Goal: Information Seeking & Learning: Learn about a topic

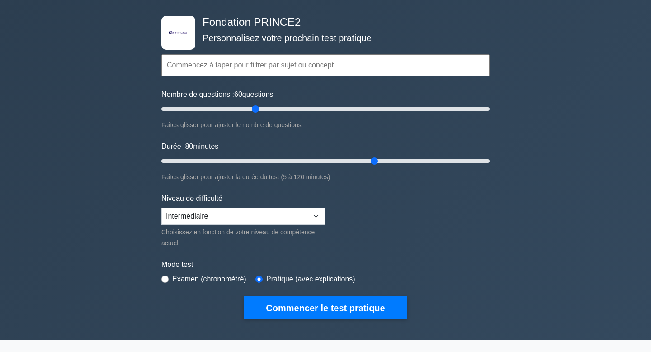
scroll to position [50, 0]
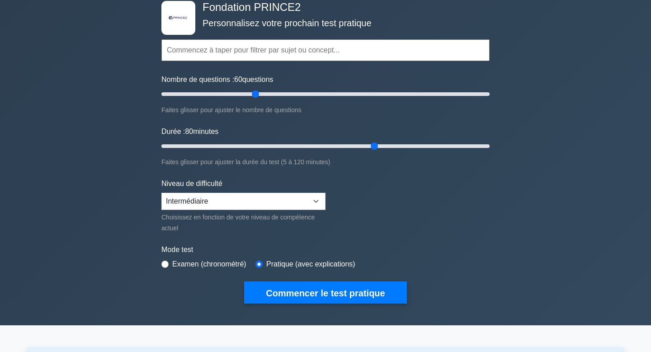
click at [376, 142] on input "Durée : 80 minutes" at bounding box center [325, 146] width 328 height 11
drag, startPoint x: 372, startPoint y: 143, endPoint x: 404, endPoint y: 144, distance: 31.7
type input "90"
click at [404, 144] on input "Durée : 90 minutes" at bounding box center [325, 146] width 328 height 11
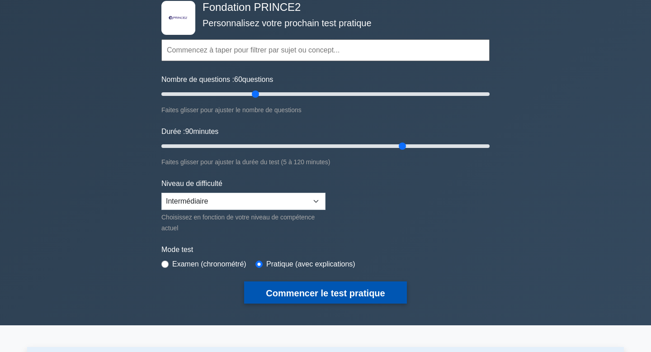
click at [316, 296] on font "Commencer le test pratique" at bounding box center [325, 293] width 119 height 10
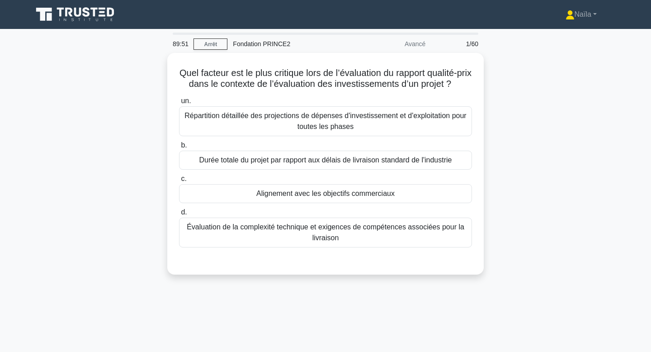
click at [541, 171] on div "Quel facteur est le plus critique lors de l’évaluation du rapport qualité-prix …" at bounding box center [325, 169] width 597 height 232
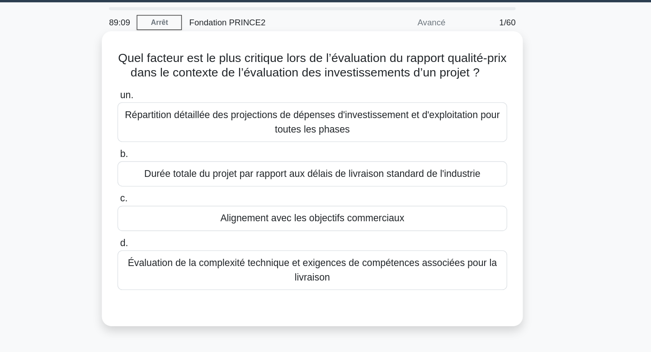
click at [352, 119] on font "Répartition détaillée des projections de dépenses d'investissement et d'exploit…" at bounding box center [325, 119] width 285 height 22
click at [179, 102] on input "un. Répartition détaillée des projections de dépenses d'investissement et d'exp…" at bounding box center [179, 99] width 0 height 6
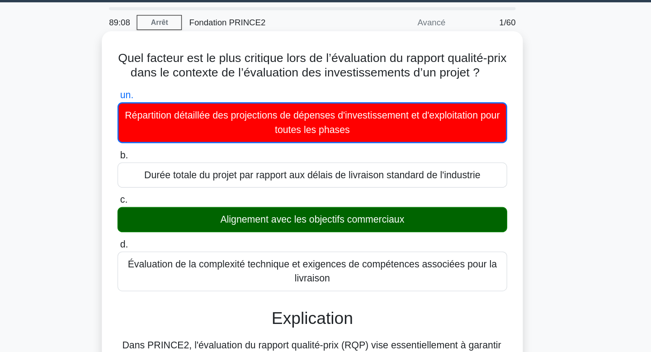
click at [345, 200] on div "Alignement avec les objectifs commerciaux" at bounding box center [325, 192] width 293 height 19
click at [179, 180] on input "c. Alignement avec les objectifs commerciaux" at bounding box center [179, 177] width 0 height 6
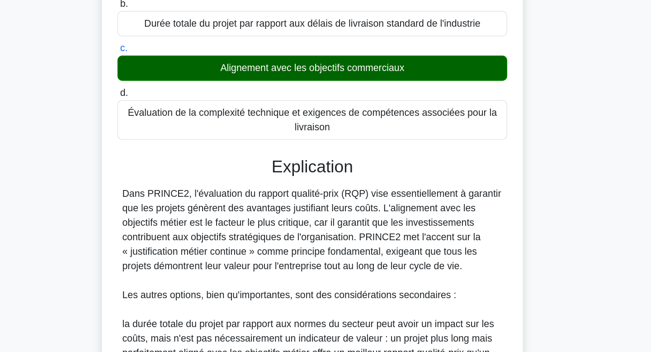
scroll to position [53, 0]
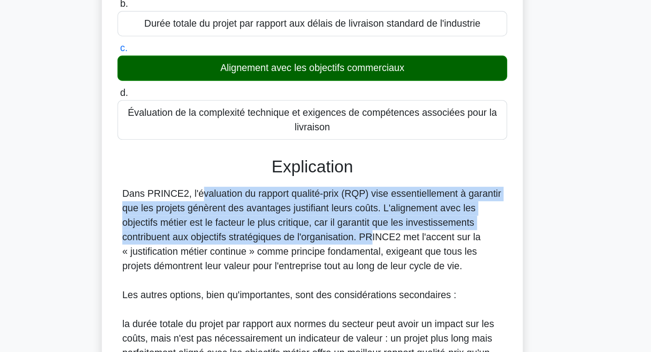
drag, startPoint x: 309, startPoint y: 220, endPoint x: 316, endPoint y: 270, distance: 50.3
click at [316, 270] on div "Explication Dans PRINCE2, l'évaluation du rapport qualité-prix (RQP) vise essen…" at bounding box center [325, 359] width 293 height 309
click at [316, 270] on div "Dans PRINCE2, l'évaluation du rapport qualité-prix (RQP) vise essentiellement à…" at bounding box center [326, 346] width 286 height 239
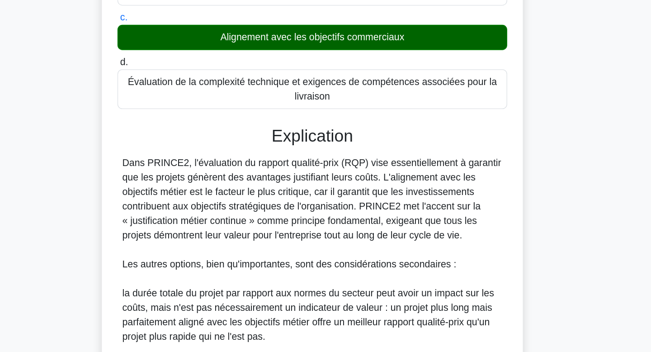
scroll to position [79, 0]
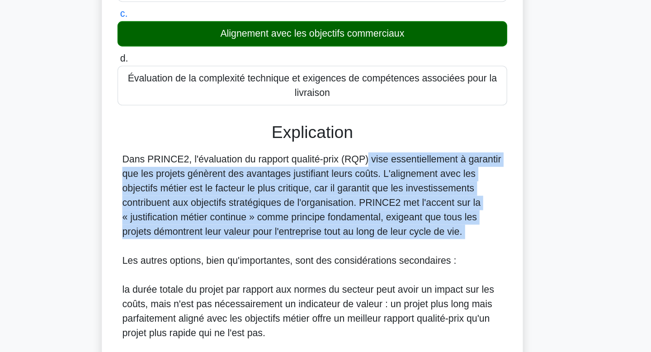
drag, startPoint x: 316, startPoint y: 270, endPoint x: 313, endPoint y: 204, distance: 66.1
click at [313, 204] on div "Dans PRINCE2, l'évaluation du rapport qualité-prix (RQP) vise essentiellement à…" at bounding box center [326, 321] width 286 height 239
click at [313, 204] on font "Dans PRINCE2, l'évaluation du rapport qualité-prix (RQP) vise essentiellement à…" at bounding box center [325, 234] width 285 height 62
drag, startPoint x: 313, startPoint y: 204, endPoint x: 320, endPoint y: 261, distance: 57.4
click at [320, 261] on font "Dans PRINCE2, l'évaluation du rapport qualité-prix (RQP) vise essentiellement à…" at bounding box center [325, 234] width 285 height 62
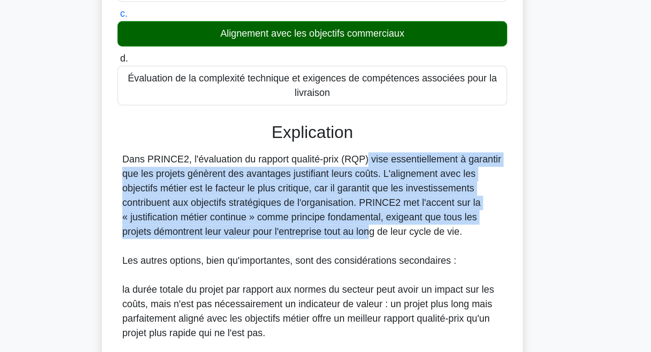
click at [320, 261] on font "Dans PRINCE2, l'évaluation du rapport qualité-prix (RQP) vise essentiellement à…" at bounding box center [325, 234] width 285 height 62
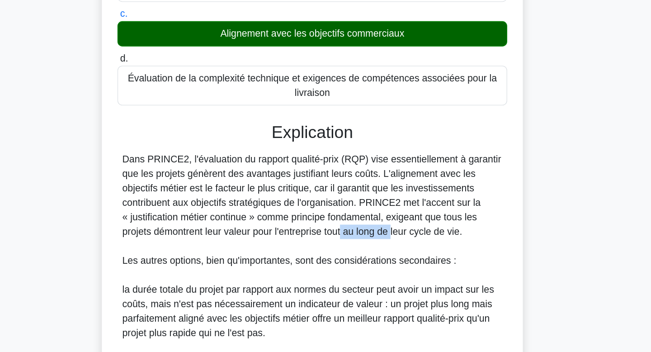
click at [320, 261] on font "Dans PRINCE2, l'évaluation du rapport qualité-prix (RQP) vise essentiellement à…" at bounding box center [325, 234] width 285 height 62
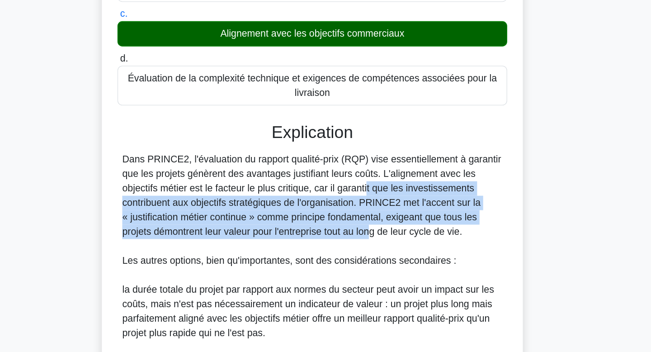
drag, startPoint x: 320, startPoint y: 261, endPoint x: 319, endPoint y: 229, distance: 32.1
click at [319, 229] on font "Dans PRINCE2, l'évaluation du rapport qualité-prix (RQP) vise essentiellement à…" at bounding box center [325, 234] width 285 height 62
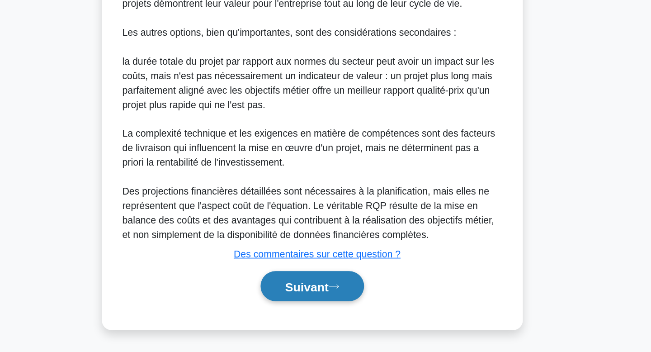
click at [335, 303] on font "Suivant" at bounding box center [321, 302] width 33 height 10
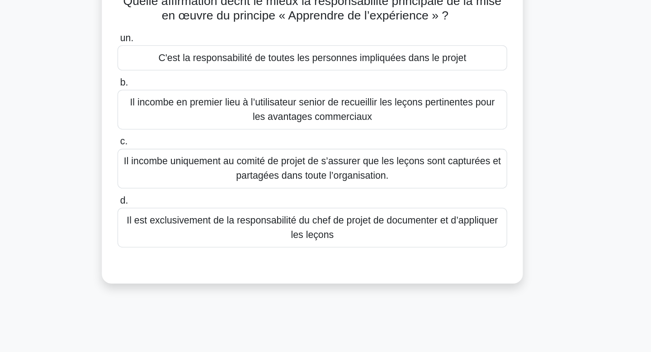
scroll to position [0, 0]
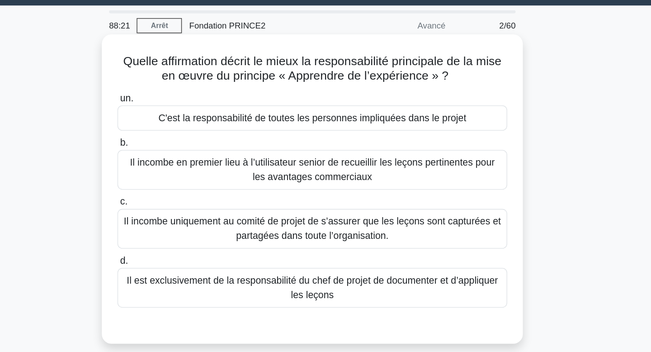
click at [354, 113] on font "C'est la responsabilité de toutes les personnes impliquées dans le projet" at bounding box center [325, 113] width 231 height 8
click at [179, 102] on input "un. C'est la responsabilité de toutes les personnes impliquées dans le projet" at bounding box center [179, 99] width 0 height 6
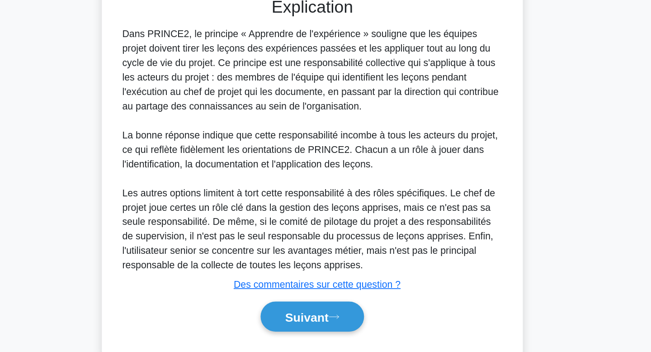
scroll to position [207, 0]
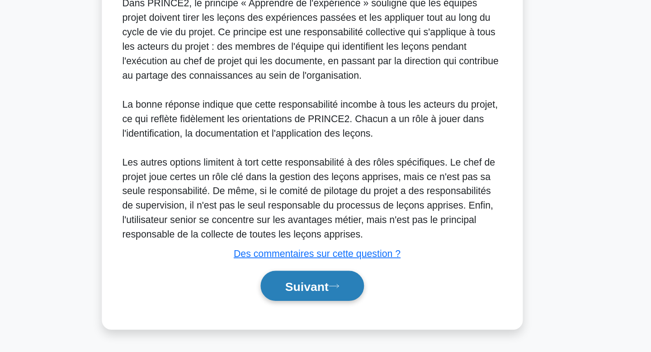
click at [313, 296] on button "Suivant" at bounding box center [326, 302] width 78 height 23
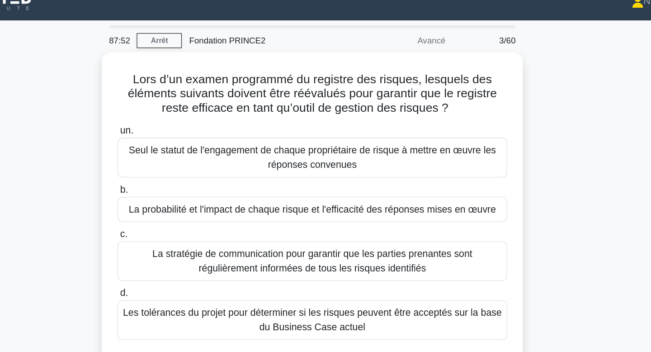
scroll to position [13, 0]
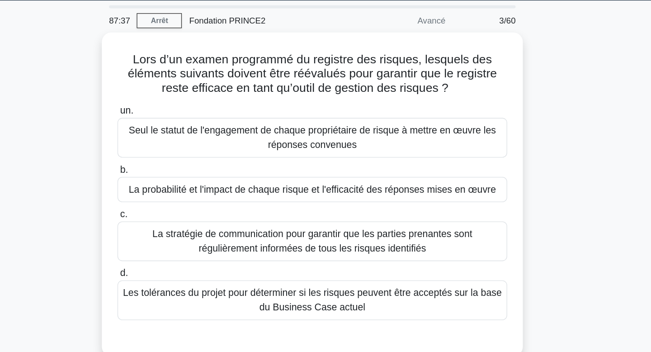
click at [539, 143] on div "Lors d’un examen programmé du registre des risques, lesquels des éléments suiva…" at bounding box center [325, 167] width 597 height 254
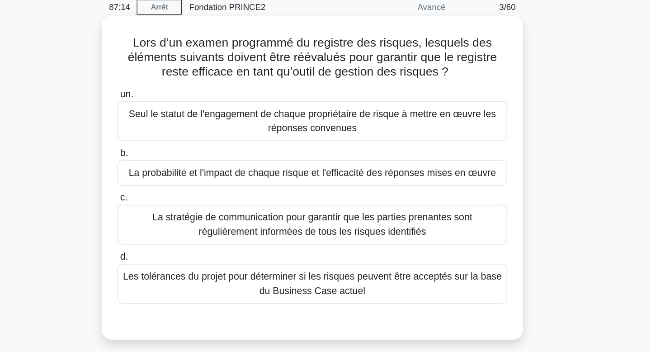
click at [437, 156] on font "La probabilité et l'impact de chaque risque et l'efficacité des réponses mises …" at bounding box center [326, 155] width 276 height 8
click at [179, 144] on input "b. La probabilité et l'impact de chaque risque et l'efficacité des réponses mis…" at bounding box center [179, 141] width 0 height 6
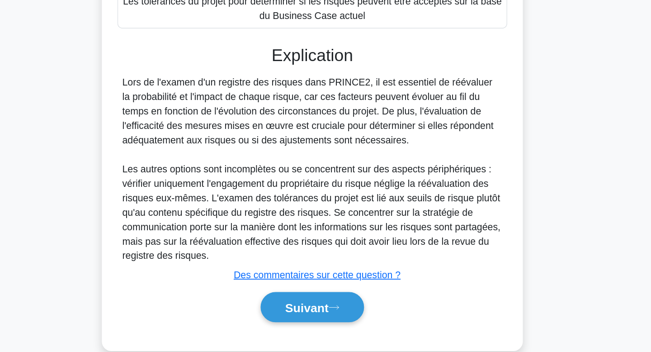
scroll to position [174, 0]
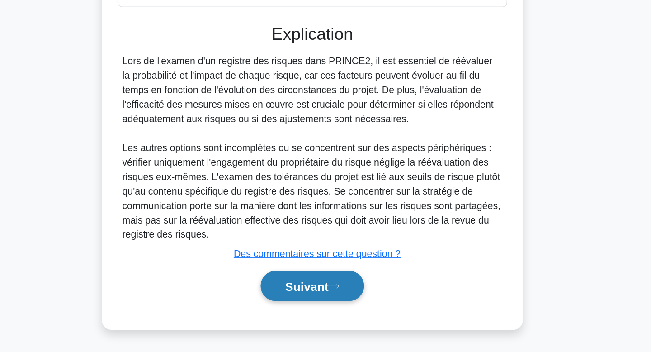
click at [329, 298] on font "Suivant" at bounding box center [321, 302] width 33 height 10
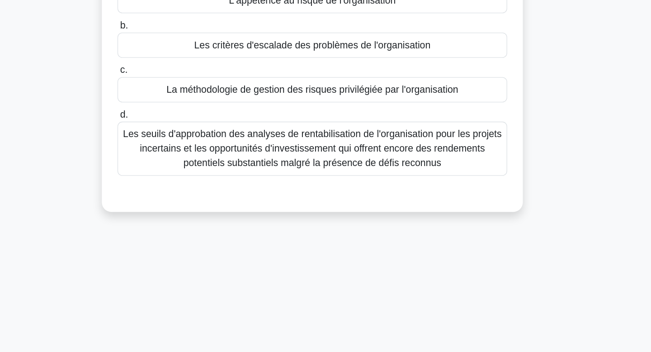
scroll to position [0, 0]
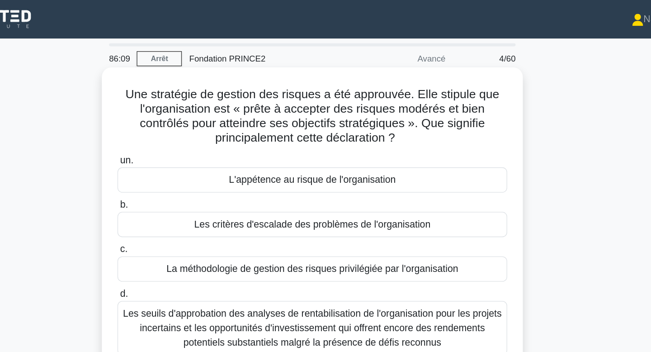
click at [323, 137] on font "L'appétence au risque de l'organisation" at bounding box center [325, 135] width 125 height 8
click at [179, 123] on input "un. L'appétence au risque de l'organisation" at bounding box center [179, 121] width 0 height 6
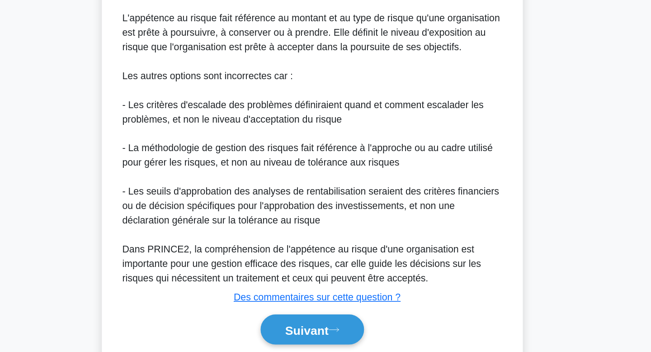
scroll to position [259, 0]
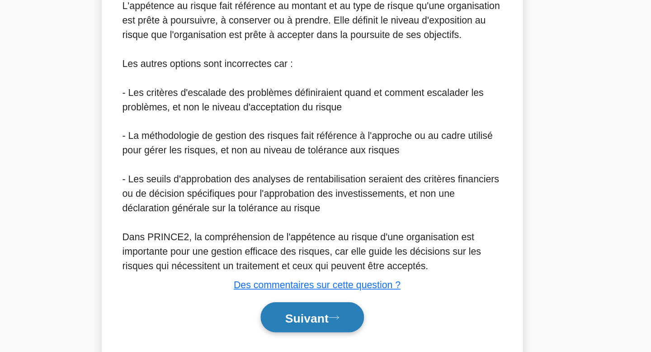
click at [342, 330] on button "Suivant" at bounding box center [326, 325] width 78 height 23
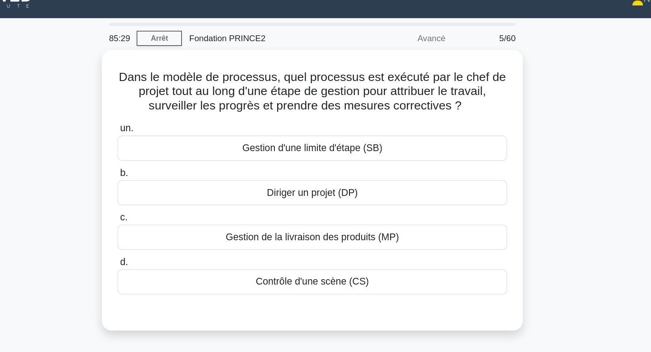
scroll to position [0, 0]
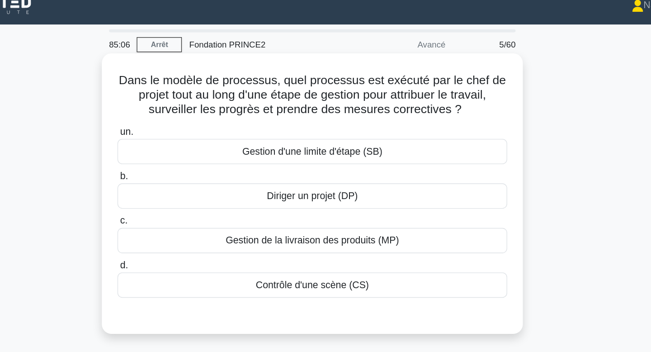
click at [330, 226] on font "Contrôle d'une scène (CS)" at bounding box center [325, 225] width 85 height 8
click at [179, 213] on input "d. Contrôle d'une scène (CS)" at bounding box center [179, 210] width 0 height 6
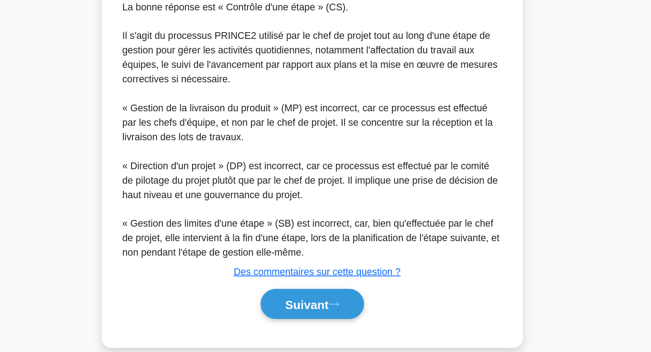
scroll to position [196, 0]
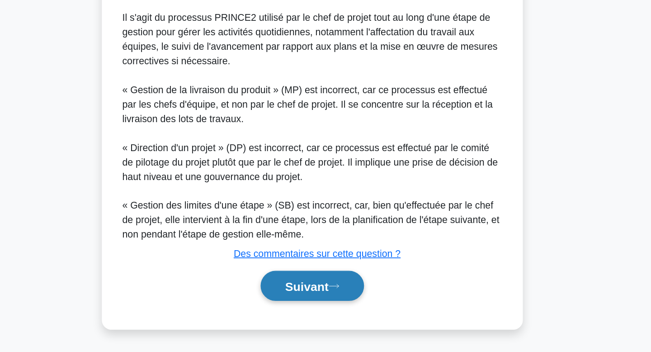
click at [322, 309] on button "Suivant" at bounding box center [326, 302] width 78 height 23
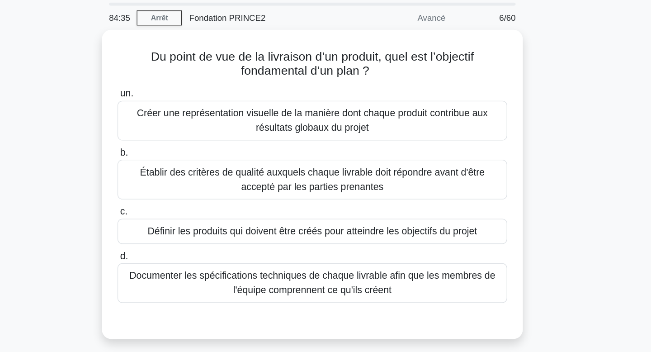
scroll to position [27, 0]
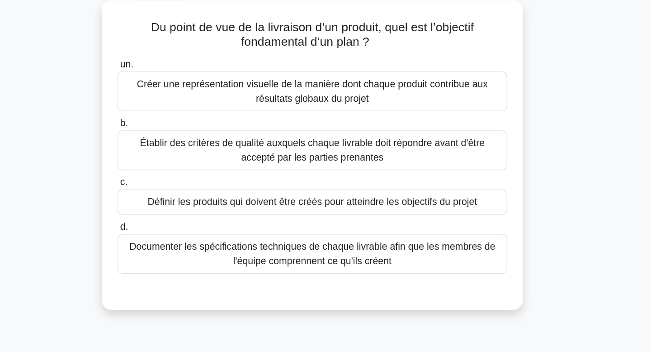
click at [381, 215] on font "Documenter les spécifications techniques de chaque livrable afin que les membre…" at bounding box center [325, 213] width 275 height 19
click at [179, 197] on input "d. Documenter les spécifications techniques de chaque livrable afin que les mem…" at bounding box center [179, 194] width 0 height 6
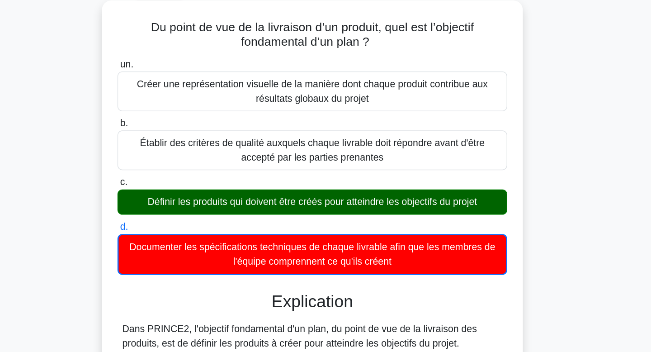
drag, startPoint x: 355, startPoint y: 164, endPoint x: 363, endPoint y: 176, distance: 14.3
click at [363, 176] on label "c. Définir les produits qui doivent être créés pour atteindre les objectifs du …" at bounding box center [325, 170] width 293 height 30
click at [363, 176] on font "Définir les produits qui doivent être créés pour atteindre les objectifs du pro…" at bounding box center [326, 175] width 248 height 8
click at [179, 163] on input "c. Définir les produits qui doivent être créés pour atteindre les objectifs du …" at bounding box center [179, 160] width 0 height 6
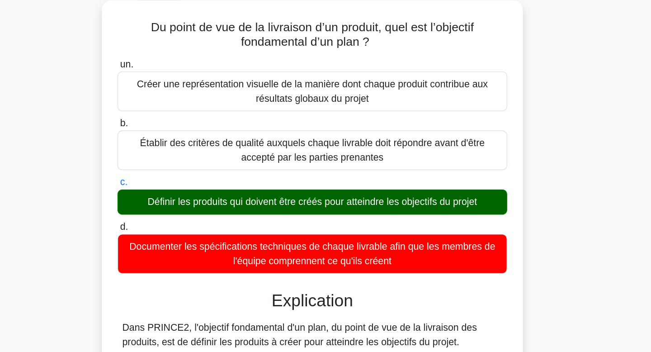
drag, startPoint x: 363, startPoint y: 176, endPoint x: 358, endPoint y: 159, distance: 18.0
click at [358, 159] on label "c. Définir les produits qui doivent être créés pour atteindre les objectifs du …" at bounding box center [325, 170] width 293 height 30
click at [179, 159] on input "c. Définir les produits qui doivent être créés pour atteindre les objectifs du …" at bounding box center [179, 160] width 0 height 6
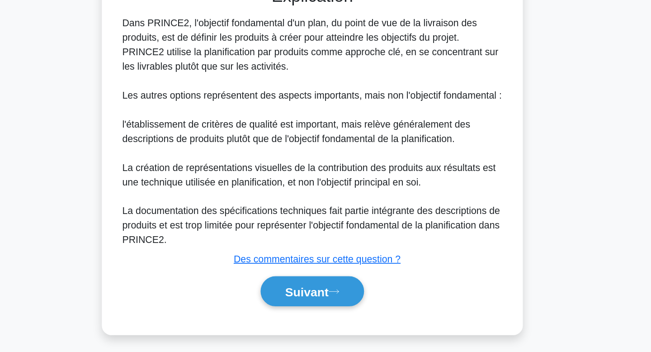
scroll to position [193, 0]
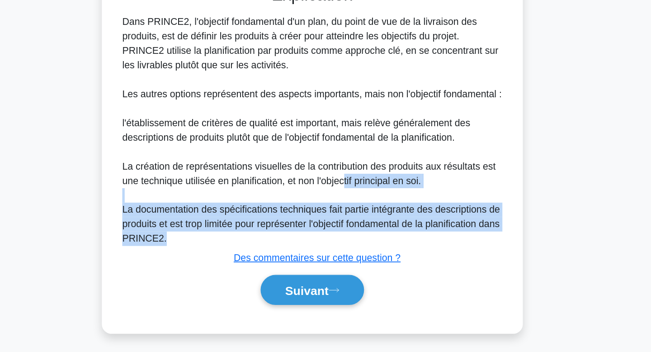
drag, startPoint x: 351, startPoint y: 275, endPoint x: 350, endPoint y: 238, distance: 37.1
click at [350, 238] on div "Dans PRINCE2, l'objectif fondamental d'un plan, du point de vue de la livraison…" at bounding box center [326, 186] width 286 height 174
click at [350, 245] on div "Dans PRINCE2, l'objectif fondamental d'un plan, du point de vue de la livraison…" at bounding box center [326, 186] width 286 height 174
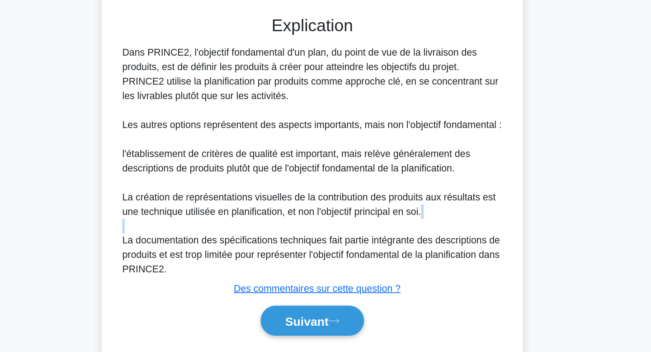
scroll to position [170, 0]
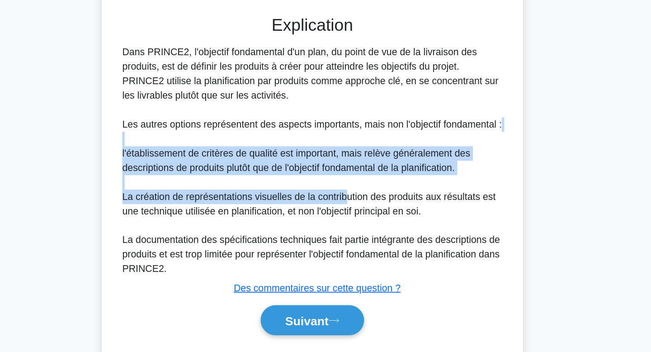
drag, startPoint x: 350, startPoint y: 245, endPoint x: 345, endPoint y: 206, distance: 39.2
click at [345, 206] on div "Dans PRINCE2, l'objectif fondamental d'un plan, du point de vue de la livraison…" at bounding box center [326, 208] width 286 height 174
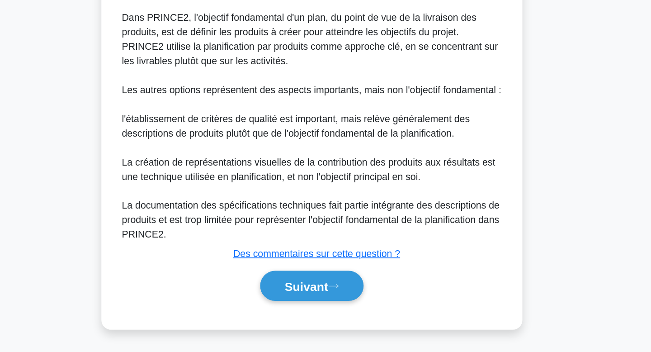
scroll to position [207, 0]
click at [342, 303] on icon at bounding box center [342, 302] width 8 height 5
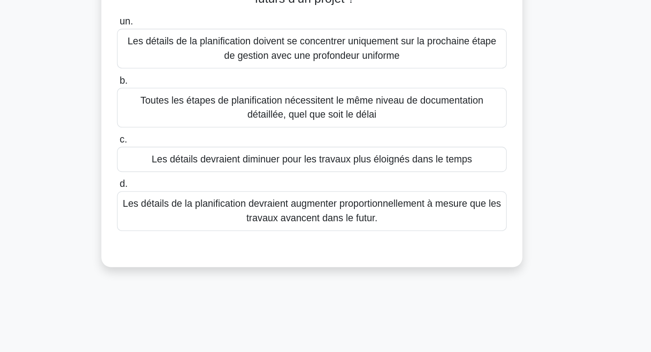
scroll to position [0, 0]
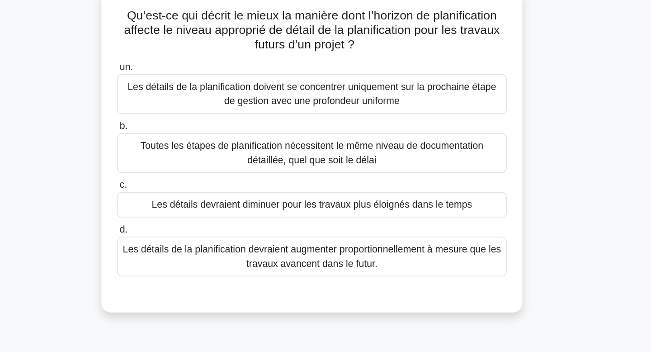
click at [359, 216] on font "Les détails devraient diminuer pour les travaux plus éloignés dans le temps" at bounding box center [325, 213] width 241 height 8
click at [179, 201] on input "c. Les détails devraient diminuer pour les travaux plus éloignés dans le temps" at bounding box center [179, 198] width 0 height 6
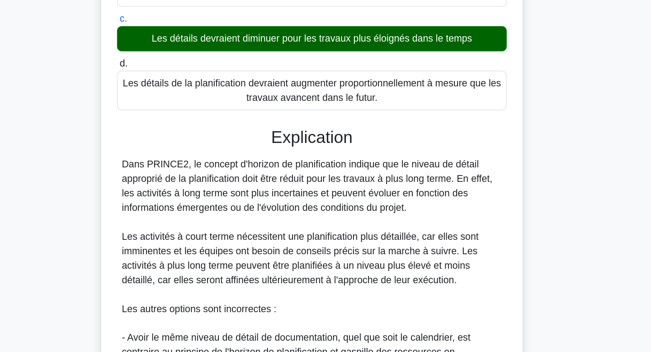
scroll to position [99, 0]
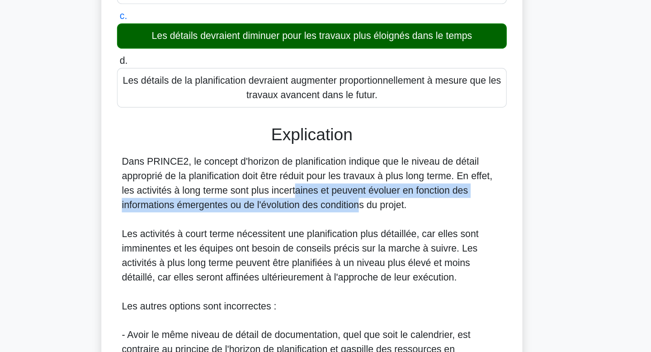
drag, startPoint x: 262, startPoint y: 230, endPoint x: 306, endPoint y: 240, distance: 45.1
click at [306, 240] on font "Dans PRINCE2, le concept d'horizon de planification indique que le niveau de dé…" at bounding box center [322, 225] width 278 height 40
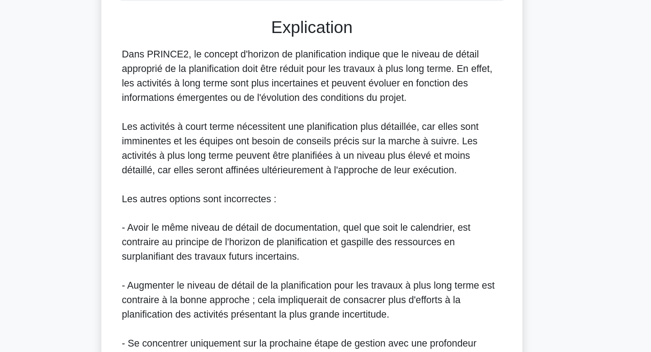
scroll to position [283, 0]
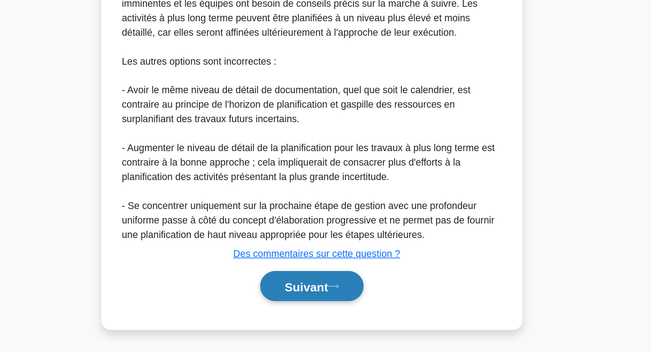
click at [335, 300] on font "Suivant" at bounding box center [321, 302] width 33 height 10
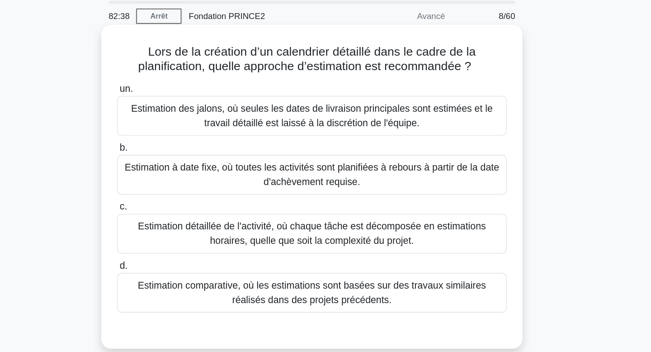
scroll to position [0, 0]
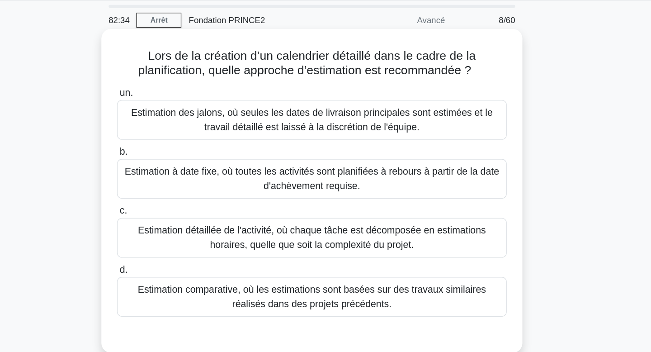
drag, startPoint x: 396, startPoint y: 65, endPoint x: 398, endPoint y: 89, distance: 24.0
click at [398, 89] on div "Lors de la création d’un calendrier détaillé dans le cadre de la planification,…" at bounding box center [325, 172] width 309 height 236
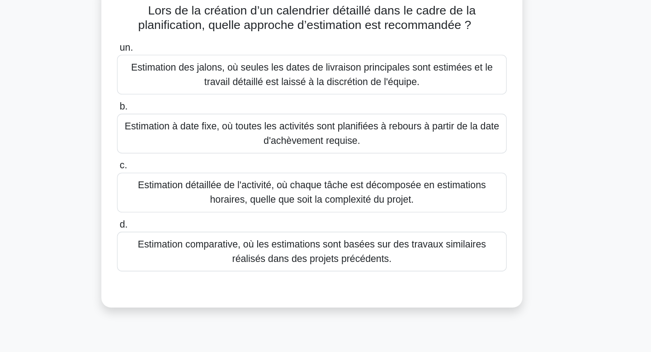
click at [371, 259] on font "Estimation comparative, où les estimations sont basées sur des travaux similair…" at bounding box center [326, 251] width 262 height 19
click at [179, 235] on input "d. Estimation comparative, où les estimations sont basées sur des travaux simil…" at bounding box center [179, 232] width 0 height 6
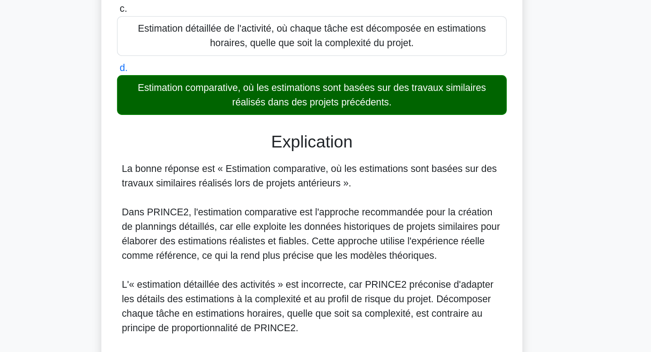
scroll to position [93, 0]
drag, startPoint x: 325, startPoint y: 221, endPoint x: 376, endPoint y: 223, distance: 50.7
click at [376, 223] on div "La bonne réponse est « Estimation comparative, où les estimations sont basées s…" at bounding box center [326, 328] width 286 height 239
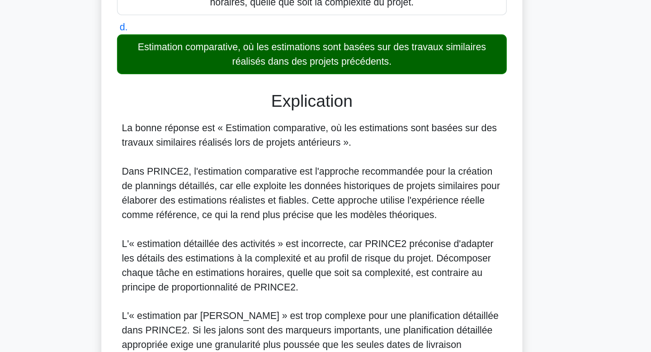
scroll to position [125, 0]
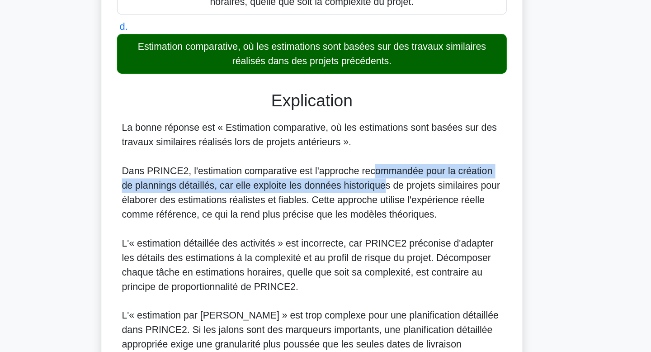
drag, startPoint x: 368, startPoint y: 218, endPoint x: 369, endPoint y: 226, distance: 8.1
click at [369, 226] on font "Dans PRINCE2, l'estimation comparative est l'approche recommandée pour la créat…" at bounding box center [325, 231] width 284 height 40
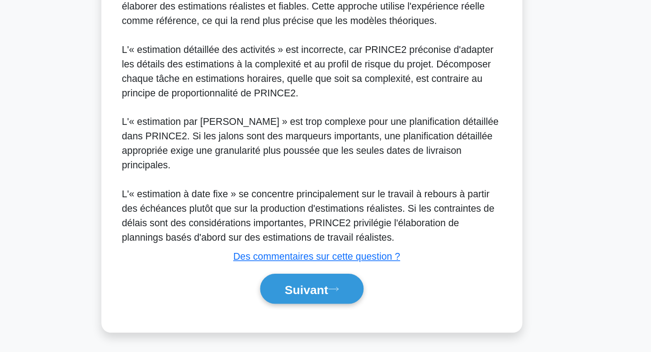
scroll to position [272, 0]
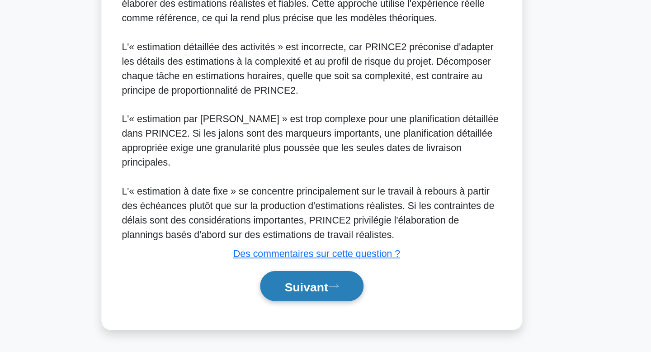
click at [351, 302] on button "Suivant" at bounding box center [326, 302] width 78 height 23
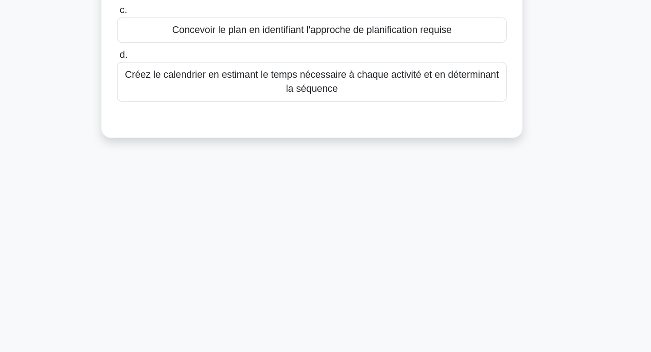
scroll to position [0, 0]
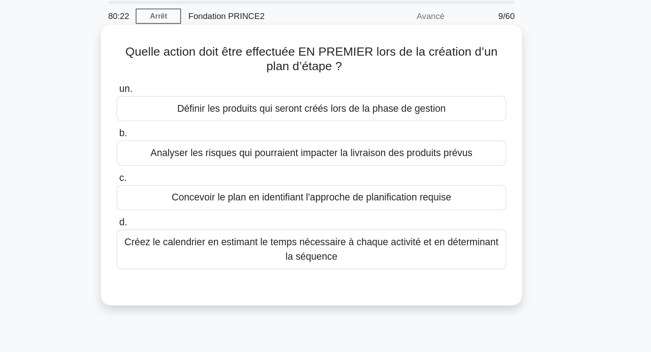
click at [372, 151] on font "Analyser les risques qui pourraient impacter la livraison des produits prévus" at bounding box center [325, 147] width 242 height 8
click at [179, 135] on input "b. Analyser les risques qui pourraient impacter la livraison des produits prévus" at bounding box center [179, 132] width 0 height 6
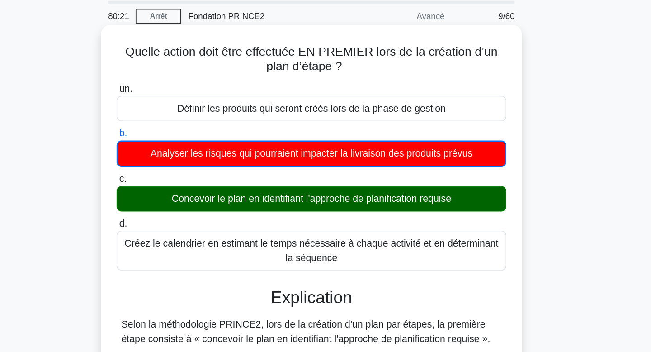
drag, startPoint x: 359, startPoint y: 186, endPoint x: 359, endPoint y: 168, distance: 18.5
click at [359, 168] on label "c. Concevoir le plan en identifiant l'approche de planification requise" at bounding box center [325, 176] width 293 height 30
click at [359, 177] on font "Concevoir le plan en identifiant l'approche de planification requise" at bounding box center [326, 181] width 210 height 11
click at [179, 170] on input "c. Concevoir le plan en identifiant l'approche de planification requise" at bounding box center [179, 167] width 0 height 6
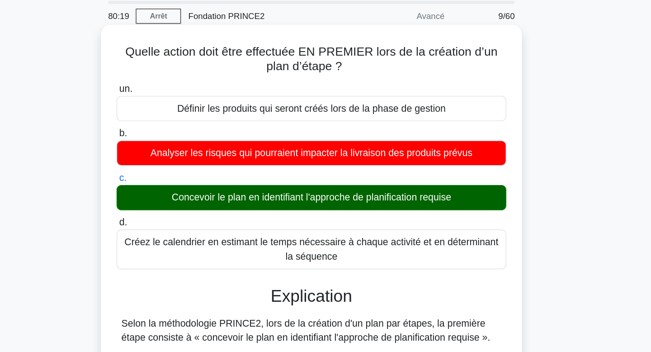
drag, startPoint x: 359, startPoint y: 177, endPoint x: 360, endPoint y: 160, distance: 16.3
click at [360, 160] on label "c. Concevoir le plan en identifiant l'approche de planification requise" at bounding box center [325, 175] width 293 height 30
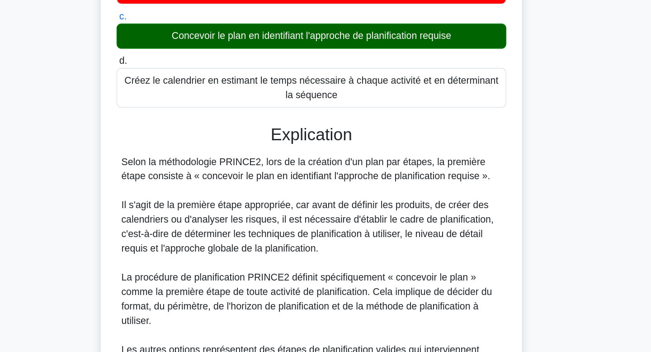
scroll to position [69, 0]
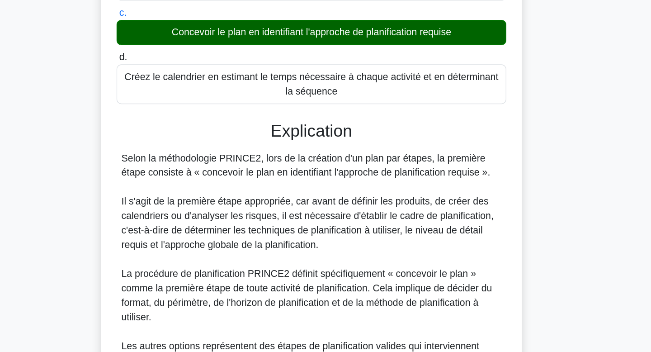
drag, startPoint x: 360, startPoint y: 160, endPoint x: 362, endPoint y: 218, distance: 57.4
click at [362, 218] on font "Selon la méthodologie PRINCE2, lors de la création d'un plan par étapes, la pre…" at bounding box center [321, 211] width 277 height 19
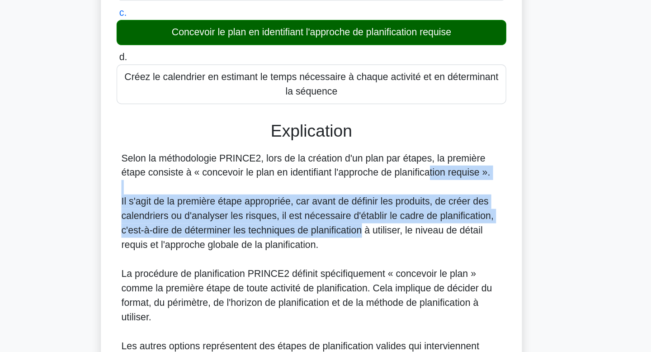
drag, startPoint x: 362, startPoint y: 218, endPoint x: 364, endPoint y: 256, distance: 38.0
click at [364, 257] on div "Selon la méthodologie PRINCE2, lors de la création d'un plan par étapes, la pre…" at bounding box center [326, 336] width 286 height 271
click at [364, 256] on font "Il s'agit de la première étape appropriée, car avant de définir les produits, d…" at bounding box center [323, 255] width 280 height 40
drag, startPoint x: 364, startPoint y: 256, endPoint x: 360, endPoint y: 216, distance: 40.4
click at [360, 216] on div "Selon la méthodologie PRINCE2, lors de la création d'un plan par étapes, la pre…" at bounding box center [326, 336] width 286 height 271
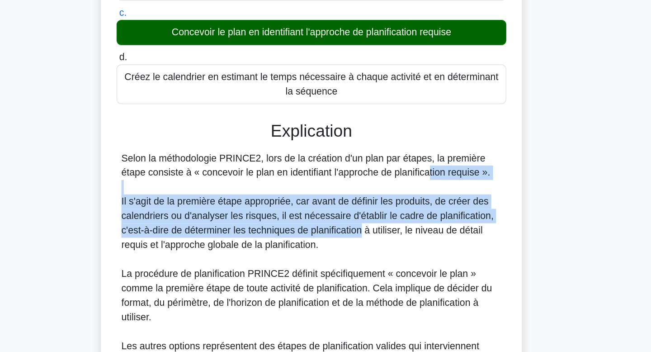
click at [360, 216] on font "Selon la méthodologie PRINCE2, lors de la création d'un plan par étapes, la pre…" at bounding box center [321, 211] width 277 height 19
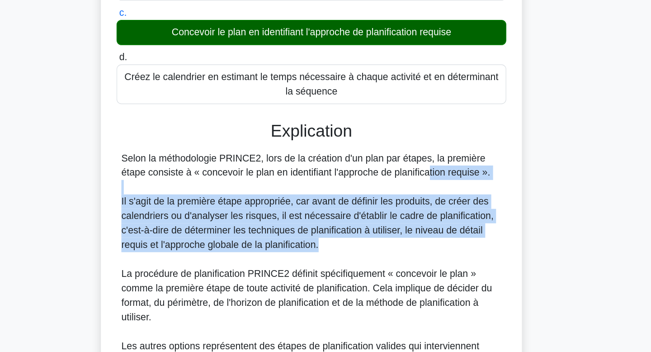
drag, startPoint x: 360, startPoint y: 216, endPoint x: 354, endPoint y: 268, distance: 52.3
click at [354, 269] on div "Selon la méthodologie PRINCE2, lors de la création d'un plan par étapes, la pre…" at bounding box center [326, 336] width 286 height 271
click at [354, 268] on div "Selon la méthodologie PRINCE2, lors de la création d'un plan par étapes, la pre…" at bounding box center [326, 336] width 286 height 271
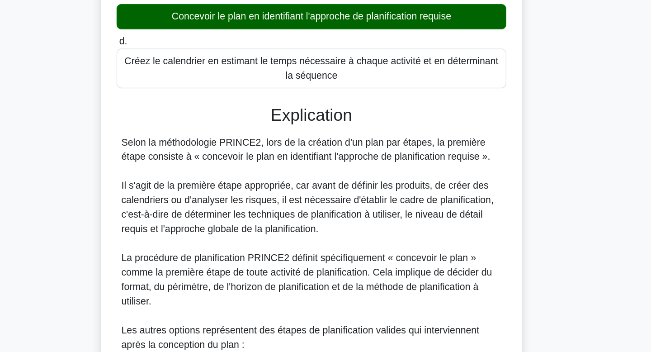
scroll to position [81, 0]
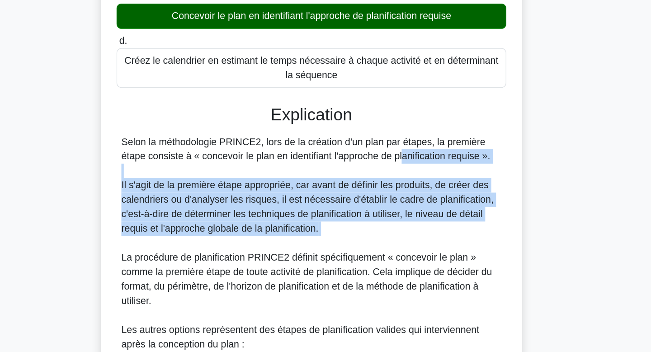
drag, startPoint x: 354, startPoint y: 268, endPoint x: 342, endPoint y: 207, distance: 62.3
click at [342, 207] on div "Selon la méthodologie PRINCE2, lors de la création d'un plan par étapes, la pre…" at bounding box center [326, 323] width 286 height 271
click at [342, 207] on font "Selon la méthodologie PRINCE2, lors de la création d'un plan par étapes, la pre…" at bounding box center [321, 199] width 277 height 19
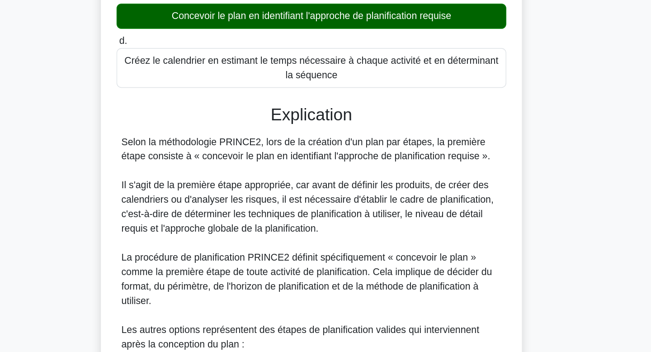
drag, startPoint x: 342, startPoint y: 207, endPoint x: 352, endPoint y: 256, distance: 50.3
click at [352, 256] on div "Selon la méthodologie PRINCE2, lors de la création d'un plan par étapes, la pre…" at bounding box center [326, 323] width 286 height 271
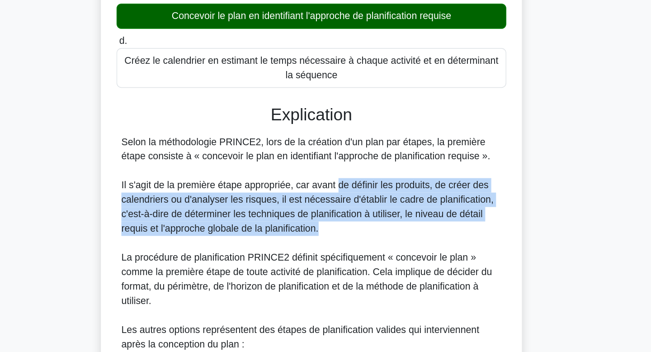
drag, startPoint x: 352, startPoint y: 256, endPoint x: 346, endPoint y: 226, distance: 30.8
click at [346, 226] on div "Selon la méthodologie PRINCE2, lors de la création d'un plan par étapes, la pre…" at bounding box center [326, 323] width 286 height 271
click at [346, 226] on font "Il s'agit de la première étape appropriée, car avant de définir les produits, d…" at bounding box center [323, 242] width 280 height 40
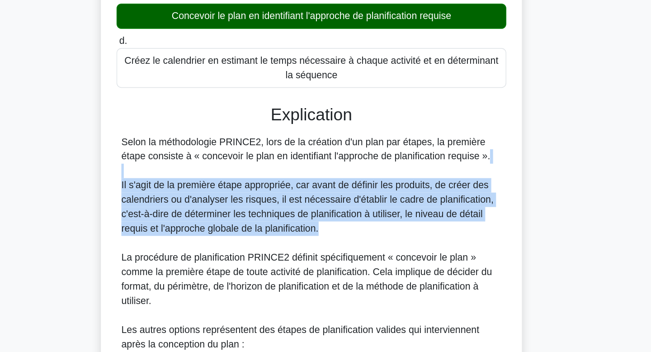
drag, startPoint x: 339, startPoint y: 225, endPoint x: 345, endPoint y: 258, distance: 33.4
click at [345, 258] on div "Selon la méthodologie PRINCE2, lors de la création d'un plan par étapes, la pre…" at bounding box center [326, 323] width 286 height 271
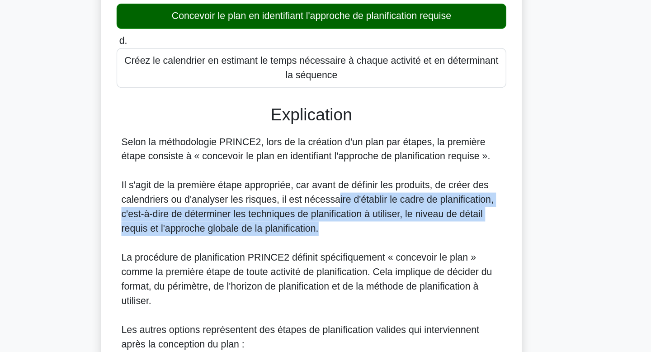
drag, startPoint x: 345, startPoint y: 258, endPoint x: 344, endPoint y: 238, distance: 19.9
click at [344, 238] on div "Selon la méthodologie PRINCE2, lors de la création d'un plan par étapes, la pre…" at bounding box center [326, 323] width 286 height 271
click at [344, 238] on font "Il s'agit de la première étape appropriée, car avant de définir les produits, d…" at bounding box center [323, 242] width 280 height 40
drag, startPoint x: 344, startPoint y: 238, endPoint x: 345, endPoint y: 265, distance: 27.1
click at [345, 265] on div "Selon la méthodologie PRINCE2, lors de la création d'un plan par étapes, la pre…" at bounding box center [326, 323] width 286 height 271
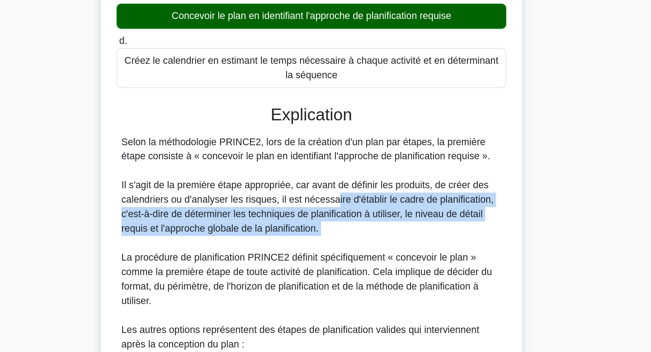
click at [345, 265] on div "Selon la méthodologie PRINCE2, lors de la création d'un plan par étapes, la pre…" at bounding box center [326, 323] width 286 height 271
drag, startPoint x: 345, startPoint y: 265, endPoint x: 340, endPoint y: 233, distance: 32.5
click at [340, 233] on div "Selon la méthodologie PRINCE2, lors de la création d'un plan par étapes, la pre…" at bounding box center [326, 323] width 286 height 271
click at [340, 233] on font "Il s'agit de la première étape appropriée, car avant de définir les produits, d…" at bounding box center [323, 242] width 280 height 40
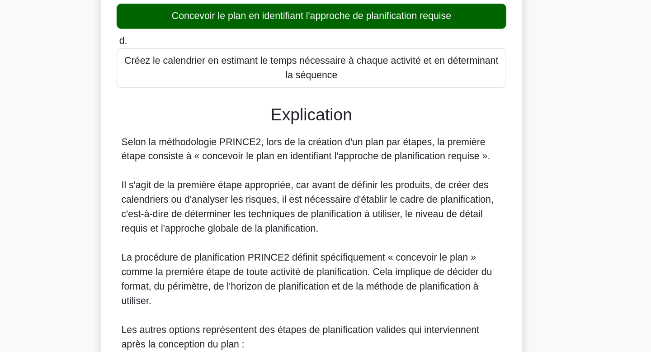
click at [340, 233] on font "Il s'agit de la première étape appropriée, car avant de définir les produits, d…" at bounding box center [323, 242] width 280 height 40
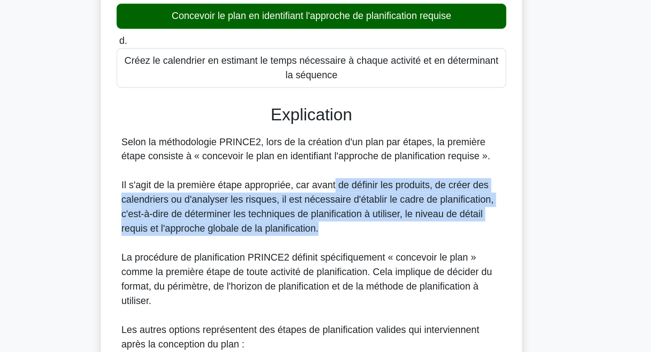
drag, startPoint x: 345, startPoint y: 231, endPoint x: 346, endPoint y: 254, distance: 22.6
click at [346, 254] on div "Selon la méthodologie PRINCE2, lors de la création d'un plan par étapes, la pre…" at bounding box center [326, 323] width 286 height 271
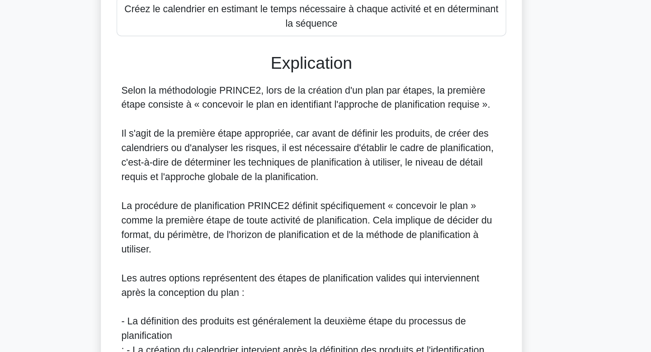
scroll to position [120, 0]
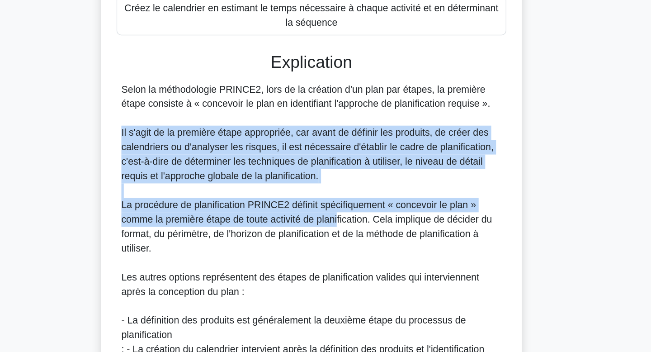
drag, startPoint x: 346, startPoint y: 254, endPoint x: 346, endPoint y: 225, distance: 28.9
click at [346, 225] on div "Selon la méthodologie PRINCE2, lors de la création d'un plan par étapes, la pre…" at bounding box center [326, 284] width 286 height 271
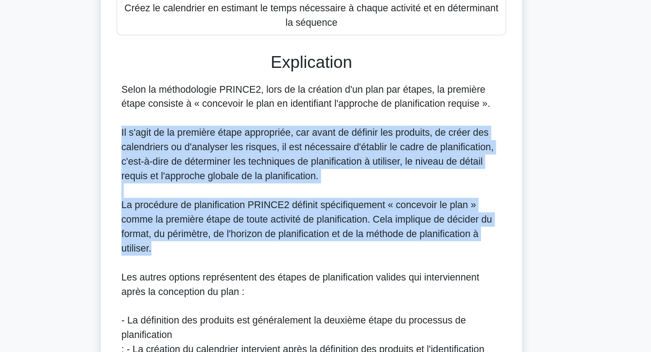
drag, startPoint x: 346, startPoint y: 225, endPoint x: 346, endPoint y: 279, distance: 54.2
click at [346, 279] on div "Selon la méthodologie PRINCE2, lors de la création d'un plan par étapes, la pre…" at bounding box center [326, 284] width 286 height 271
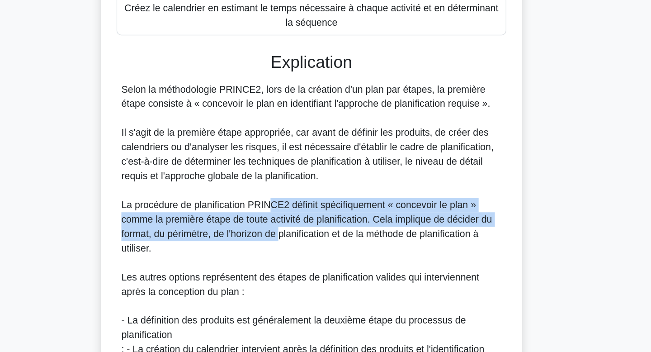
drag, startPoint x: 291, startPoint y: 241, endPoint x: 302, endPoint y: 259, distance: 21.2
click at [302, 259] on font "La procédure de planification PRINCE2 définit spécifiquement « concevoir le pla…" at bounding box center [322, 257] width 278 height 40
drag, startPoint x: 302, startPoint y: 259, endPoint x: 264, endPoint y: 232, distance: 47.1
click at [264, 232] on div "Selon la méthodologie PRINCE2, lors de la création d'un plan par étapes, la pre…" at bounding box center [326, 284] width 286 height 271
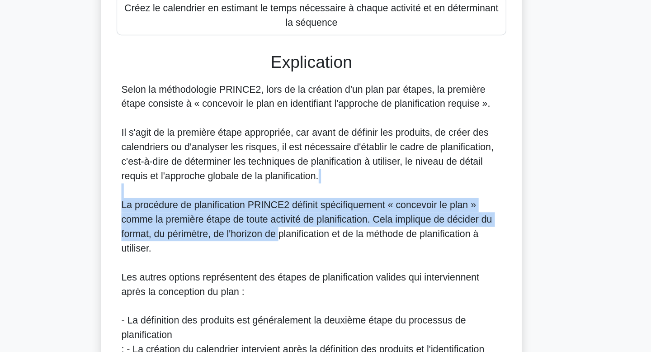
click at [264, 232] on div "Selon la méthodologie PRINCE2, lors de la création d'un plan par étapes, la pre…" at bounding box center [326, 284] width 286 height 271
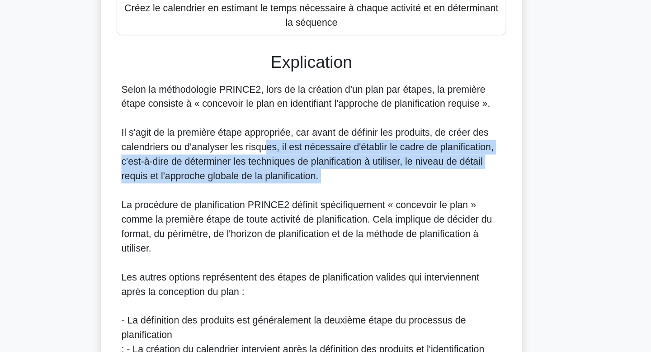
drag, startPoint x: 289, startPoint y: 201, endPoint x: 295, endPoint y: 229, distance: 28.7
click at [295, 229] on div "Selon la méthodologie PRINCE2, lors de la création d'un plan par étapes, la pre…" at bounding box center [326, 284] width 286 height 271
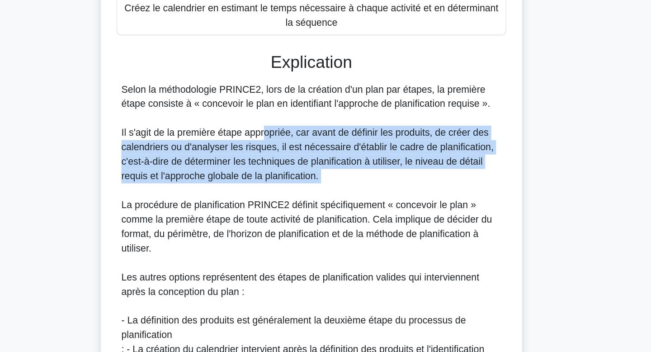
drag, startPoint x: 295, startPoint y: 229, endPoint x: 291, endPoint y: 193, distance: 36.4
click at [291, 193] on div "Selon la méthodologie PRINCE2, lors de la création d'un plan par étapes, la pre…" at bounding box center [326, 284] width 286 height 271
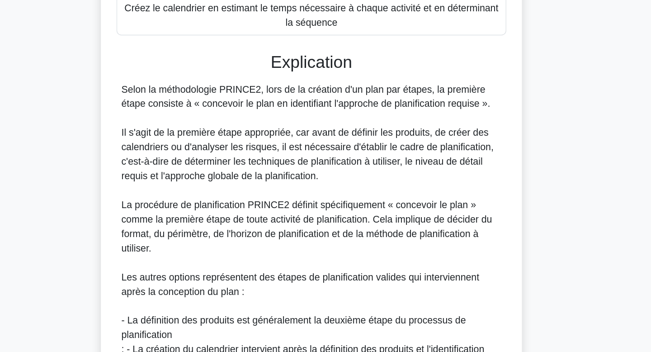
drag, startPoint x: 291, startPoint y: 193, endPoint x: 301, endPoint y: 242, distance: 50.7
click at [301, 242] on div "Selon la méthodologie PRINCE2, lors de la création d'un plan par étapes, la pre…" at bounding box center [326, 284] width 286 height 271
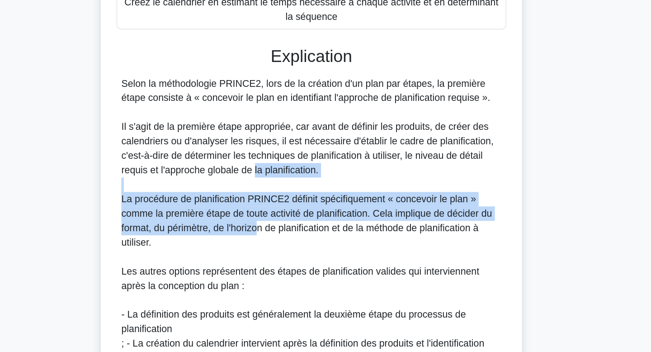
drag, startPoint x: 287, startPoint y: 253, endPoint x: 283, endPoint y: 214, distance: 39.5
click at [283, 214] on div "Selon la méthodologie PRINCE2, lors de la création d'un plan par étapes, la pre…" at bounding box center [326, 280] width 286 height 271
click at [283, 214] on font "Il s'agit de la première étape appropriée, car avant de définir les produits, d…" at bounding box center [323, 199] width 280 height 40
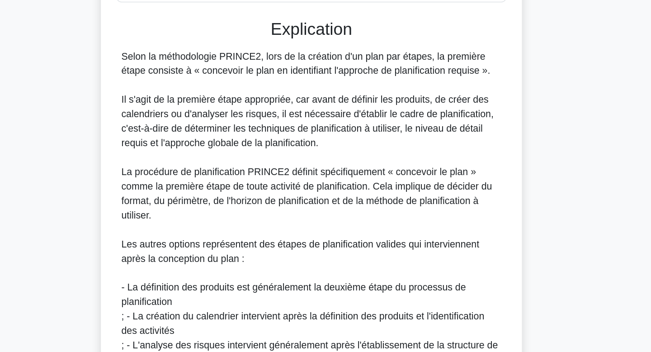
scroll to position [146, 0]
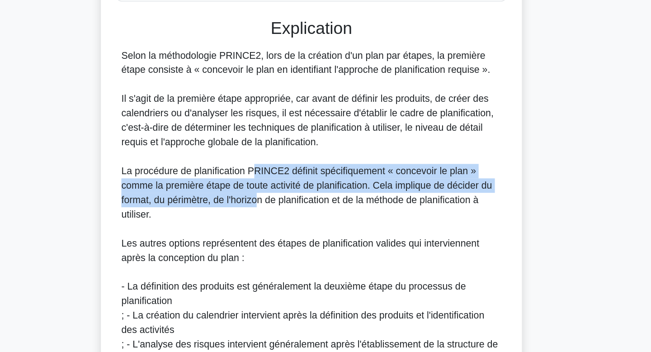
drag, startPoint x: 283, startPoint y: 218, endPoint x: 286, endPoint y: 237, distance: 19.6
click at [286, 237] on font "La procédure de planification PRINCE2 définit spécifiquement « concevoir le pla…" at bounding box center [322, 232] width 278 height 40
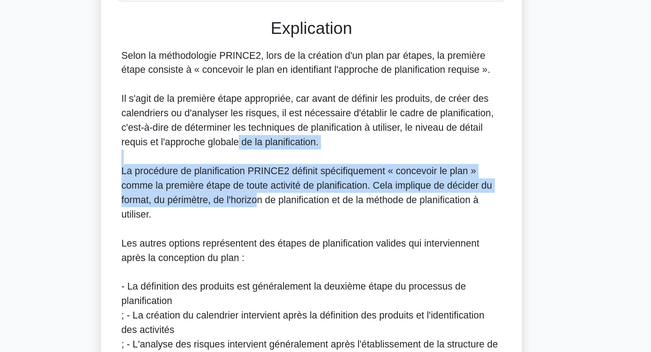
drag, startPoint x: 286, startPoint y: 237, endPoint x: 269, endPoint y: 190, distance: 50.1
click at [269, 190] on div "Selon la méthodologie PRINCE2, lors de la création d'un plan par étapes, la pre…" at bounding box center [326, 258] width 286 height 271
click at [278, 207] on div "Selon la méthodologie PRINCE2, lors de la création d'un plan par étapes, la pre…" at bounding box center [326, 258] width 286 height 271
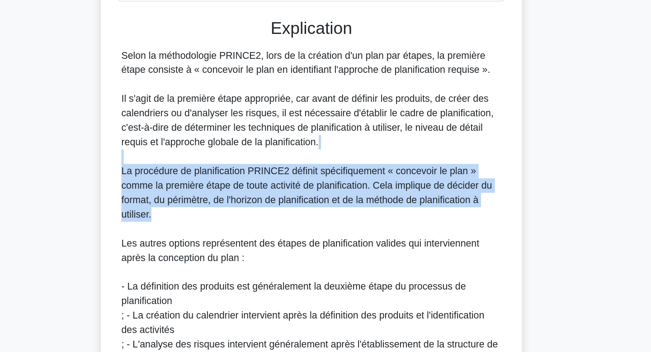
drag, startPoint x: 281, startPoint y: 221, endPoint x: 290, endPoint y: 247, distance: 27.0
click at [290, 248] on div "Selon la méthodologie PRINCE2, lors de la création d'un plan par étapes, la pre…" at bounding box center [326, 258] width 286 height 271
click at [290, 246] on div "Selon la méthodologie PRINCE2, lors de la création d'un plan par étapes, la pre…" at bounding box center [326, 258] width 286 height 271
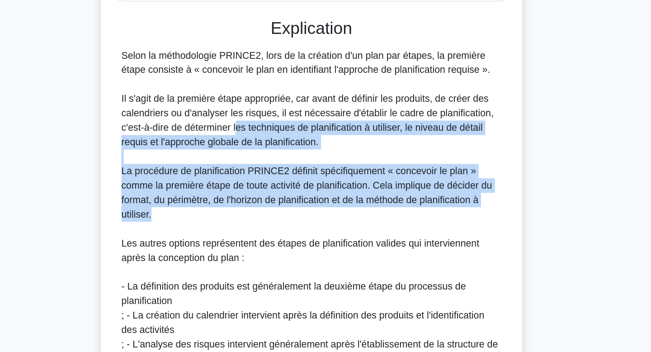
drag, startPoint x: 290, startPoint y: 246, endPoint x: 270, endPoint y: 184, distance: 65.5
click at [270, 184] on div "Selon la méthodologie PRINCE2, lors de la création d'un plan par étapes, la pre…" at bounding box center [326, 258] width 286 height 271
click at [270, 184] on font "Il s'agit de la première étape appropriée, car avant de définir les produits, d…" at bounding box center [323, 177] width 280 height 40
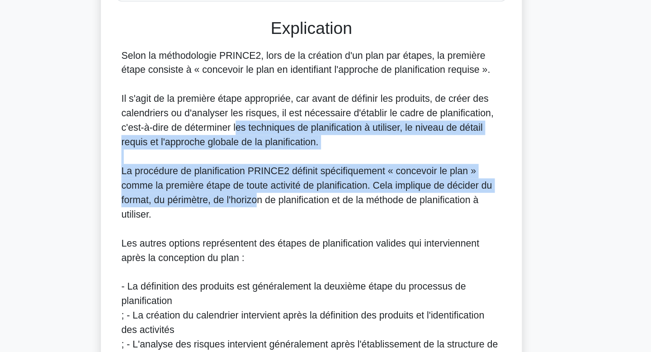
drag, startPoint x: 270, startPoint y: 184, endPoint x: 286, endPoint y: 239, distance: 57.3
click at [286, 239] on div "Selon la méthodologie PRINCE2, lors de la création d'un plan par étapes, la pre…" at bounding box center [326, 258] width 286 height 271
click at [286, 239] on font "La procédure de planification PRINCE2 définit spécifiquement « concevoir le pla…" at bounding box center [322, 232] width 278 height 40
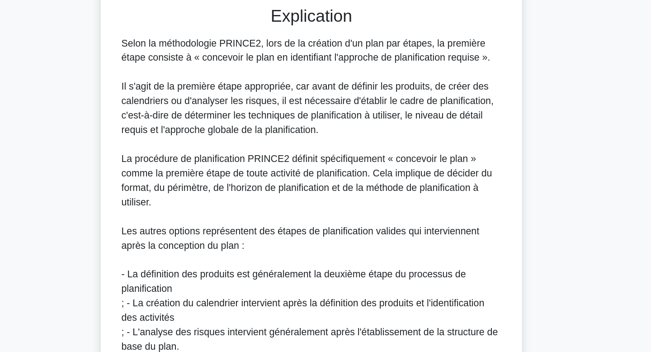
scroll to position [156, 0]
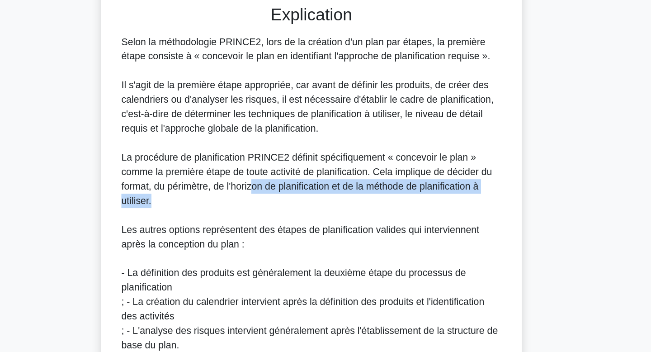
drag, startPoint x: 286, startPoint y: 239, endPoint x: 283, endPoint y: 227, distance: 12.6
click at [283, 227] on div "Selon la méthodologie PRINCE2, lors de la création d'un plan par étapes, la pre…" at bounding box center [326, 248] width 286 height 271
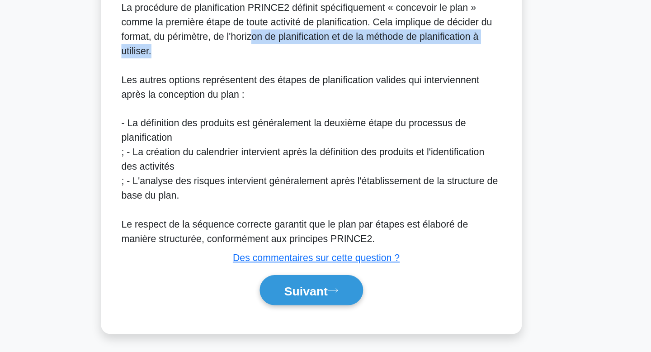
scroll to position [270, 0]
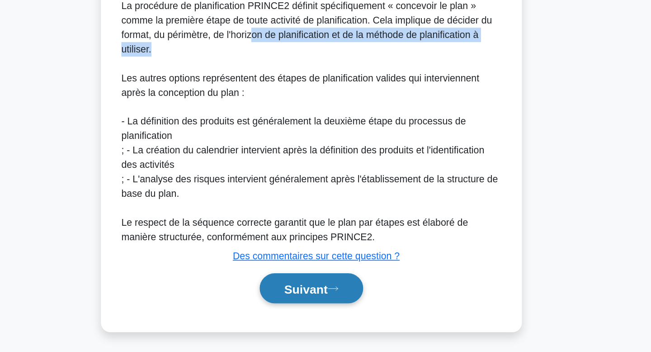
click at [312, 303] on font "Suivant" at bounding box center [321, 304] width 33 height 10
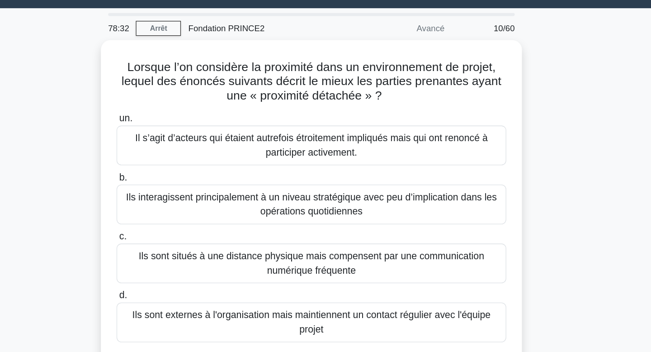
scroll to position [0, 0]
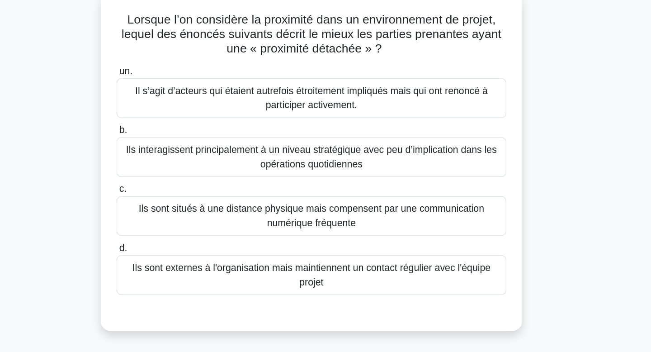
click at [304, 174] on font "Ils interagissent principalement à un niveau stratégique avec peu d’implication…" at bounding box center [325, 174] width 285 height 22
click at [179, 157] on input "b. Ils interagissent principalement à un niveau stratégique avec peu d’implicat…" at bounding box center [179, 154] width 0 height 6
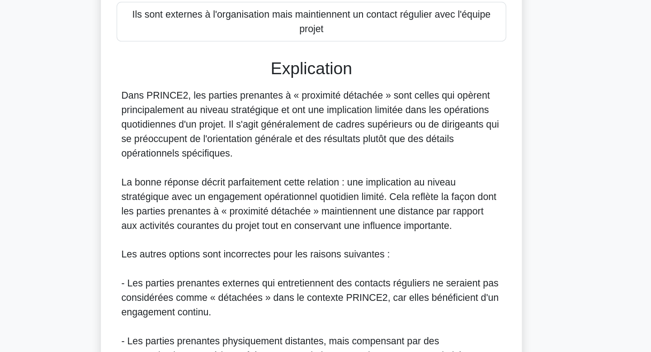
scroll to position [160, 0]
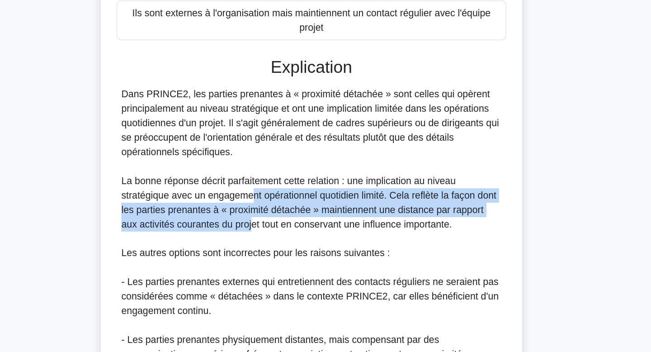
drag, startPoint x: 279, startPoint y: 230, endPoint x: 281, endPoint y: 257, distance: 27.6
click at [281, 257] on font "La bonne réponse décrit parfaitement cette relation : une implication au niveau…" at bounding box center [324, 239] width 282 height 40
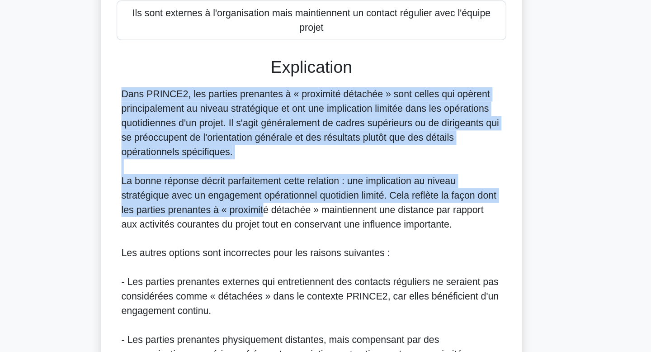
drag, startPoint x: 277, startPoint y: 201, endPoint x: 289, endPoint y: 245, distance: 45.2
click at [290, 246] on div "Dans PRINCE2, les parties prenantes à « proximité détachée » sont celles qui op…" at bounding box center [326, 283] width 286 height 260
click at [289, 245] on font "La bonne réponse décrit parfaitement cette relation : une implication au niveau…" at bounding box center [324, 239] width 282 height 40
drag, startPoint x: 289, startPoint y: 245, endPoint x: 276, endPoint y: 206, distance: 41.0
click at [276, 206] on div "Dans PRINCE2, les parties prenantes à « proximité détachée » sont celles qui op…" at bounding box center [326, 283] width 286 height 260
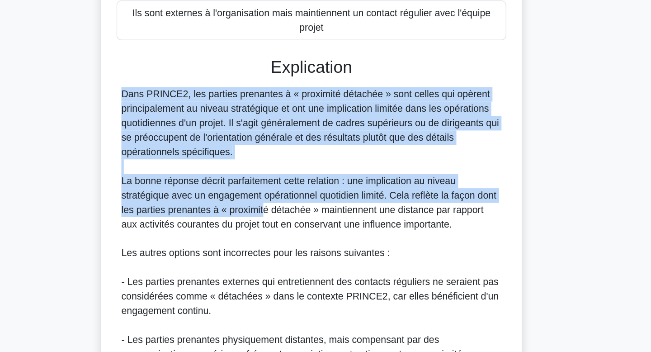
click at [276, 206] on div "Dans PRINCE2, les parties prenantes à « proximité détachée » sont celles qui op…" at bounding box center [326, 283] width 286 height 260
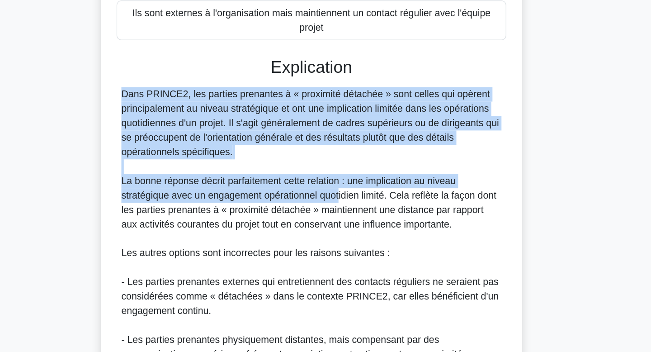
drag, startPoint x: 276, startPoint y: 206, endPoint x: 345, endPoint y: 239, distance: 76.6
click at [345, 239] on div "Dans PRINCE2, les parties prenantes à « proximité détachée » sont celles qui op…" at bounding box center [326, 283] width 286 height 260
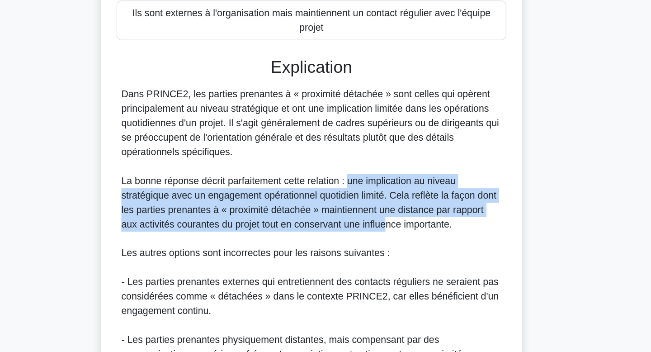
drag, startPoint x: 355, startPoint y: 220, endPoint x: 384, endPoint y: 256, distance: 46.0
click at [384, 256] on font "La bonne réponse décrit parfaitement cette relation : une implication au niveau…" at bounding box center [324, 239] width 282 height 40
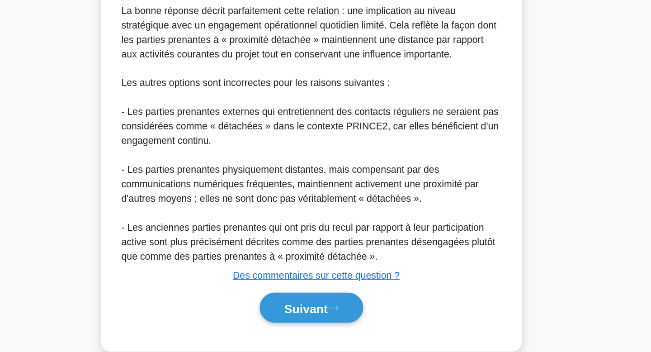
scroll to position [305, 0]
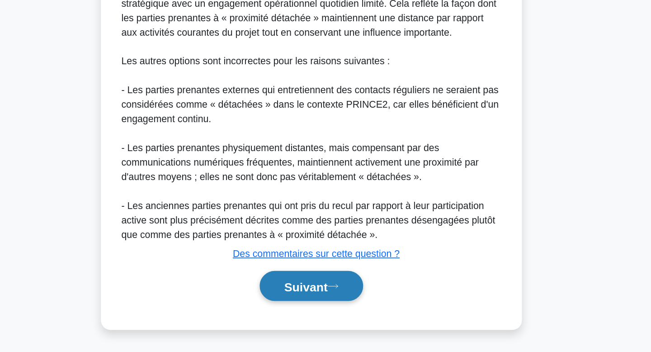
click at [338, 298] on font "Suivant" at bounding box center [321, 302] width 33 height 10
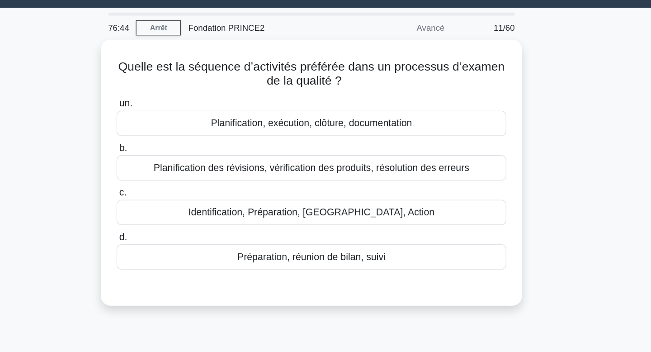
scroll to position [0, 0]
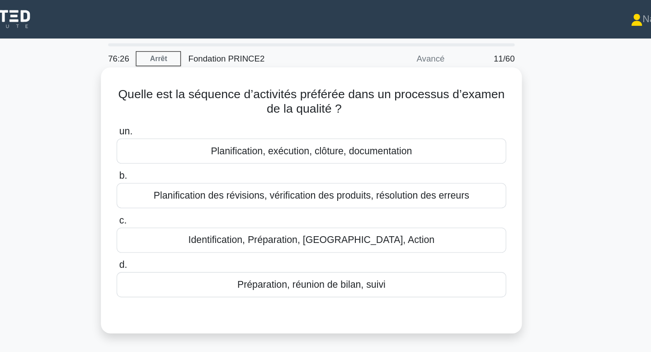
click at [353, 110] on font "Planification, exécution, clôture, documentation" at bounding box center [325, 113] width 151 height 8
click at [179, 102] on input "un. Planification, exécution, clôture, documentation" at bounding box center [179, 99] width 0 height 6
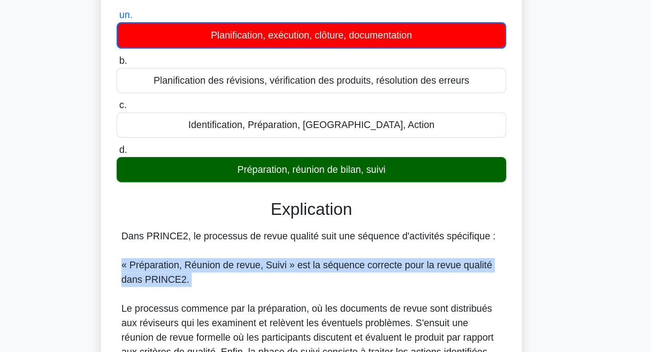
drag, startPoint x: 327, startPoint y: 223, endPoint x: 327, endPoint y: 296, distance: 72.8
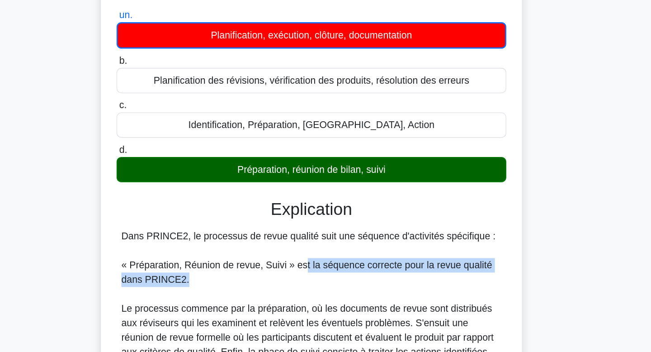
drag, startPoint x: 327, startPoint y: 296, endPoint x: 320, endPoint y: 289, distance: 8.9
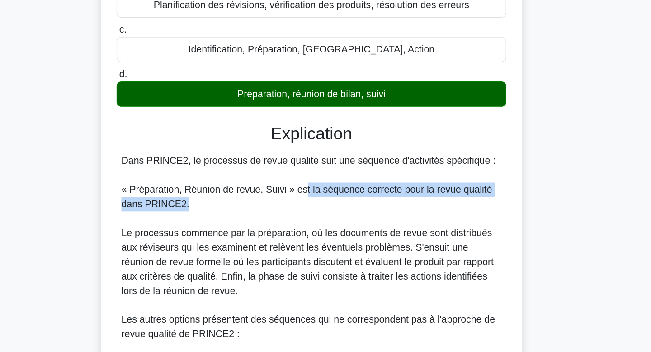
scroll to position [59, 0]
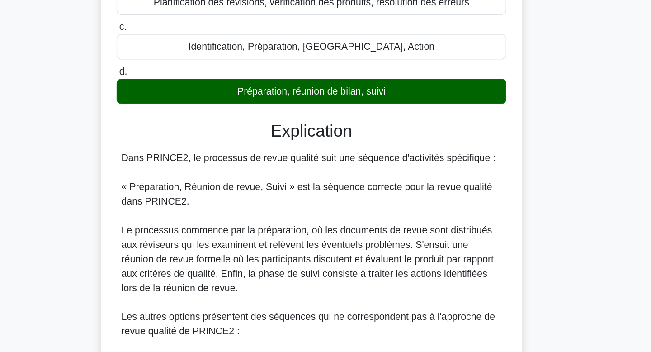
click at [289, 268] on font "Le processus commence par la préparation, où les documents de revue sont distri…" at bounding box center [323, 281] width 280 height 51
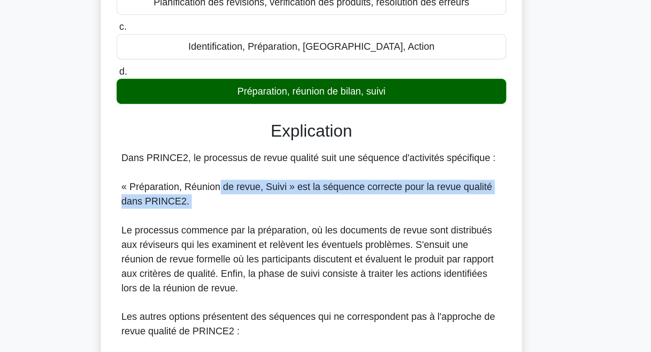
drag, startPoint x: 256, startPoint y: 223, endPoint x: 270, endPoint y: 257, distance: 36.7
click at [270, 257] on div "Dans PRINCE2, le processus de revue qualité suit une séquence d'activités spéci…" at bounding box center [326, 331] width 286 height 260
click at [270, 257] on font "Le processus commence par la préparation, où les documents de revue sont distri…" at bounding box center [323, 281] width 280 height 51
drag, startPoint x: 267, startPoint y: 250, endPoint x: 232, endPoint y: 221, distance: 45.8
click at [232, 221] on div "Dans PRINCE2, le processus de revue qualité suit une séquence d'activités spéci…" at bounding box center [326, 331] width 286 height 260
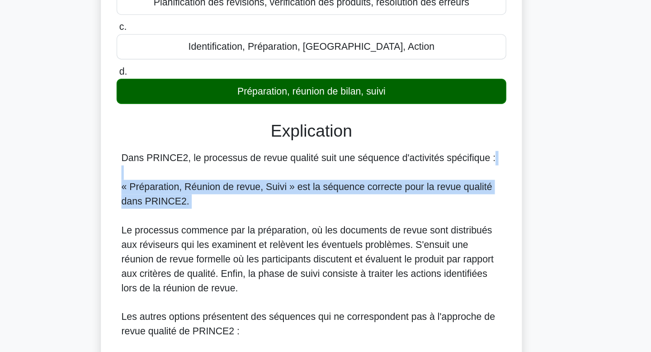
click at [232, 221] on div "Dans PRINCE2, le processus de revue qualité suit une séquence d'activités spéci…" at bounding box center [326, 331] width 286 height 260
drag, startPoint x: 232, startPoint y: 221, endPoint x: 256, endPoint y: 248, distance: 36.2
click at [256, 248] on div "Dans PRINCE2, le processus de revue qualité suit une séquence d'activités spéci…" at bounding box center [326, 331] width 286 height 260
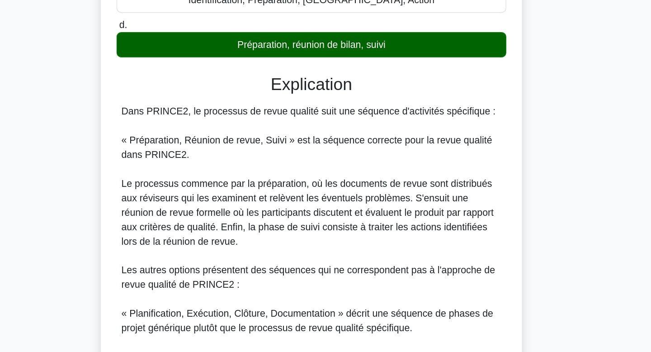
scroll to position [95, 0]
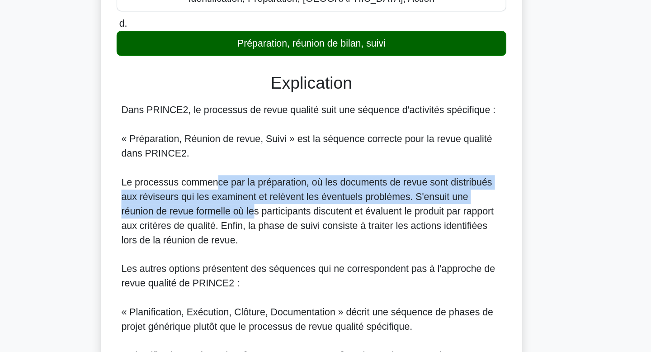
drag, startPoint x: 256, startPoint y: 248, endPoint x: 254, endPoint y: 223, distance: 25.0
click at [254, 223] on font "Le processus commence par la préparation, où les documents de revue sont distri…" at bounding box center [323, 245] width 280 height 51
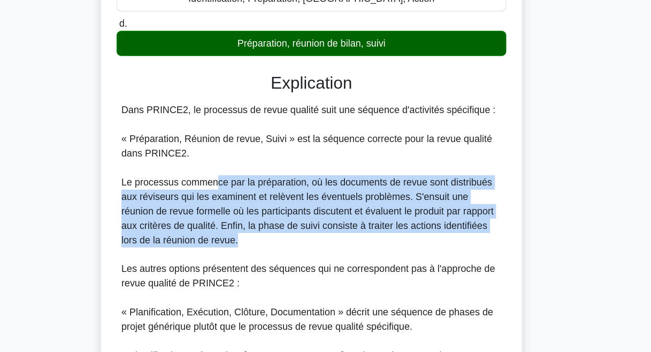
drag, startPoint x: 254, startPoint y: 223, endPoint x: 271, endPoint y: 271, distance: 50.9
click at [271, 271] on div "Dans PRINCE2, le processus de revue qualité suit une séquence d'activités spéci…" at bounding box center [326, 295] width 286 height 260
drag, startPoint x: 271, startPoint y: 271, endPoint x: 261, endPoint y: 217, distance: 54.6
click at [261, 217] on div "Dans PRINCE2, le processus de revue qualité suit une séquence d'activités spéci…" at bounding box center [326, 295] width 286 height 260
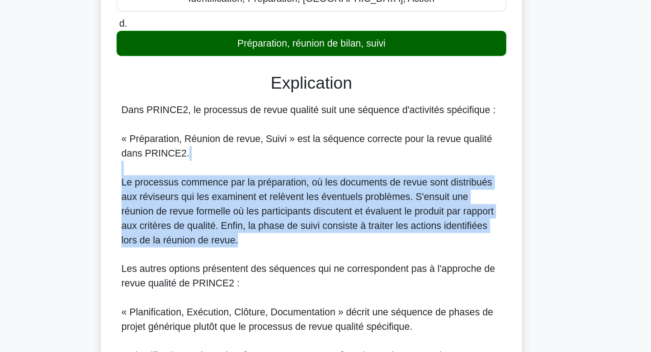
click at [261, 217] on div "Dans PRINCE2, le processus de revue qualité suit une séquence d'activités spéci…" at bounding box center [326, 295] width 286 height 260
drag, startPoint x: 261, startPoint y: 217, endPoint x: 275, endPoint y: 262, distance: 46.8
click at [275, 263] on div "Dans PRINCE2, le processus de revue qualité suit une séquence d'activités spéci…" at bounding box center [326, 295] width 286 height 260
click at [275, 262] on div "Dans PRINCE2, le processus de revue qualité suit une séquence d'activités spéci…" at bounding box center [326, 295] width 286 height 260
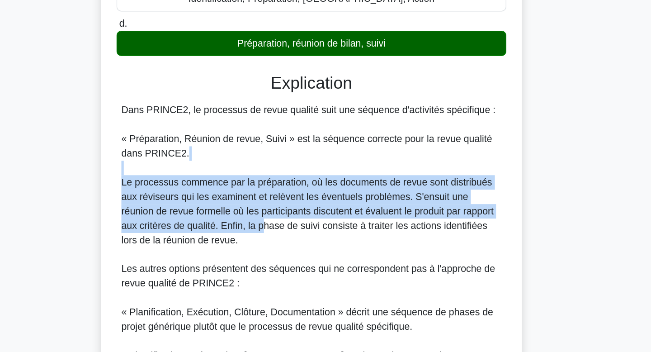
drag, startPoint x: 275, startPoint y: 262, endPoint x: 264, endPoint y: 209, distance: 54.0
click at [264, 209] on div "Dans PRINCE2, le processus de revue qualité suit une séquence d'activités spéci…" at bounding box center [326, 295] width 286 height 260
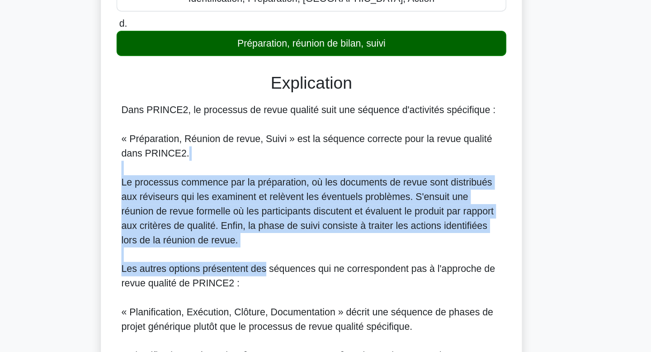
drag, startPoint x: 264, startPoint y: 209, endPoint x: 290, endPoint y: 287, distance: 82.1
click at [290, 287] on div "Dans PRINCE2, le processus de revue qualité suit une séquence d'activités spéci…" at bounding box center [326, 295] width 286 height 260
click at [290, 287] on font "Les autres options présentent des séquences qui ne correspondent pas à l'approc…" at bounding box center [323, 294] width 281 height 19
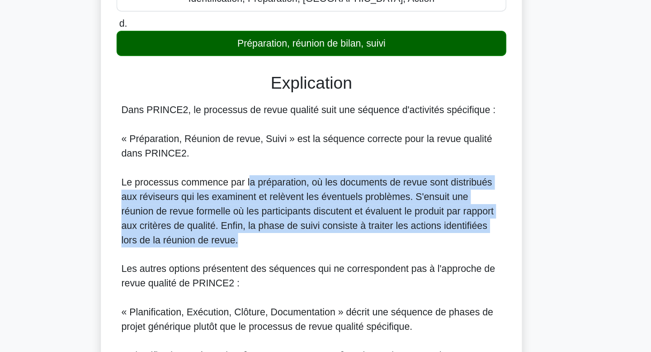
drag, startPoint x: 278, startPoint y: 271, endPoint x: 277, endPoint y: 222, distance: 48.9
click at [277, 222] on div "Dans PRINCE2, le processus de revue qualité suit une séquence d'activités spéci…" at bounding box center [326, 295] width 286 height 260
click at [277, 222] on font "Le processus commence par la préparation, où les documents de revue sont distri…" at bounding box center [323, 245] width 280 height 51
drag, startPoint x: 277, startPoint y: 222, endPoint x: 275, endPoint y: 273, distance: 50.2
click at [275, 273] on div "Dans PRINCE2, le processus de revue qualité suit une séquence d'activités spéci…" at bounding box center [326, 295] width 286 height 260
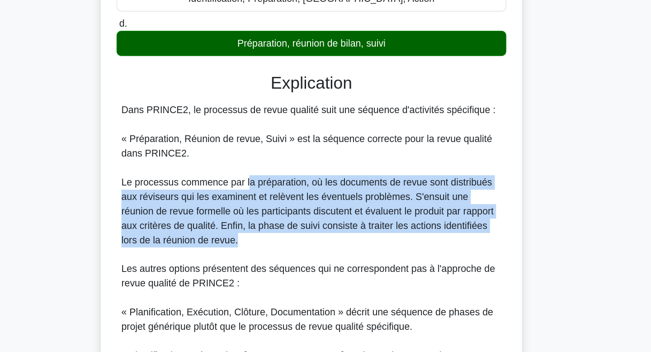
click at [275, 273] on div "Dans PRINCE2, le processus de revue qualité suit une séquence d'activités spéci…" at bounding box center [326, 295] width 286 height 260
drag, startPoint x: 275, startPoint y: 273, endPoint x: 275, endPoint y: 221, distance: 52.0
click at [275, 221] on div "Dans PRINCE2, le processus de revue qualité suit une séquence d'activités spéci…" at bounding box center [326, 295] width 286 height 260
click at [275, 221] on font "Le processus commence par la préparation, où les documents de revue sont distri…" at bounding box center [323, 245] width 280 height 51
drag, startPoint x: 275, startPoint y: 221, endPoint x: 284, endPoint y: 269, distance: 48.7
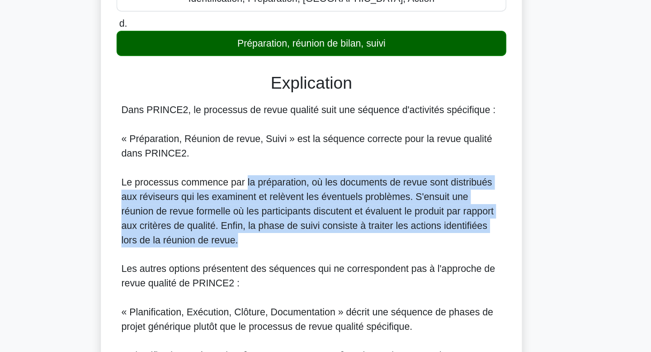
click at [284, 269] on div "Dans PRINCE2, le processus de revue qualité suit une séquence d'activités spéci…" at bounding box center [326, 295] width 286 height 260
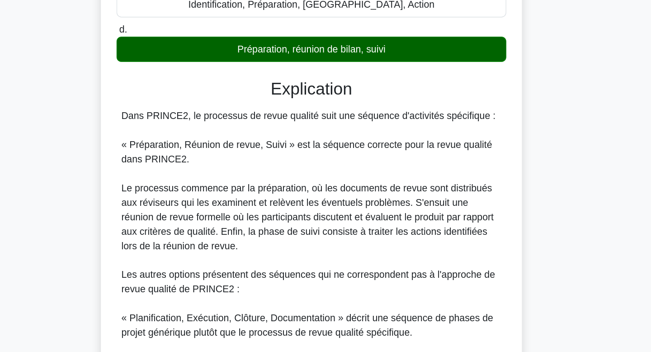
scroll to position [240, 0]
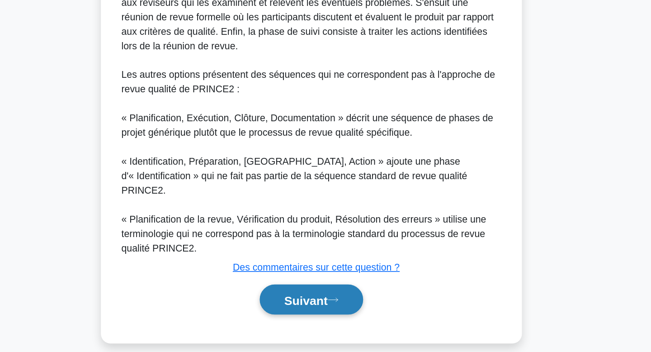
click at [308, 308] on font "Suivant" at bounding box center [321, 313] width 33 height 10
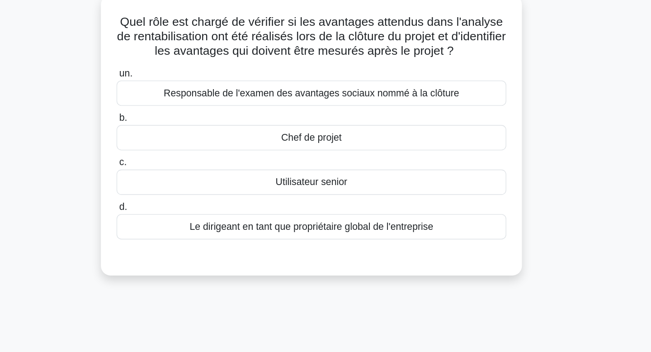
scroll to position [0, 0]
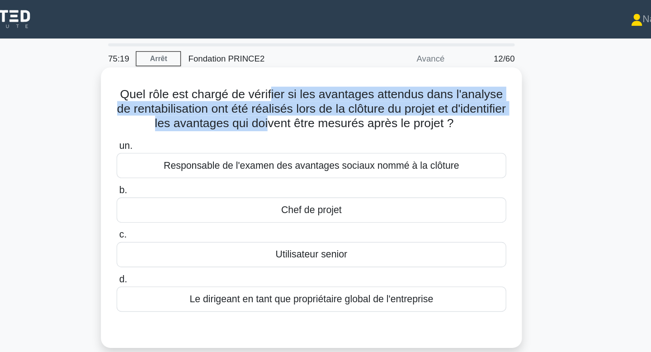
drag, startPoint x: 296, startPoint y: 73, endPoint x: 313, endPoint y: 90, distance: 24.0
click at [313, 90] on font "Quel rôle est chargé de vérifier si les avantages attendus dans l'analyse de re…" at bounding box center [325, 82] width 292 height 32
drag, startPoint x: 313, startPoint y: 90, endPoint x: 302, endPoint y: 66, distance: 25.7
click at [302, 66] on font "Quel rôle est chargé de vérifier si les avantages attendus dans l'analyse de re…" at bounding box center [325, 82] width 292 height 32
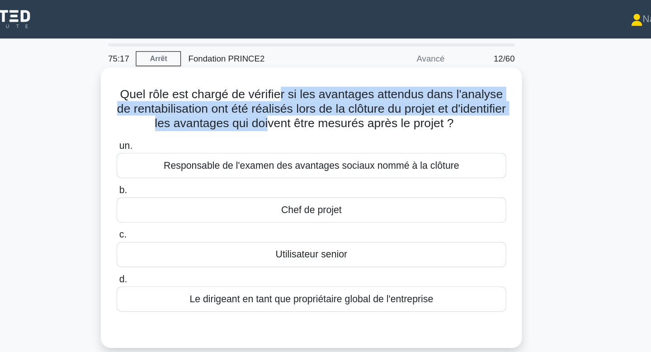
click at [302, 66] on font "Quel rôle est chargé de vérifier si les avantages attendus dans l'analyse de re…" at bounding box center [325, 82] width 292 height 32
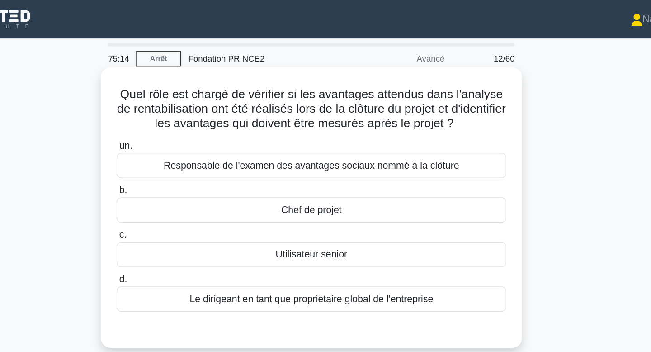
click at [323, 125] on font "Responsable de l'examen des avantages sociaux nommé à la clôture" at bounding box center [325, 124] width 222 height 8
click at [179, 113] on input "un. Responsable de l'examen des avantages sociaux nommé à la clôture" at bounding box center [179, 110] width 0 height 6
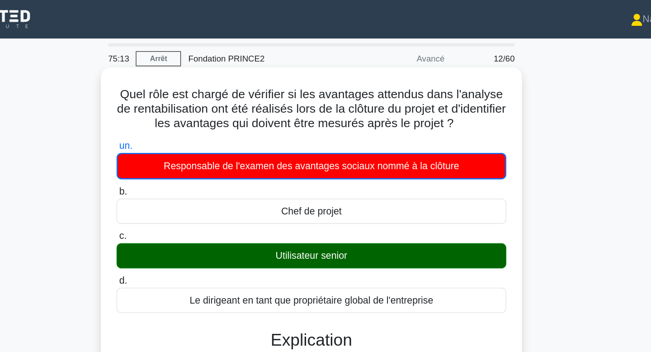
click at [323, 196] on font "Utilisateur senior" at bounding box center [325, 192] width 54 height 8
click at [179, 180] on input "c. Utilisateur senior" at bounding box center [179, 177] width 0 height 6
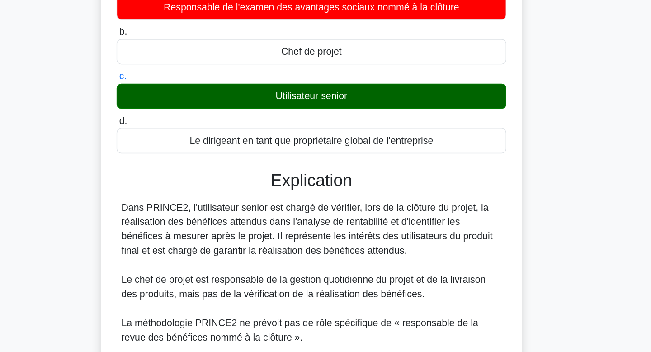
scroll to position [32, 0]
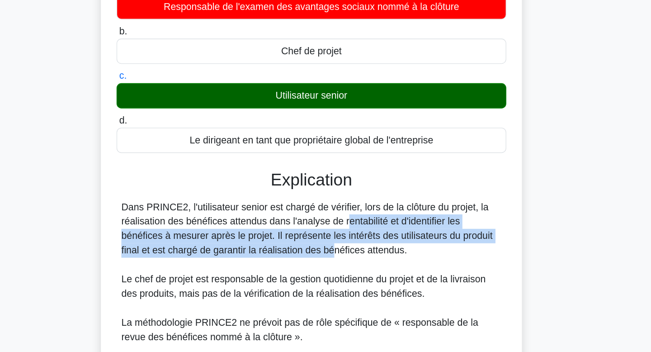
drag, startPoint x: 289, startPoint y: 273, endPoint x: 302, endPoint y: 253, distance: 24.2
click at [302, 253] on font "Dans PRINCE2, l'utilisateur senior est chargé de vérifier, lors de la clôture d…" at bounding box center [322, 259] width 279 height 40
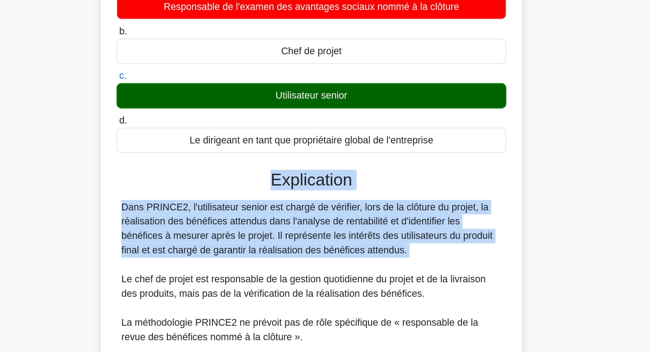
drag, startPoint x: 290, startPoint y: 228, endPoint x: 299, endPoint y: 291, distance: 63.0
click at [299, 291] on div "Explication Dans PRINCE2, l'utilisateur senior est chargé de vérifier, lors de …" at bounding box center [325, 331] width 293 height 233
click at [299, 291] on div "Dans PRINCE2, l'utilisateur senior est chargé de vérifier, lors de la clôture d…" at bounding box center [326, 318] width 286 height 163
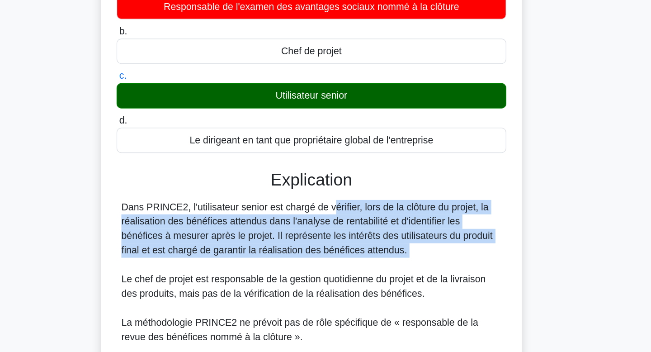
drag, startPoint x: 299, startPoint y: 291, endPoint x: 288, endPoint y: 240, distance: 51.3
click at [288, 240] on div "Dans PRINCE2, l'utilisateur senior est chargé de vérifier, lors de la clôture d…" at bounding box center [326, 318] width 286 height 163
click at [288, 240] on font "Dans PRINCE2, l'utilisateur senior est chargé de vérifier, lors de la clôture d…" at bounding box center [322, 259] width 279 height 40
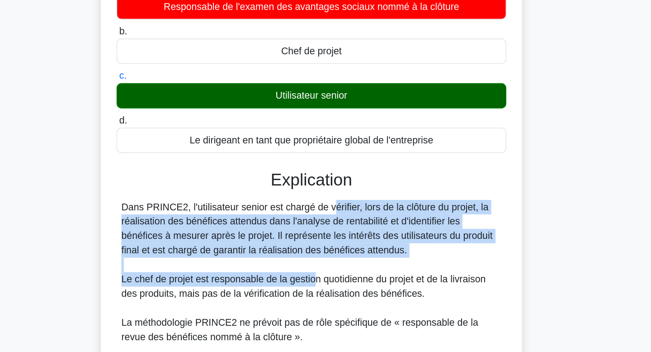
drag, startPoint x: 288, startPoint y: 240, endPoint x: 328, endPoint y: 296, distance: 68.4
click at [328, 296] on div "Dans PRINCE2, l'utilisateur senior est chargé de vérifier, lors de la clôture d…" at bounding box center [326, 318] width 286 height 163
click at [328, 296] on font "Le chef de projet est responsable de la gestion quotidienne du projet et de la …" at bounding box center [320, 302] width 274 height 19
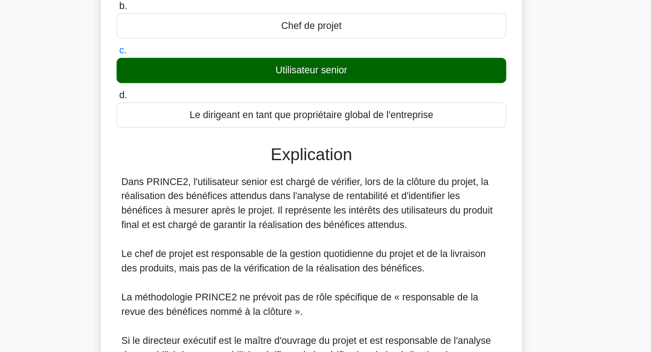
scroll to position [164, 0]
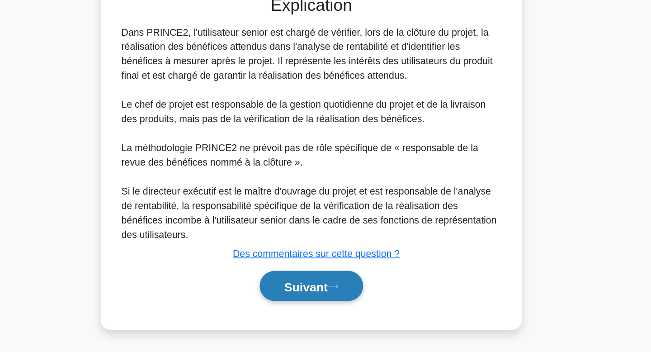
click at [330, 297] on font "Suivant" at bounding box center [321, 302] width 33 height 10
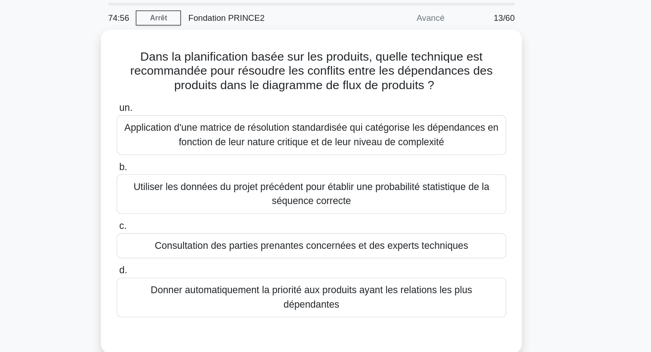
scroll to position [0, 0]
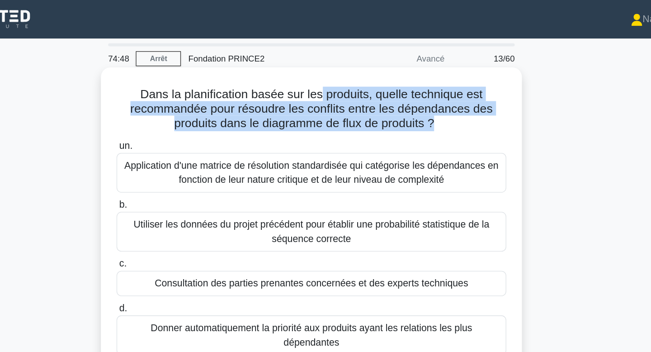
drag, startPoint x: 333, startPoint y: 74, endPoint x: 339, endPoint y: 103, distance: 29.9
click at [339, 103] on div "Dans la planification basée sur les produits, quelle technique est recommandée …" at bounding box center [325, 172] width 309 height 236
click at [339, 103] on div "un. Application d'une matrice de résolution standardisée qui catégorise les dép…" at bounding box center [326, 185] width 304 height 166
drag, startPoint x: 339, startPoint y: 103, endPoint x: 334, endPoint y: 70, distance: 33.8
click at [334, 70] on div "Dans la planification basée sur les produits, quelle technique est recommandée …" at bounding box center [325, 172] width 309 height 236
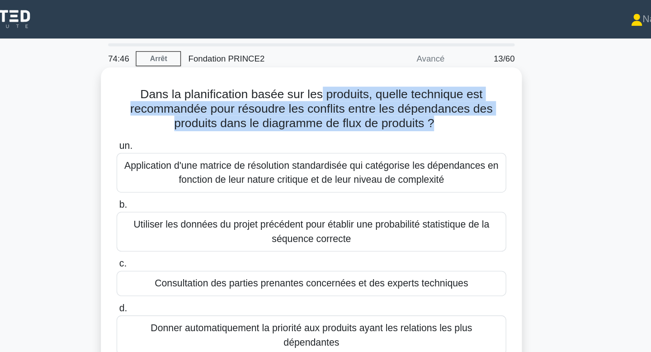
click at [334, 70] on font "Dans la planification basée sur les produits, quelle technique est recommandée …" at bounding box center [325, 82] width 273 height 32
drag, startPoint x: 334, startPoint y: 70, endPoint x: 339, endPoint y: 101, distance: 31.6
click at [339, 101] on div "Dans la planification basée sur les produits, quelle technique est recommandée …" at bounding box center [325, 172] width 309 height 236
drag, startPoint x: 339, startPoint y: 101, endPoint x: 336, endPoint y: 75, distance: 25.9
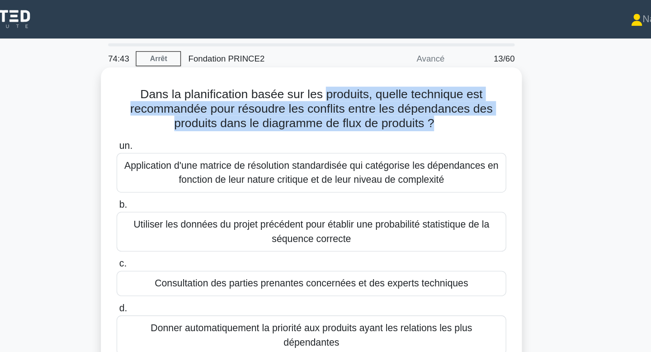
click at [336, 75] on div "Dans la planification basée sur les produits, quelle technique est recommandée …" at bounding box center [325, 172] width 309 height 236
click at [332, 87] on font "Dans la planification basée sur les produits, quelle technique est recommandée …" at bounding box center [325, 82] width 273 height 32
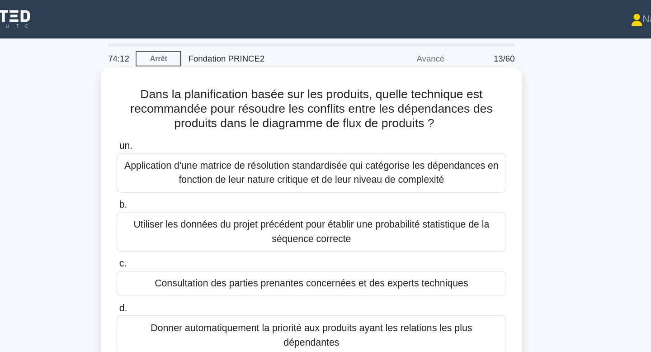
click at [342, 125] on font "Application d'une matrice de résolution standardisée qui catégorise les dépenda…" at bounding box center [325, 129] width 281 height 19
click at [179, 113] on input "un. Application d'une matrice de résolution standardisée qui catégorise les dép…" at bounding box center [179, 110] width 0 height 6
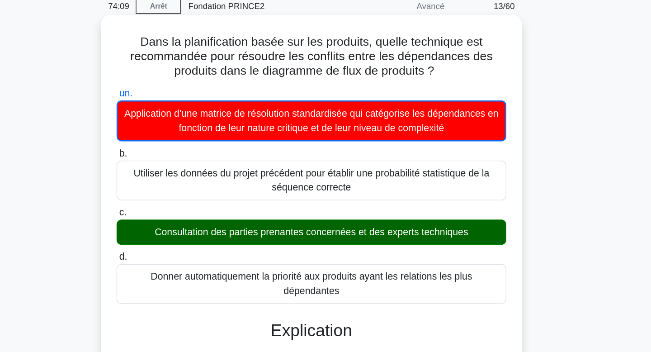
click at [339, 217] on font "Consultation des parties prenantes concernées et des experts techniques" at bounding box center [325, 214] width 236 height 8
click at [179, 202] on input "c. Consultation des parties prenantes concernées et des experts techniques" at bounding box center [179, 199] width 0 height 6
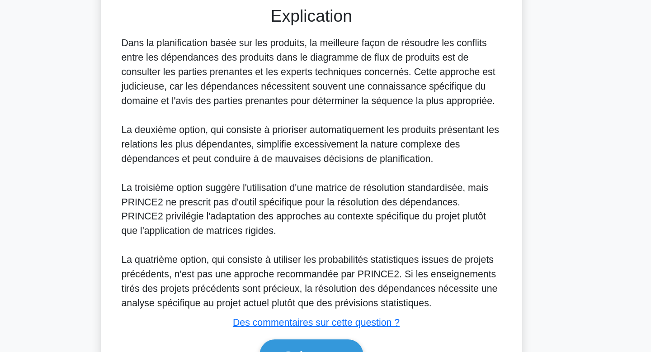
scroll to position [240, 0]
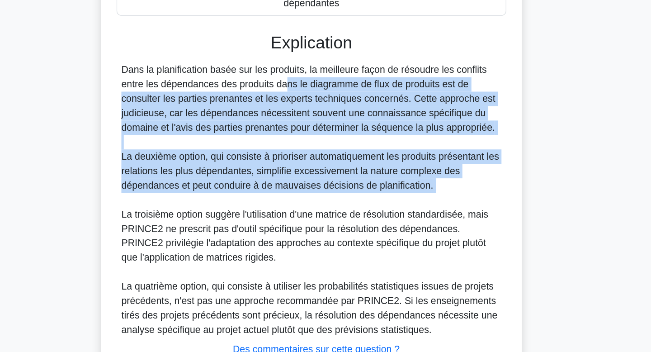
drag, startPoint x: 250, startPoint y: 82, endPoint x: 262, endPoint y: 165, distance: 83.2
click at [262, 165] on div "Dans la planification basée sur les produits, la meilleure façon de résoudre le…" at bounding box center [326, 166] width 286 height 206
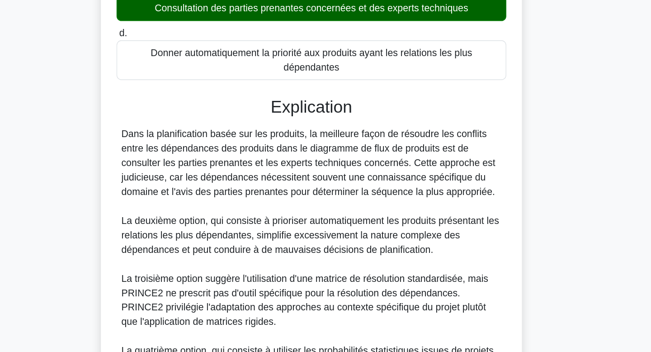
scroll to position [125, 0]
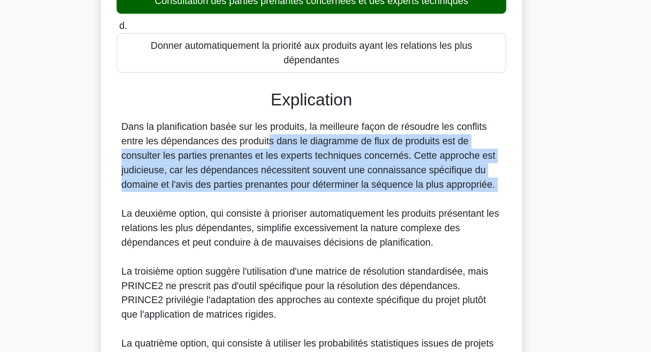
drag, startPoint x: 236, startPoint y: 190, endPoint x: 255, endPoint y: 233, distance: 47.0
click at [255, 233] on div "Dans la planification basée sur les produits, la meilleure façon de résoudre le…" at bounding box center [326, 280] width 286 height 206
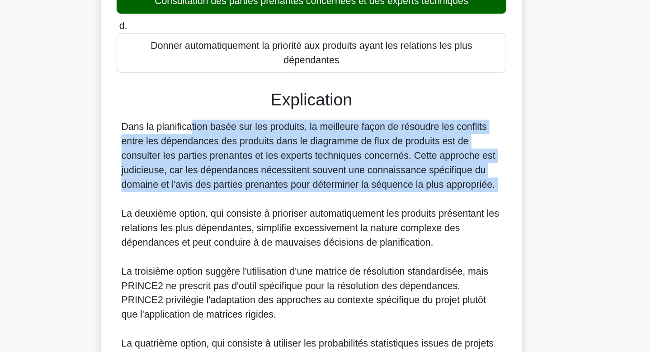
drag, startPoint x: 255, startPoint y: 233, endPoint x: 255, endPoint y: 173, distance: 60.6
click at [255, 173] on div "Explication Dans la planification basée sur les produits, la meilleure façon de…" at bounding box center [325, 293] width 293 height 277
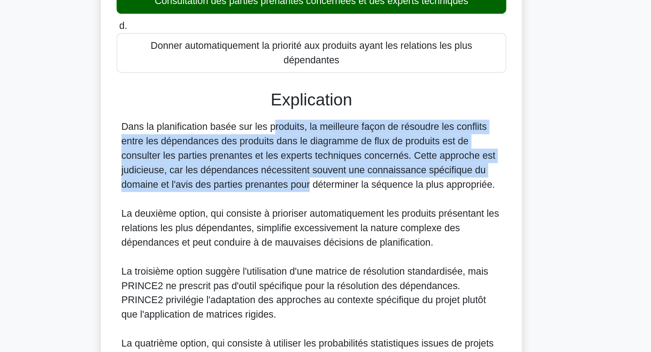
drag, startPoint x: 244, startPoint y: 184, endPoint x: 266, endPoint y: 228, distance: 49.1
click at [266, 228] on font "Dans la planification basée sur les produits, la meilleure façon de résoudre le…" at bounding box center [323, 204] width 281 height 51
drag, startPoint x: 266, startPoint y: 228, endPoint x: 267, endPoint y: 185, distance: 43.4
click at [267, 185] on font "Dans la planification basée sur les produits, la meilleure façon de résoudre le…" at bounding box center [323, 204] width 281 height 51
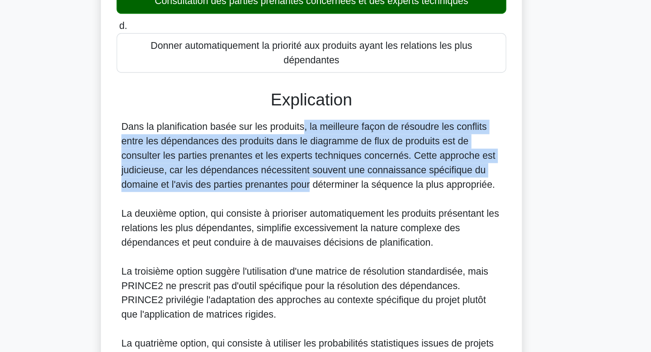
click at [267, 185] on font "Dans la planification basée sur les produits, la meilleure façon de résoudre le…" at bounding box center [323, 204] width 281 height 51
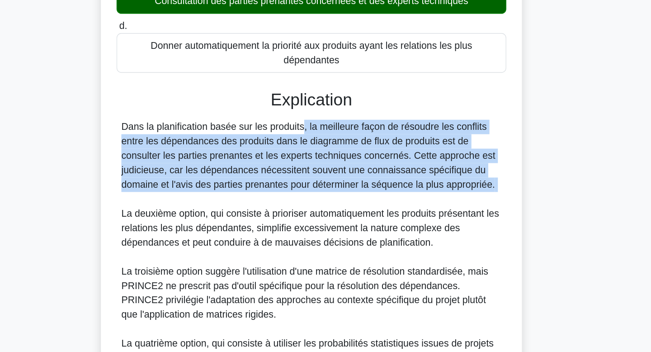
drag, startPoint x: 267, startPoint y: 185, endPoint x: 292, endPoint y: 241, distance: 61.9
click at [292, 241] on div "Dans la planification basée sur les produits, la meilleure façon de résoudre le…" at bounding box center [326, 280] width 286 height 206
drag, startPoint x: 292, startPoint y: 241, endPoint x: 280, endPoint y: 181, distance: 61.9
click at [280, 181] on div "Dans la planification basée sur les produits, la meilleure façon de résoudre le…" at bounding box center [326, 280] width 286 height 206
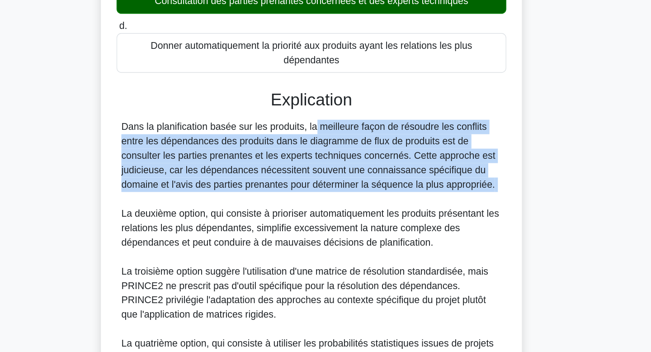
click at [280, 181] on font "Dans la planification basée sur les produits, la meilleure façon de résoudre le…" at bounding box center [323, 204] width 281 height 51
drag, startPoint x: 280, startPoint y: 181, endPoint x: 294, endPoint y: 247, distance: 67.9
click at [294, 247] on div "Dans la planification basée sur les produits, la meilleure façon de résoudre le…" at bounding box center [326, 280] width 286 height 206
click at [294, 247] on font "La deuxième option, qui consiste à prioriser automatiquement les produits prése…" at bounding box center [325, 258] width 284 height 29
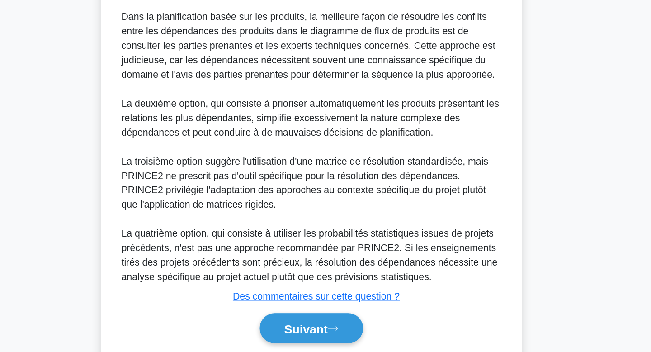
scroll to position [240, 0]
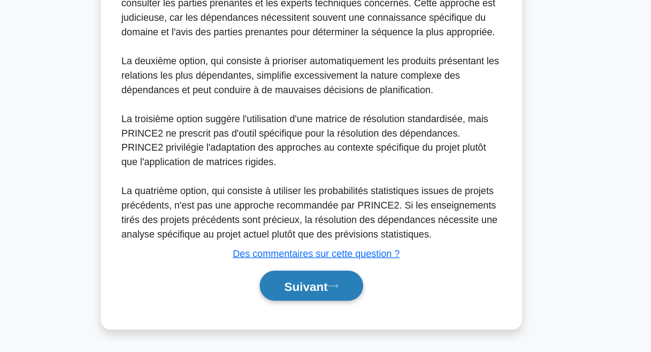
click at [333, 307] on button "Suivant" at bounding box center [326, 302] width 78 height 23
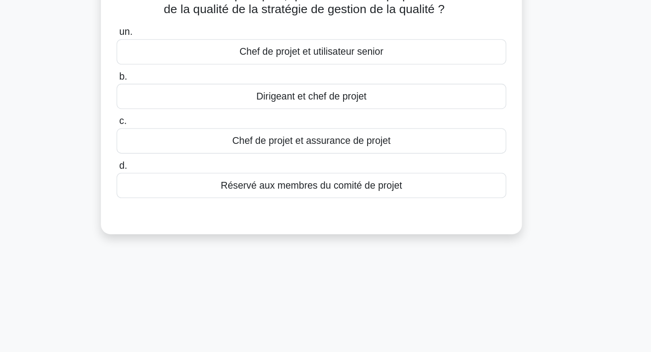
scroll to position [0, 0]
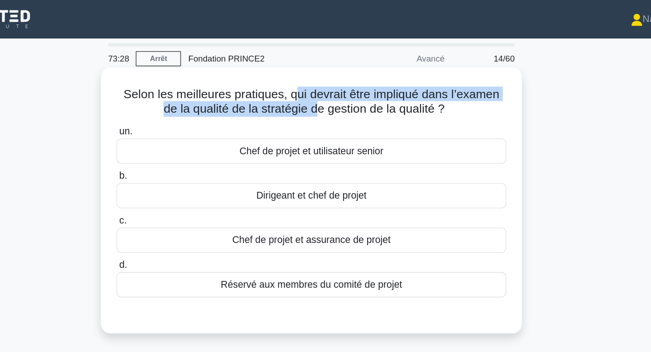
drag, startPoint x: 309, startPoint y: 68, endPoint x: 324, endPoint y: 85, distance: 22.8
click at [324, 85] on font "Selon les meilleures pratiques, qui devrait être impliqué dans l’examen de la q…" at bounding box center [325, 76] width 283 height 21
drag, startPoint x: 324, startPoint y: 85, endPoint x: 324, endPoint y: 70, distance: 15.4
click at [324, 70] on font "Selon les meilleures pratiques, qui devrait être impliqué dans l’examen de la q…" at bounding box center [325, 76] width 283 height 21
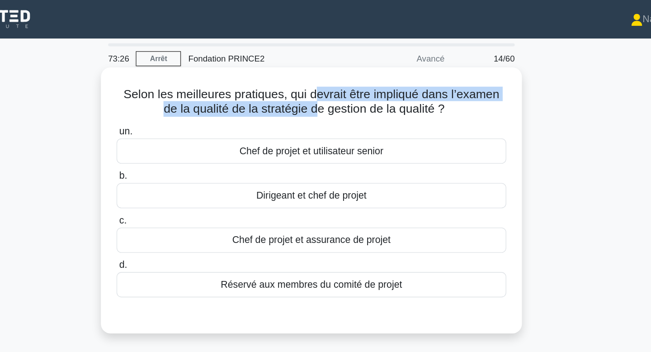
click at [324, 70] on font "Selon les meilleures pratiques, qui devrait être impliqué dans l’examen de la q…" at bounding box center [325, 76] width 283 height 21
drag, startPoint x: 324, startPoint y: 70, endPoint x: 340, endPoint y: 87, distance: 23.3
click at [340, 87] on h5 "Selon les meilleures pratiques, qui devrait être impliqué dans l’examen de la q…" at bounding box center [325, 76] width 295 height 23
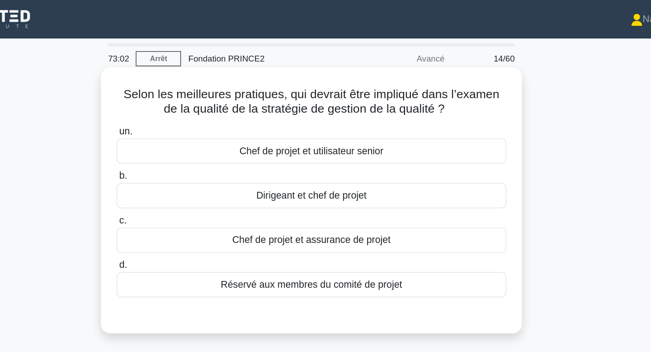
click at [340, 185] on font "Chef de projet et assurance de projet" at bounding box center [325, 180] width 119 height 11
click at [179, 169] on input "c. Chef de projet et assurance de projet" at bounding box center [179, 166] width 0 height 6
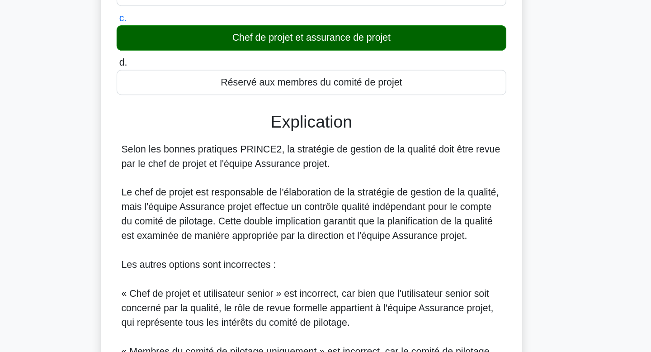
scroll to position [66, 0]
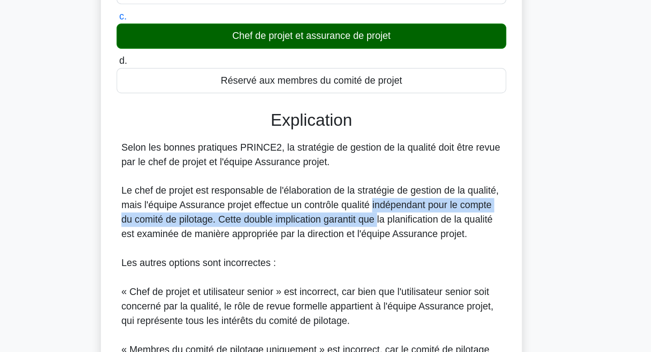
drag, startPoint x: 371, startPoint y: 238, endPoint x: 377, endPoint y: 257, distance: 20.2
click at [377, 257] on div "Selon les bonnes pratiques PRINCE2, la stratégie de gestion de la qualité doit …" at bounding box center [326, 307] width 286 height 228
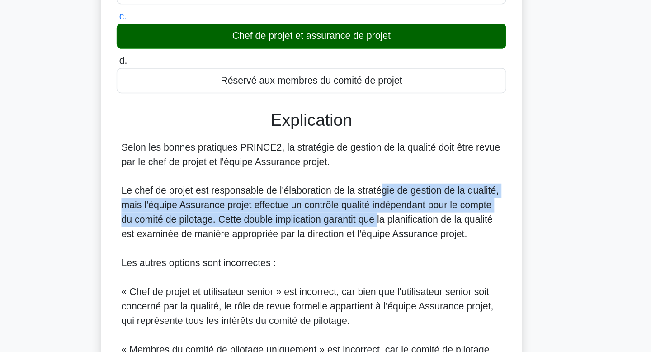
drag, startPoint x: 377, startPoint y: 257, endPoint x: 379, endPoint y: 228, distance: 29.0
click at [379, 228] on div "Selon les bonnes pratiques PRINCE2, la stratégie de gestion de la qualité doit …" at bounding box center [326, 307] width 286 height 228
click at [379, 228] on font "Le chef de projet est responsable de l'élaboration de la stratégie de gestion d…" at bounding box center [324, 246] width 283 height 40
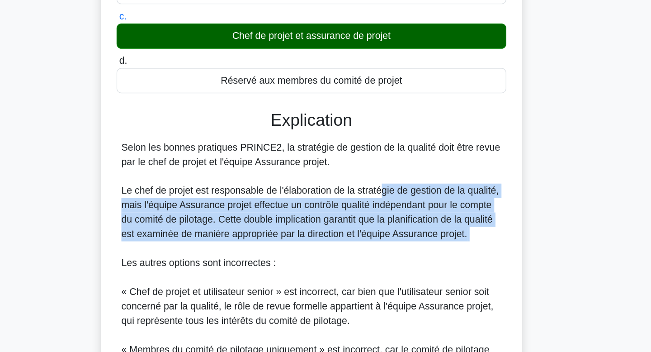
drag, startPoint x: 379, startPoint y: 228, endPoint x: 377, endPoint y: 270, distance: 42.1
click at [377, 270] on div "Selon les bonnes pratiques PRINCE2, la stratégie de gestion de la qualité doit …" at bounding box center [326, 307] width 286 height 228
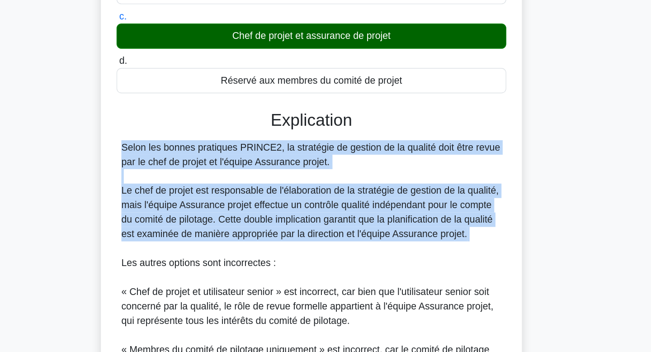
drag, startPoint x: 377, startPoint y: 270, endPoint x: 369, endPoint y: 211, distance: 59.8
click at [369, 211] on div "Selon les bonnes pratiques PRINCE2, la stratégie de gestion de la qualité doit …" at bounding box center [326, 307] width 286 height 228
drag, startPoint x: 369, startPoint y: 211, endPoint x: 377, endPoint y: 286, distance: 75.5
click at [377, 286] on div "Selon les bonnes pratiques PRINCE2, la stratégie de gestion de la qualité doit …" at bounding box center [326, 307] width 286 height 228
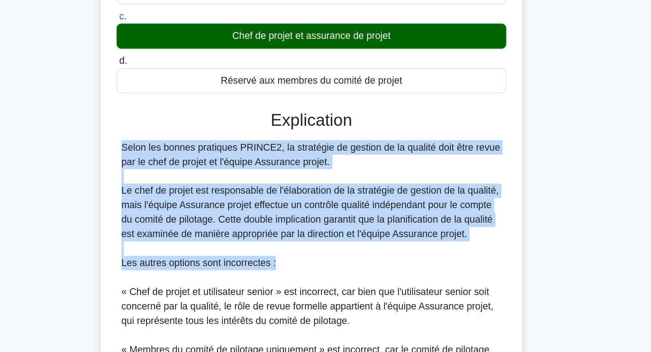
click at [377, 286] on div "Selon les bonnes pratiques PRINCE2, la stratégie de gestion de la qualité doit …" at bounding box center [326, 307] width 286 height 228
drag, startPoint x: 377, startPoint y: 286, endPoint x: 378, endPoint y: 213, distance: 73.2
click at [378, 213] on div "Selon les bonnes pratiques PRINCE2, la stratégie de gestion de la qualité doit …" at bounding box center [326, 307] width 286 height 228
drag, startPoint x: 378, startPoint y: 213, endPoint x: 379, endPoint y: 273, distance: 59.7
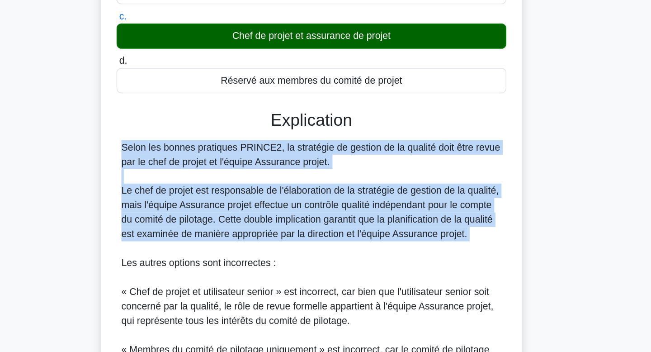
click at [379, 273] on div "Selon les bonnes pratiques PRINCE2, la stratégie de gestion de la qualité doit …" at bounding box center [326, 307] width 286 height 228
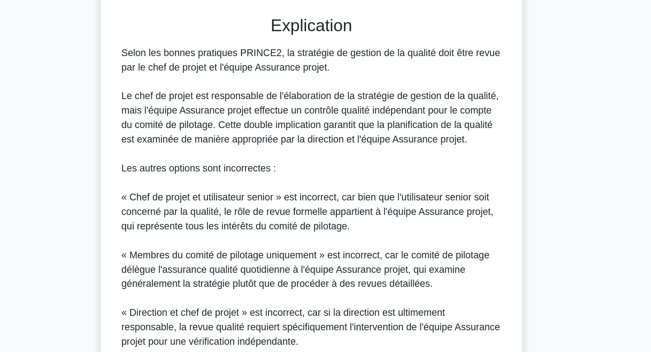
scroll to position [218, 0]
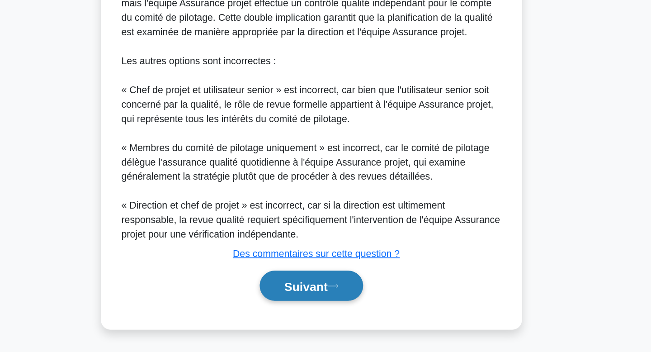
click at [353, 307] on button "Suivant" at bounding box center [326, 302] width 78 height 23
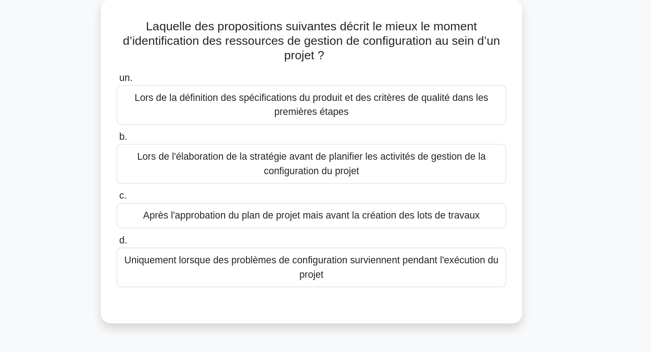
scroll to position [0, 0]
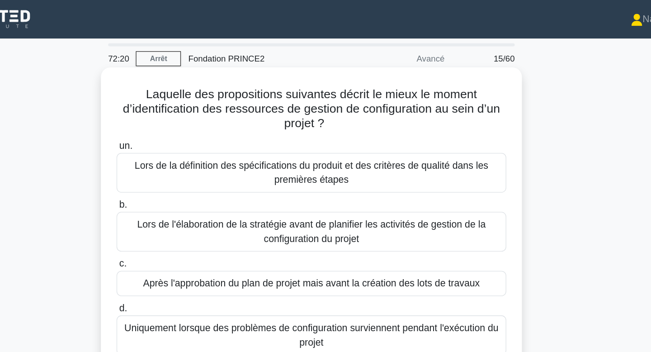
drag, startPoint x: 316, startPoint y: 53, endPoint x: 335, endPoint y: 99, distance: 49.7
click at [335, 99] on div "Laquelle des propositions suivantes décrit le mieux le moment d’identification …" at bounding box center [325, 172] width 316 height 243
click at [335, 99] on div "Laquelle des propositions suivantes décrit le mieux le moment d’identification …" at bounding box center [325, 172] width 309 height 236
drag, startPoint x: 321, startPoint y: 61, endPoint x: 339, endPoint y: 97, distance: 40.6
click at [339, 97] on div "Laquelle des propositions suivantes décrit le mieux le moment d’identification …" at bounding box center [325, 172] width 309 height 236
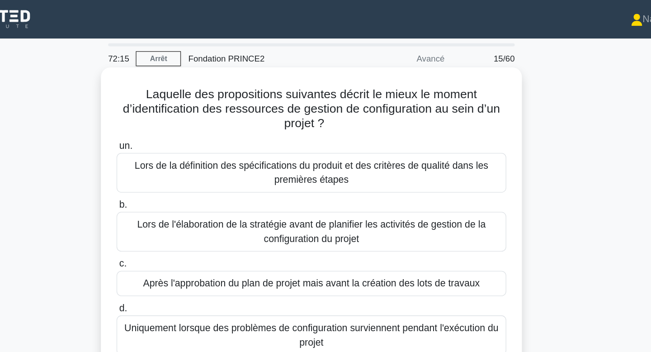
click at [339, 97] on icon ".spinner_0XTQ{transform-origin:center;animation:spinner_y6GP .75s linear infini…" at bounding box center [340, 93] width 11 height 11
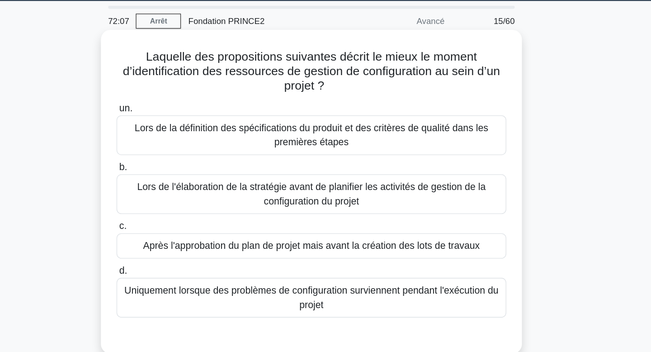
drag, startPoint x: 349, startPoint y: 95, endPoint x: 345, endPoint y: 71, distance: 24.2
click at [345, 71] on h5 "Laquelle des propositions suivantes décrit le mieux le moment d’identification …" at bounding box center [325, 81] width 295 height 33
click at [345, 71] on font "Laquelle des propositions suivantes décrit le mieux le moment d’identification …" at bounding box center [325, 82] width 283 height 32
drag, startPoint x: 345, startPoint y: 71, endPoint x: 346, endPoint y: 97, distance: 26.2
click at [346, 97] on h5 "Laquelle des propositions suivantes décrit le mieux le moment d’identification …" at bounding box center [325, 81] width 295 height 33
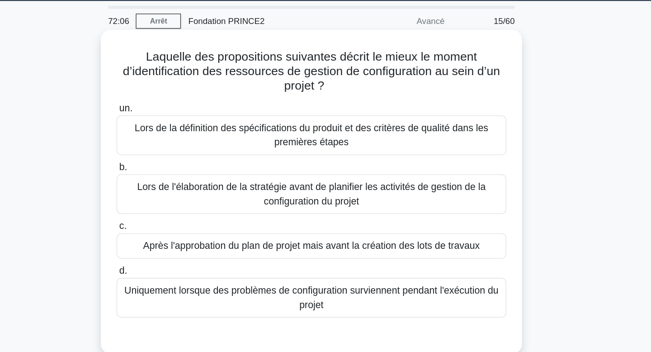
click at [346, 97] on icon ".spinner_0XTQ{transform-origin:center;animation:spinner_y6GP .75s linear infini…" at bounding box center [340, 93] width 11 height 11
click at [359, 133] on font "Lors de la définition des spécifications du produit et des critères de qualité …" at bounding box center [325, 130] width 285 height 22
click at [179, 113] on input "un. Lors de la définition des spécifications du produit et des critères de qual…" at bounding box center [179, 110] width 0 height 6
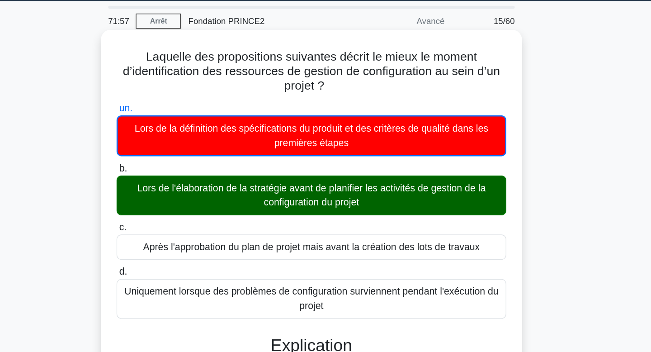
click at [351, 193] on div "un. Lors de la définition des spécifications du produit et des critères de qual…" at bounding box center [326, 185] width 304 height 167
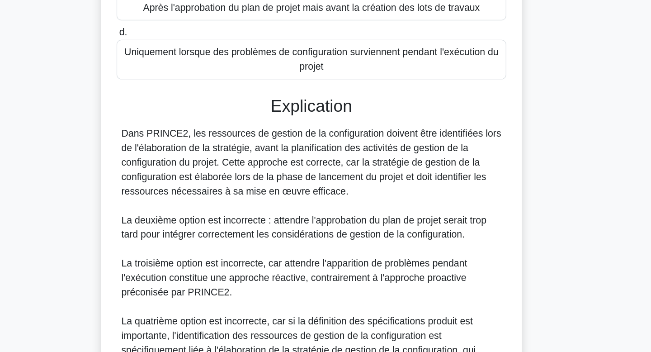
scroll to position [219, 0]
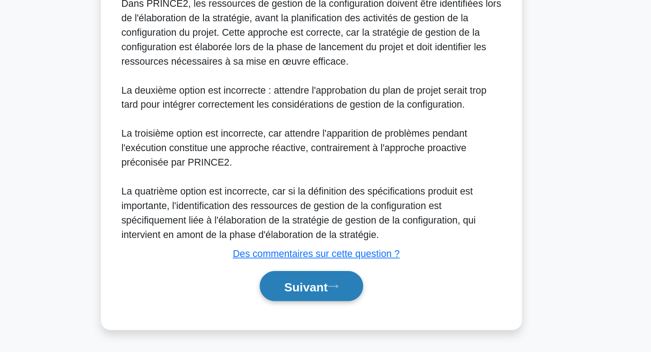
click at [325, 302] on font "Suivant" at bounding box center [321, 302] width 33 height 10
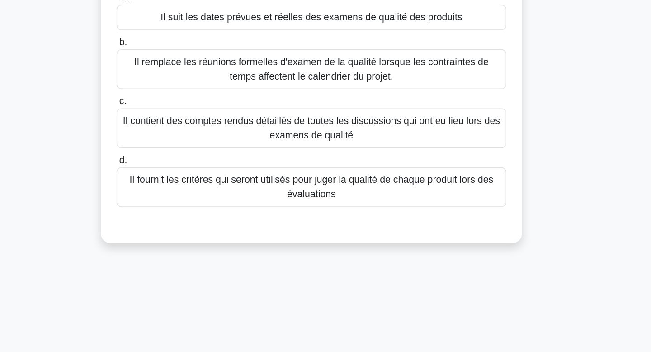
scroll to position [0, 0]
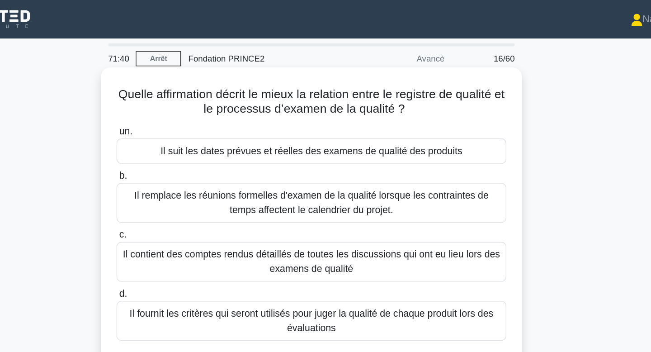
drag, startPoint x: 342, startPoint y: 65, endPoint x: 345, endPoint y: 95, distance: 30.4
click at [345, 95] on div "Quelle affirmation décrit le mieux la relation entre le registre de qualité et …" at bounding box center [325, 166] width 309 height 225
click at [345, 95] on label "un. Il suit les dates prévues et réelles des examens de qualité des produits" at bounding box center [325, 108] width 293 height 30
click at [179, 96] on input "un. Il suit les dates prévues et réelles des examens de qualité des produits" at bounding box center [179, 99] width 0 height 6
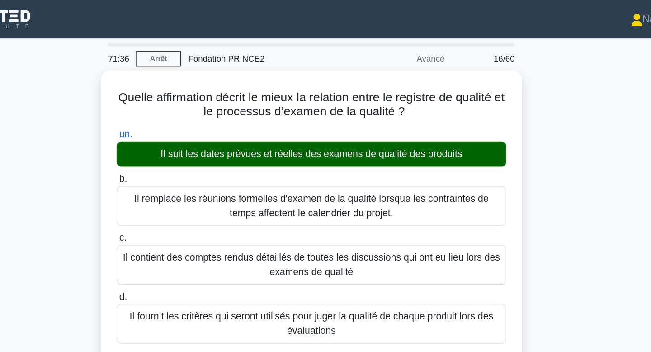
click at [544, 78] on div "Quelle affirmation décrit le mieux la relation entre le registre de qualité et …" at bounding box center [325, 320] width 597 height 534
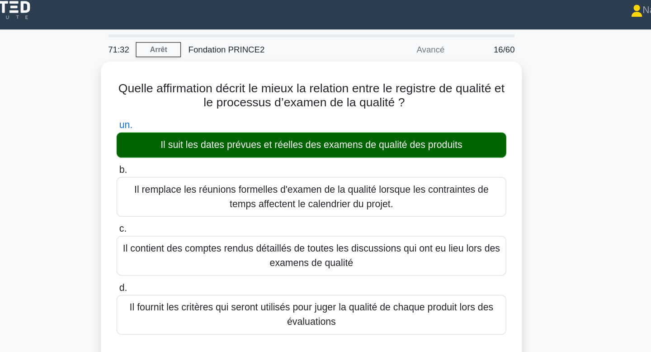
click at [544, 85] on div "Quelle affirmation décrit le mieux la relation entre le registre de qualité et …" at bounding box center [325, 320] width 597 height 534
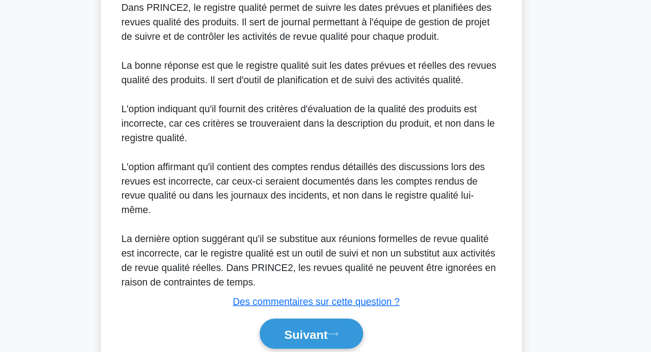
scroll to position [229, 0]
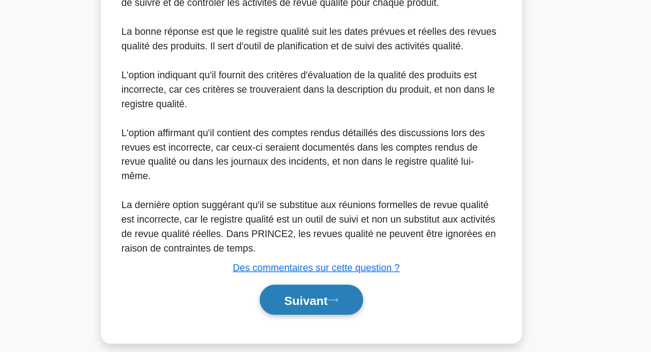
click at [332, 308] on font "Suivant" at bounding box center [321, 313] width 33 height 10
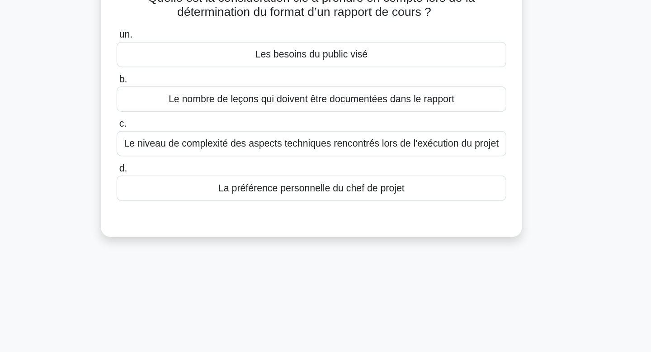
scroll to position [0, 0]
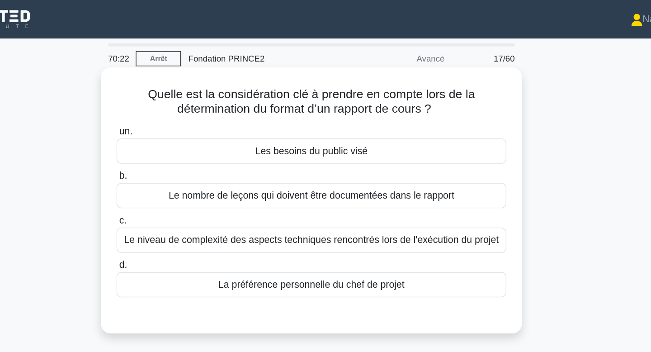
click at [428, 115] on div "Les besoins du public visé" at bounding box center [325, 113] width 293 height 19
click at [179, 102] on input "un. Les besoins du public visé" at bounding box center [179, 99] width 0 height 6
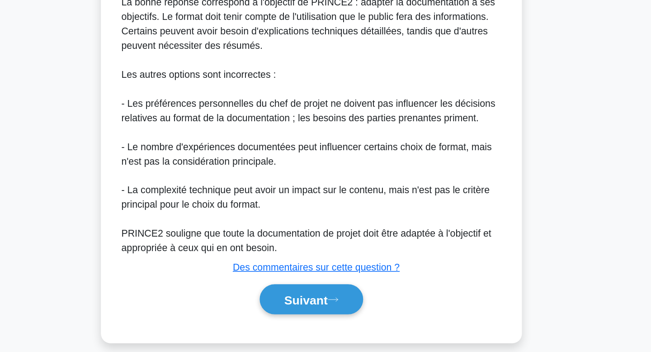
scroll to position [229, 0]
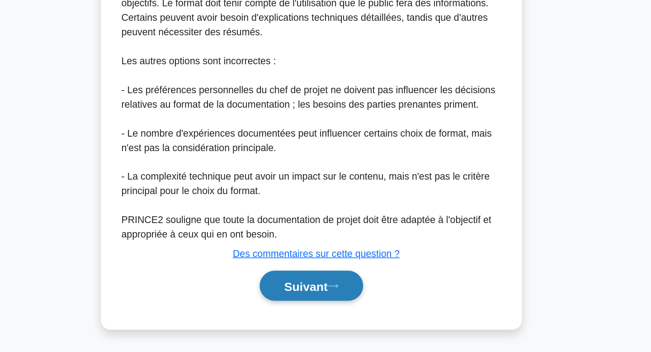
click at [345, 298] on button "Suivant" at bounding box center [326, 302] width 78 height 23
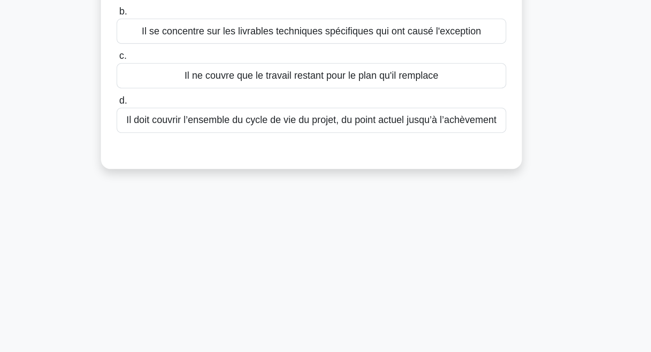
scroll to position [0, 0]
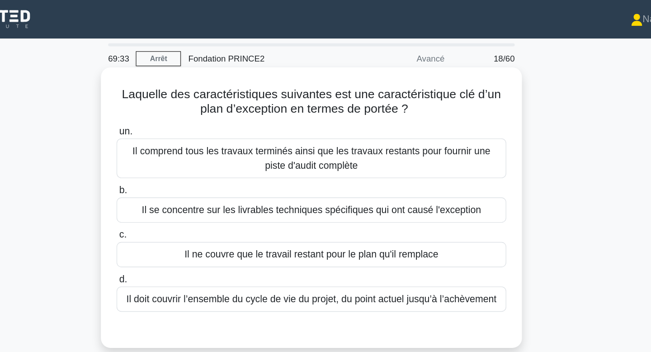
click at [396, 78] on font "Laquelle des caractéristiques suivantes est une caractéristique clé d’un plan d…" at bounding box center [325, 76] width 285 height 21
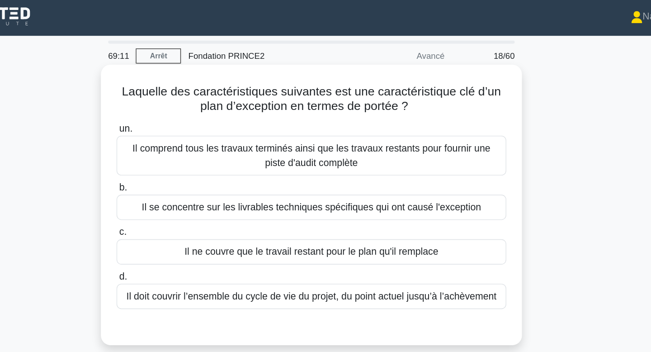
click at [346, 193] on font "Il ne couvre que le travail restant pour le plan qu'il remplace" at bounding box center [325, 191] width 191 height 8
click at [179, 179] on input "c. Il ne couvre que le travail restant pour le plan qu'il remplace" at bounding box center [179, 177] width 0 height 6
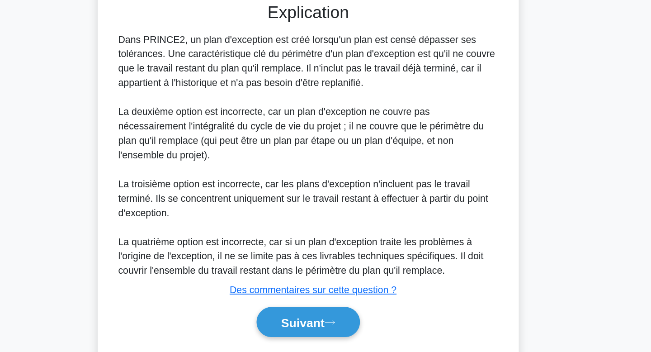
scroll to position [176, 0]
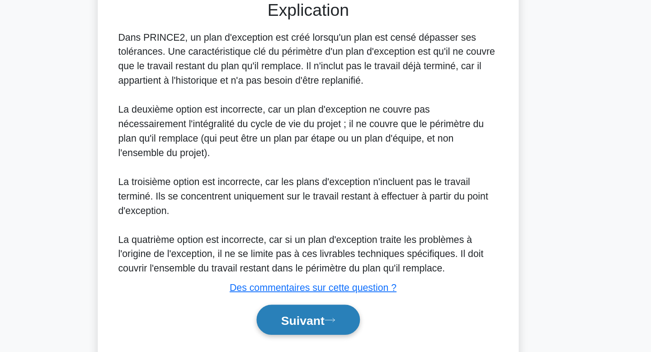
click at [356, 311] on button "Suivant" at bounding box center [326, 311] width 78 height 23
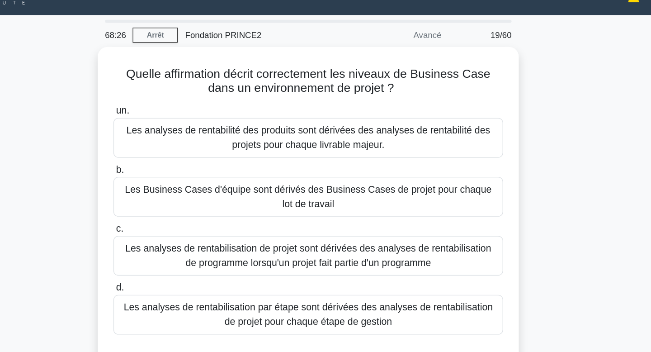
scroll to position [0, 0]
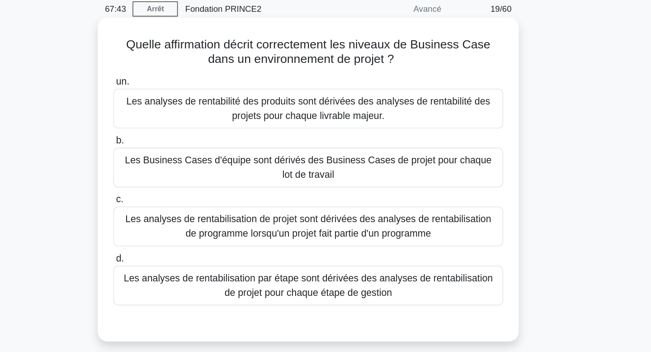
click at [315, 124] on font "Les analyses de rentabilité des produits sont dérivées des analyses de rentabil…" at bounding box center [325, 118] width 273 height 19
click at [179, 102] on input "un. Les analyses de rentabilité des produits sont dérivées des analyses de rent…" at bounding box center [179, 99] width 0 height 6
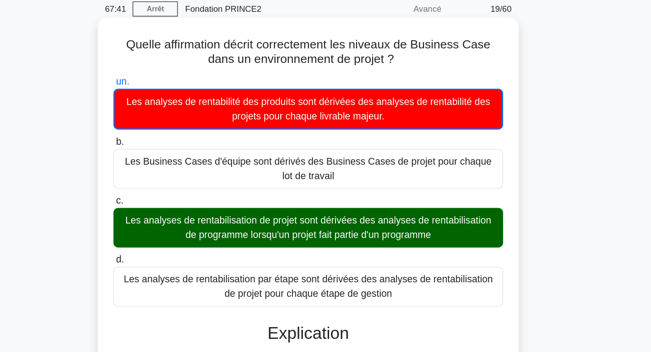
drag, startPoint x: 292, startPoint y: 218, endPoint x: 292, endPoint y: 197, distance: 21.2
click at [292, 197] on div "Les analyses de rentabilisation de projet sont dérivées des analyses de rentabi…" at bounding box center [325, 208] width 293 height 30
click at [179, 191] on input "c. Les analyses de rentabilisation de projet sont dérivées des analyses de rent…" at bounding box center [179, 188] width 0 height 6
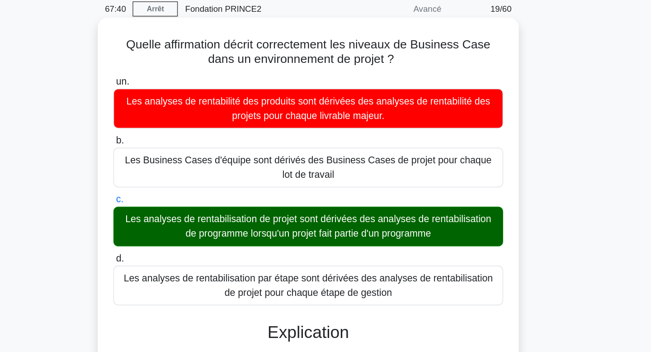
drag, startPoint x: 292, startPoint y: 197, endPoint x: 292, endPoint y: 208, distance: 11.8
click at [292, 208] on font "Les analyses de rentabilisation de projet sont dérivées des analyses de rentabi…" at bounding box center [325, 208] width 285 height 22
click at [179, 190] on input "c. Les analyses de rentabilisation de projet sont dérivées des analyses de rent…" at bounding box center [179, 187] width 0 height 6
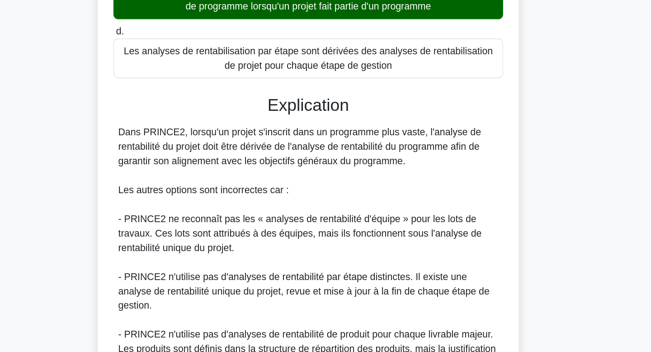
scroll to position [124, 0]
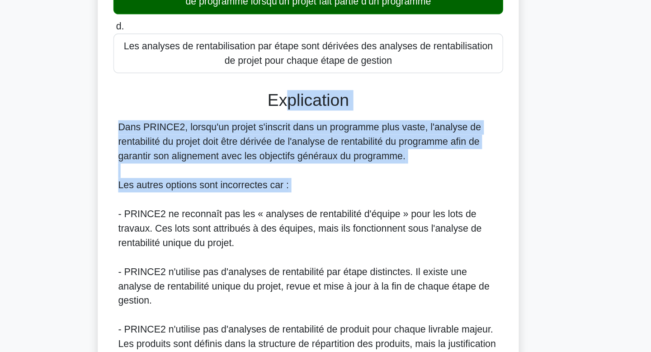
drag, startPoint x: 310, startPoint y: 165, endPoint x: 320, endPoint y: 240, distance: 76.1
click at [320, 240] on div "Explication Dans PRINCE2, lorsqu'un projet s'inscrit dans un programme plus vas…" at bounding box center [325, 282] width 293 height 255
click at [320, 240] on div "Dans PRINCE2, lorsqu'un projet s'inscrit dans un programme plus vaste, l'analys…" at bounding box center [326, 270] width 286 height 184
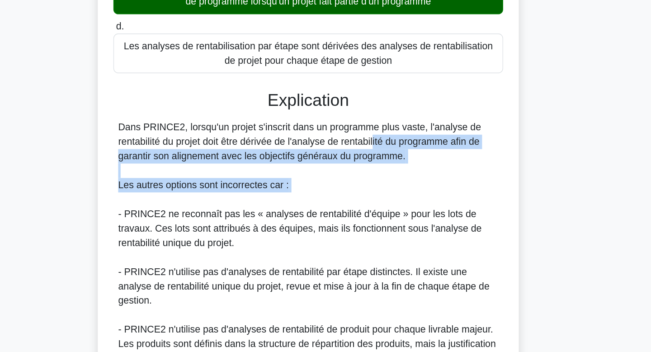
drag, startPoint x: 320, startPoint y: 240, endPoint x: 323, endPoint y: 189, distance: 51.6
click at [323, 189] on div "Dans PRINCE2, lorsqu'un projet s'inscrit dans un programme plus vaste, l'analys…" at bounding box center [326, 270] width 286 height 184
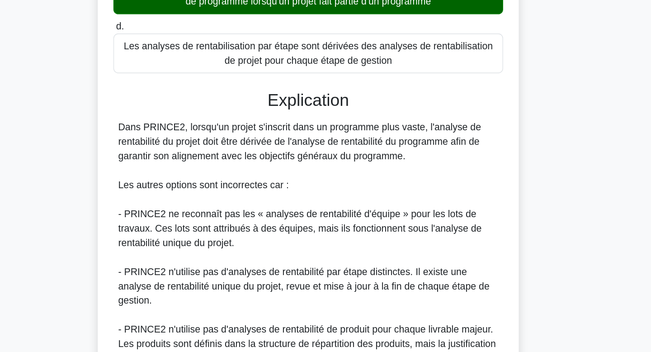
click at [323, 189] on div "Dans PRINCE2, lorsqu'un projet s'inscrit dans un programme plus vaste, l'analys…" at bounding box center [326, 270] width 286 height 184
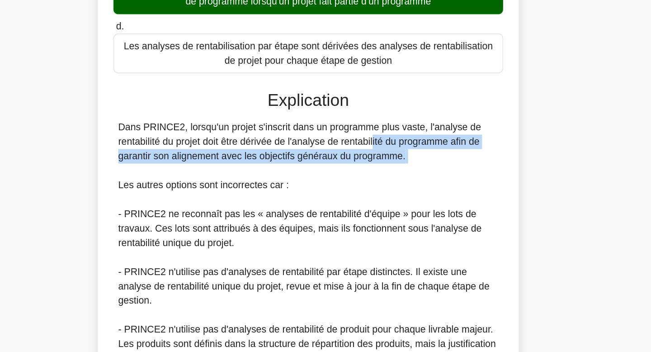
drag, startPoint x: 323, startPoint y: 189, endPoint x: 323, endPoint y: 221, distance: 31.6
click at [323, 221] on div "Dans PRINCE2, lorsqu'un projet s'inscrit dans un programme plus vaste, l'analys…" at bounding box center [326, 270] width 286 height 184
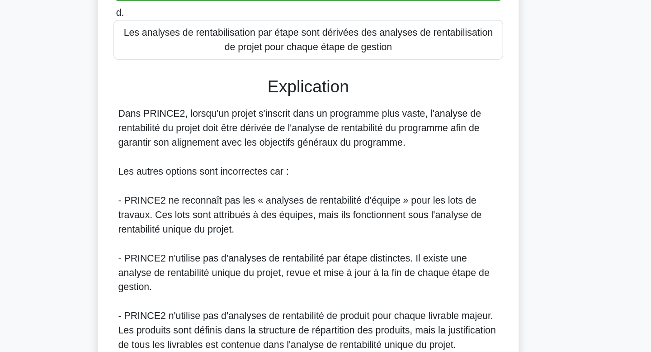
scroll to position [143, 0]
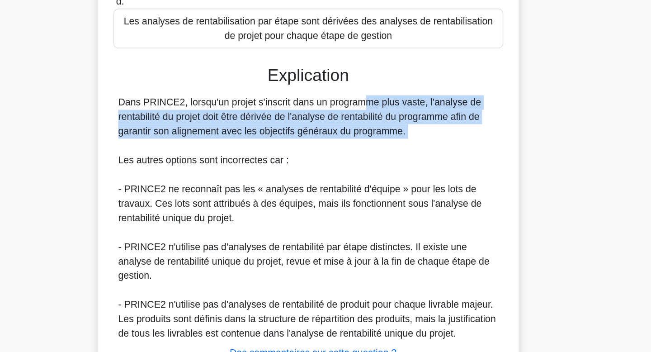
drag, startPoint x: 307, startPoint y: 170, endPoint x: 316, endPoint y: 194, distance: 26.3
click at [316, 194] on div "Dans PRINCE2, lorsqu'un projet s'inscrit dans un programme plus vaste, l'analys…" at bounding box center [326, 251] width 286 height 184
drag, startPoint x: 316, startPoint y: 194, endPoint x: 314, endPoint y: 165, distance: 29.9
click at [314, 165] on div "Dans PRINCE2, lorsqu'un projet s'inscrit dans un programme plus vaste, l'analys…" at bounding box center [326, 251] width 286 height 184
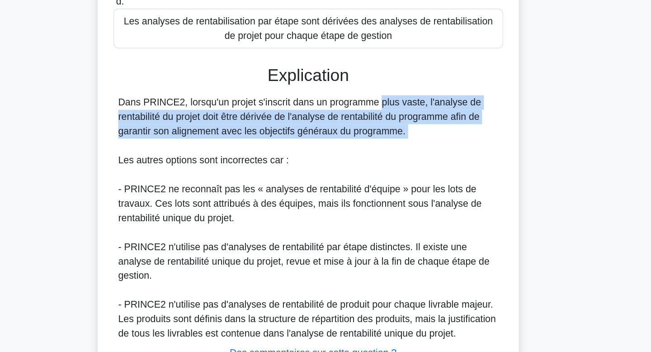
click at [314, 165] on font "Dans PRINCE2, lorsqu'un projet s'inscrit dans un programme plus vaste, l'analys…" at bounding box center [319, 174] width 273 height 29
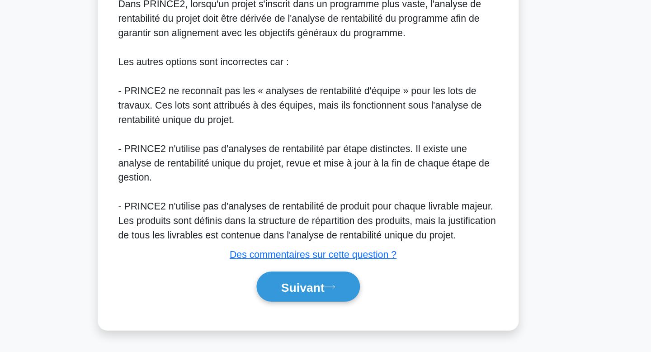
scroll to position [218, 0]
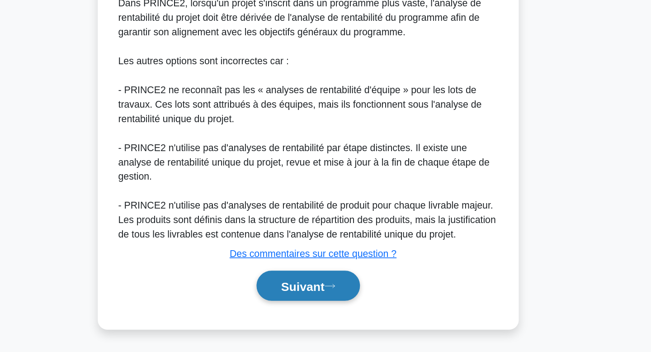
click at [325, 297] on font "Suivant" at bounding box center [321, 302] width 33 height 10
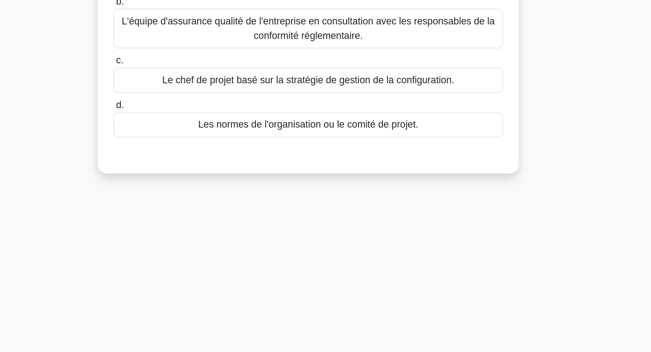
scroll to position [0, 0]
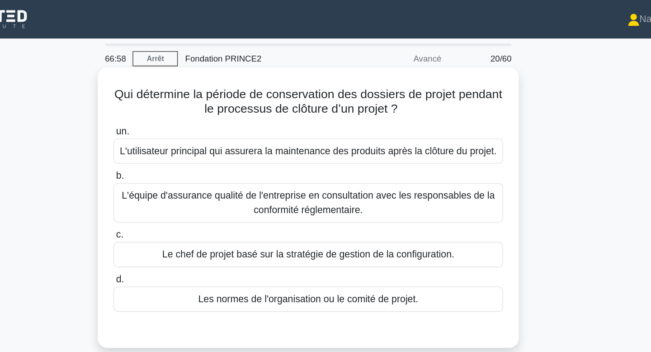
drag, startPoint x: 315, startPoint y: 73, endPoint x: 318, endPoint y: 90, distance: 16.9
click at [318, 90] on div "Qui détermine la période de conservation des dossiers de projet pendant le proc…" at bounding box center [325, 155] width 309 height 203
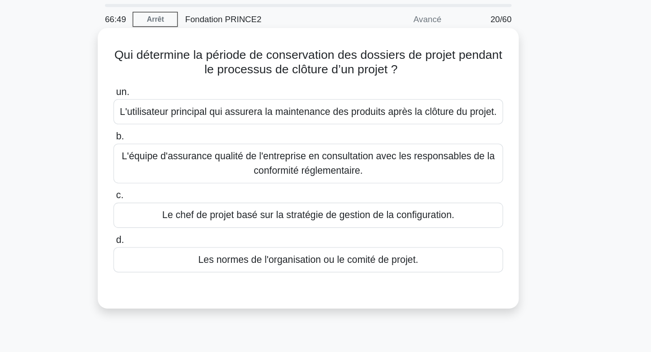
click at [321, 112] on font "L'utilisateur principal qui assurera la maintenance des produits après la clôtu…" at bounding box center [325, 113] width 283 height 8
click at [179, 102] on input "un. L'utilisateur principal qui assurera la maintenance des produits après la c…" at bounding box center [179, 99] width 0 height 6
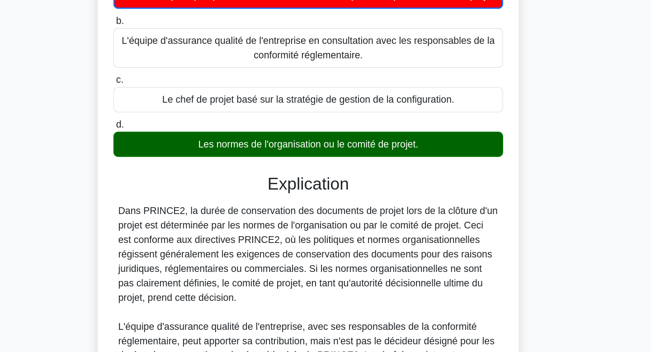
scroll to position [31, 0]
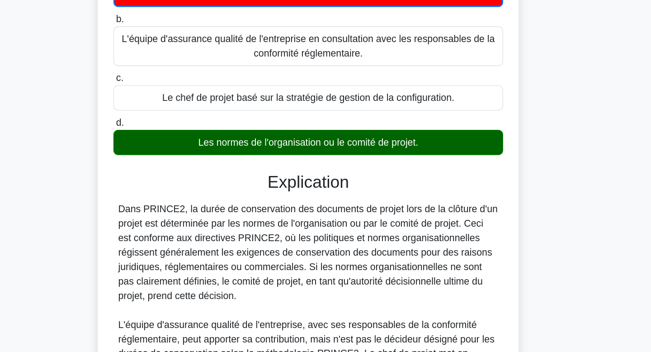
drag, startPoint x: 326, startPoint y: 197, endPoint x: 318, endPoint y: 309, distance: 112.4
click at [318, 309] on div "Dans PRINCE2, la durée de conservation des documents de projet lors de la clôtu…" at bounding box center [326, 326] width 286 height 174
drag, startPoint x: 318, startPoint y: 309, endPoint x: 326, endPoint y: 253, distance: 56.6
click at [326, 253] on div "Dans PRINCE2, la durée de conservation des documents de projet lors de la clôtu…" at bounding box center [326, 326] width 286 height 174
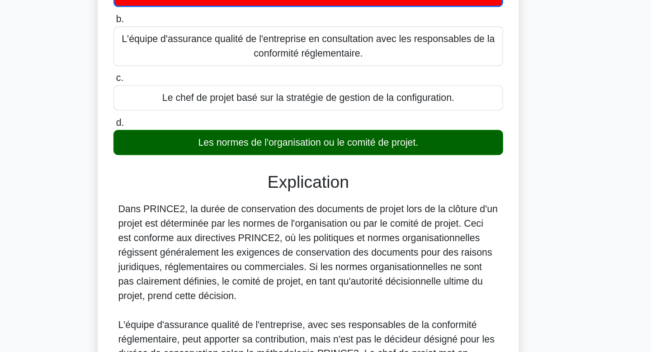
click at [326, 253] on font "Dans PRINCE2, la durée de conservation des documents de projet lors de la clôtu…" at bounding box center [325, 276] width 285 height 73
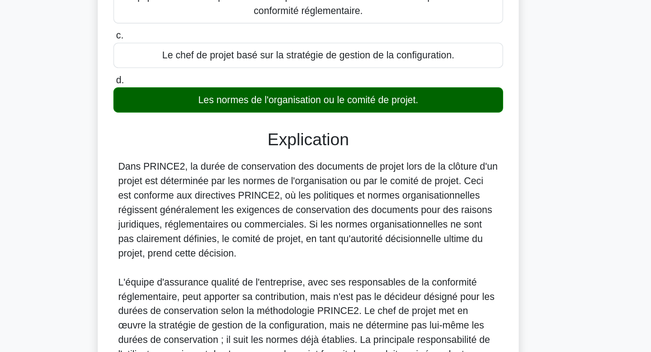
scroll to position [175, 0]
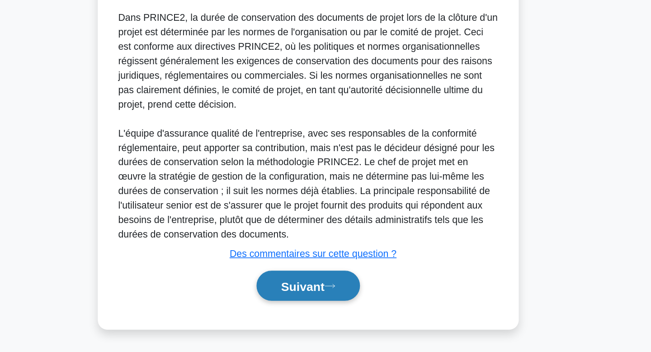
click at [315, 301] on font "Suivant" at bounding box center [321, 302] width 33 height 10
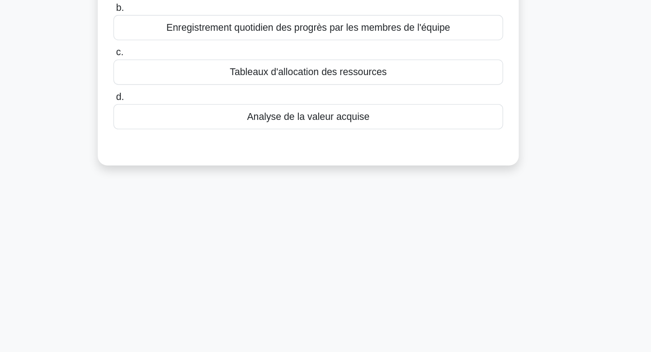
scroll to position [0, 0]
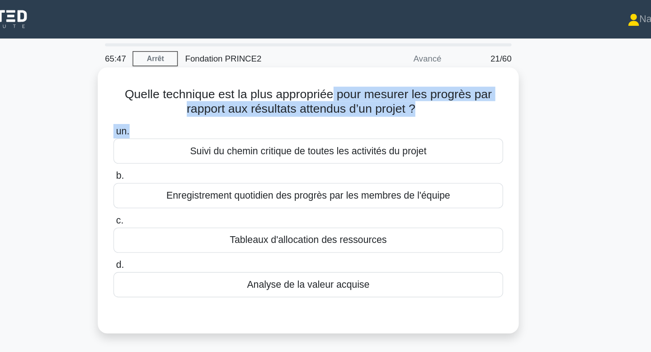
drag, startPoint x: 344, startPoint y: 65, endPoint x: 343, endPoint y: 95, distance: 30.3
click at [343, 95] on div "Quelle technique est la plus appropriée pour mesurer les progrès par rapport au…" at bounding box center [325, 150] width 309 height 193
click at [343, 95] on label "un. Suivi du chemin critique de toutes les activités du projet" at bounding box center [325, 108] width 293 height 30
click at [179, 96] on input "un. Suivi du chemin critique de toutes les activités du projet" at bounding box center [179, 99] width 0 height 6
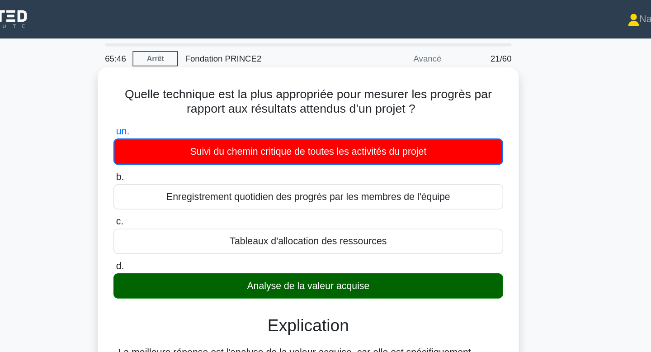
click at [347, 212] on font "Analyse de la valeur acquise" at bounding box center [325, 215] width 92 height 8
click at [179, 203] on input "d. Analyse de la valeur acquise" at bounding box center [179, 200] width 0 height 6
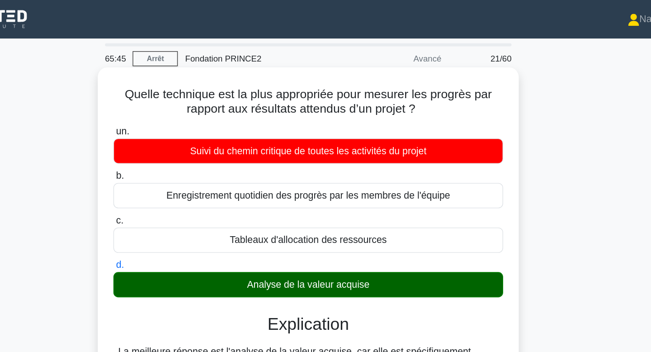
click at [347, 212] on font "Analyse de la valeur acquise" at bounding box center [325, 214] width 92 height 8
click at [179, 202] on input "d. Analyse de la valeur acquise" at bounding box center [179, 199] width 0 height 6
click at [347, 212] on font "Analyse de la valeur acquise" at bounding box center [325, 214] width 92 height 8
click at [179, 202] on input "d. Analyse de la valeur acquise" at bounding box center [179, 199] width 0 height 6
click at [347, 212] on font "Analyse de la valeur acquise" at bounding box center [325, 214] width 92 height 8
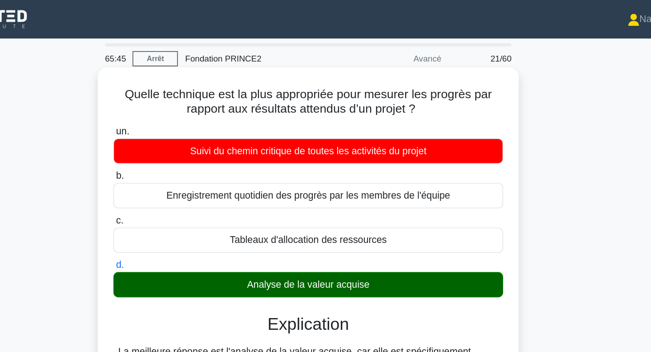
click at [179, 202] on input "d. Analyse de la valeur acquise" at bounding box center [179, 199] width 0 height 6
click at [347, 212] on font "Analyse de la valeur acquise" at bounding box center [325, 214] width 92 height 8
click at [179, 202] on input "d. Analyse de la valeur acquise" at bounding box center [179, 199] width 0 height 6
click at [347, 212] on font "Analyse de la valeur acquise" at bounding box center [325, 214] width 92 height 8
click at [179, 202] on input "d. Analyse de la valeur acquise" at bounding box center [179, 199] width 0 height 6
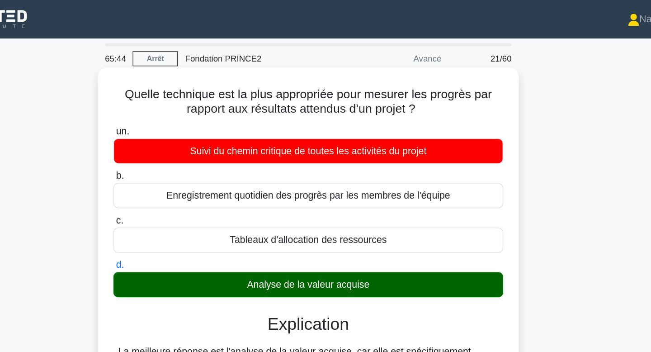
click at [347, 212] on font "Analyse de la valeur acquise" at bounding box center [325, 214] width 92 height 8
click at [179, 202] on input "d. Analyse de la valeur acquise" at bounding box center [179, 199] width 0 height 6
click at [347, 212] on font "Analyse de la valeur acquise" at bounding box center [325, 214] width 92 height 8
click at [179, 202] on input "d. Analyse de la valeur acquise" at bounding box center [179, 199] width 0 height 6
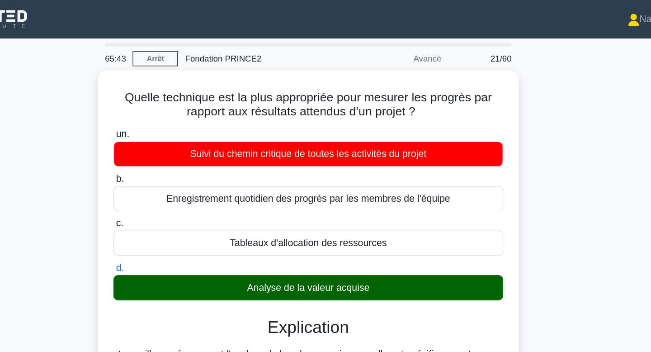
click at [545, 108] on div "Quelle technique est la plus appropriée pour mesurer les progrès par rapport au…" at bounding box center [325, 309] width 597 height 513
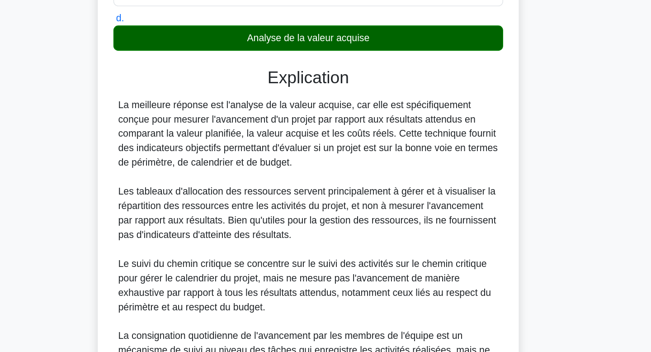
scroll to position [218, 0]
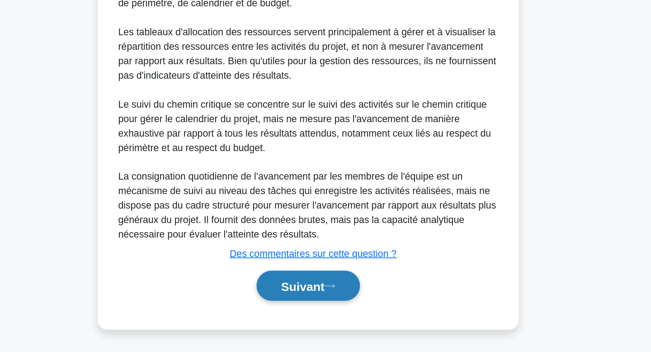
click at [333, 299] on font "Suivant" at bounding box center [321, 302] width 33 height 10
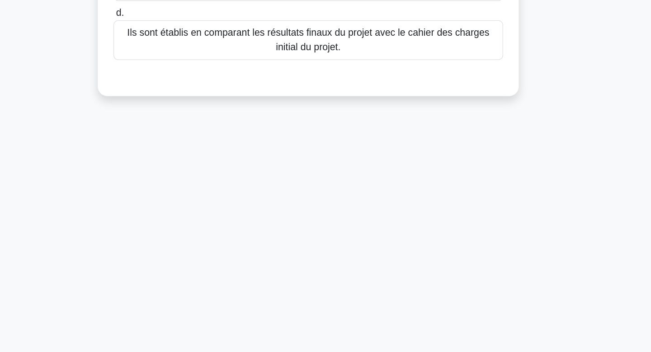
scroll to position [0, 0]
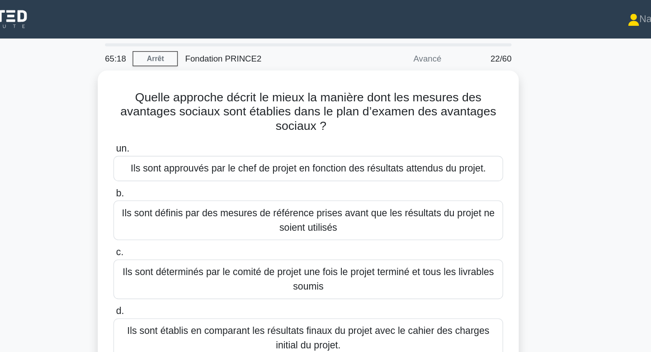
click at [562, 106] on div "Quelle approche décrit le mieux la manière dont les mesures des avantages socia…" at bounding box center [325, 180] width 597 height 254
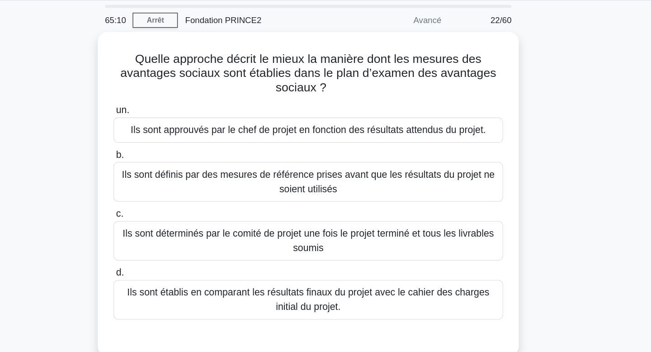
click at [562, 135] on div "Quelle approche décrit le mieux la manière dont les mesures des avantages socia…" at bounding box center [325, 180] width 597 height 254
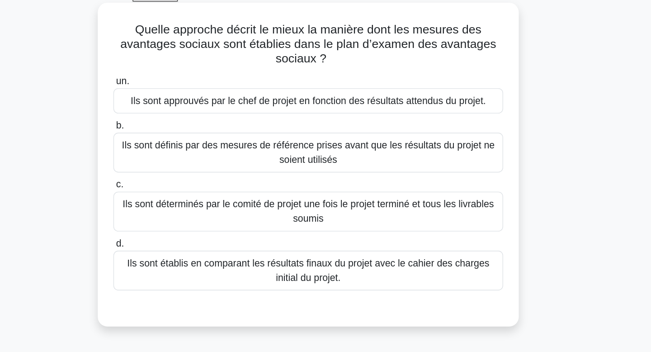
click at [396, 254] on font "Ils sont établis en comparant les résultats finaux du projet avec le cahier des…" at bounding box center [325, 252] width 285 height 22
click at [179, 235] on input "d. Ils sont établis en comparant les résultats finaux du projet avec le cahier …" at bounding box center [179, 232] width 0 height 6
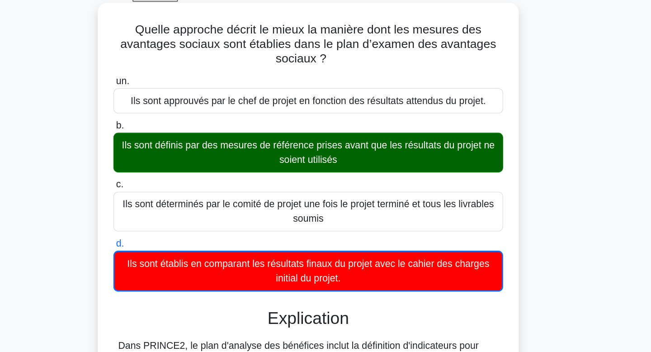
drag, startPoint x: 391, startPoint y: 174, endPoint x: 393, endPoint y: 151, distance: 23.5
click at [393, 151] on div "Ils sont définis par des mesures de référence prises avant que les résultats du…" at bounding box center [325, 163] width 293 height 30
click at [393, 152] on font "Ils sont définis par des mesures de référence prises avant que les résultats du…" at bounding box center [325, 163] width 285 height 22
click at [179, 146] on input "b. Ils sont définis par des mesures de référence prises avant que les résultats…" at bounding box center [179, 143] width 0 height 6
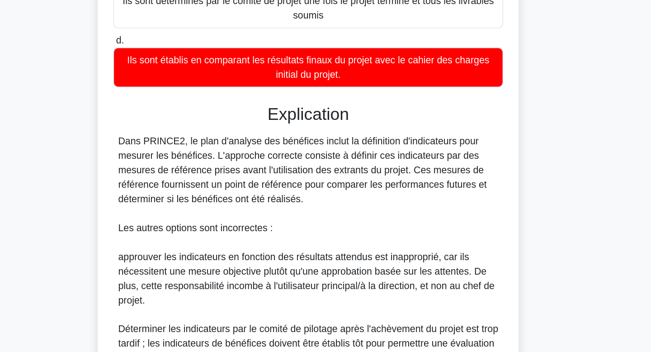
scroll to position [118, 0]
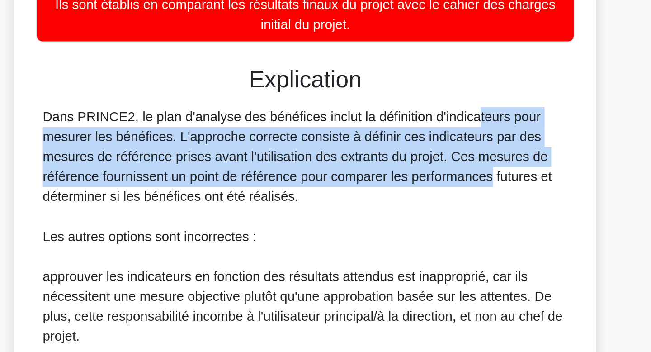
drag, startPoint x: 384, startPoint y: 226, endPoint x: 369, endPoint y: 185, distance: 43.1
click at [369, 185] on font "Dans PRINCE2, le plan d'analyse des bénéfices inclut la définition d'indicateur…" at bounding box center [321, 210] width 277 height 51
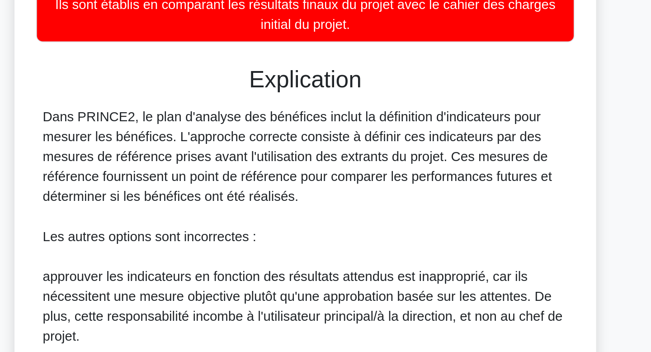
click at [369, 185] on font "Dans PRINCE2, le plan d'analyse des bénéfices inclut la définition d'indicateur…" at bounding box center [321, 210] width 277 height 51
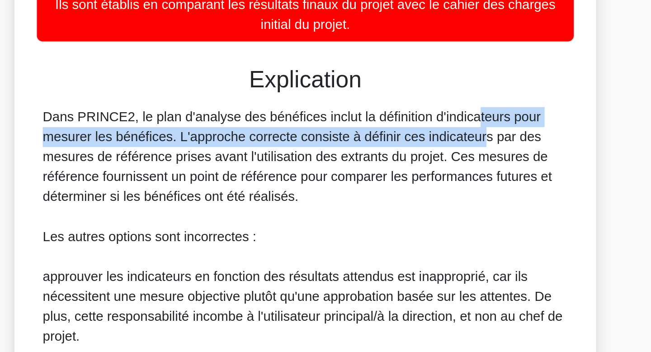
drag, startPoint x: 369, startPoint y: 185, endPoint x: 370, endPoint y: 203, distance: 17.7
click at [370, 203] on font "Dans PRINCE2, le plan d'analyse des bénéfices inclut la définition d'indicateur…" at bounding box center [321, 210] width 277 height 51
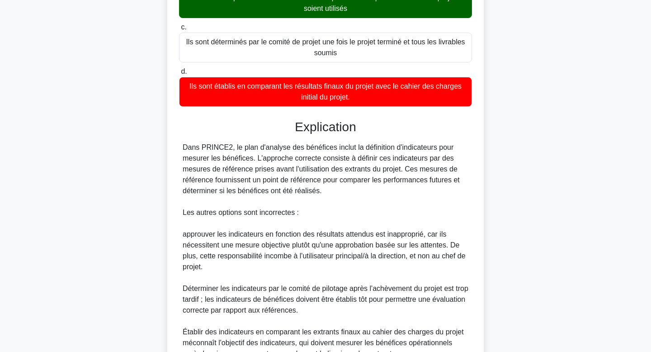
scroll to position [250, 0]
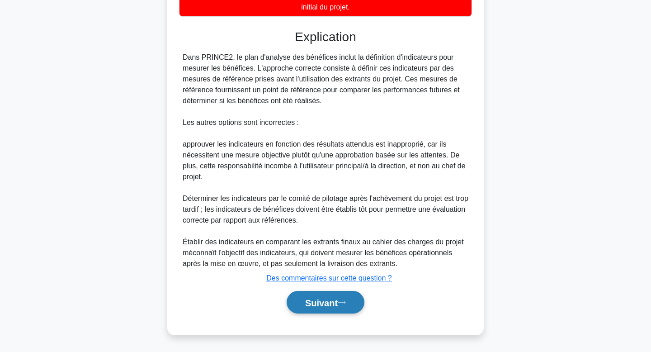
click at [329, 303] on font "Suivant" at bounding box center [321, 302] width 33 height 10
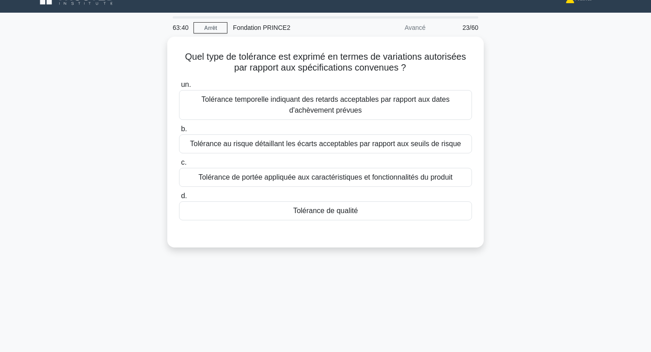
scroll to position [0, 0]
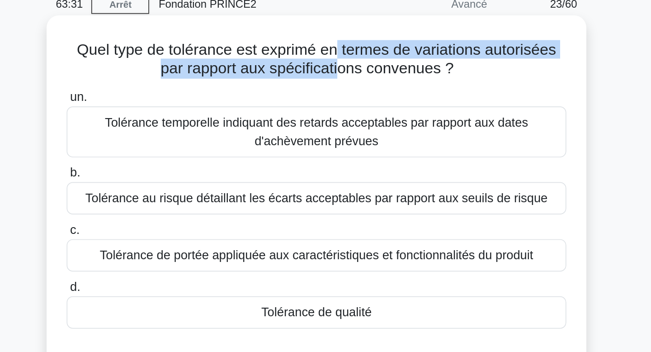
drag, startPoint x: 339, startPoint y: 82, endPoint x: 339, endPoint y: 69, distance: 13.6
click at [339, 69] on font "Quel type de tolérance est exprimé en termes de variations autorisées par rappo…" at bounding box center [325, 76] width 281 height 21
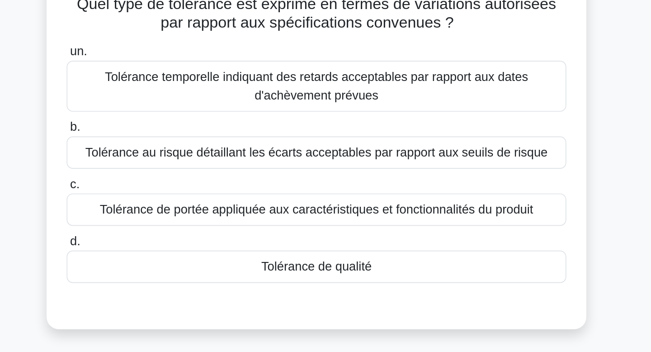
click at [342, 225] on font "Tolérance de qualité" at bounding box center [325, 225] width 65 height 8
click at [179, 213] on input "d. Tolérance de qualité" at bounding box center [179, 210] width 0 height 6
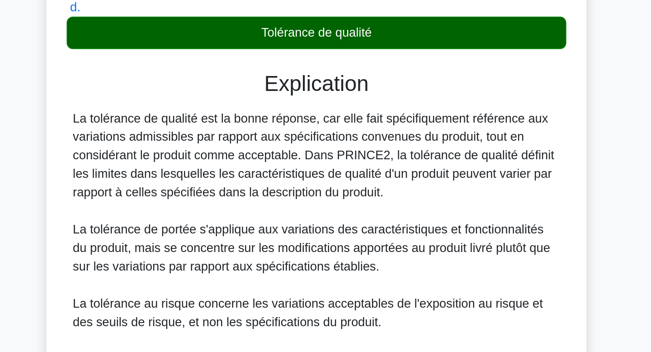
scroll to position [60, 0]
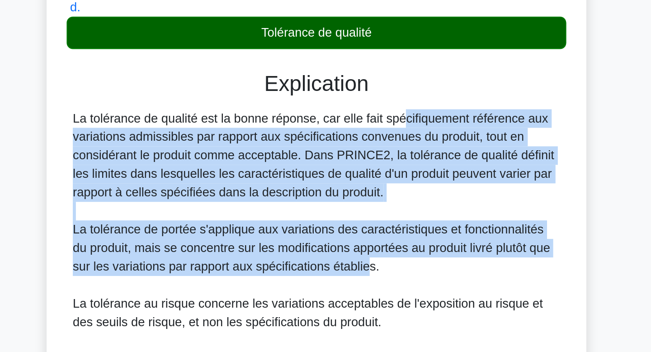
drag, startPoint x: 342, startPoint y: 226, endPoint x: 328, endPoint y: 212, distance: 20.5
click at [328, 212] on div "La tolérance de qualité est la bonne réponse, car elle fait spécifiquement réfé…" at bounding box center [326, 290] width 286 height 163
click at [328, 212] on font "La tolérance de qualité est la bonne réponse, car elle fait spécifiquement réfé…" at bounding box center [324, 236] width 282 height 51
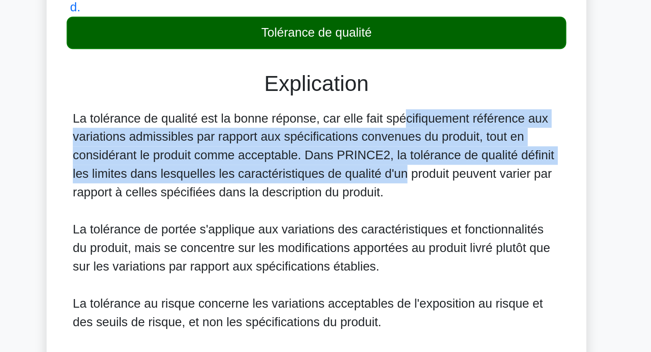
drag, startPoint x: 328, startPoint y: 212, endPoint x: 324, endPoint y: 245, distance: 33.6
click at [324, 245] on font "La tolérance de qualité est la bonne réponse, car elle fait spécifiquement réfé…" at bounding box center [324, 236] width 282 height 51
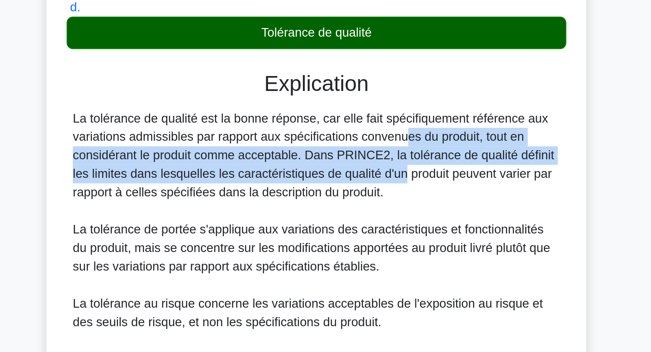
drag, startPoint x: 324, startPoint y: 245, endPoint x: 322, endPoint y: 221, distance: 24.9
click at [322, 221] on font "La tolérance de qualité est la bonne réponse, car elle fait spécifiquement réfé…" at bounding box center [324, 236] width 282 height 51
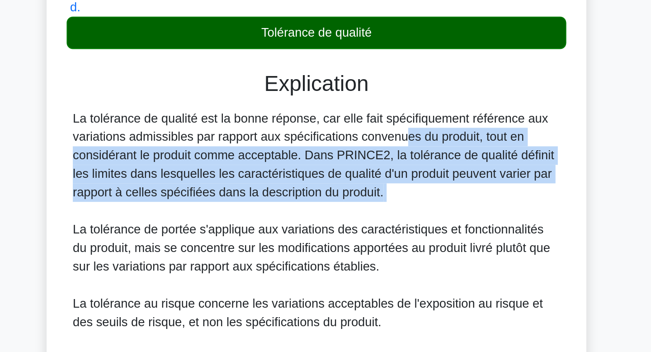
drag, startPoint x: 322, startPoint y: 221, endPoint x: 322, endPoint y: 270, distance: 49.7
click at [322, 270] on div "La tolérance de qualité est la bonne réponse, car elle fait spécifiquement réfé…" at bounding box center [326, 290] width 286 height 163
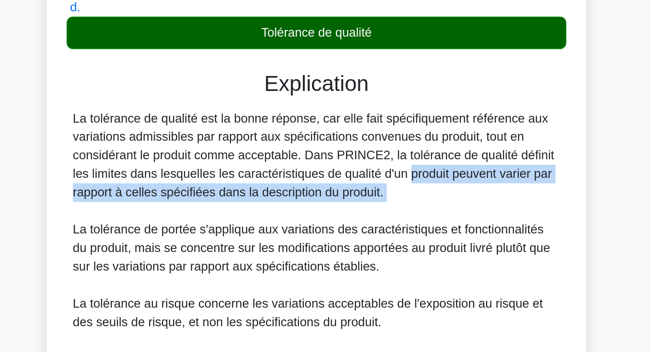
drag, startPoint x: 322, startPoint y: 270, endPoint x: 326, endPoint y: 245, distance: 25.6
click at [326, 245] on div "La tolérance de qualité est la bonne réponse, car elle fait spécifiquement réfé…" at bounding box center [326, 290] width 286 height 163
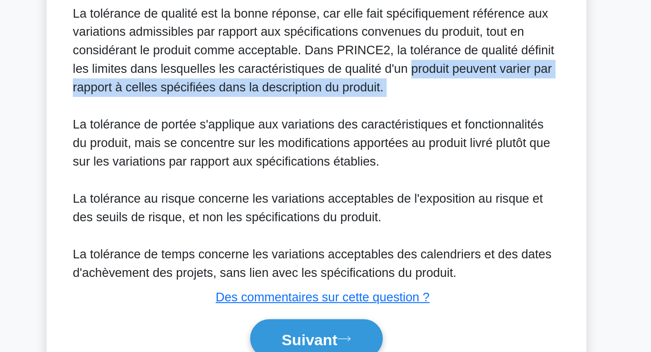
scroll to position [123, 0]
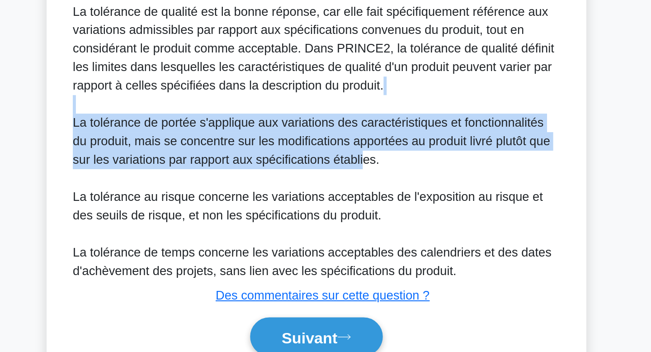
drag, startPoint x: 340, startPoint y: 237, endPoint x: 338, endPoint y: 208, distance: 29.5
click at [338, 208] on div "La tolérance de qualité est la bonne réponse, car elle fait spécifiquement réfé…" at bounding box center [326, 228] width 286 height 163
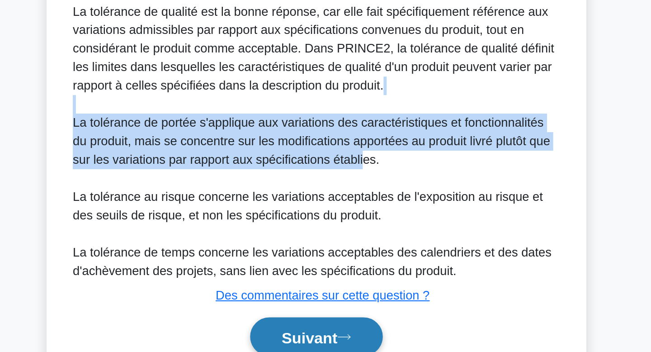
click at [305, 345] on font "Suivant" at bounding box center [321, 343] width 33 height 10
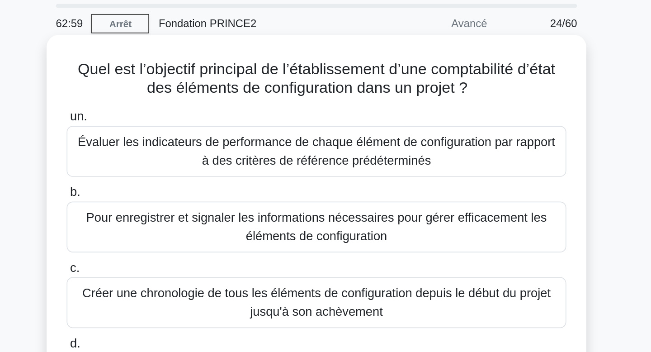
scroll to position [0, 0]
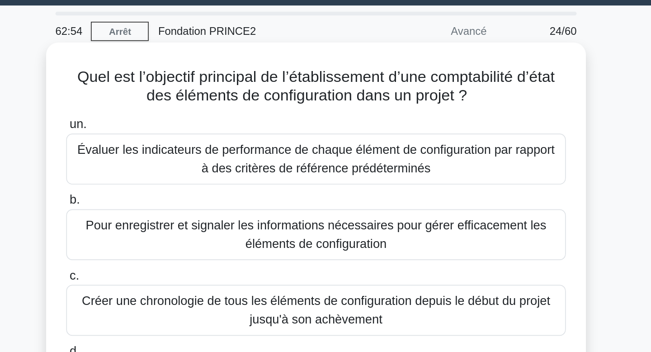
click at [345, 71] on font "Quel est l’objectif principal de l’établissement d’une comptabilité d’état des …" at bounding box center [325, 76] width 280 height 21
click at [405, 86] on font "Quel est l’objectif principal de l’établissement d’une comptabilité d’état des …" at bounding box center [325, 76] width 280 height 21
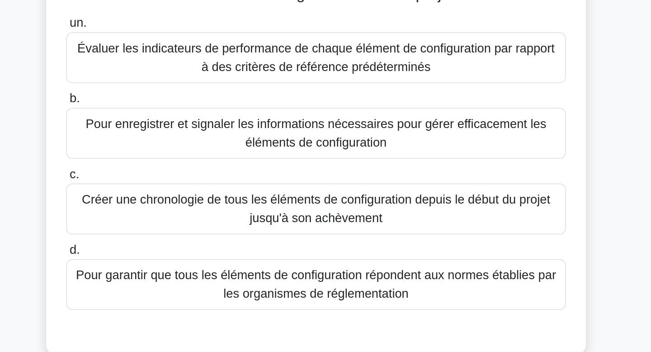
click at [358, 113] on font "Évaluer les indicateurs de performance de chaque élément de configuration par r…" at bounding box center [325, 118] width 280 height 19
click at [179, 102] on input "un. Évaluer les indicateurs de performance de chaque élément de configuration p…" at bounding box center [179, 99] width 0 height 6
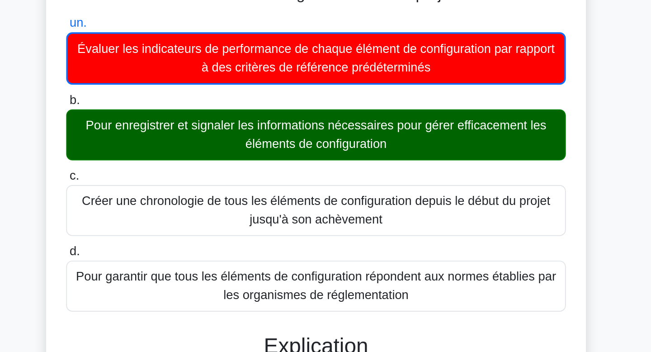
click at [361, 169] on font "Pour enregistrer et signaler les informations nécessaires pour gérer efficaceme…" at bounding box center [325, 164] width 270 height 19
click at [179, 147] on input "b. Pour enregistrer et signaler les informations nécessaires pour gérer efficac…" at bounding box center [179, 144] width 0 height 6
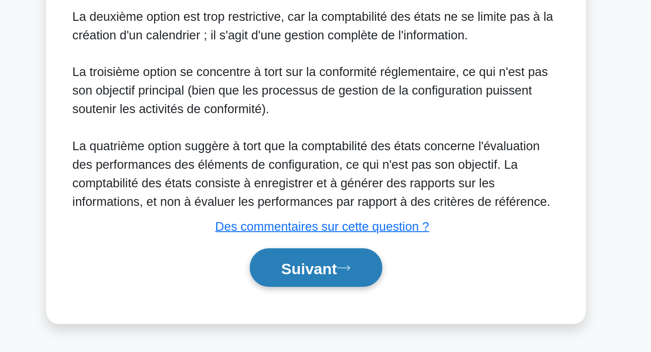
click at [346, 305] on button "Suivant" at bounding box center [326, 302] width 78 height 23
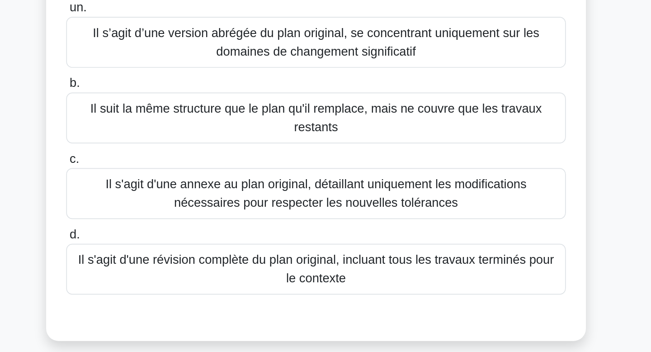
click at [401, 172] on font "Il suit la même structure que le plan qu'il remplace, mais ne couvre que les tr…" at bounding box center [325, 163] width 285 height 22
click at [179, 146] on input "b. Il suit la même structure que le plan qu'il remplace, mais ne couvre que les…" at bounding box center [179, 143] width 0 height 6
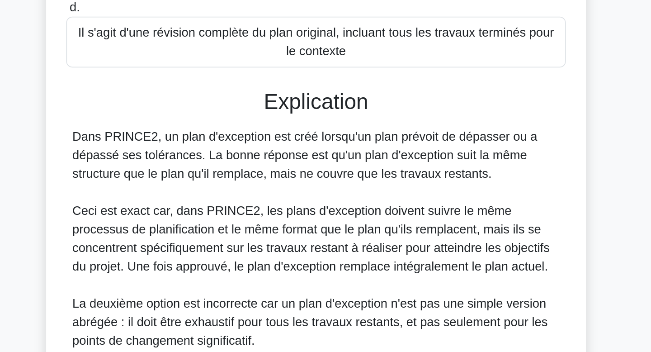
scroll to position [84, 0]
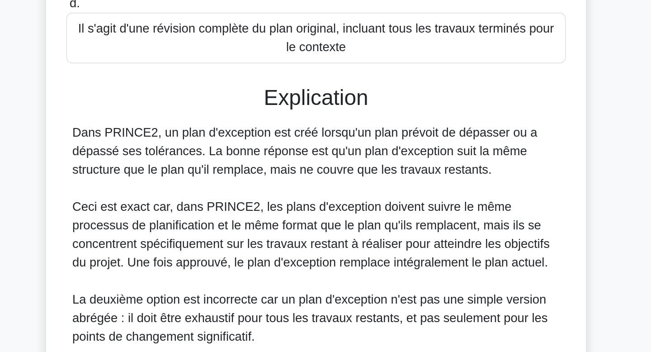
drag, startPoint x: 394, startPoint y: 235, endPoint x: 395, endPoint y: 248, distance: 13.1
click at [395, 249] on font "Dans PRINCE2, un plan d'exception est créé lorsqu'un plan prévoit de dépasser o…" at bounding box center [319, 233] width 273 height 29
click at [395, 248] on font "Dans PRINCE2, un plan d'exception est créé lorsqu'un plan prévoit de dépasser o…" at bounding box center [319, 233] width 273 height 29
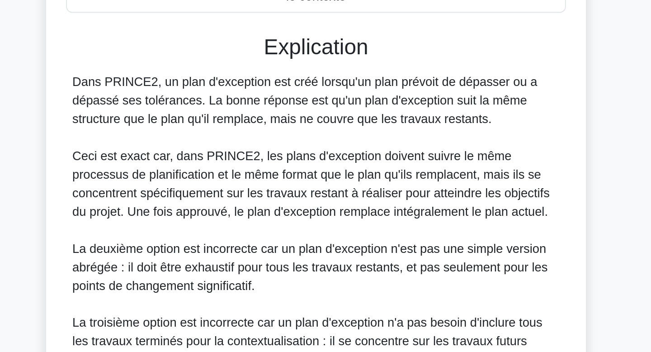
scroll to position [115, 0]
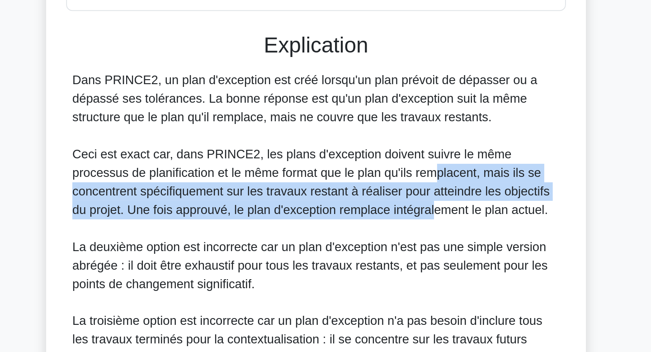
drag, startPoint x: 395, startPoint y: 248, endPoint x: 395, endPoint y: 265, distance: 17.2
click at [395, 265] on font "Ceci est exact car, dans PRINCE2, les plans d'exception doivent suivre le même …" at bounding box center [323, 252] width 280 height 40
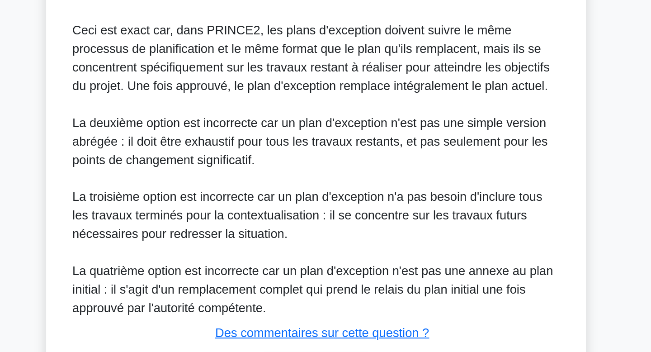
scroll to position [250, 0]
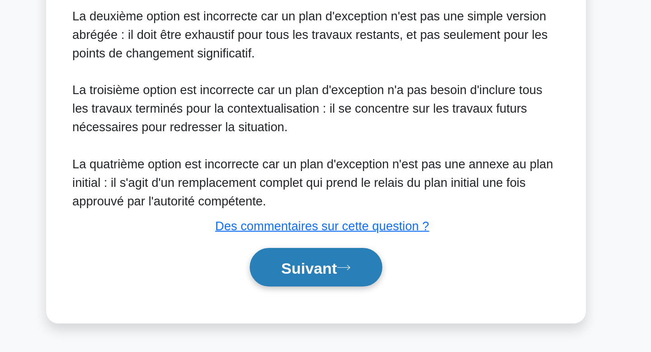
click at [352, 303] on button "Suivant" at bounding box center [326, 302] width 78 height 23
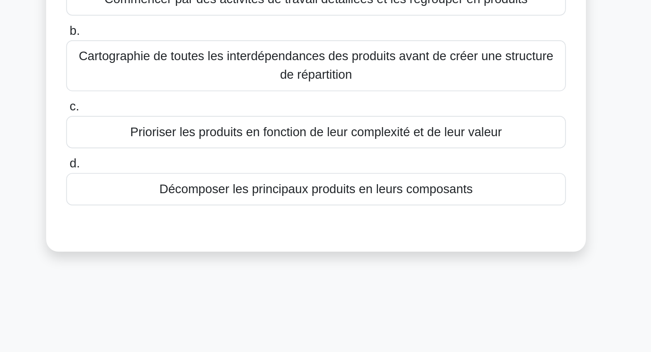
scroll to position [0, 0]
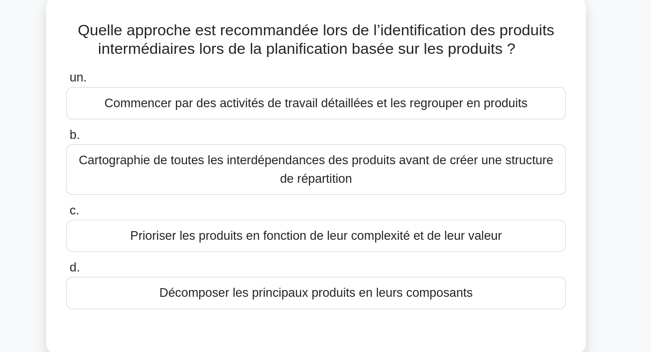
click at [341, 227] on font "Décomposer les principaux produits en leurs composants" at bounding box center [326, 225] width 184 height 8
click at [179, 213] on input "d. Décomposer les principaux produits en leurs composants" at bounding box center [179, 210] width 0 height 6
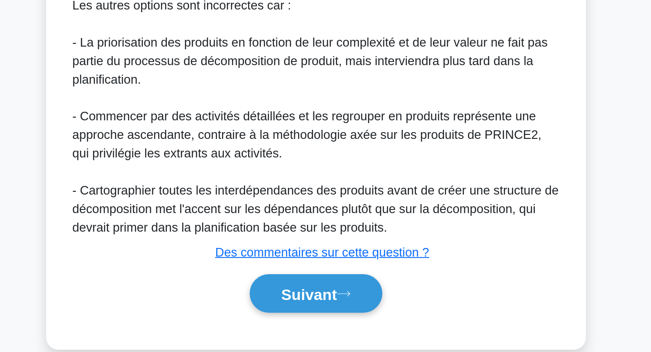
scroll to position [245, 0]
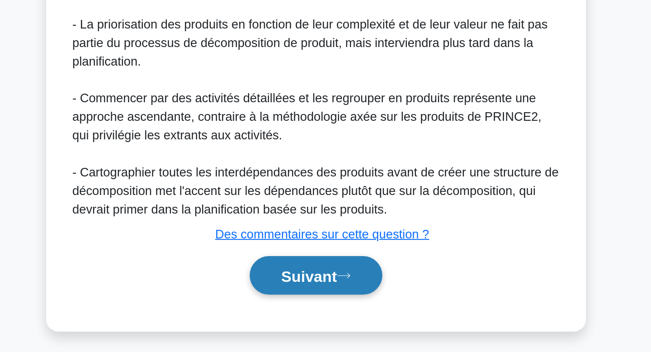
click at [327, 311] on font "Suivant" at bounding box center [321, 307] width 33 height 10
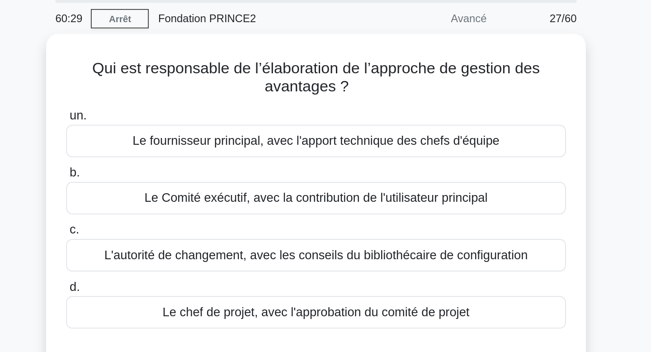
scroll to position [0, 0]
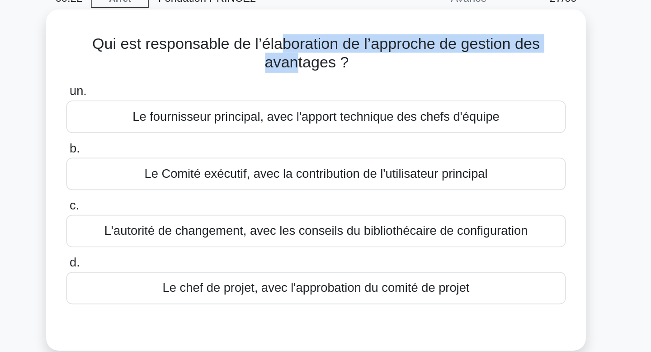
drag, startPoint x: 303, startPoint y: 71, endPoint x: 311, endPoint y: 87, distance: 18.6
click at [311, 87] on h5 "Qui est responsable de l’élaboration de l’approche de gestion des avantages ? .…" at bounding box center [325, 76] width 295 height 23
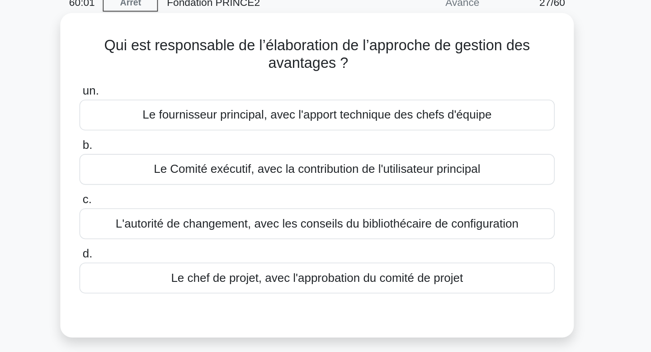
click at [305, 215] on font "Le chef de projet, avec l'approbation du comité de projet" at bounding box center [326, 214] width 180 height 8
click at [179, 202] on input "d. Le chef de projet, avec l'approbation du comité de projet" at bounding box center [179, 199] width 0 height 6
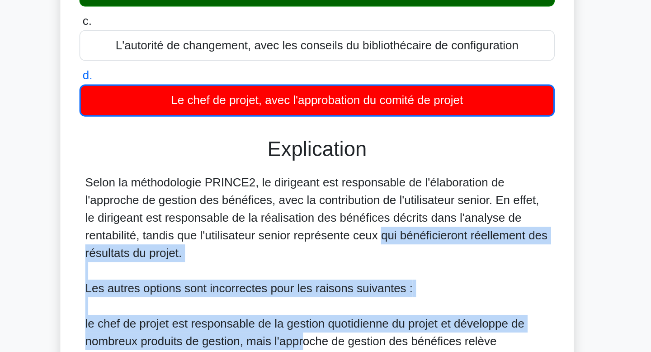
scroll to position [21, 0]
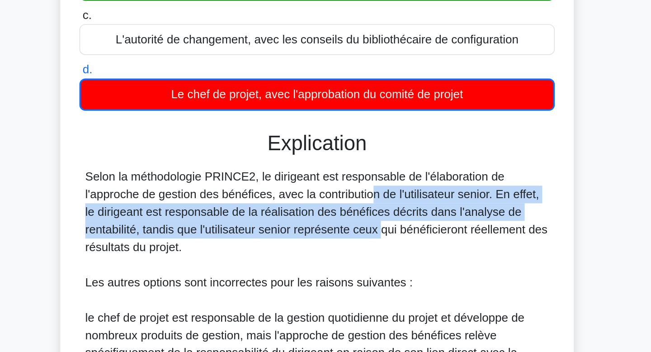
drag, startPoint x: 310, startPoint y: 210, endPoint x: 307, endPoint y: 255, distance: 45.3
click at [307, 255] on font "Selon la méthodologie PRINCE2, le dirigeant est responsable de l'élaboration de…" at bounding box center [325, 265] width 285 height 51
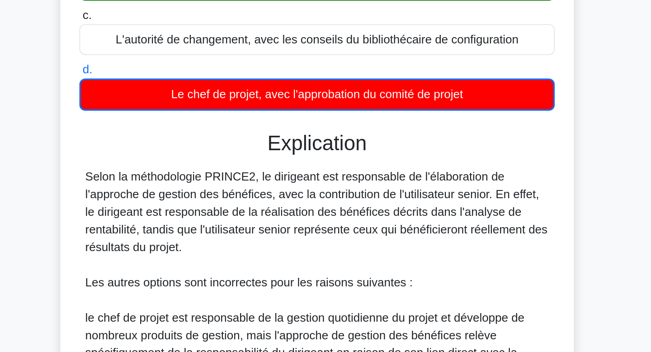
drag, startPoint x: 307, startPoint y: 255, endPoint x: 314, endPoint y: 287, distance: 31.9
click at [314, 287] on div "Selon la méthodologie PRINCE2, le dirigeant est responsable de l'élaboration de…" at bounding box center [326, 346] width 286 height 217
drag, startPoint x: 314, startPoint y: 287, endPoint x: 310, endPoint y: 251, distance: 35.9
click at [310, 251] on div "Selon la méthodologie PRINCE2, le dirigeant est responsable de l'élaboration de…" at bounding box center [326, 346] width 286 height 217
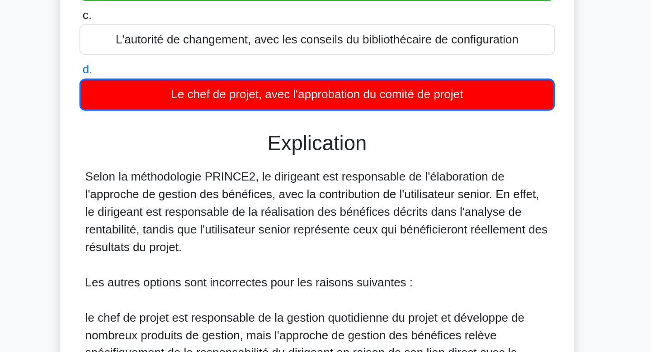
click at [310, 251] on font "Selon la méthodologie PRINCE2, le dirigeant est responsable de l'élaboration de…" at bounding box center [325, 265] width 285 height 51
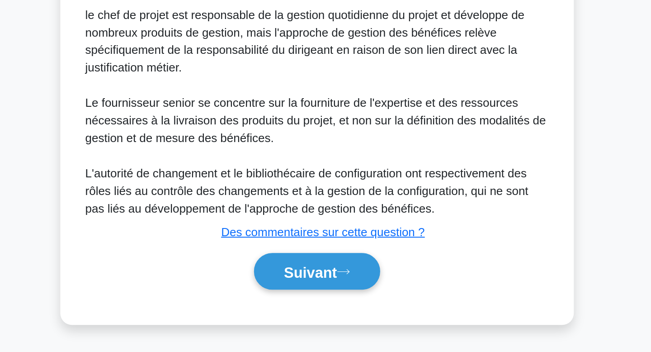
scroll to position [208, 0]
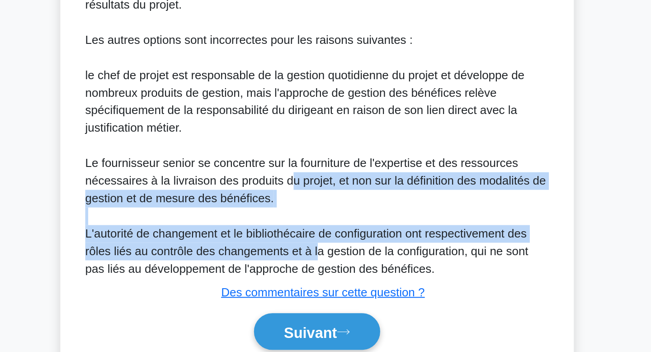
drag, startPoint x: 310, startPoint y: 251, endPoint x: 326, endPoint y: 248, distance: 16.1
click at [326, 248] on div "Selon la méthodologie PRINCE2, le dirigeant est responsable de l'élaboration de…" at bounding box center [326, 160] width 286 height 217
click at [326, 248] on font "L'autorité de changement et le bibliothécaire de configuration ont respectiveme…" at bounding box center [319, 252] width 273 height 29
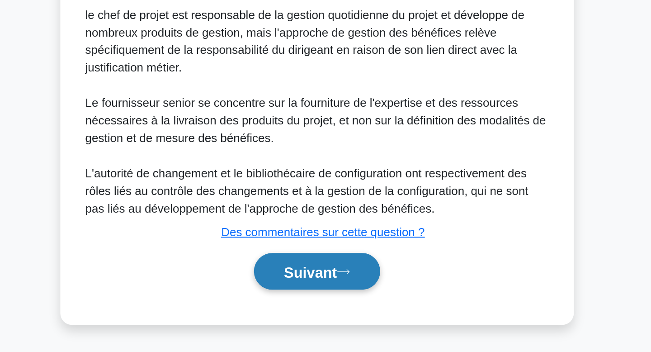
click at [325, 309] on button "Suivant" at bounding box center [326, 302] width 78 height 23
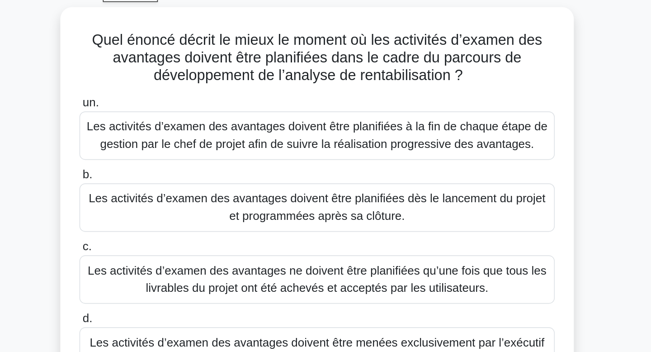
scroll to position [0, 0]
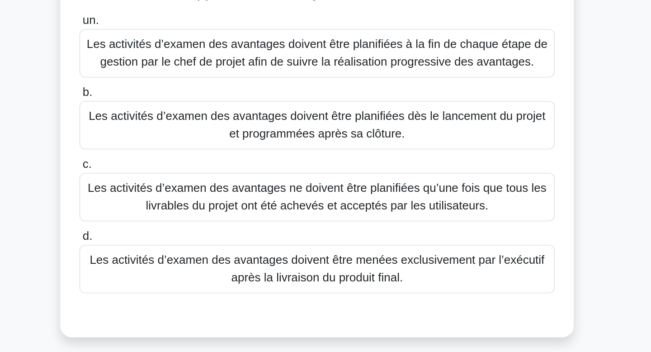
click at [402, 173] on font "Les activités d’examen des avantages doivent être planifiées dès le lancement d…" at bounding box center [325, 174] width 285 height 22
click at [179, 157] on input "b. Les activités d’examen des avantages doivent être planifiées dès le lancemen…" at bounding box center [179, 154] width 0 height 6
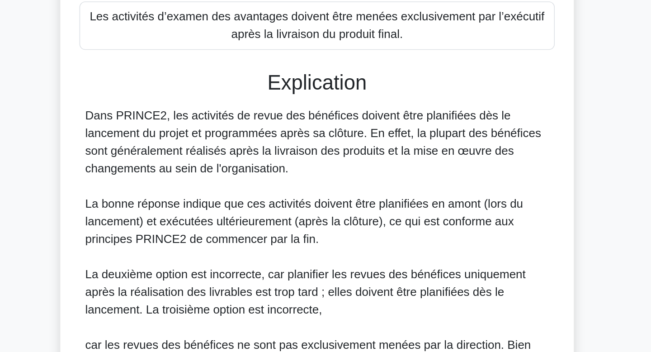
scroll to position [113, 0]
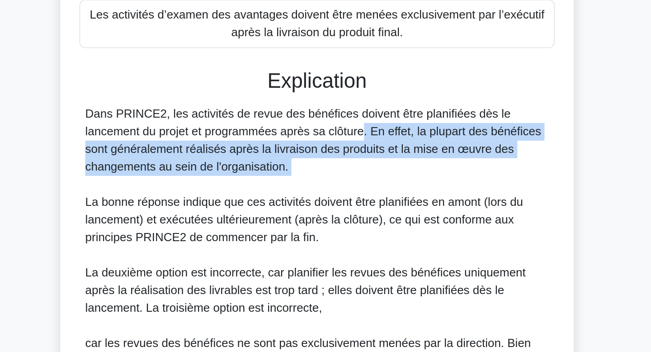
drag, startPoint x: 302, startPoint y: 218, endPoint x: 301, endPoint y: 245, distance: 26.7
click at [301, 245] on div "Dans PRINCE2, les activités de revue des bénéfices doivent être planifiées dès …" at bounding box center [326, 319] width 286 height 239
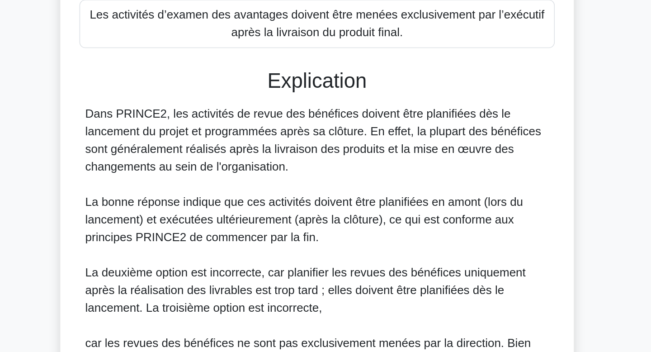
scroll to position [131, 0]
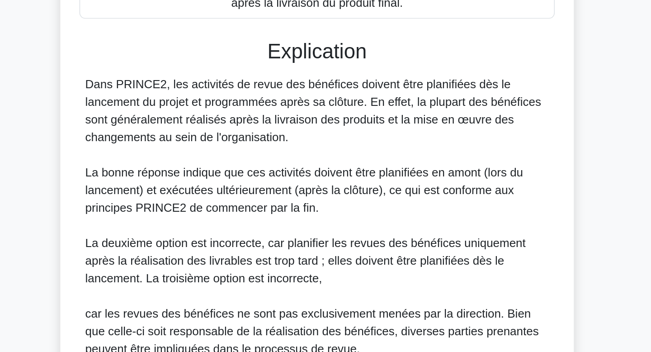
drag, startPoint x: 344, startPoint y: 193, endPoint x: 344, endPoint y: 219, distance: 26.2
click at [344, 219] on div "Dans PRINCE2, les activités de revue des bénéfices doivent être planifiées dès …" at bounding box center [326, 301] width 286 height 239
drag, startPoint x: 299, startPoint y: 202, endPoint x: 304, endPoint y: 224, distance: 22.3
click at [304, 223] on font "Dans PRINCE2, les activités de revue des bénéfices doivent être planifiées dès …" at bounding box center [323, 203] width 281 height 40
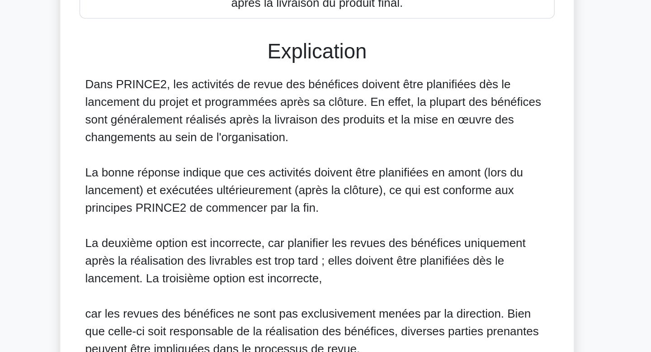
click at [304, 223] on font "Dans PRINCE2, les activités de revue des bénéfices doivent être planifiées dès …" at bounding box center [323, 203] width 281 height 40
drag, startPoint x: 304, startPoint y: 224, endPoint x: 308, endPoint y: 199, distance: 24.7
click at [308, 199] on font "Dans PRINCE2, les activités de revue des bénéfices doivent être planifiées dès …" at bounding box center [323, 203] width 281 height 40
drag, startPoint x: 308, startPoint y: 199, endPoint x: 308, endPoint y: 224, distance: 24.4
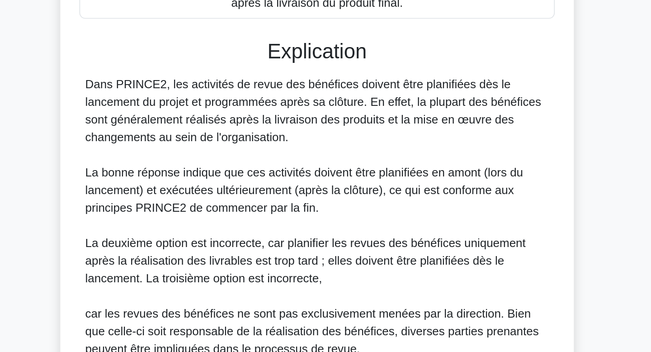
click at [308, 224] on div "Dans PRINCE2, les activités de revue des bénéfices doivent être planifiées dès …" at bounding box center [326, 301] width 286 height 239
drag, startPoint x: 288, startPoint y: 187, endPoint x: 307, endPoint y: 218, distance: 36.9
click at [307, 218] on div "Dans PRINCE2, les activités de revue des bénéfices doivent être planifiées dès …" at bounding box center [326, 301] width 286 height 239
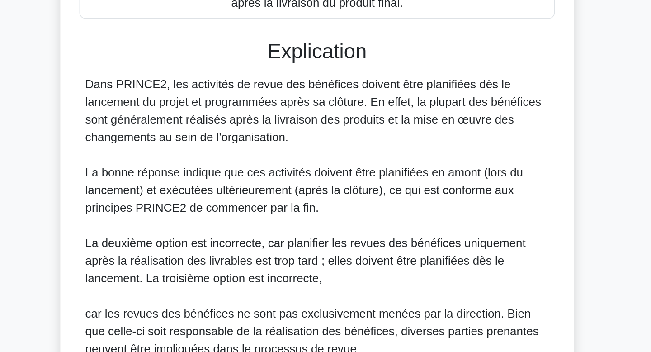
drag, startPoint x: 365, startPoint y: 193, endPoint x: 365, endPoint y: 217, distance: 23.5
click at [365, 217] on div "Dans PRINCE2, les activités de revue des bénéfices doivent être planifiées dès …" at bounding box center [326, 301] width 286 height 239
drag, startPoint x: 365, startPoint y: 217, endPoint x: 362, endPoint y: 210, distance: 7.1
click at [362, 210] on div "Dans PRINCE2, les activités de revue des bénéfices doivent être planifiées dès …" at bounding box center [326, 301] width 286 height 239
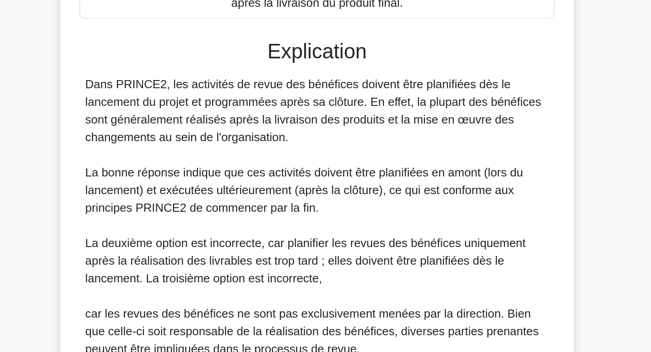
click at [362, 210] on font "Dans PRINCE2, les activités de revue des bénéfices doivent être planifiées dès …" at bounding box center [323, 203] width 281 height 40
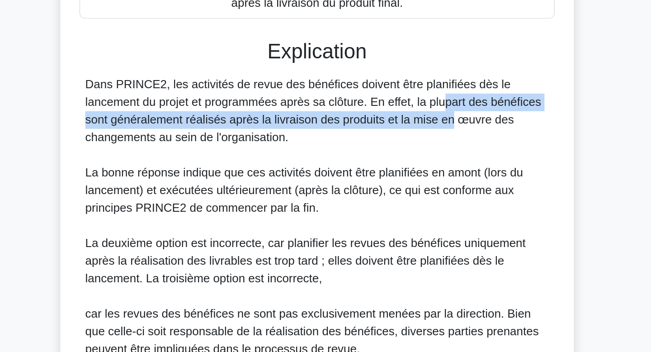
drag, startPoint x: 357, startPoint y: 196, endPoint x: 358, endPoint y: 210, distance: 14.0
click at [358, 210] on font "Dans PRINCE2, les activités de revue des bénéfices doivent être planifiées dès …" at bounding box center [323, 203] width 281 height 40
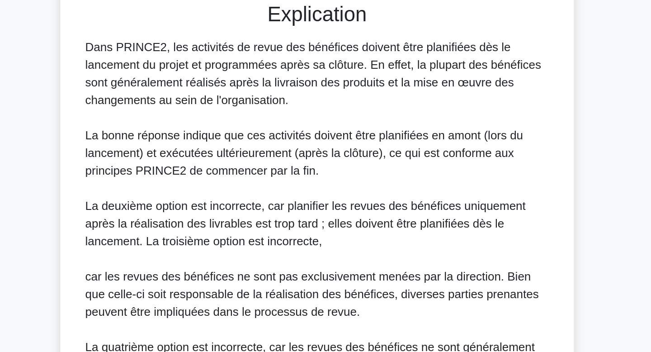
scroll to position [161, 0]
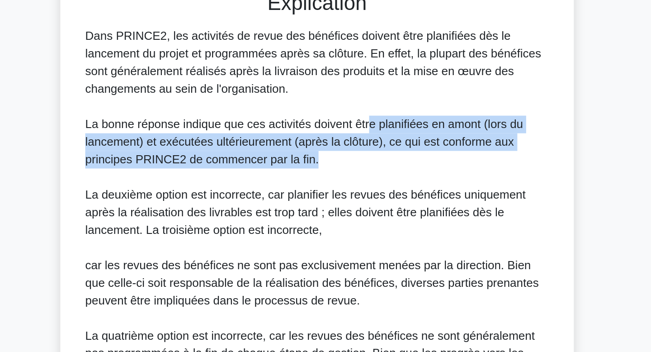
drag, startPoint x: 358, startPoint y: 214, endPoint x: 358, endPoint y: 236, distance: 22.1
click at [358, 236] on div "Dans PRINCE2, les activités de revue des bénéfices doivent être planifiées dès …" at bounding box center [326, 271] width 286 height 239
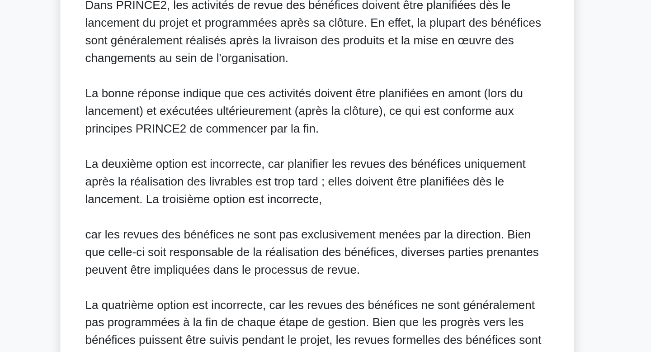
scroll to position [283, 0]
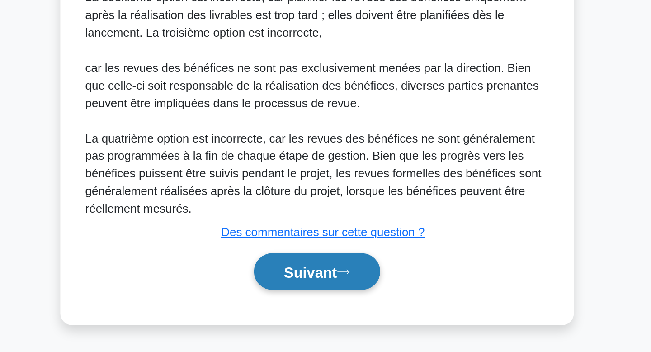
click at [320, 305] on font "Suivant" at bounding box center [321, 302] width 33 height 10
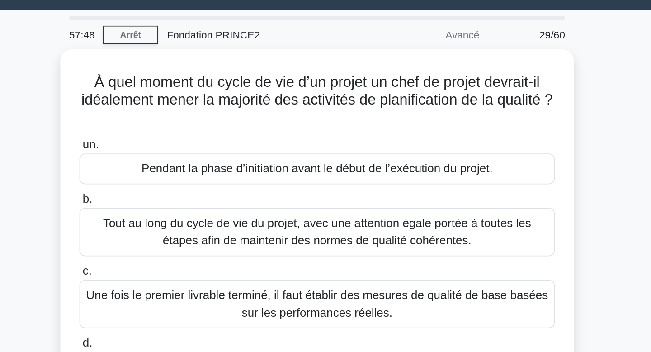
scroll to position [0, 0]
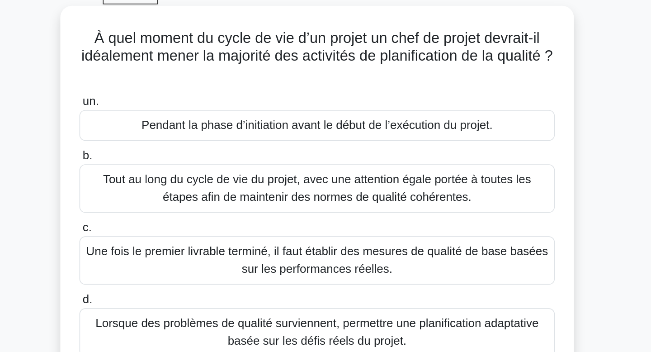
drag, startPoint x: 338, startPoint y: 77, endPoint x: 338, endPoint y: 89, distance: 11.8
click at [338, 89] on h5 "À quel moment du cycle de vie d’un projet un chef de projet devrait-il idéaleme…" at bounding box center [325, 81] width 295 height 33
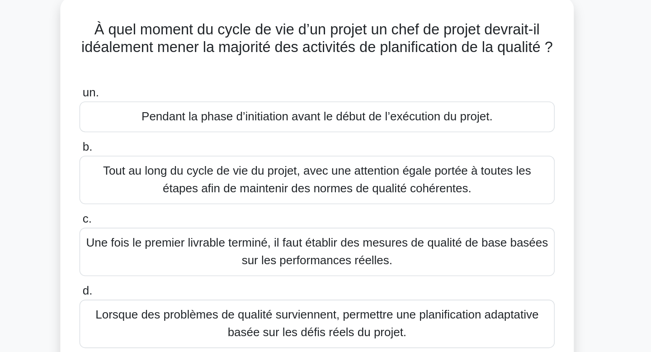
click at [299, 163] on font "Tout au long du cycle de vie du projet, avec une attention égale portée à toute…" at bounding box center [325, 163] width 285 height 22
click at [179, 146] on input "b. Tout au long du cycle de vie du projet, avec une attention égale portée à to…" at bounding box center [179, 143] width 0 height 6
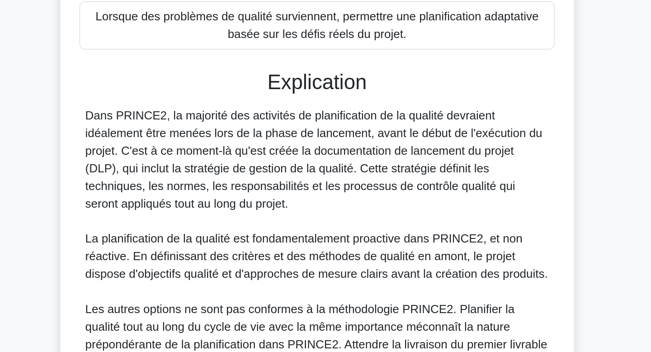
scroll to position [104, 0]
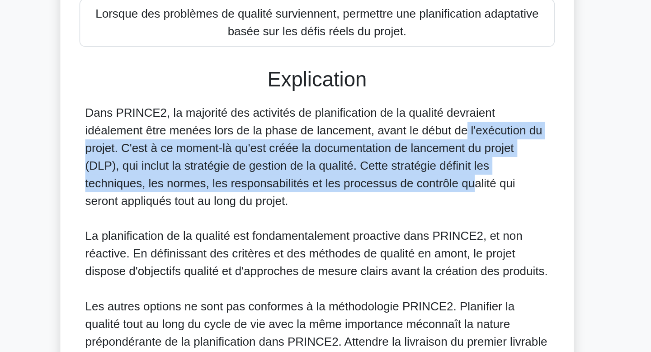
drag, startPoint x: 362, startPoint y: 218, endPoint x: 364, endPoint y: 252, distance: 34.4
click at [364, 252] on div "Dans PRINCE2, la majorité des activités de planification de la qualité devraien…" at bounding box center [326, 291] width 286 height 184
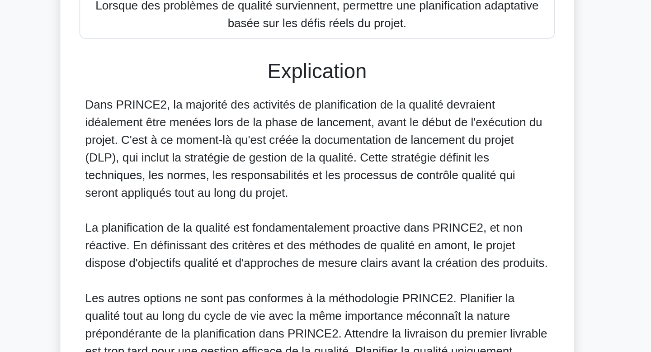
scroll to position [110, 0]
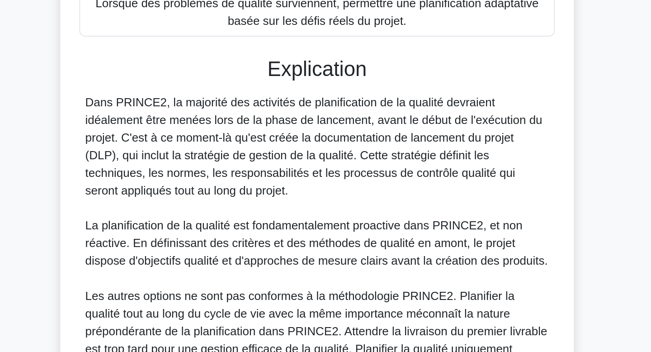
drag, startPoint x: 364, startPoint y: 252, endPoint x: 364, endPoint y: 199, distance: 53.3
click at [364, 199] on div "Dans PRINCE2, la majorité des activités de planification de la qualité devraien…" at bounding box center [326, 285] width 286 height 184
click at [364, 199] on font "Dans PRINCE2, la majorité des activités de planification de la qualité devraien…" at bounding box center [324, 225] width 282 height 62
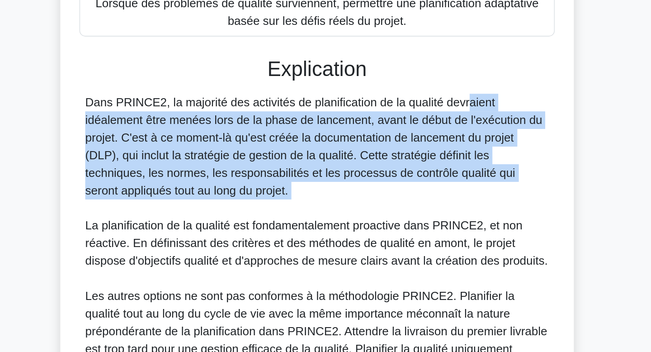
drag, startPoint x: 364, startPoint y: 199, endPoint x: 358, endPoint y: 259, distance: 60.9
click at [358, 259] on div "Dans PRINCE2, la majorité des activités de planification de la qualité devraien…" at bounding box center [326, 285] width 286 height 184
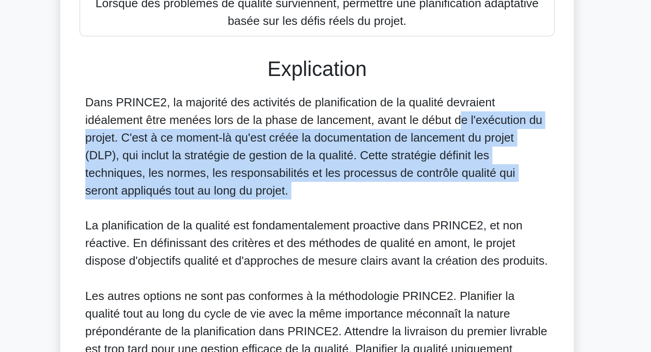
drag, startPoint x: 358, startPoint y: 259, endPoint x: 360, endPoint y: 207, distance: 52.9
click at [360, 207] on div "Dans PRINCE2, la majorité des activités de planification de la qualité devraien…" at bounding box center [326, 285] width 286 height 184
click at [360, 207] on font "Dans PRINCE2, la majorité des activités de planification de la qualité devraien…" at bounding box center [324, 225] width 282 height 62
drag, startPoint x: 360, startPoint y: 207, endPoint x: 358, endPoint y: 259, distance: 52.1
click at [358, 259] on div "Dans PRINCE2, la majorité des activités de planification de la qualité devraien…" at bounding box center [326, 285] width 286 height 184
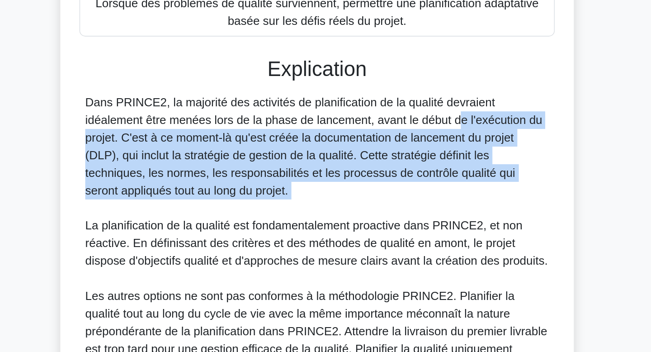
click at [358, 259] on div "Dans PRINCE2, la majorité des activités de planification de la qualité devraien…" at bounding box center [326, 285] width 286 height 184
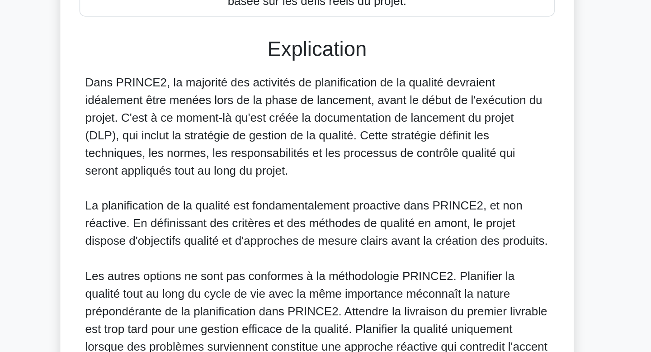
scroll to position [123, 0]
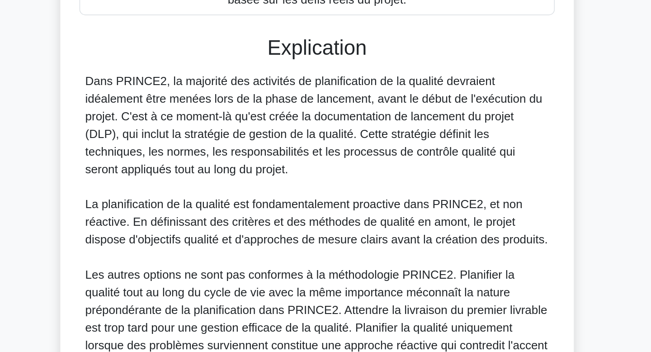
click at [358, 259] on font "La planification de la qualité est fondamentalement proactive dans PRINCE2, et …" at bounding box center [325, 271] width 285 height 29
click at [355, 312] on font "Les autres options ne sont pas conformes à la méthodologie PRINCE2. Planifier l…" at bounding box center [325, 331] width 285 height 62
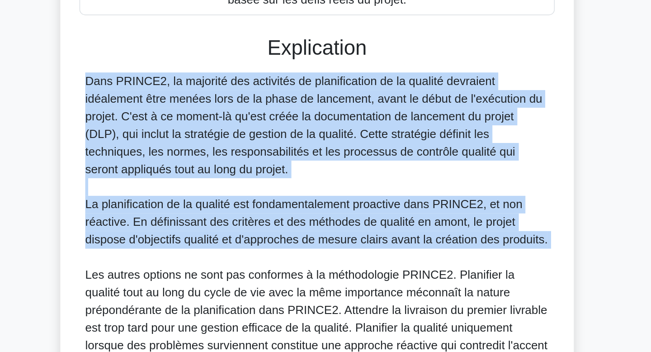
drag, startPoint x: 340, startPoint y: 236, endPoint x: 336, endPoint y: 291, distance: 54.8
click at [336, 291] on div "Dans PRINCE2, la majorité des activités de planification de la qualité devraien…" at bounding box center [326, 271] width 286 height 184
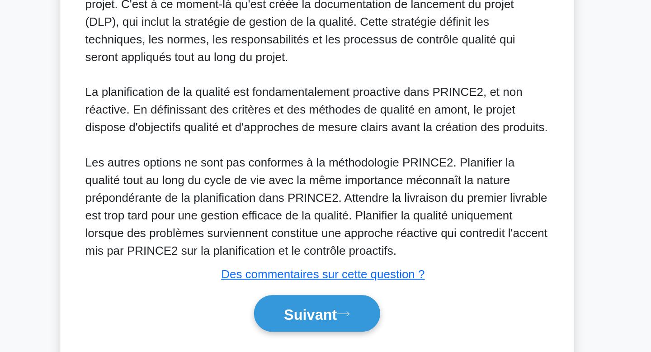
scroll to position [219, 0]
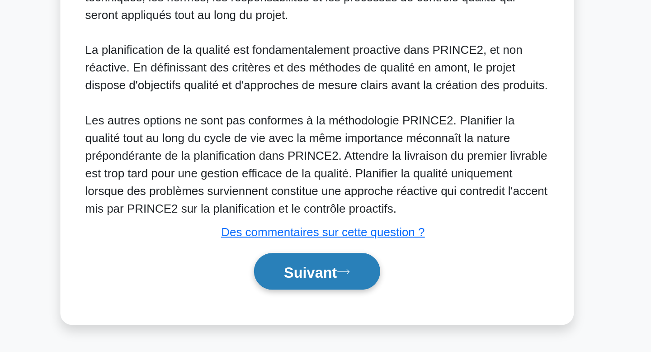
click at [325, 298] on font "Suivant" at bounding box center [321, 302] width 33 height 10
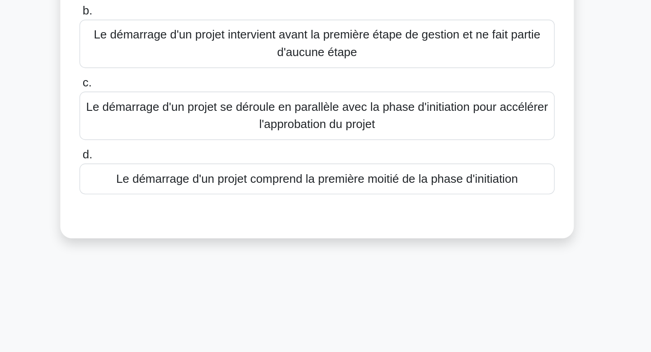
scroll to position [0, 0]
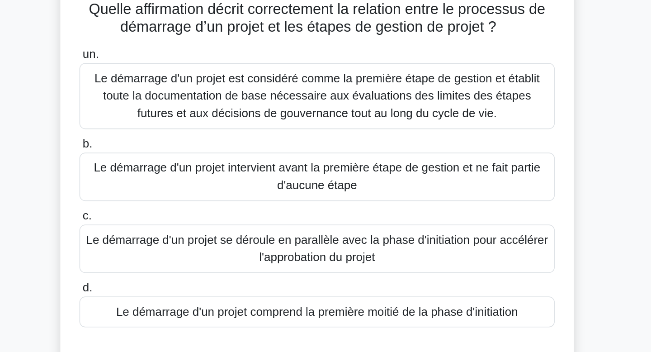
click at [529, 142] on div "Quelle affirmation décrit correctement la relation entre le processus de démarr…" at bounding box center [325, 180] width 597 height 254
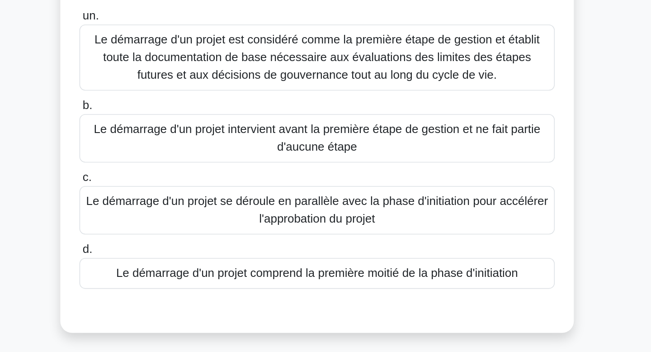
drag, startPoint x: 455, startPoint y: 248, endPoint x: 455, endPoint y: 254, distance: 6.8
click at [455, 254] on div "Le démarrage d'un projet comprend la première moitié de la phase d'initiation" at bounding box center [325, 257] width 293 height 19
click at [179, 245] on input "d. Le démarrage d'un projet comprend la première moitié de la phase d'initiation" at bounding box center [179, 243] width 0 height 6
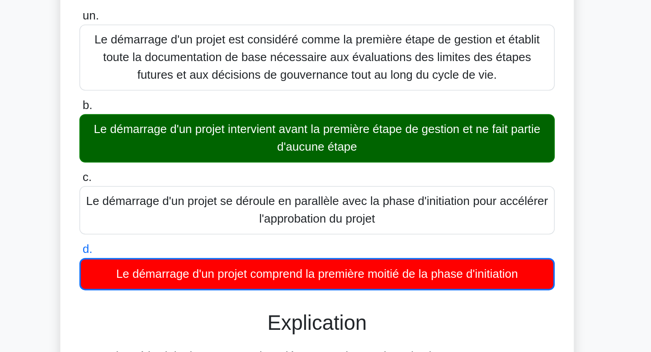
click at [432, 180] on font "Le démarrage d'un projet intervient avant la première étape de gestion et ne fa…" at bounding box center [325, 174] width 285 height 22
click at [179, 157] on input "b. Le démarrage d'un projet intervient avant la première étape de gestion et ne…" at bounding box center [179, 154] width 0 height 6
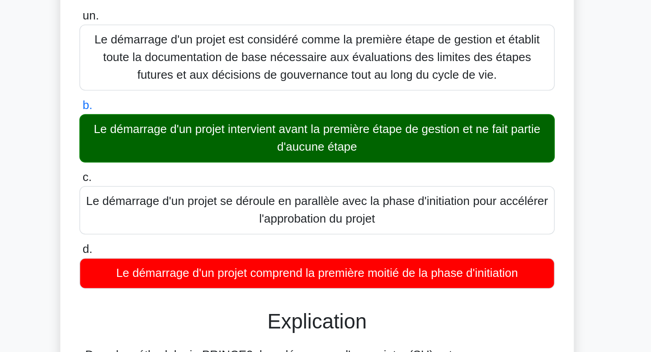
drag, startPoint x: 432, startPoint y: 180, endPoint x: 436, endPoint y: 161, distance: 19.3
click at [436, 161] on div "Le démarrage d'un projet intervient avant la première étape de gestion et ne fa…" at bounding box center [325, 174] width 293 height 30
click at [179, 157] on input "b. Le démarrage d'un projet intervient avant la première étape de gestion et ne…" at bounding box center [179, 154] width 0 height 6
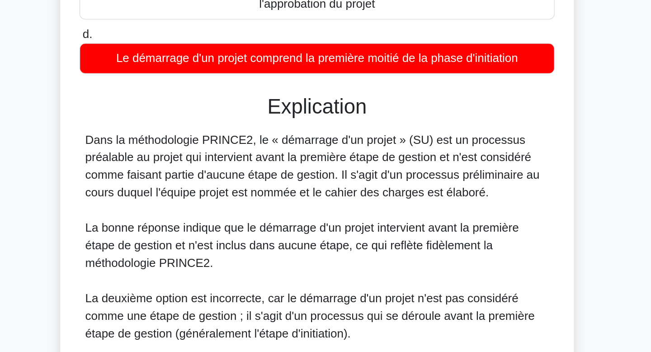
scroll to position [88, 0]
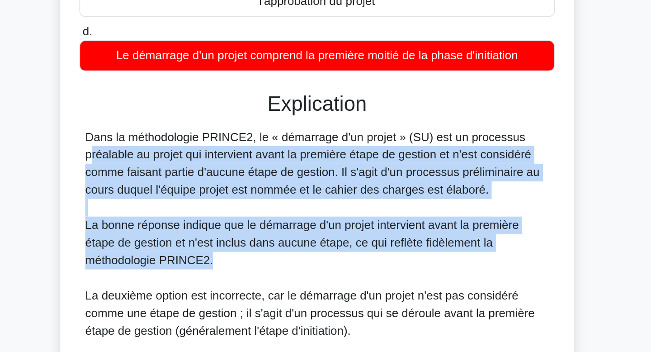
drag, startPoint x: 404, startPoint y: 292, endPoint x: 401, endPoint y: 220, distance: 71.9
click at [401, 220] on div "Dans la méthodologie PRINCE2, le « démarrage d'un projet » (SU) est un processu…" at bounding box center [326, 317] width 286 height 206
click at [401, 220] on font "Dans la méthodologie PRINCE2, le « démarrage d'un projet » (SU) est un processu…" at bounding box center [323, 235] width 280 height 40
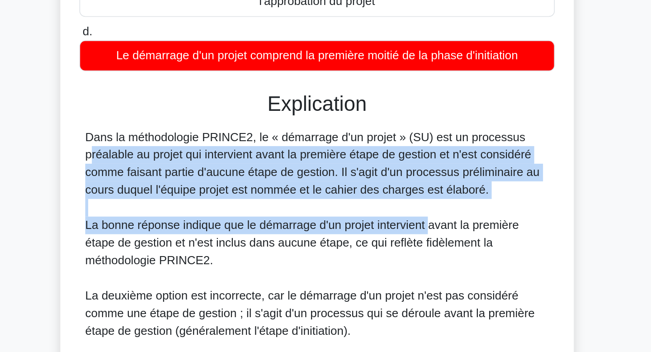
drag, startPoint x: 401, startPoint y: 220, endPoint x: 396, endPoint y: 269, distance: 49.0
click at [396, 269] on div "Dans la méthodologie PRINCE2, le « démarrage d'un projet » (SU) est un processu…" at bounding box center [326, 317] width 286 height 206
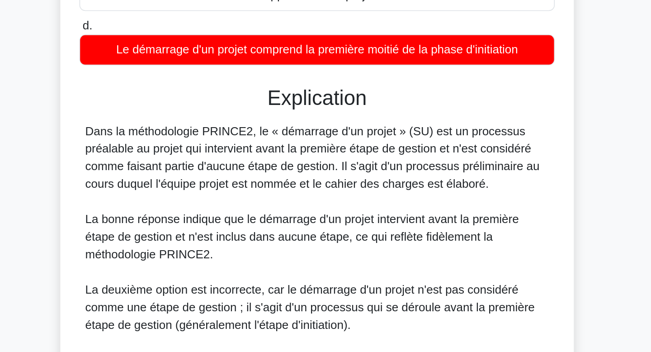
scroll to position [93, 0]
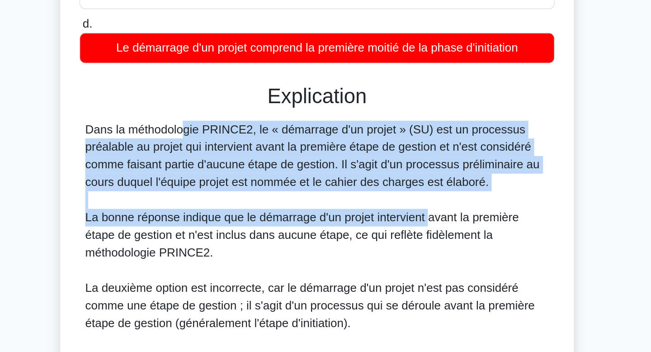
drag, startPoint x: 396, startPoint y: 269, endPoint x: 394, endPoint y: 207, distance: 61.1
click at [394, 207] on div "Explication Dans la méthodologie PRINCE2, le « démarrage d'un projet » (SU) est…" at bounding box center [325, 325] width 293 height 277
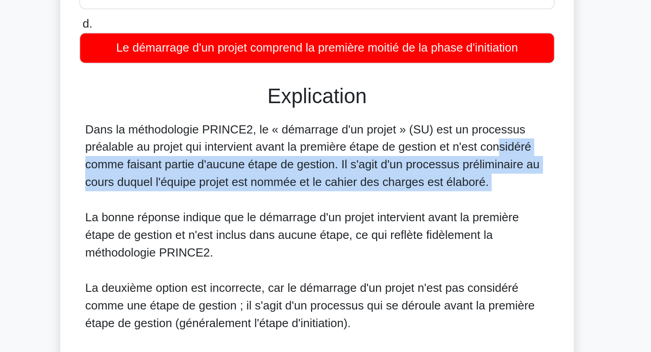
drag, startPoint x: 387, startPoint y: 227, endPoint x: 386, endPoint y: 261, distance: 33.9
click at [386, 261] on div "Dans la méthodologie PRINCE2, le « démarrage d'un projet » (SU) est un processu…" at bounding box center [326, 312] width 286 height 206
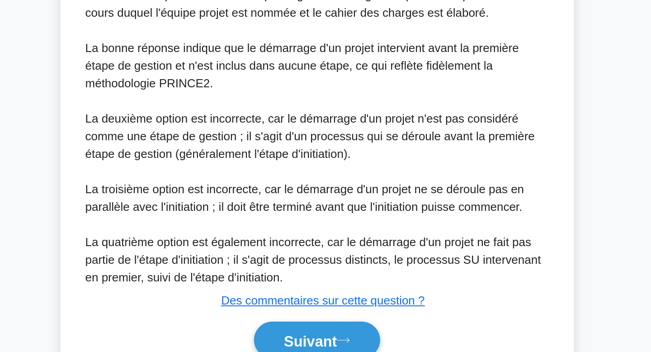
scroll to position [240, 0]
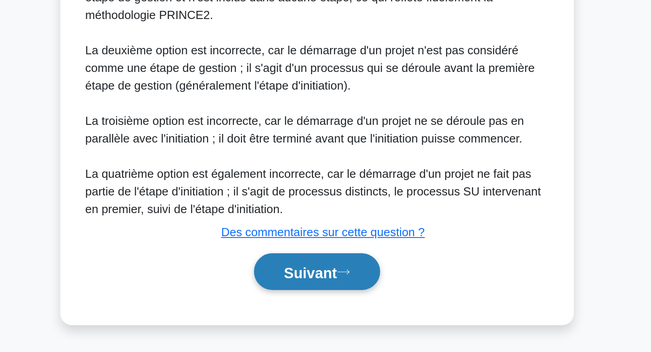
click at [316, 311] on button "Suivant" at bounding box center [326, 302] width 78 height 23
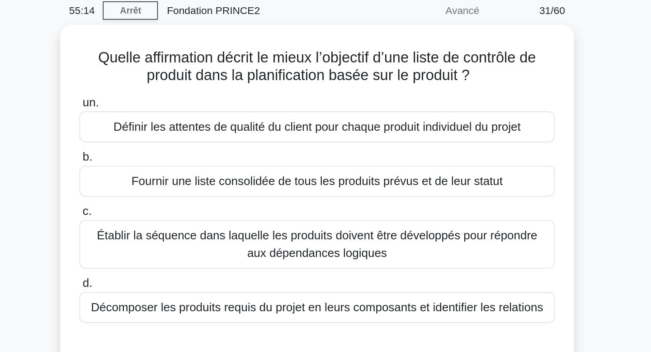
scroll to position [37, 0]
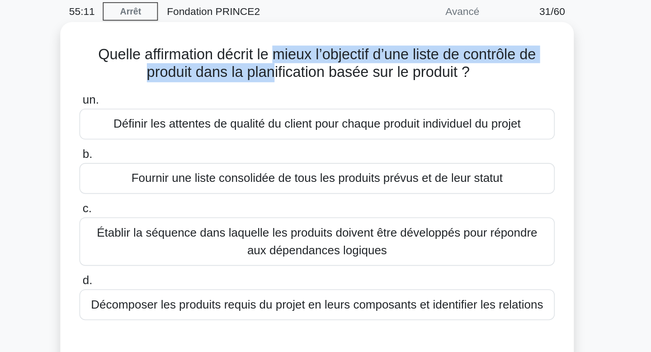
drag, startPoint x: 297, startPoint y: 32, endPoint x: 297, endPoint y: 41, distance: 9.0
click at [297, 41] on font "Quelle affirmation décrit le mieux l’objectif d’une liste de contrôle de produi…" at bounding box center [326, 39] width 270 height 21
drag, startPoint x: 297, startPoint y: 41, endPoint x: 297, endPoint y: 74, distance: 33.0
click at [297, 74] on div "Quelle affirmation décrit le mieux l’objectif d’une liste de contrôle de produi…" at bounding box center [325, 119] width 309 height 203
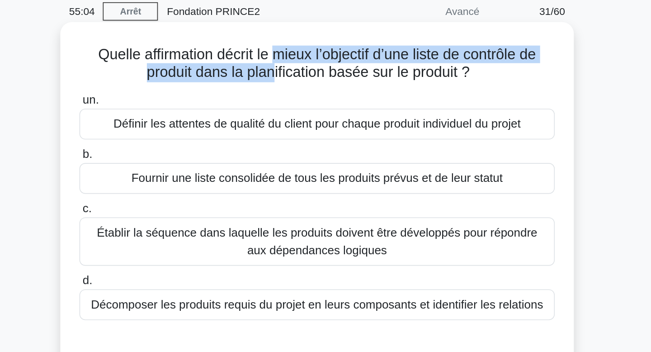
drag, startPoint x: 297, startPoint y: 74, endPoint x: 335, endPoint y: 34, distance: 54.7
click at [335, 34] on div "Quelle affirmation décrit le mieux l’objectif d’une liste de contrôle de produi…" at bounding box center [325, 119] width 309 height 203
click at [335, 34] on font "Quelle affirmation décrit le mieux l’objectif d’une liste de contrôle de produi…" at bounding box center [326, 39] width 270 height 21
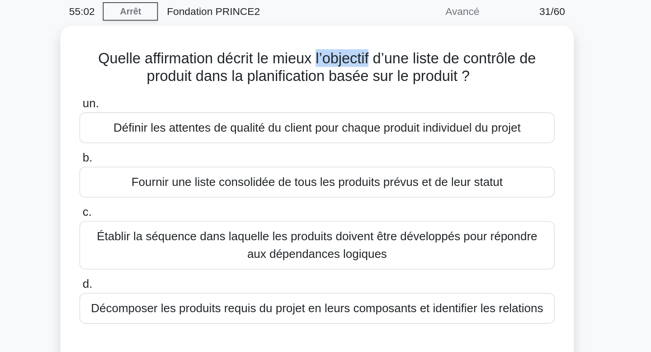
click at [521, 80] on div "Quelle affirmation décrit le mieux l’objectif d’une liste de contrôle de produi…" at bounding box center [325, 126] width 597 height 221
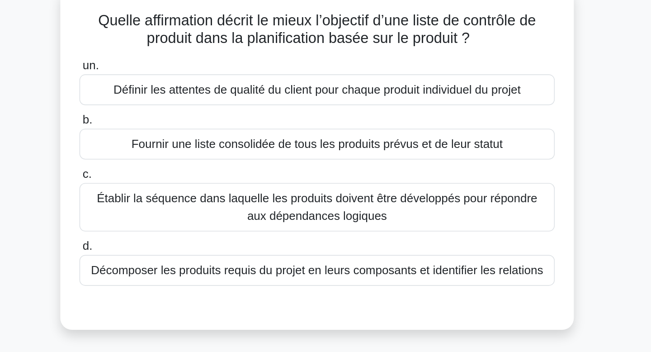
click at [527, 131] on div "Quelle affirmation décrit le mieux l’objectif d’une liste de contrôle de produi…" at bounding box center [325, 126] width 597 height 221
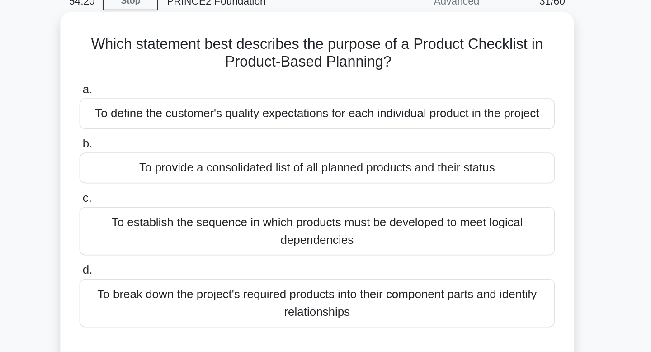
drag, startPoint x: 372, startPoint y: 43, endPoint x: 258, endPoint y: 47, distance: 114.4
click at [258, 47] on h5 "Which statement best describes the purpose of a Product Checklist in Product-Ba…" at bounding box center [325, 39] width 295 height 23
copy h5 "Product-Based Planning?"
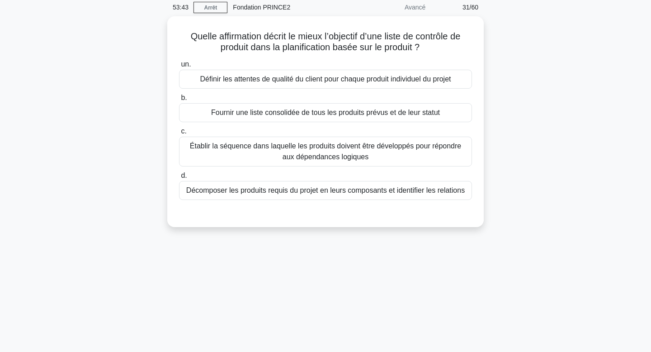
click at [525, 86] on div "Quelle affirmation décrit le mieux l’objectif d’une liste de contrôle de produi…" at bounding box center [325, 126] width 597 height 221
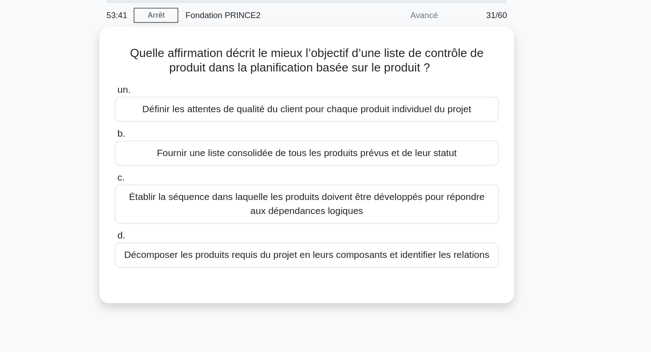
scroll to position [32, 0]
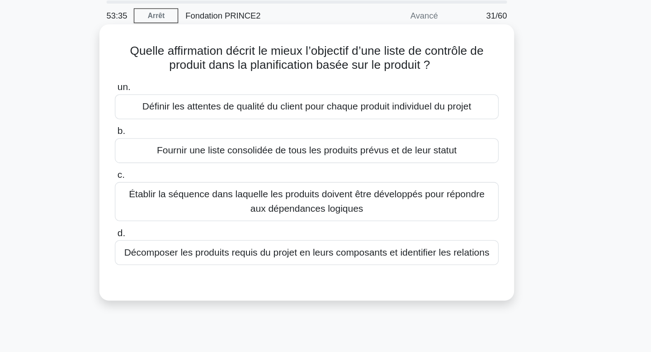
click at [434, 81] on font "Définir les attentes de qualité du client pour chaque produit individuel du pro…" at bounding box center [325, 81] width 251 height 8
click at [179, 70] on input "un. Définir les attentes de qualité du client pour chaque produit individuel du…" at bounding box center [179, 67] width 0 height 6
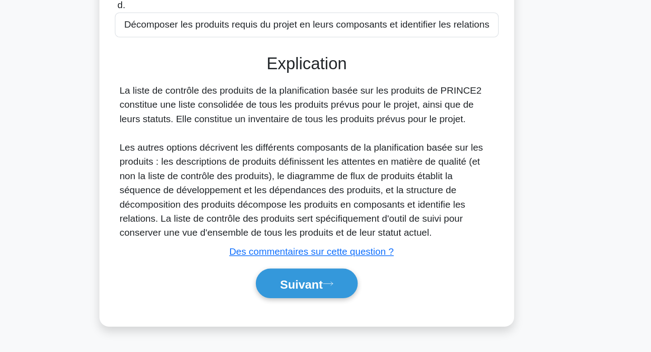
scroll to position [125, 0]
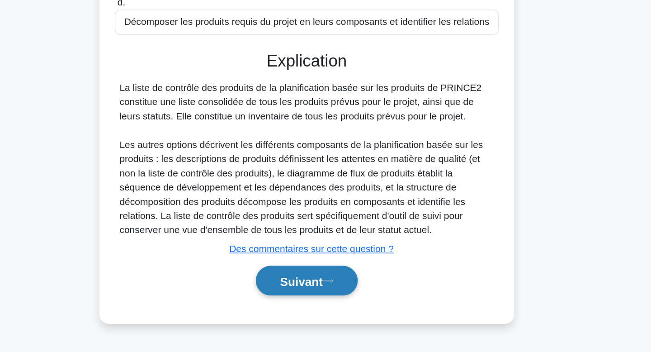
click at [330, 306] on button "Suivant" at bounding box center [326, 297] width 78 height 23
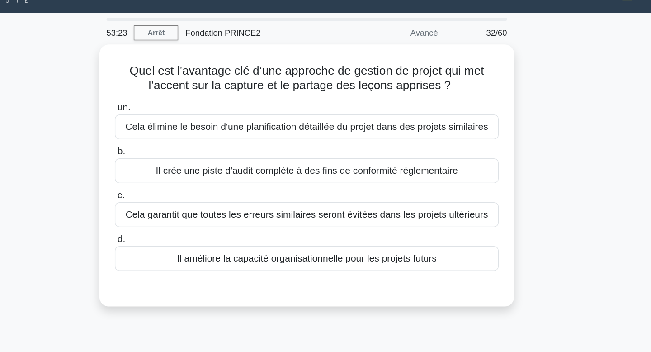
scroll to position [0, 0]
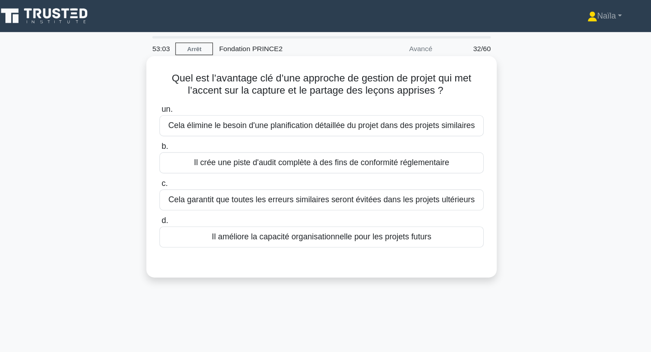
click at [310, 182] on font "Cela garantit que toutes les erreurs similaires seront évitées dans les projets…" at bounding box center [325, 180] width 277 height 8
click at [179, 169] on input "c. Cela garantit que toutes les erreurs similaires seront évitées dans les proj…" at bounding box center [179, 166] width 0 height 6
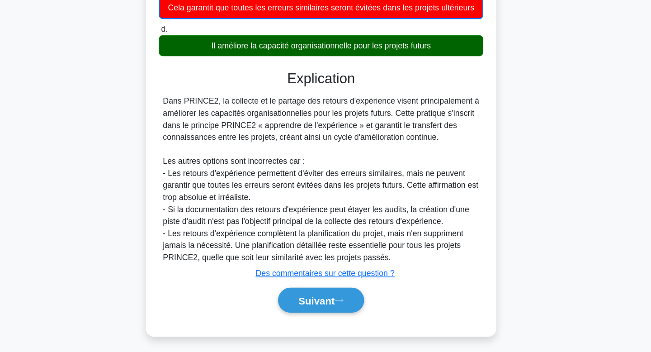
scroll to position [141, 0]
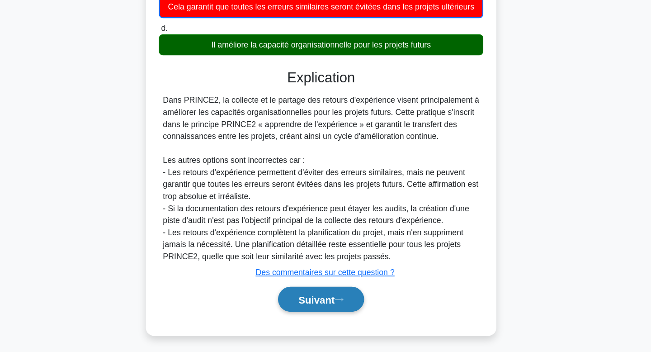
click at [338, 309] on font "Suivant" at bounding box center [321, 304] width 33 height 10
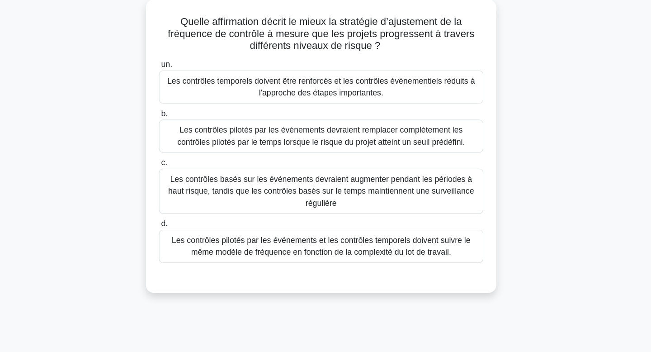
scroll to position [0, 0]
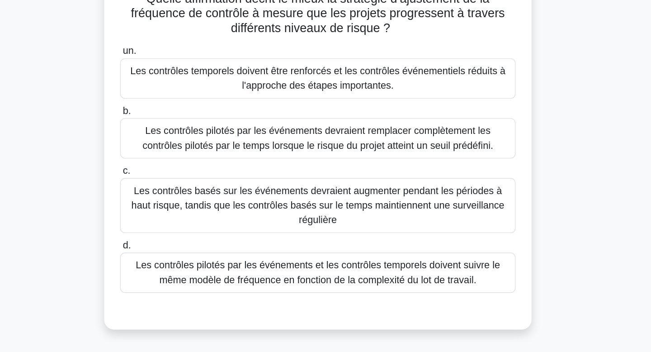
click at [354, 222] on font "Les contrôles basés sur les événements devraient augmenter pendant les périodes…" at bounding box center [325, 223] width 276 height 29
click at [179, 201] on input "c. Les contrôles basés sur les événements devraient augmenter pendant les pério…" at bounding box center [179, 198] width 0 height 6
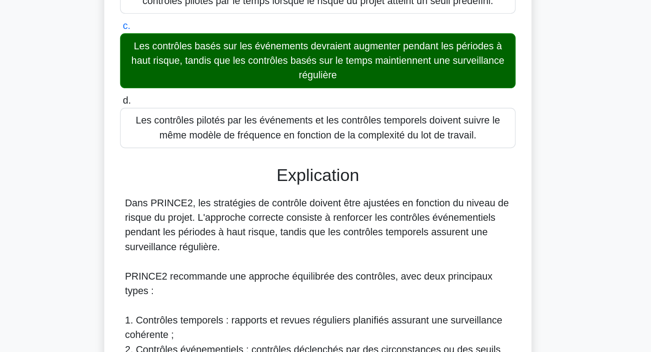
scroll to position [88, 0]
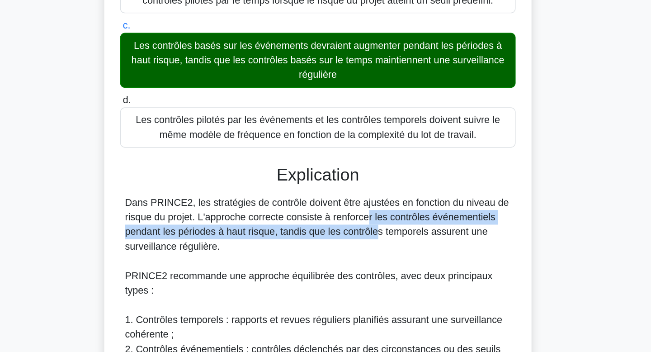
drag, startPoint x: 310, startPoint y: 254, endPoint x: 318, endPoint y: 263, distance: 11.5
click at [318, 263] on font "Dans PRINCE2, les stratégies de contrôle doivent être ajustées en fonction du n…" at bounding box center [325, 257] width 284 height 40
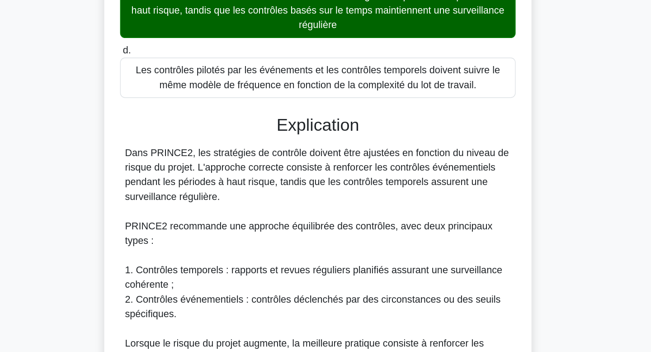
scroll to position [126, 0]
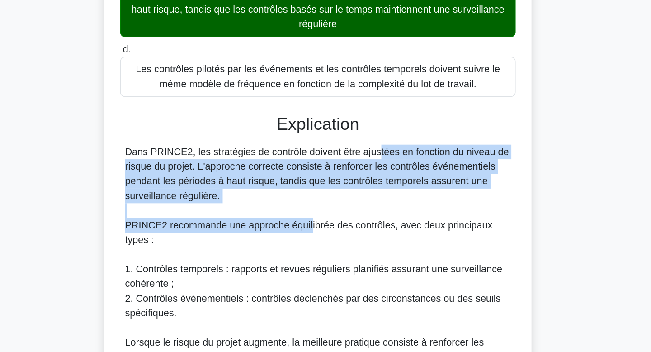
drag, startPoint x: 318, startPoint y: 263, endPoint x: 317, endPoint y: 201, distance: 61.5
click at [317, 201] on div "Dans PRINCE2, les stratégies de contrôle doivent être ajustées en fonction du n…" at bounding box center [326, 333] width 286 height 271
click at [317, 201] on font "Dans PRINCE2, les stratégies de contrôle doivent être ajustées en fonction du n…" at bounding box center [325, 219] width 284 height 40
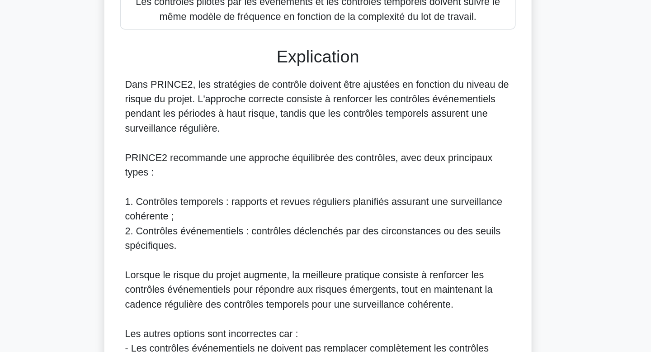
scroll to position [182, 0]
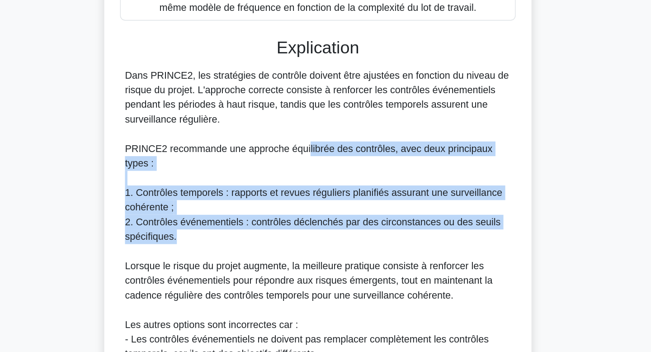
drag, startPoint x: 317, startPoint y: 201, endPoint x: 316, endPoint y: 265, distance: 63.7
click at [316, 265] on div "Dans PRINCE2, les stratégies de contrôle doivent être ajustées en fonction du n…" at bounding box center [326, 276] width 286 height 271
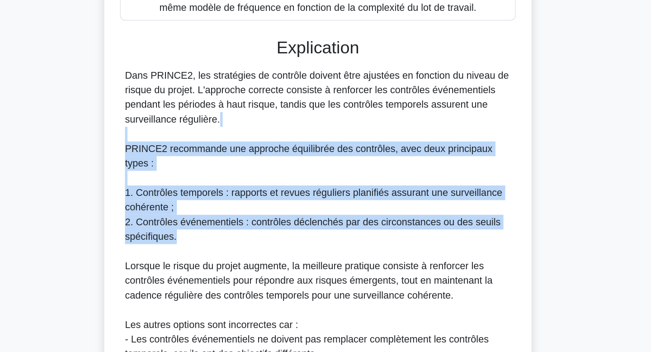
drag, startPoint x: 316, startPoint y: 265, endPoint x: 307, endPoint y: 193, distance: 72.4
click at [307, 193] on div "Dans PRINCE2, les stratégies de contrôle doivent être ajustées en fonction du n…" at bounding box center [326, 276] width 286 height 271
drag, startPoint x: 307, startPoint y: 193, endPoint x: 303, endPoint y: 276, distance: 83.3
click at [303, 276] on div "Dans PRINCE2, les stratégies de contrôle doivent être ajustées en fonction du n…" at bounding box center [326, 276] width 286 height 271
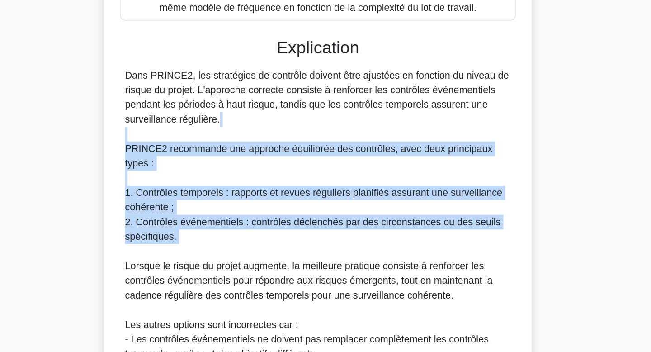
click at [303, 276] on div "Dans PRINCE2, les stratégies de contrôle doivent être ajustées en fonction du n…" at bounding box center [326, 276] width 286 height 271
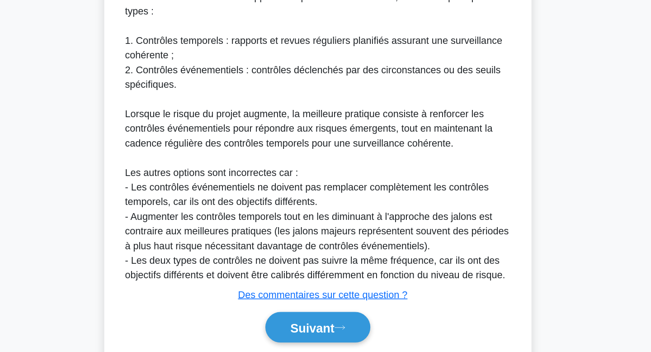
scroll to position [326, 0]
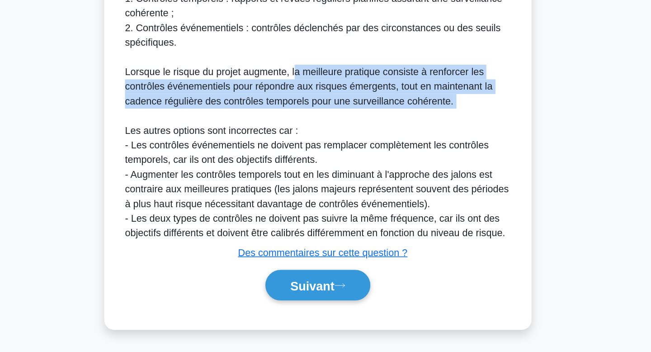
drag, startPoint x: 316, startPoint y: 173, endPoint x: 308, endPoint y: 141, distance: 33.1
click at [308, 141] on div "Dans PRINCE2, les stratégies de contrôle doivent être ajustées en fonction du n…" at bounding box center [326, 133] width 286 height 271
click at [308, 141] on font "Lorsque le risque du projet augmente, la meilleure pratique consiste à renforce…" at bounding box center [319, 154] width 272 height 29
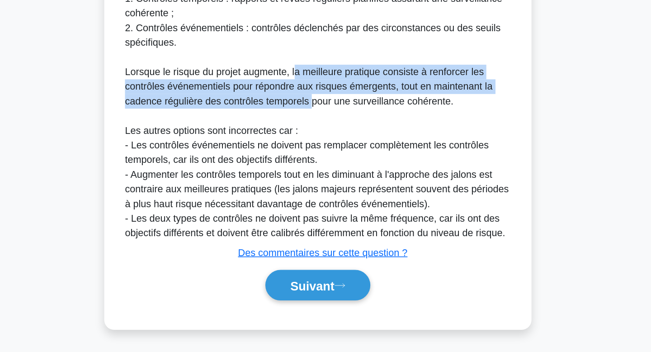
drag, startPoint x: 308, startPoint y: 141, endPoint x: 321, endPoint y: 162, distance: 25.0
click at [321, 162] on font "Lorsque le risque du projet augmente, la meilleure pratique consiste à renforce…" at bounding box center [319, 154] width 272 height 29
drag, startPoint x: 321, startPoint y: 162, endPoint x: 312, endPoint y: 144, distance: 20.4
click at [312, 144] on font "Lorsque le risque du projet augmente, la meilleure pratique consiste à renforce…" at bounding box center [319, 154] width 272 height 29
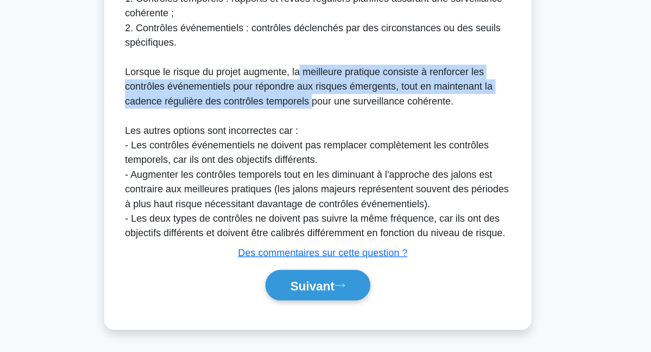
click at [312, 144] on font "Lorsque le risque du projet augmente, la meilleure pratique consiste à renforce…" at bounding box center [319, 154] width 272 height 29
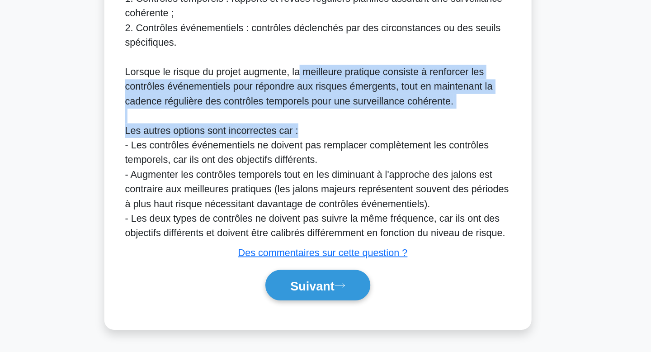
drag, startPoint x: 312, startPoint y: 144, endPoint x: 340, endPoint y: 183, distance: 48.0
click at [340, 184] on div "Dans PRINCE2, les stratégies de contrôle doivent être ajustées en fonction du n…" at bounding box center [326, 133] width 286 height 271
click at [340, 183] on div "Dans PRINCE2, les stratégies de contrôle doivent être ajustées en fonction du n…" at bounding box center [326, 133] width 286 height 271
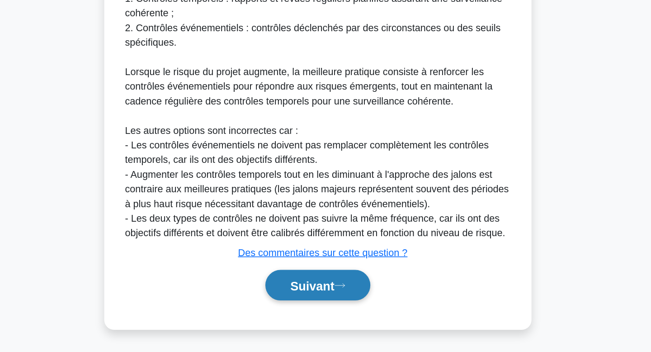
click at [338, 306] on font "Suivant" at bounding box center [321, 302] width 33 height 10
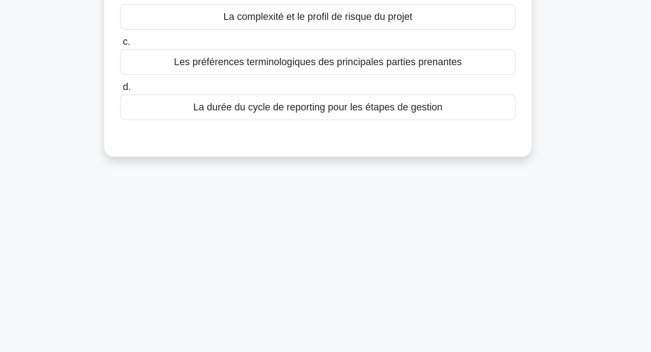
scroll to position [0, 0]
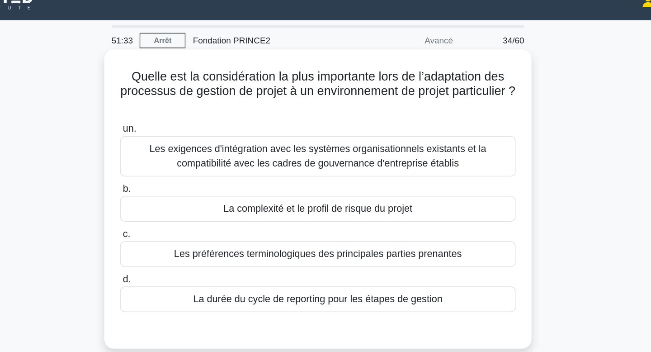
drag, startPoint x: 401, startPoint y: 71, endPoint x: 401, endPoint y: 81, distance: 10.8
click at [401, 81] on font "Quelle est la considération la plus importante lors de l’adaptation des process…" at bounding box center [325, 76] width 292 height 21
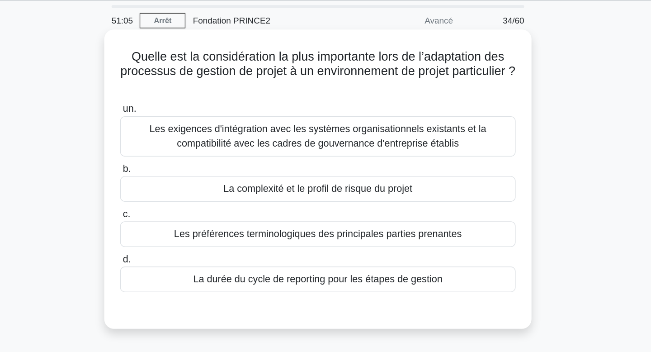
click at [395, 168] on font "La complexité et le profil de risque du projet" at bounding box center [325, 169] width 140 height 8
click at [179, 157] on input "b. La complexité et le profil de risque du projet" at bounding box center [179, 154] width 0 height 6
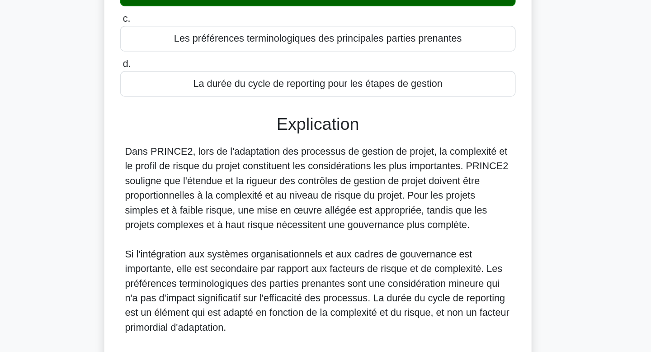
scroll to position [83, 0]
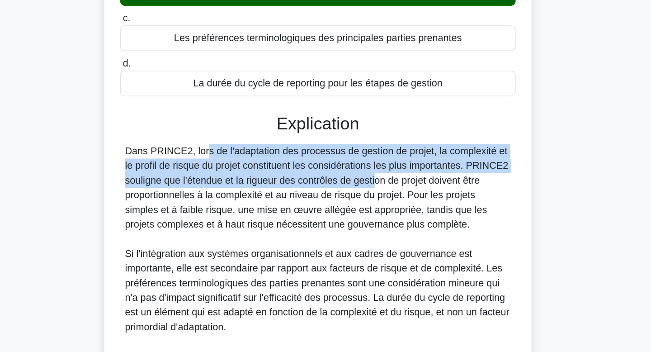
drag, startPoint x: 310, startPoint y: 195, endPoint x: 313, endPoint y: 227, distance: 32.3
click at [313, 227] on div "Explication Dans PRINCE2, lors de l'adaptation des processus de gestion de proj…" at bounding box center [325, 302] width 293 height 255
click at [313, 227] on font "Dans PRINCE2, lors de l'adaptation des processus de gestion de projet, la compl…" at bounding box center [325, 230] width 284 height 62
drag, startPoint x: 313, startPoint y: 227, endPoint x: 306, endPoint y: 200, distance: 28.2
click at [306, 200] on font "Dans PRINCE2, lors de l'adaptation des processus de gestion de projet, la compl…" at bounding box center [325, 230] width 284 height 62
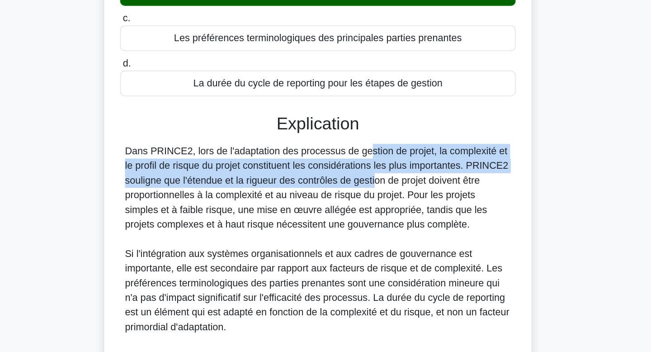
click at [306, 200] on font "Dans PRINCE2, lors de l'adaptation des processus de gestion de projet, la compl…" at bounding box center [325, 230] width 284 height 62
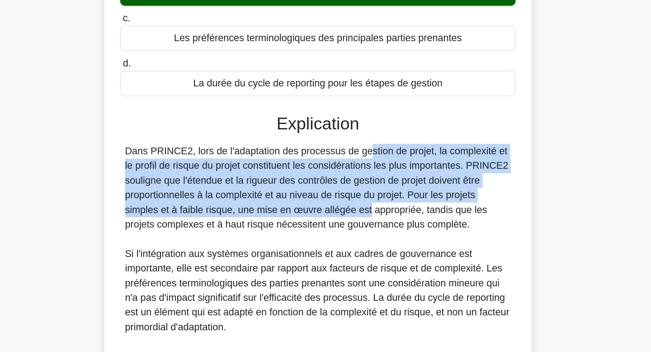
drag, startPoint x: 306, startPoint y: 200, endPoint x: 307, endPoint y: 243, distance: 43.4
click at [307, 243] on font "Dans PRINCE2, lors de l'adaptation des processus de gestion de projet, la compl…" at bounding box center [325, 230] width 284 height 62
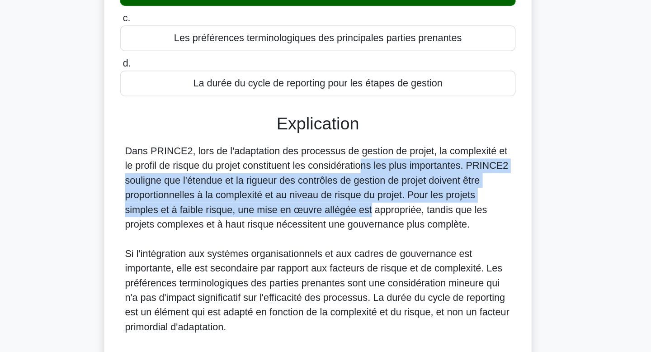
drag, startPoint x: 307, startPoint y: 243, endPoint x: 307, endPoint y: 213, distance: 30.3
click at [307, 213] on font "Dans PRINCE2, lors de l'adaptation des processus de gestion de projet, la compl…" at bounding box center [325, 230] width 284 height 62
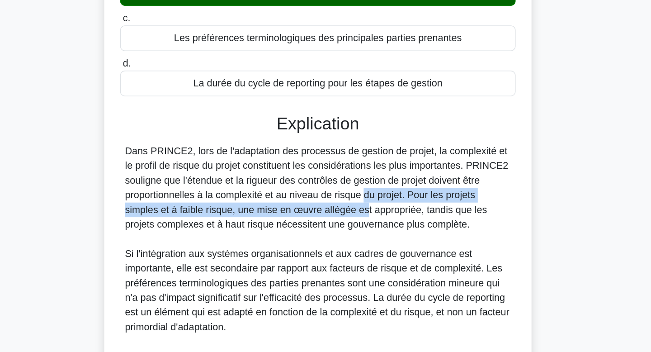
drag, startPoint x: 306, startPoint y: 244, endPoint x: 306, endPoint y: 231, distance: 12.2
click at [306, 231] on font "Dans PRINCE2, lors de l'adaptation des processus de gestion de projet, la compl…" at bounding box center [325, 230] width 284 height 62
drag, startPoint x: 306, startPoint y: 231, endPoint x: 311, endPoint y: 244, distance: 13.4
click at [311, 244] on font "Dans PRINCE2, lors de l'adaptation des processus de gestion de projet, la compl…" at bounding box center [325, 230] width 284 height 62
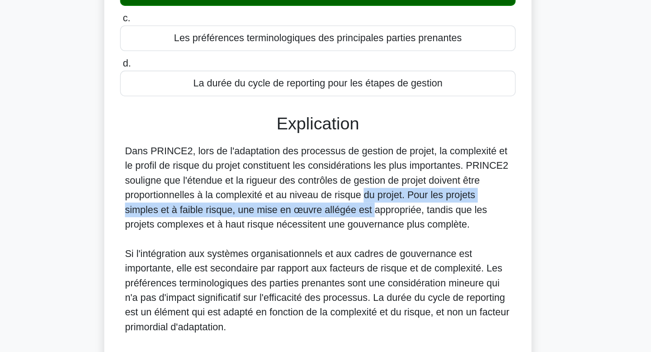
click at [311, 244] on font "Dans PRINCE2, lors de l'adaptation des processus de gestion de projet, la compl…" at bounding box center [325, 230] width 284 height 62
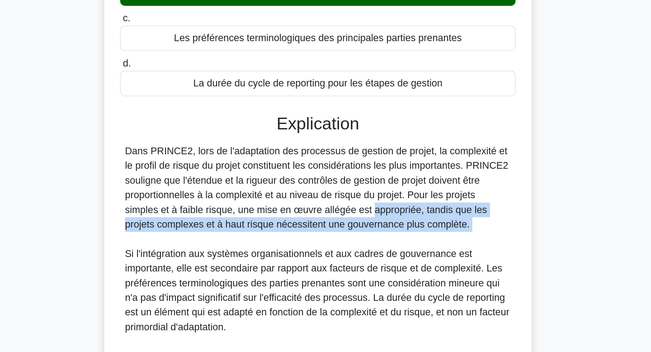
drag, startPoint x: 311, startPoint y: 244, endPoint x: 313, endPoint y: 267, distance: 23.2
click at [313, 267] on div "Dans PRINCE2, lors de l'adaptation des processus de gestion de projet, la compl…" at bounding box center [326, 290] width 286 height 184
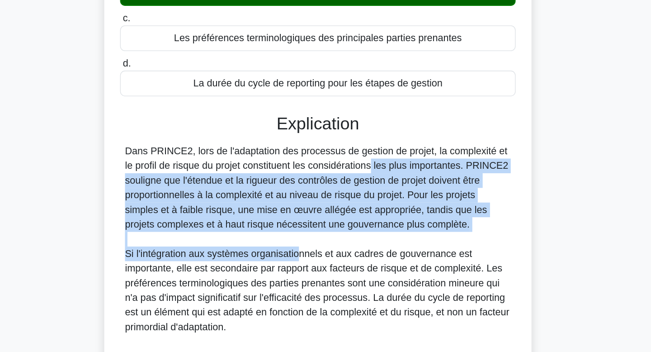
drag, startPoint x: 312, startPoint y: 210, endPoint x: 311, endPoint y: 274, distance: 64.6
click at [311, 274] on div "Dans PRINCE2, lors de l'adaptation des processus de gestion de projet, la compl…" at bounding box center [326, 290] width 286 height 184
click at [311, 275] on font "Si l'intégration aux systèmes organisationnels et aux cadres de gouvernance est…" at bounding box center [325, 306] width 285 height 62
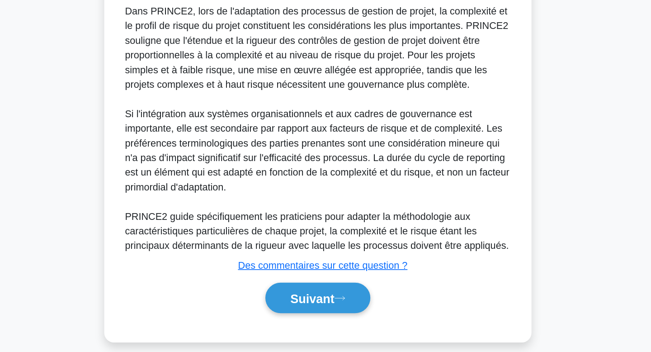
scroll to position [189, 0]
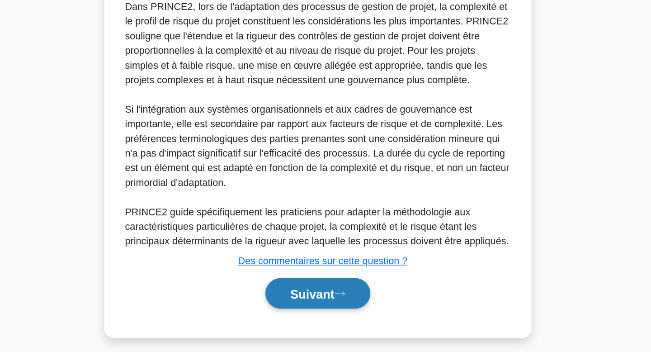
click at [320, 311] on font "Suivant" at bounding box center [321, 309] width 33 height 10
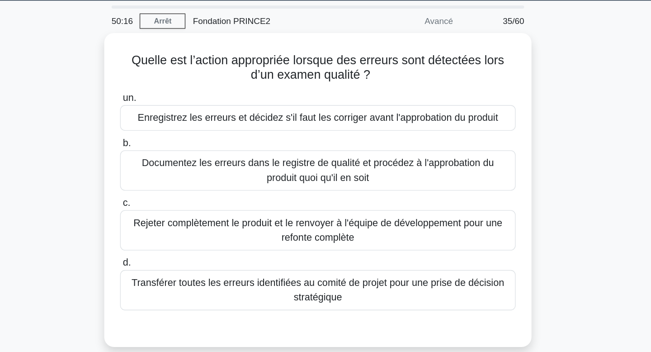
scroll to position [0, 0]
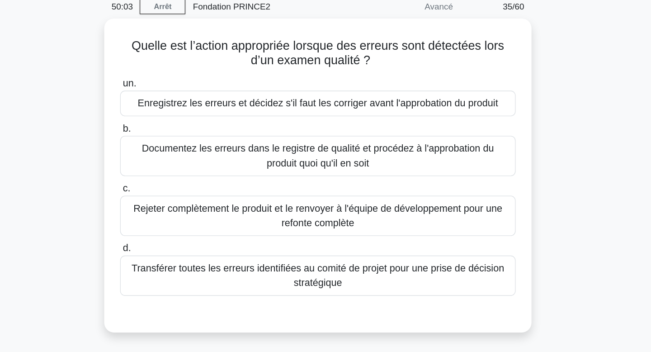
click at [547, 165] on div "Quelle est l’action appropriée lorsque des erreurs sont détectées lors d’un exa…" at bounding box center [325, 174] width 597 height 243
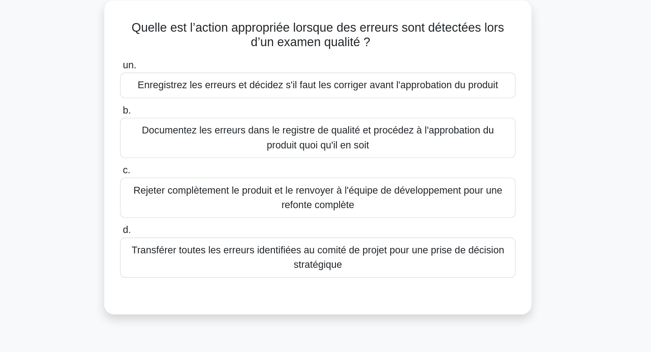
click at [522, 135] on div "Quelle est l’action appropriée lorsque des erreurs sont détectées lors d’un exa…" at bounding box center [325, 174] width 597 height 243
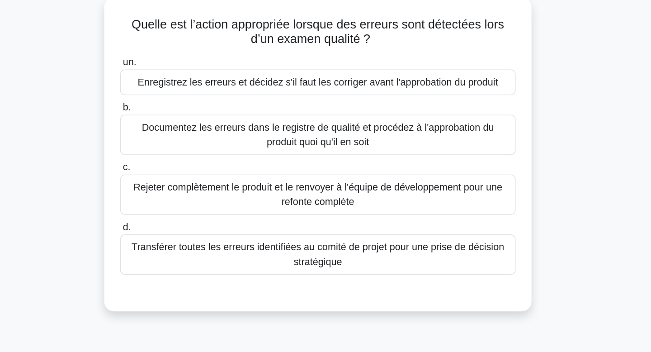
click at [460, 113] on div "Enregistrez les erreurs et décidez s'il faut les corriger avant l'approbation d…" at bounding box center [325, 113] width 293 height 19
click at [179, 102] on input "un. Enregistrez les erreurs et décidez s'il faut les corriger avant l'approbati…" at bounding box center [179, 99] width 0 height 6
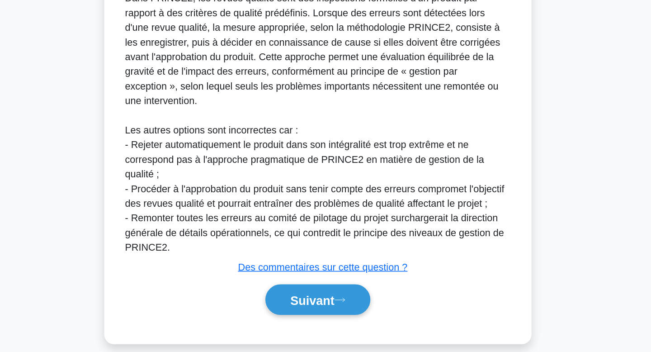
scroll to position [207, 0]
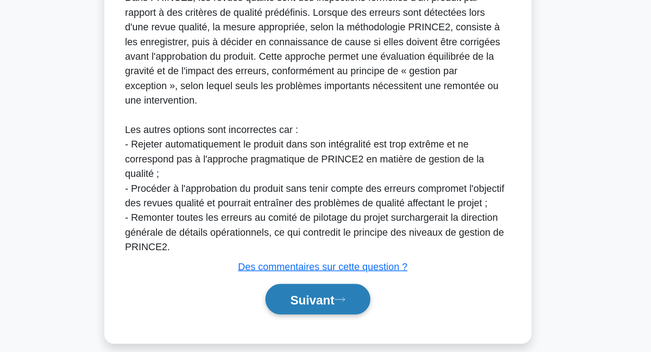
click at [351, 301] on button "Suivant" at bounding box center [326, 312] width 78 height 23
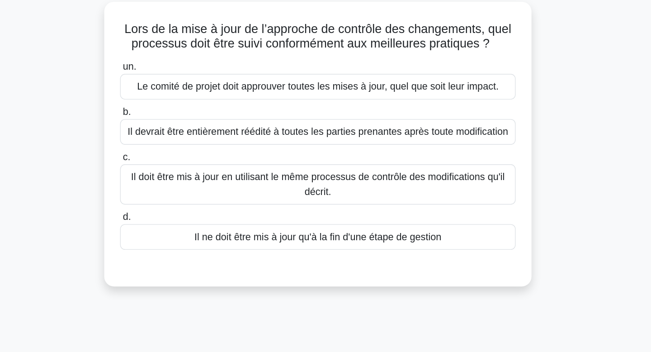
scroll to position [0, 0]
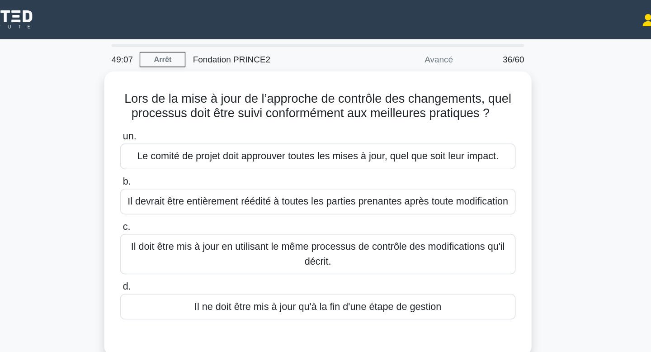
click at [514, 90] on div "Lors de la mise à jour de l’approche de contrôle des changements, quel processu…" at bounding box center [325, 163] width 597 height 221
drag, startPoint x: 514, startPoint y: 90, endPoint x: 511, endPoint y: 71, distance: 19.6
click at [511, 71] on div "Lors de la mise à jour de l’approche de contrôle des changements, quel processu…" at bounding box center [325, 163] width 597 height 221
drag, startPoint x: 511, startPoint y: 71, endPoint x: 510, endPoint y: 84, distance: 13.6
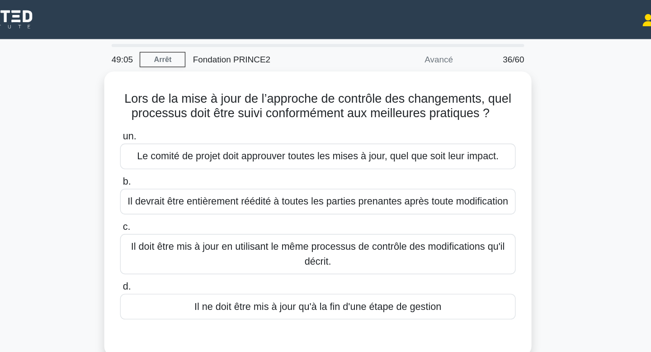
click at [510, 84] on div "Lors de la mise à jour de l’approche de contrôle des changements, quel processu…" at bounding box center [325, 163] width 597 height 221
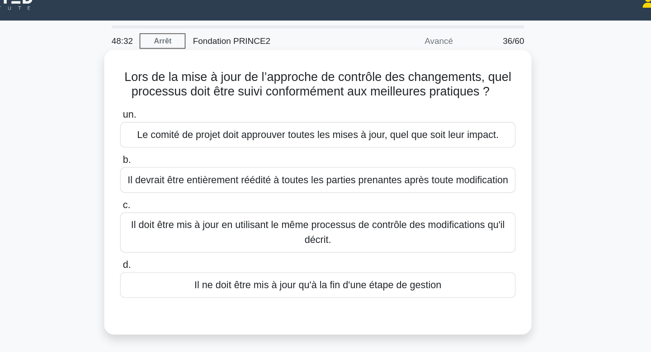
click at [431, 204] on div "un. Le comité de projet doit approuver toutes les mises à jour, quel que soit l…" at bounding box center [326, 163] width 304 height 145
click at [422, 189] on font "Il doit être mis à jour en utilisant le même processus de contrôle des modifica…" at bounding box center [325, 186] width 285 height 22
click at [179, 169] on input "c. Il doit être mis à jour en utilisant le même processus de contrôle des modif…" at bounding box center [179, 166] width 0 height 6
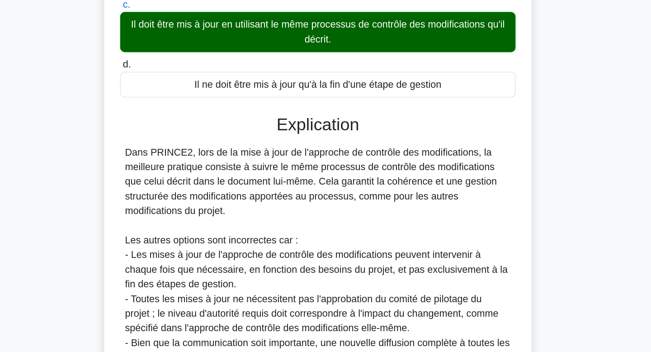
scroll to position [73, 0]
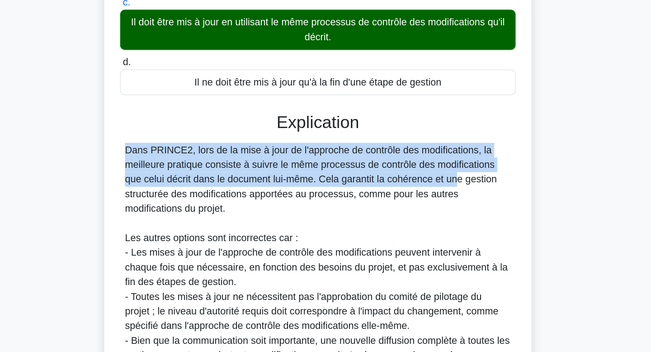
drag, startPoint x: 379, startPoint y: 188, endPoint x: 372, endPoint y: 225, distance: 36.8
click at [372, 225] on div "Explication Dans PRINCE2, lors de la mise à jour de l'approche de contrôle des …" at bounding box center [325, 301] width 293 height 255
click at [372, 225] on font "Dans PRINCE2, lors de la mise à jour de l'approche de contrôle des modification…" at bounding box center [320, 223] width 275 height 51
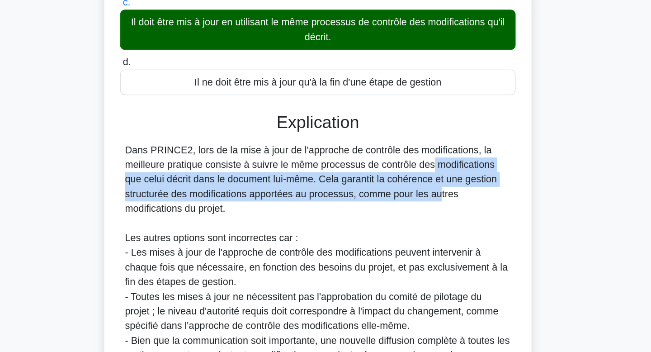
drag, startPoint x: 354, startPoint y: 214, endPoint x: 354, endPoint y: 239, distance: 25.3
click at [354, 239] on div "Dans PRINCE2, lors de la mise à jour de l'approche de contrôle des modification…" at bounding box center [326, 289] width 286 height 184
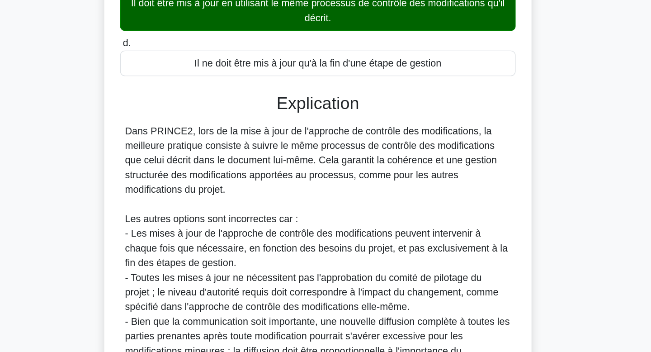
scroll to position [87, 0]
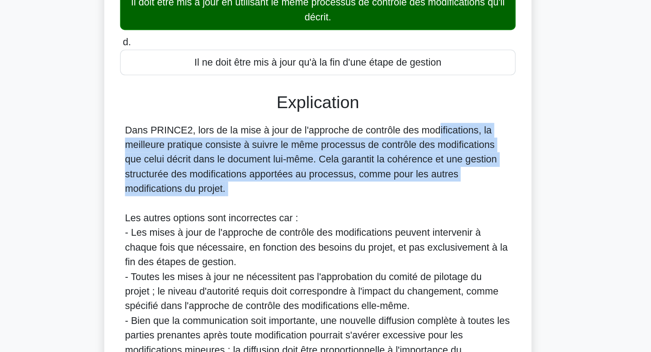
drag, startPoint x: 354, startPoint y: 239, endPoint x: 354, endPoint y: 192, distance: 47.5
click at [354, 192] on div "Dans PRINCE2, lors de la mise à jour de l'approche de contrôle des modification…" at bounding box center [326, 274] width 286 height 184
click at [354, 192] on font "Dans PRINCE2, lors de la mise à jour de l'approche de contrôle des modification…" at bounding box center [320, 209] width 275 height 51
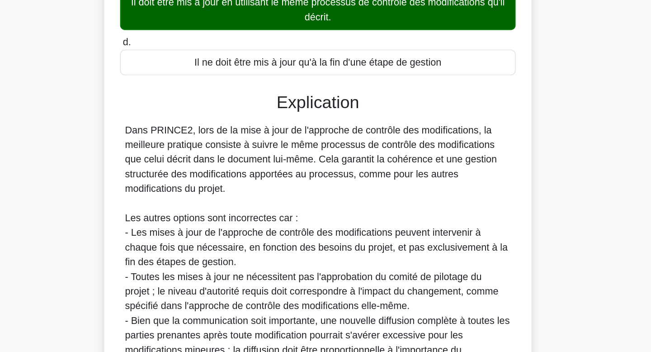
drag, startPoint x: 354, startPoint y: 192, endPoint x: 353, endPoint y: 229, distance: 37.6
click at [353, 229] on div "Dans PRINCE2, lors de la mise à jour de l'approche de contrôle des modification…" at bounding box center [326, 274] width 286 height 184
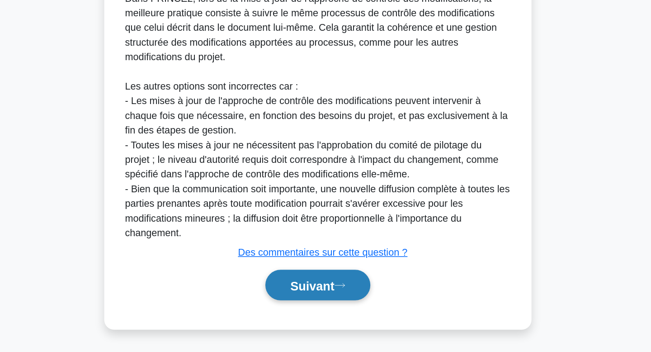
click at [323, 309] on button "Suivant" at bounding box center [326, 302] width 78 height 23
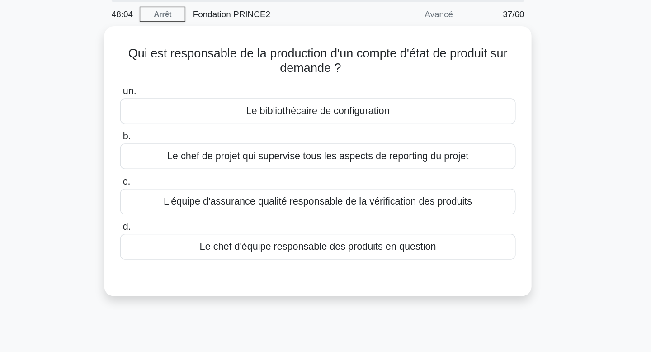
scroll to position [0, 0]
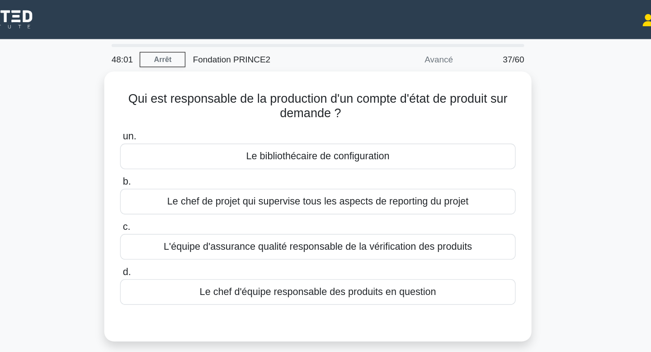
click at [560, 103] on div "Qui est responsable de la production d'un compte d'état de produit sur demande …" at bounding box center [325, 158] width 597 height 211
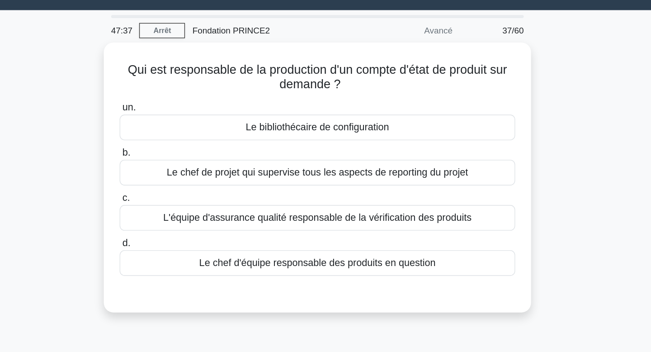
click at [544, 116] on div "Qui est responsable de la production d'un compte d'état de produit sur demande …" at bounding box center [325, 158] width 597 height 211
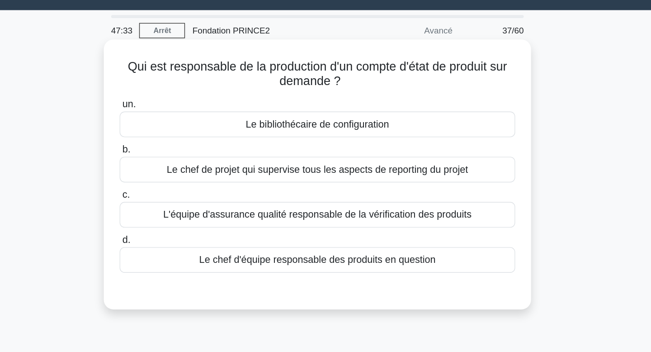
click at [409, 149] on font "Le chef de projet qui supervise tous les aspects de reporting du projet" at bounding box center [325, 147] width 223 height 8
click at [179, 135] on input "b. Le chef de projet qui supervise tous les aspects de reporting du projet" at bounding box center [179, 132] width 0 height 6
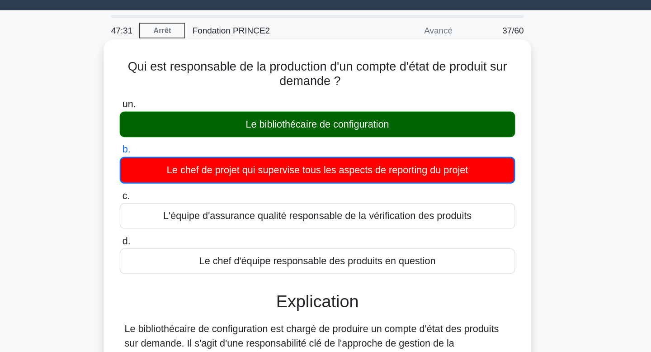
drag, startPoint x: 398, startPoint y: 117, endPoint x: 399, endPoint y: 90, distance: 26.3
click at [399, 90] on div "Qui est responsable de la production d'un compte d'état de produit sur demande …" at bounding box center [325, 242] width 309 height 376
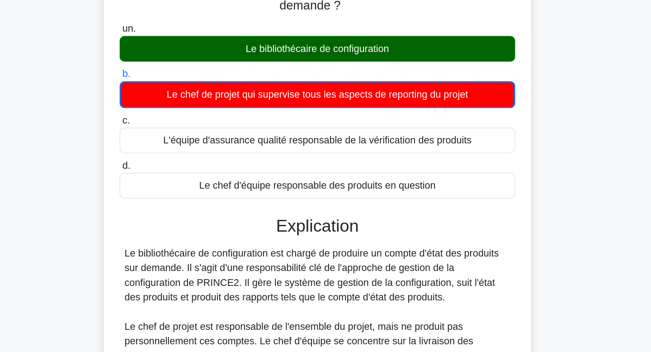
scroll to position [27, 0]
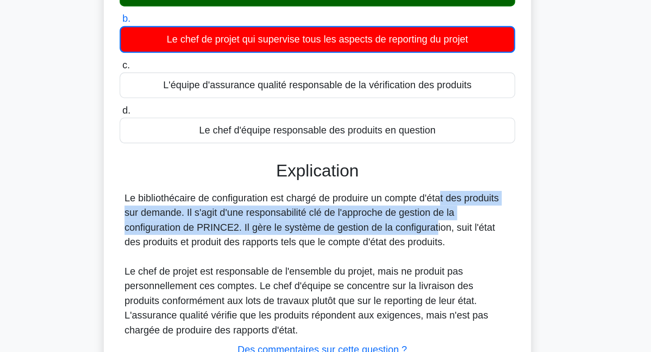
drag, startPoint x: 360, startPoint y: 242, endPoint x: 364, endPoint y: 271, distance: 29.2
click at [364, 271] on font "Le bibliothécaire de configuration est chargé de produire un compte d'état des …" at bounding box center [321, 254] width 277 height 40
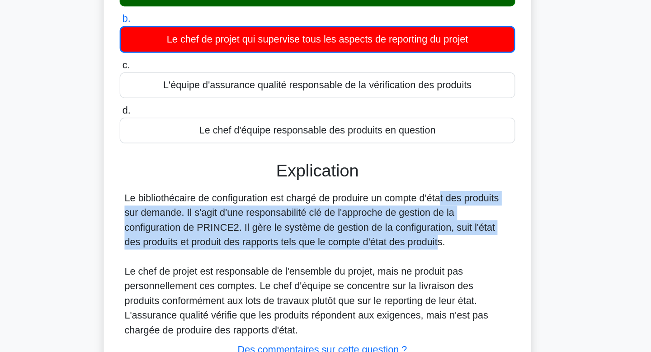
click at [365, 272] on font "Le bibliothécaire de configuration est chargé de produire un compte d'état des …" at bounding box center [321, 254] width 277 height 40
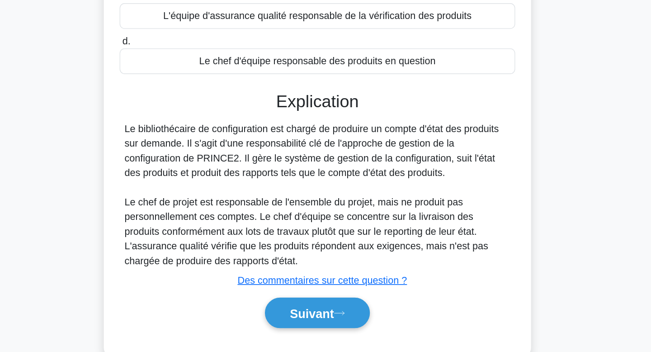
scroll to position [79, 0]
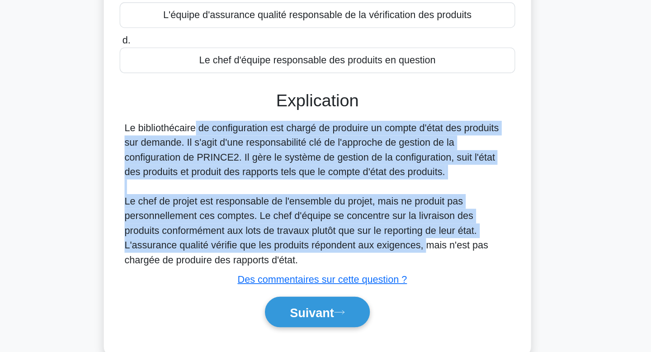
drag, startPoint x: 365, startPoint y: 272, endPoint x: 355, endPoint y: 180, distance: 91.9
click at [355, 180] on div "Le bibliothécaire de configuration est chargé de produire un compte d'état des …" at bounding box center [326, 234] width 286 height 108
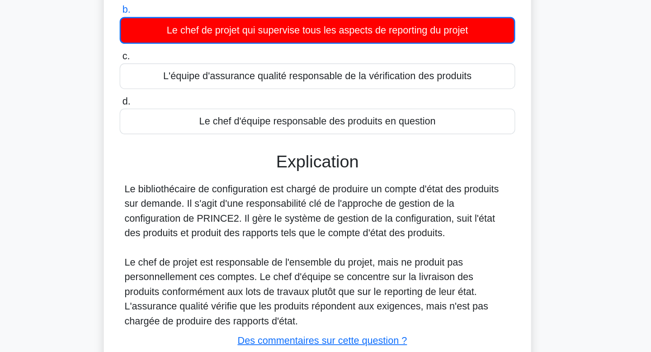
scroll to position [34, 0]
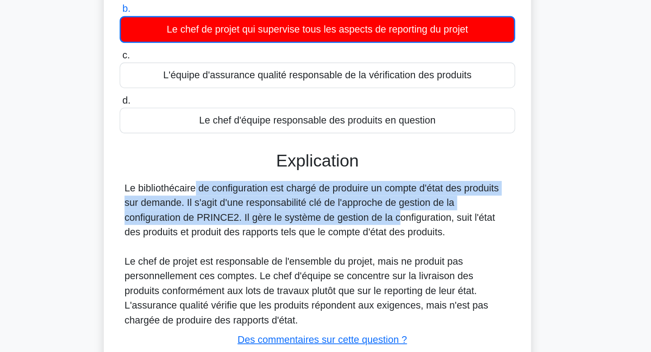
drag, startPoint x: 334, startPoint y: 218, endPoint x: 332, endPoint y: 250, distance: 31.7
click at [332, 250] on div "Explication Le bibliothécaire de configuration est chargé de produire un compte…" at bounding box center [325, 292] width 293 height 179
click at [332, 250] on font "Le bibliothécaire de configuration est chargé de produire un compte d'état des …" at bounding box center [321, 246] width 277 height 40
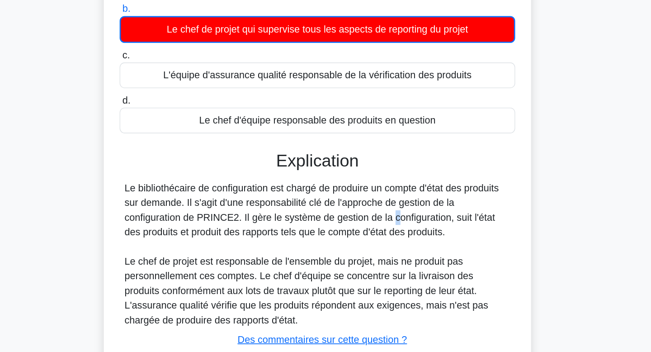
drag, startPoint x: 332, startPoint y: 250, endPoint x: 328, endPoint y: 247, distance: 4.9
click at [328, 247] on div "Le bibliothécaire de configuration est chargé de produire un compte d'état des …" at bounding box center [326, 279] width 286 height 108
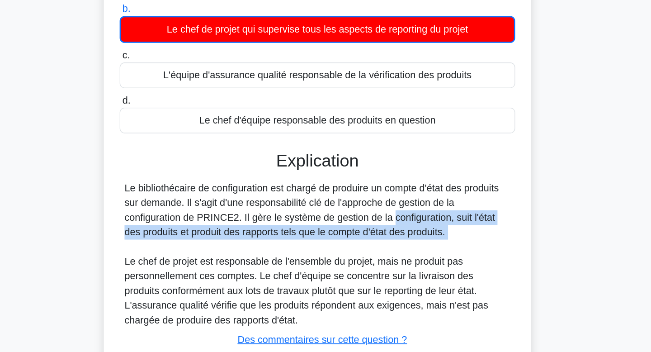
drag, startPoint x: 328, startPoint y: 247, endPoint x: 335, endPoint y: 272, distance: 25.8
click at [335, 272] on div "Le bibliothécaire de configuration est chargé de produire un compte d'état des …" at bounding box center [326, 279] width 286 height 108
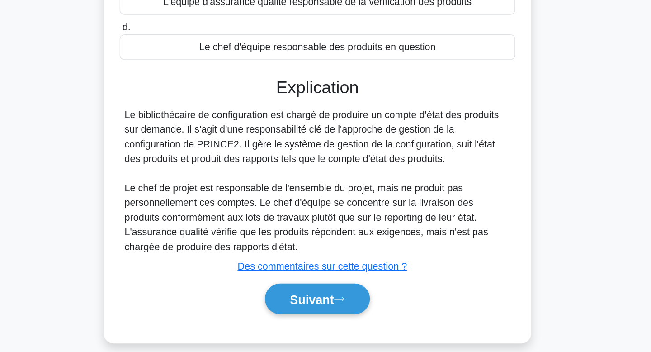
scroll to position [108, 0]
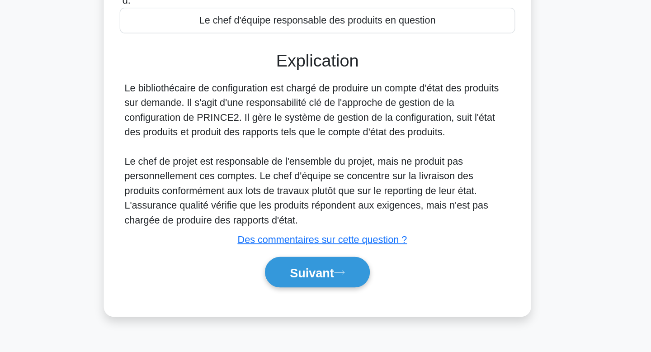
click at [330, 305] on div "Suivant" at bounding box center [325, 293] width 293 height 30
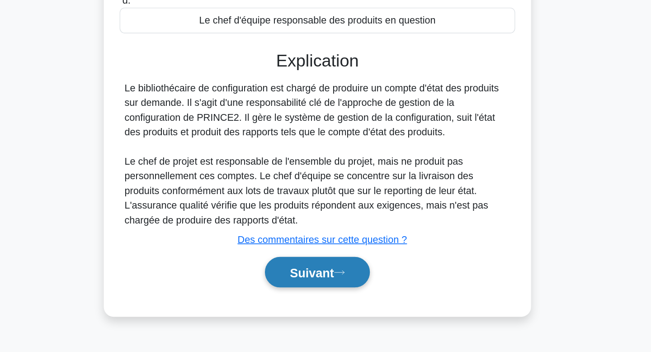
click at [328, 298] on font "Suivant" at bounding box center [321, 293] width 33 height 10
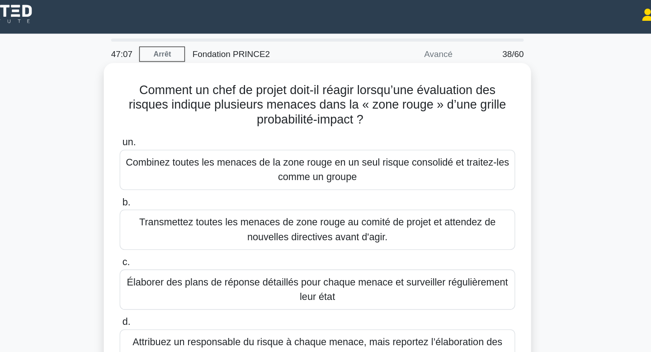
scroll to position [0, 0]
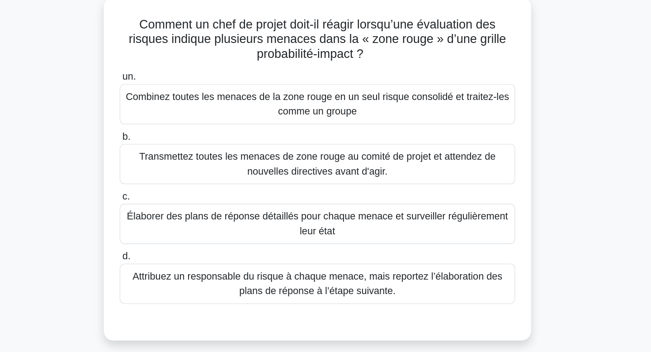
click at [554, 172] on div "Comment un chef de projet doit-il réagir lorsqu’une évaluation des risques indi…" at bounding box center [325, 185] width 597 height 265
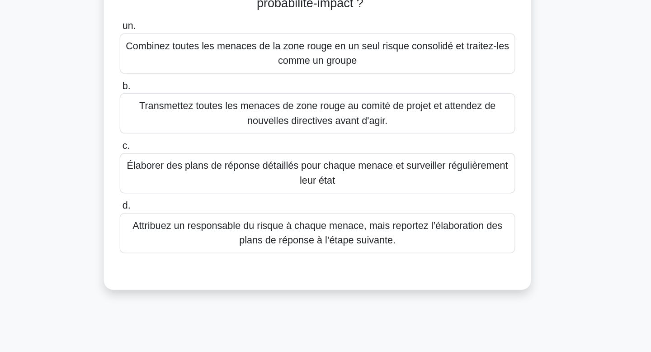
scroll to position [1, 0]
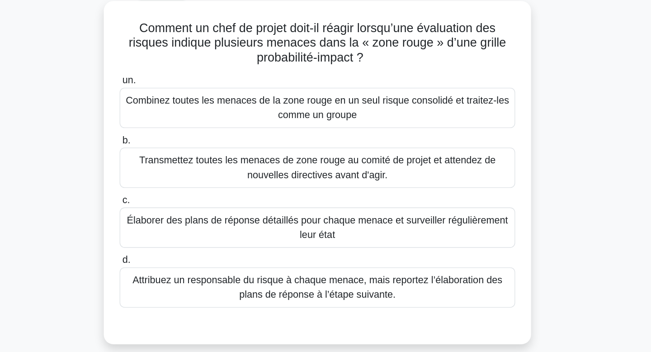
click at [431, 223] on font "Élaborer des plans de réponse détaillés pour chaque menace et surveiller réguli…" at bounding box center [325, 218] width 285 height 22
click at [179, 200] on input "c. Élaborer des plans de réponse détaillés pour chaque menace et surveiller rég…" at bounding box center [179, 197] width 0 height 6
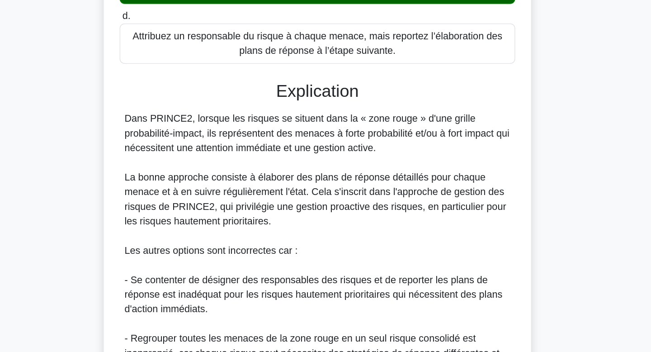
scroll to position [140, 0]
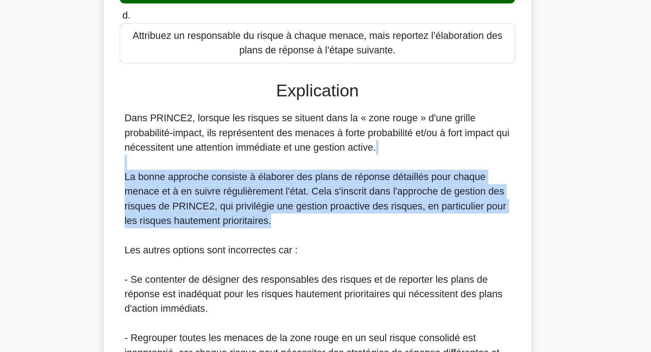
drag, startPoint x: 427, startPoint y: 259, endPoint x: 416, endPoint y: 211, distance: 49.9
click at [416, 211] on div "Dans PRINCE2, lorsque les risques se situent dans la « zone rouge » d'une grill…" at bounding box center [326, 298] width 286 height 250
drag, startPoint x: 416, startPoint y: 211, endPoint x: 415, endPoint y: 267, distance: 56.1
click at [415, 267] on div "Dans PRINCE2, lorsque les risques se situent dans la « zone rouge » d'une grill…" at bounding box center [326, 298] width 286 height 250
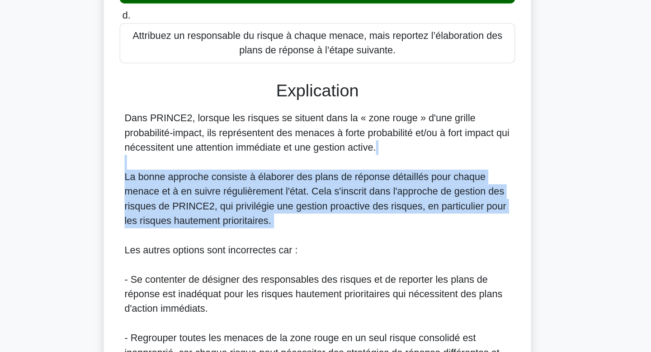
click at [415, 267] on div "Dans PRINCE2, lorsque les risques se situent dans la « zone rouge » d'une grill…" at bounding box center [326, 298] width 286 height 250
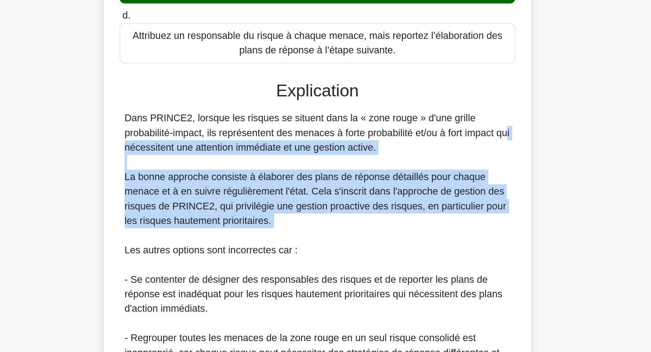
drag, startPoint x: 415, startPoint y: 267, endPoint x: 415, endPoint y: 189, distance: 77.3
click at [415, 189] on div "Dans PRINCE2, lorsque les risques se situent dans la « zone rouge » d'une grill…" at bounding box center [326, 298] width 286 height 250
click at [415, 189] on font "Dans PRINCE2, lorsque les risques se situent dans la « zone rouge » d'une grill…" at bounding box center [325, 188] width 285 height 29
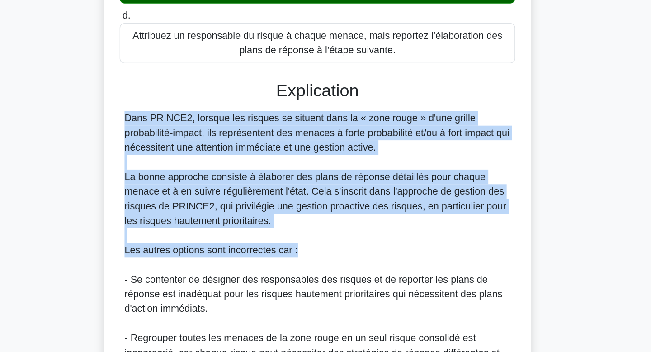
drag, startPoint x: 364, startPoint y: 155, endPoint x: 363, endPoint y: 277, distance: 122.1
click at [363, 277] on div "Explication Dans PRINCE2, lorsque les risques se situent dans la « zone rouge »…" at bounding box center [325, 311] width 293 height 320
click at [363, 277] on div "Dans PRINCE2, lorsque les risques se situent dans la « zone rouge » d'une grill…" at bounding box center [326, 298] width 286 height 250
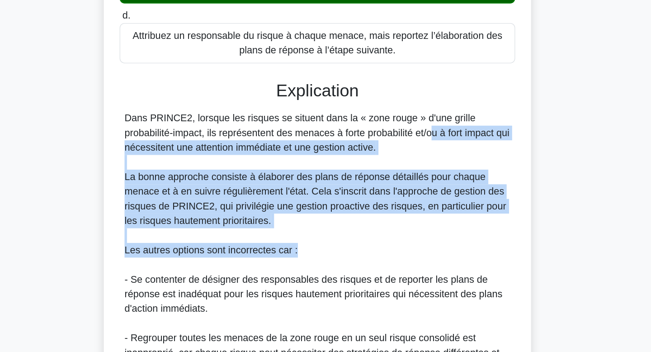
drag, startPoint x: 363, startPoint y: 277, endPoint x: 361, endPoint y: 188, distance: 89.1
click at [361, 188] on div "Dans PRINCE2, lorsque les risques se situent dans la « zone rouge » d'une grill…" at bounding box center [326, 298] width 286 height 250
click at [361, 188] on font "Dans PRINCE2, lorsque les risques se situent dans la « zone rouge » d'une grill…" at bounding box center [325, 188] width 285 height 29
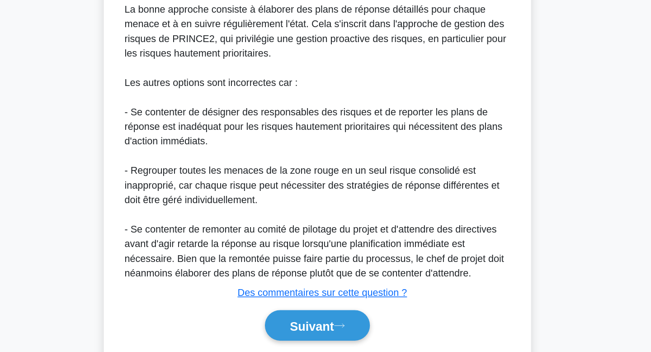
scroll to position [294, 0]
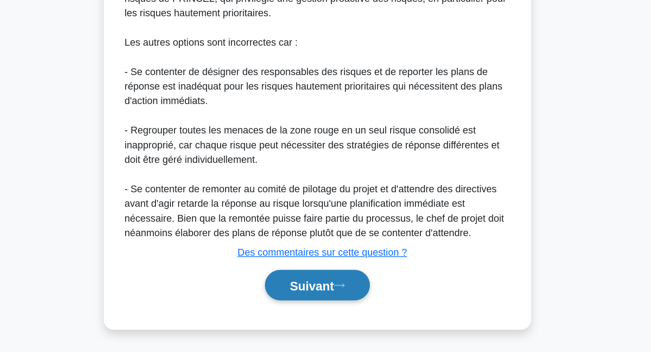
click at [338, 301] on font "Suivant" at bounding box center [321, 302] width 33 height 10
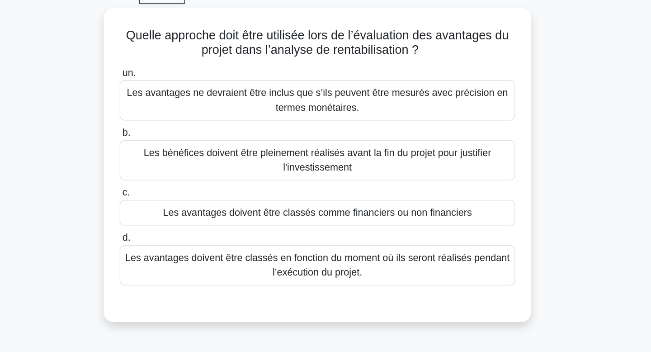
scroll to position [22, 0]
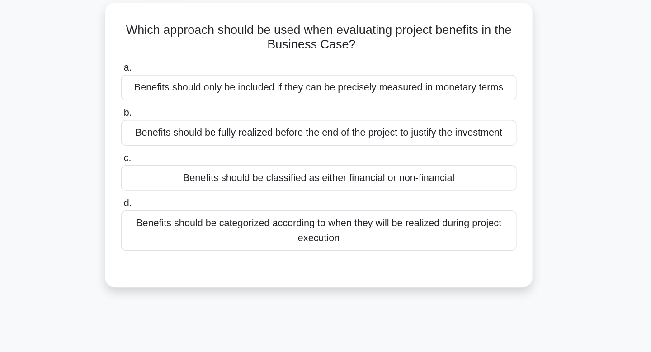
click at [555, 200] on div "Which approach should be used when evaluating project benefits in the Business …" at bounding box center [325, 141] width 597 height 221
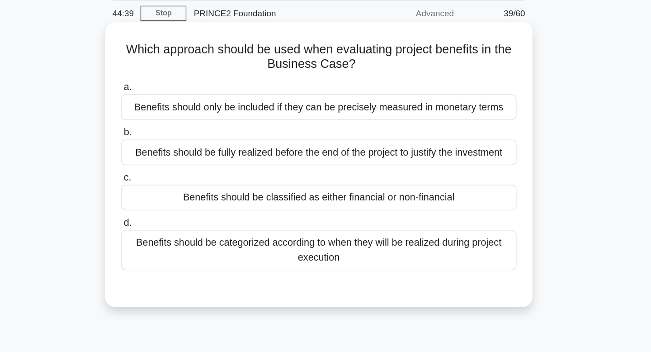
click at [430, 122] on div "Benefits should be fully realized before the end of the project to justify the …" at bounding box center [325, 125] width 293 height 19
click at [179, 113] on input "b. Benefits should be fully realized before the end of the project to justify t…" at bounding box center [179, 111] width 0 height 6
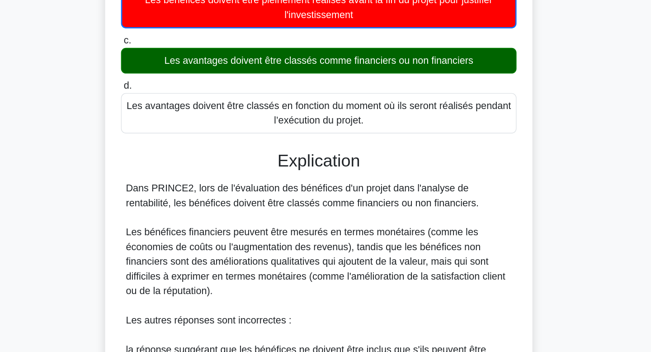
scroll to position [75, 0]
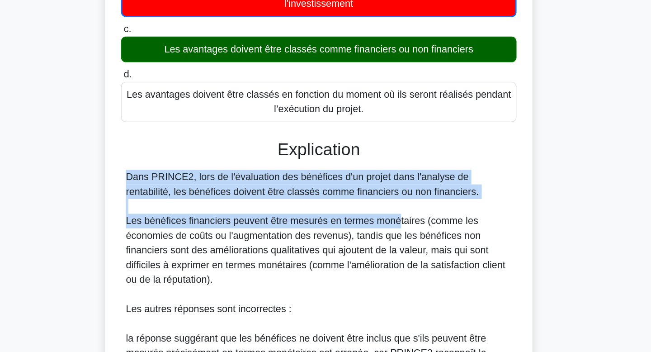
drag, startPoint x: 384, startPoint y: 256, endPoint x: 384, endPoint y: 203, distance: 53.8
click at [384, 203] on div "Explication Dans PRINCE2, lors de l'évaluation des bénéfices d'un projet dans l…" at bounding box center [325, 359] width 293 height 331
click at [384, 203] on h3 "Explication" at bounding box center [325, 201] width 282 height 15
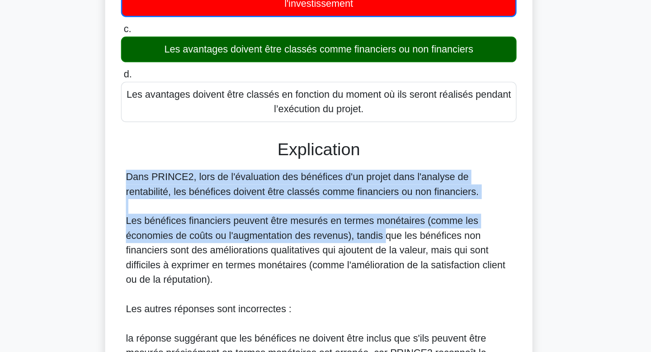
drag, startPoint x: 384, startPoint y: 203, endPoint x: 376, endPoint y: 268, distance: 66.0
click at [376, 268] on div "Explication Dans PRINCE2, lors de l'évaluation des bénéfices d'un projet dans l…" at bounding box center [325, 359] width 293 height 331
click at [376, 268] on font "Les bénéfices financiers peuvent être mesurés en termes monétaires (comme les é…" at bounding box center [323, 275] width 281 height 51
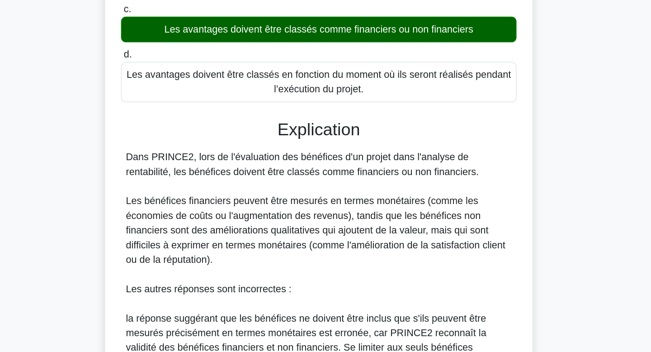
scroll to position [90, 0]
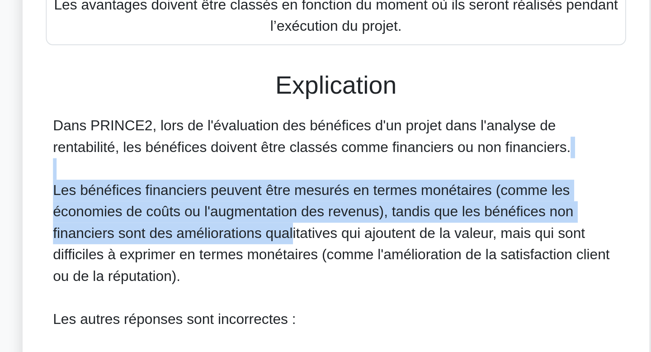
drag, startPoint x: 304, startPoint y: 257, endPoint x: 302, endPoint y: 232, distance: 25.0
click at [302, 232] on div "Dans PRINCE2, lors de l'évaluation des bénéfices d'un projet dans l'analyse de …" at bounding box center [326, 333] width 286 height 260
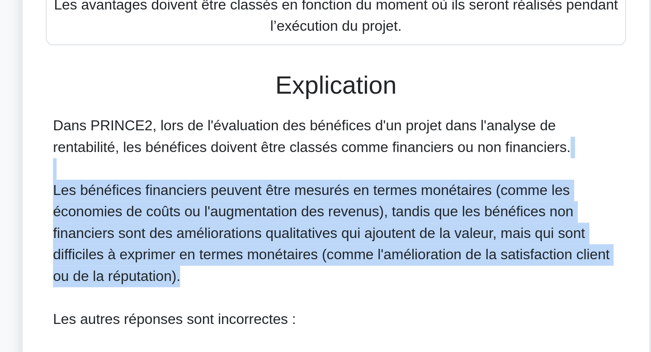
drag, startPoint x: 302, startPoint y: 232, endPoint x: 306, endPoint y: 279, distance: 47.6
click at [306, 279] on div "Dans PRINCE2, lors de l'évaluation des bénéfices d'un projet dans l'analyse de …" at bounding box center [326, 333] width 286 height 260
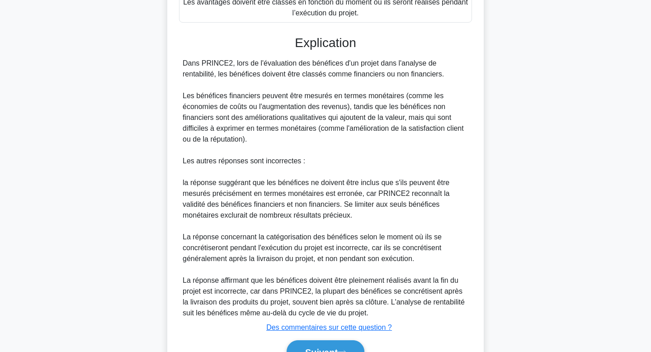
scroll to position [284, 0]
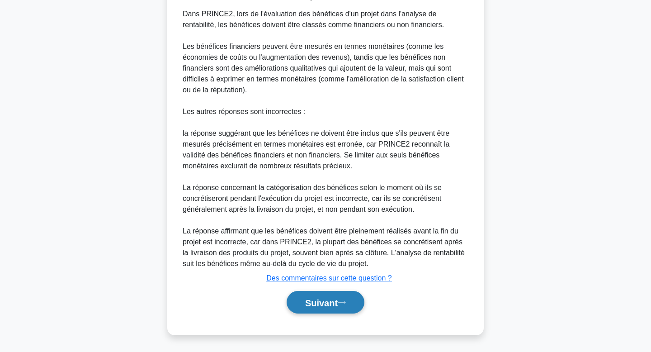
click at [336, 298] on font "Suivant" at bounding box center [321, 302] width 33 height 10
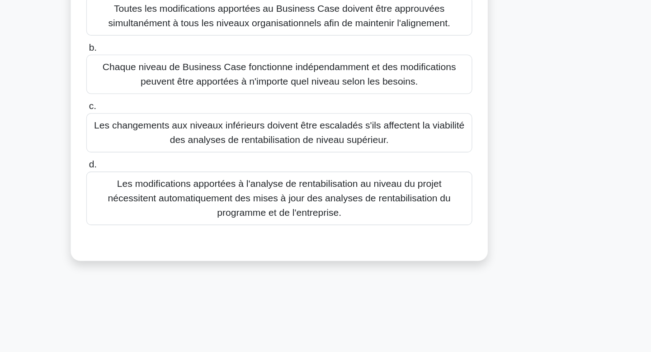
scroll to position [33, 0]
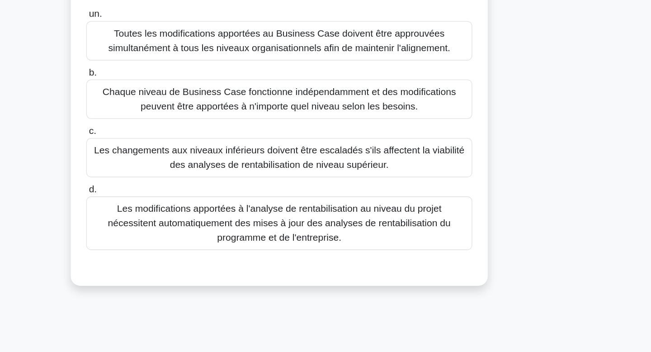
click at [372, 191] on font "Les changements aux niveaux inférieurs doivent être escaladés s'ils affectent l…" at bounding box center [325, 185] width 281 height 19
click at [179, 169] on input "c. Les changements aux niveaux inférieurs doivent être escaladés s'ils affecten…" at bounding box center [179, 166] width 0 height 6
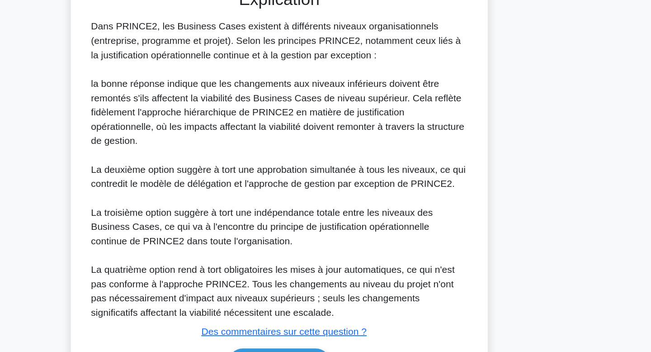
scroll to position [272, 0]
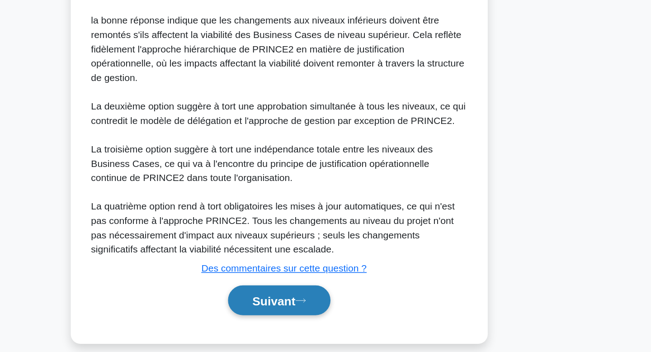
click at [313, 308] on font "Suivant" at bounding box center [321, 313] width 33 height 10
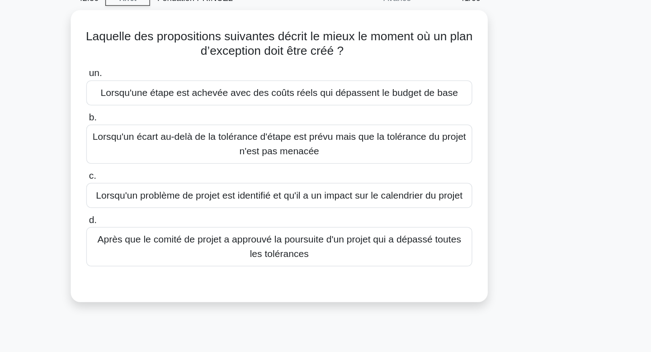
scroll to position [0, 0]
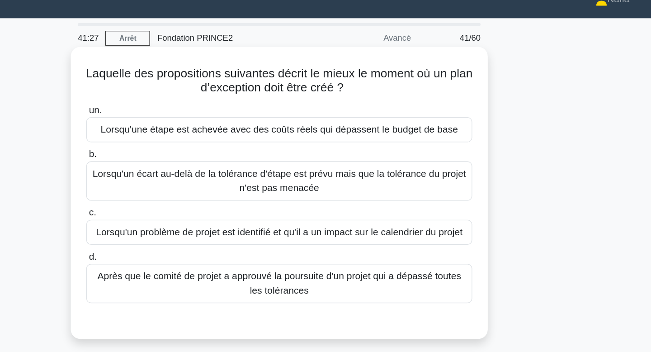
click at [455, 116] on font "Lorsqu'une étape est achevée avec des coûts réels qui dépassent le budget de ba…" at bounding box center [325, 113] width 271 height 8
click at [179, 102] on input "un. Lorsqu'une étape est achevée avec des coûts réels qui dépassent le budget d…" at bounding box center [179, 99] width 0 height 6
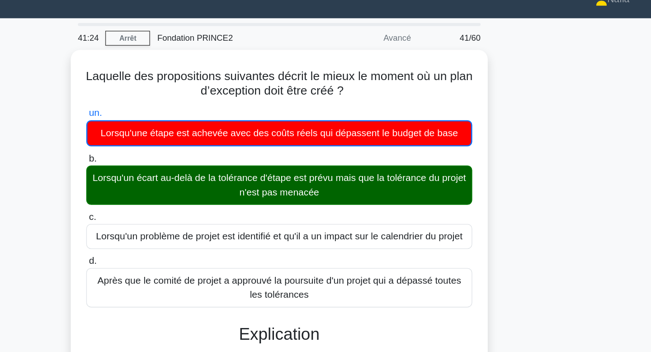
drag, startPoint x: 489, startPoint y: 156, endPoint x: 503, endPoint y: 139, distance: 22.2
click at [503, 139] on div "Laquelle des propositions suivantes décrit le mieux le moment où un plan d’exce…" at bounding box center [325, 326] width 597 height 546
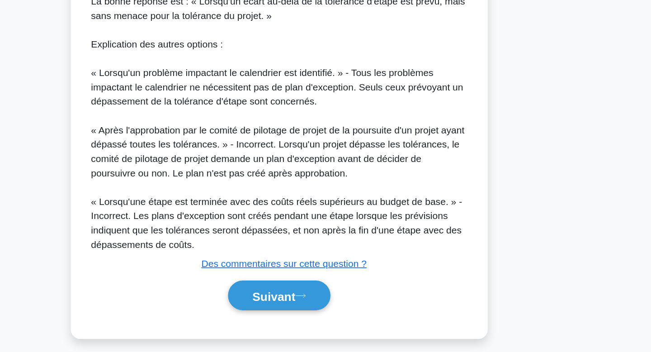
scroll to position [251, 0]
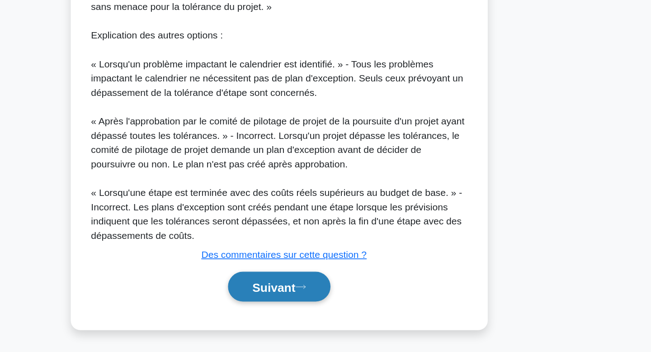
click at [344, 304] on icon at bounding box center [342, 302] width 8 height 5
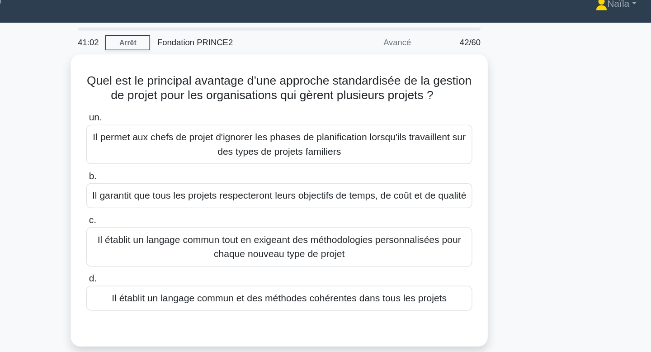
scroll to position [0, 0]
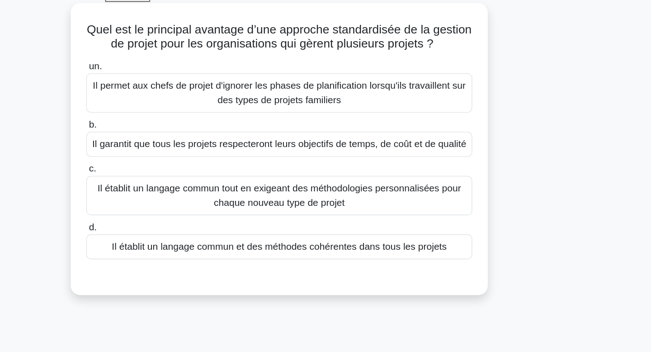
click at [433, 239] on font "Il établit un langage commun et des méthodes cohérentes dans tous les projets" at bounding box center [325, 235] width 254 height 8
click at [179, 224] on input "d. Il établit un langage commun et des méthodes cohérentes dans tous les projets" at bounding box center [179, 221] width 0 height 6
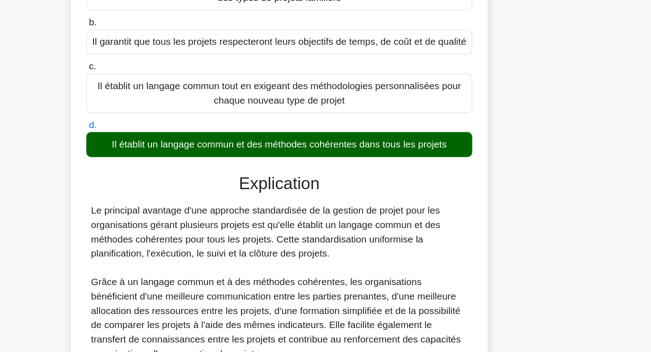
scroll to position [42, 0]
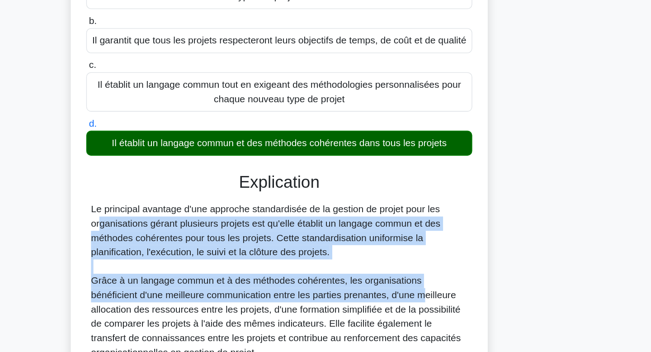
drag, startPoint x: 403, startPoint y: 251, endPoint x: 399, endPoint y: 315, distance: 63.9
click at [399, 315] on font "Grâce à un langage commun et à des méthodes cohérentes, les organisations bénéf…" at bounding box center [323, 325] width 281 height 62
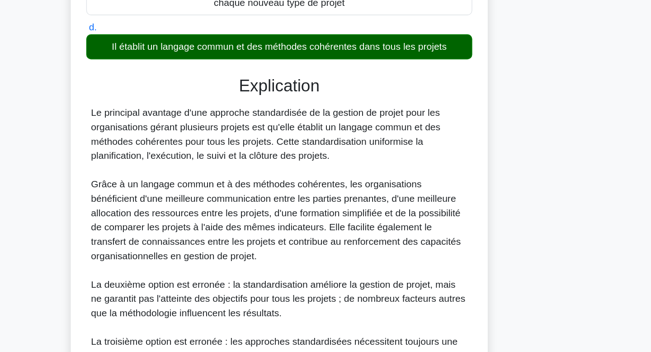
scroll to position [115, 0]
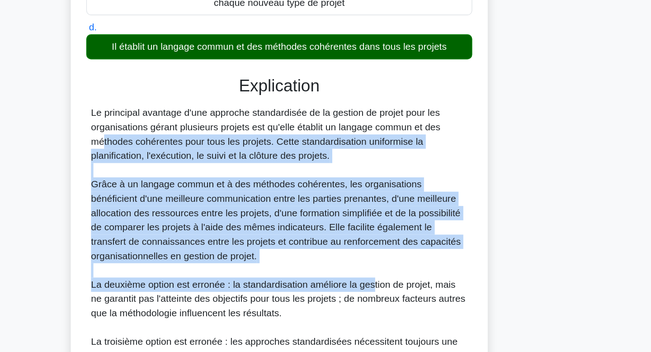
drag, startPoint x: 399, startPoint y: 315, endPoint x: 396, endPoint y: 195, distance: 119.8
click at [396, 195] on div "Le principal avantage d'une approche standardisée de la gestion de projet pour …" at bounding box center [326, 290] width 286 height 250
click at [396, 195] on font "Le principal avantage d'une approche standardisée de la gestion de projet pour …" at bounding box center [315, 186] width 265 height 40
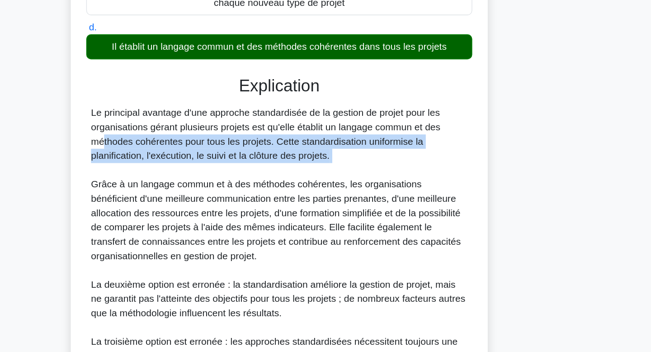
drag, startPoint x: 396, startPoint y: 195, endPoint x: 394, endPoint y: 221, distance: 25.8
click at [394, 221] on div "Le principal avantage d'une approche standardisée de la gestion de projet pour …" at bounding box center [326, 290] width 286 height 250
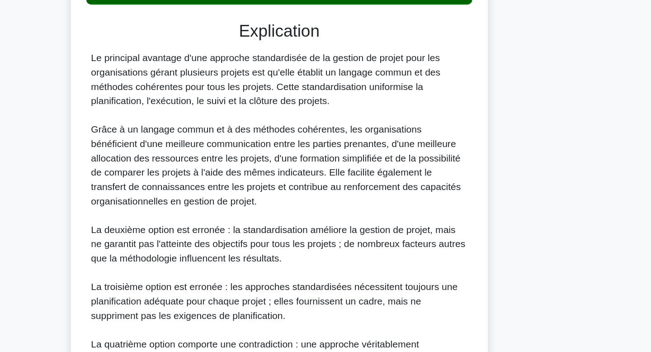
scroll to position [160, 0]
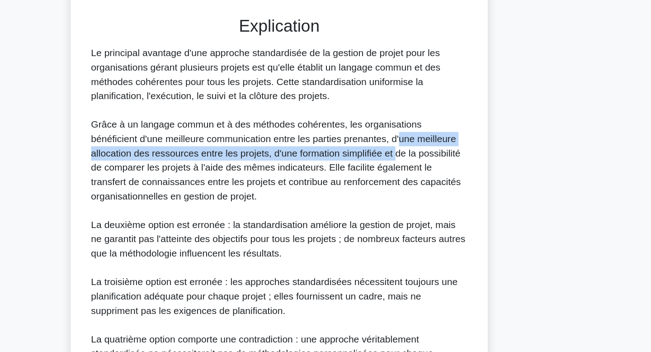
drag, startPoint x: 381, startPoint y: 197, endPoint x: 383, endPoint y: 217, distance: 20.5
click at [383, 217] on div "Le principal avantage d'une approche standardisée de la gestion de projet pour …" at bounding box center [326, 245] width 286 height 250
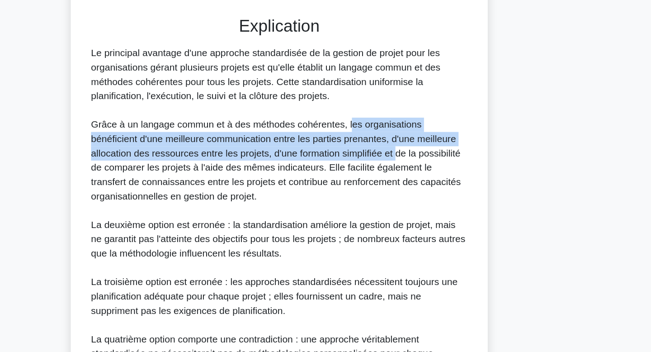
drag, startPoint x: 383, startPoint y: 217, endPoint x: 379, endPoint y: 188, distance: 29.7
click at [379, 188] on div "Le principal avantage d'une approche standardisée de la gestion de projet pour …" at bounding box center [326, 245] width 286 height 250
click at [379, 188] on font "Grâce à un langage commun et à des méthodes cohérentes, les organisations bénéf…" at bounding box center [323, 206] width 281 height 62
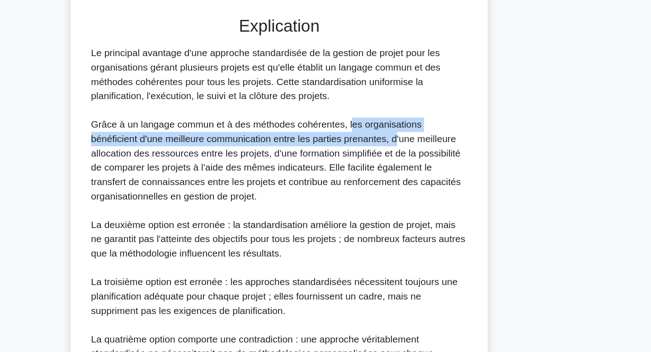
drag, startPoint x: 379, startPoint y: 188, endPoint x: 378, endPoint y: 206, distance: 18.5
click at [378, 206] on div "Le principal avantage d'une approche standardisée de la gestion de projet pour …" at bounding box center [326, 245] width 286 height 250
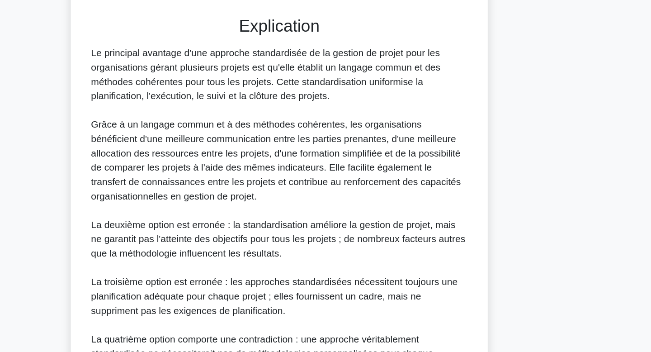
drag, startPoint x: 378, startPoint y: 206, endPoint x: 377, endPoint y: 228, distance: 22.2
click at [377, 228] on div "Le principal avantage d'une approche standardisée de la gestion de projet pour …" at bounding box center [326, 245] width 286 height 250
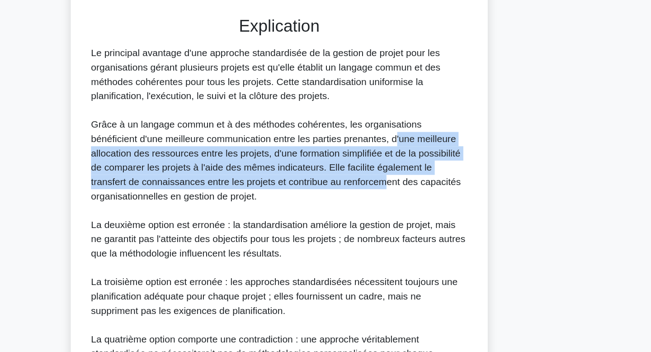
drag, startPoint x: 377, startPoint y: 206, endPoint x: 378, endPoint y: 232, distance: 26.7
click at [378, 232] on div "Le principal avantage d'une approche standardisée de la gestion de projet pour …" at bounding box center [326, 245] width 286 height 250
click at [228, 229] on font "Grâce à un langage commun et à des méthodes cohérentes, les organisations bénéf…" at bounding box center [323, 206] width 281 height 62
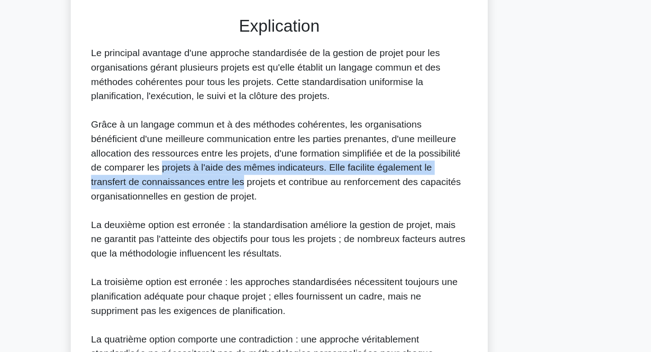
drag, startPoint x: 225, startPoint y: 224, endPoint x: 267, endPoint y: 230, distance: 42.0
click at [267, 230] on font "Grâce à un langage commun et à des méthodes cohérentes, les organisations bénéf…" at bounding box center [323, 206] width 281 height 62
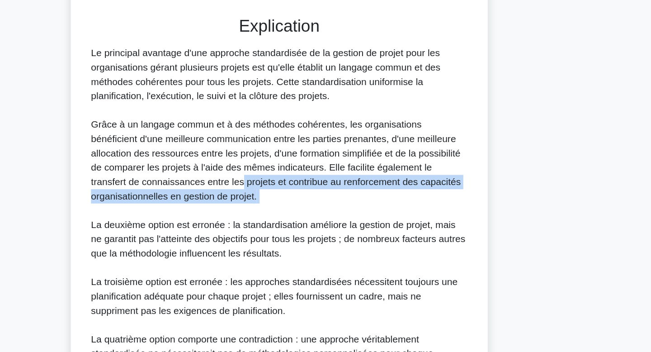
drag, startPoint x: 267, startPoint y: 230, endPoint x: 278, endPoint y: 260, distance: 31.7
click at [278, 260] on div "Le principal avantage d'une approche standardisée de la gestion de projet pour …" at bounding box center [326, 245] width 286 height 250
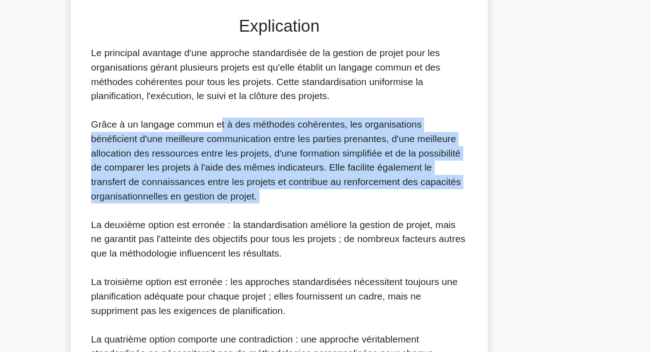
drag, startPoint x: 278, startPoint y: 260, endPoint x: 281, endPoint y: 190, distance: 70.1
click at [281, 190] on div "Le principal avantage d'une approche standardisée de la gestion de projet pour …" at bounding box center [326, 245] width 286 height 250
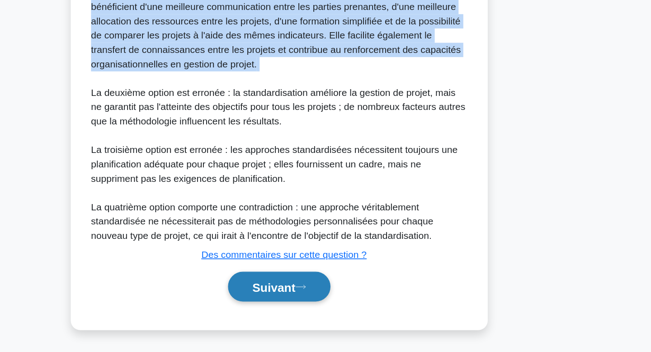
click at [306, 307] on button "Suivant" at bounding box center [326, 302] width 78 height 23
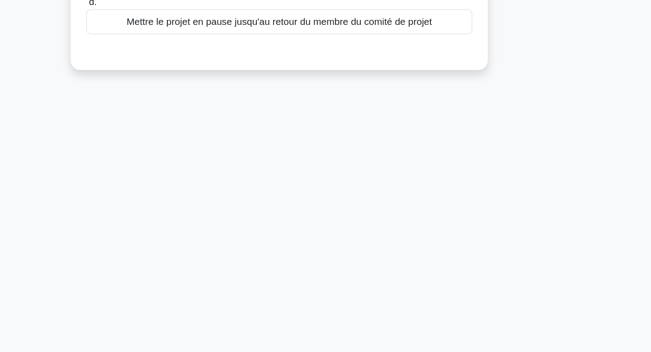
scroll to position [0, 0]
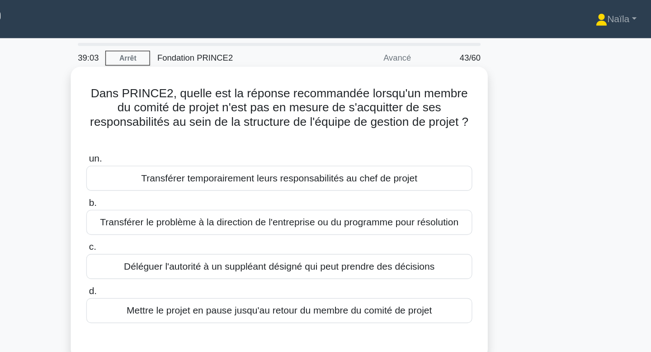
click at [317, 78] on font "Dans PRINCE2, quelle est la réponse recommandée lorsqu'un membre du comité de p…" at bounding box center [325, 82] width 287 height 32
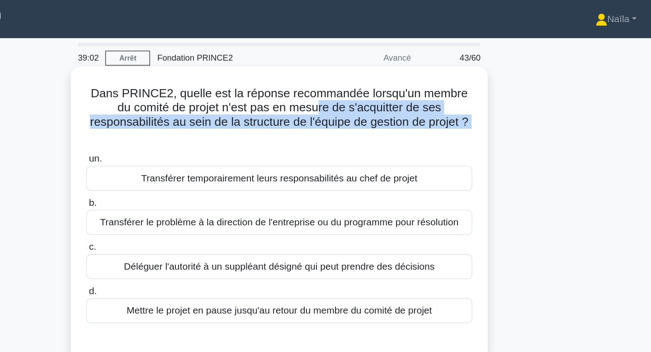
drag, startPoint x: 317, startPoint y: 78, endPoint x: 330, endPoint y: 101, distance: 25.9
click at [330, 101] on div "Dans PRINCE2, quelle est la réponse recommandée lorsqu'un membre du comité de p…" at bounding box center [325, 161] width 309 height 214
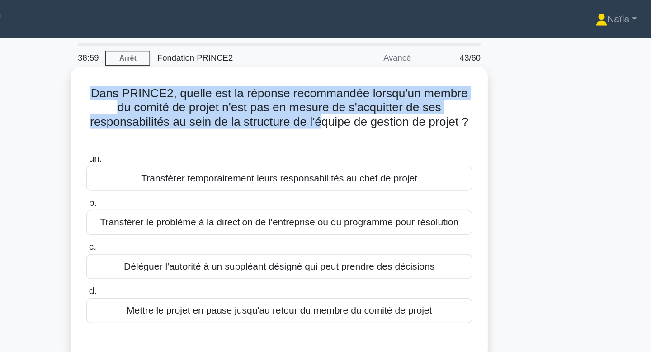
drag, startPoint x: 313, startPoint y: 61, endPoint x: 320, endPoint y: 93, distance: 32.4
click at [320, 93] on div "Dans PRINCE2, quelle est la réponse recommandée lorsqu'un membre du comité de p…" at bounding box center [325, 161] width 309 height 214
click at [320, 93] on font "Dans PRINCE2, quelle est la réponse recommandée lorsqu'un membre du comité de p…" at bounding box center [325, 82] width 287 height 32
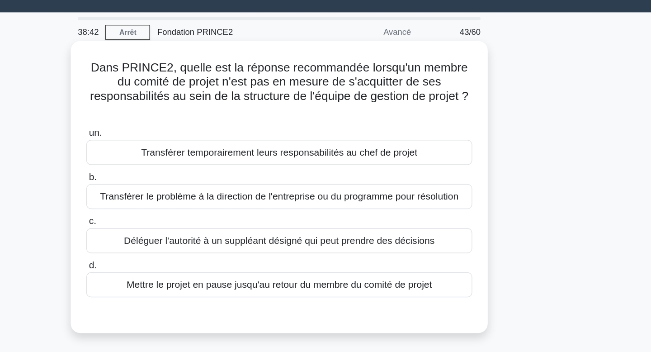
click at [333, 165] on font "Transférer le problème à la direction de l'entreprise ou du programme pour réso…" at bounding box center [325, 169] width 272 height 8
click at [179, 157] on input "b. Transférer le problème à la direction de l'entreprise ou du programme pour r…" at bounding box center [179, 154] width 0 height 6
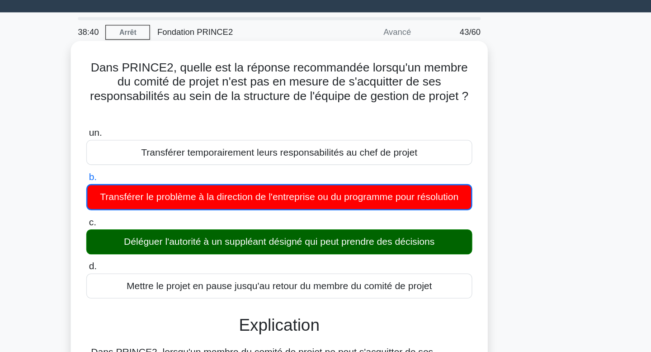
drag, startPoint x: 288, startPoint y: 187, endPoint x: 293, endPoint y: 210, distance: 24.0
click at [293, 210] on div "un. Transférer temporairement leurs responsabilités au chef de projet b. Transf…" at bounding box center [326, 180] width 304 height 135
click at [293, 216] on label "d. Mettre le projet en pause jusqu'au retour du membre du comité de projet" at bounding box center [325, 231] width 293 height 30
click at [179, 219] on input "d. Mettre le projet en pause jusqu'au retour du membre du comité de projet" at bounding box center [179, 222] width 0 height 6
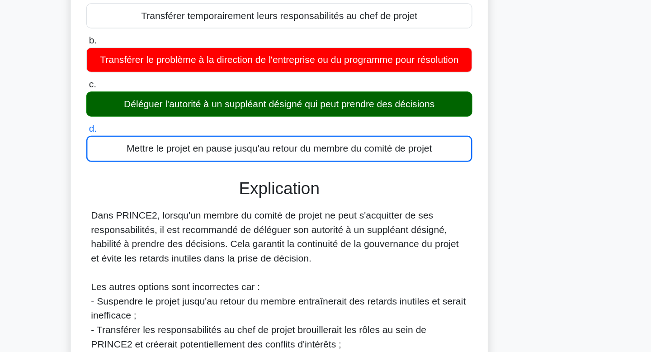
scroll to position [38, 0]
drag, startPoint x: 293, startPoint y: 247, endPoint x: 311, endPoint y: 267, distance: 26.9
click at [311, 268] on font "Dans PRINCE2, lorsqu'un membre du comité de projet ne peut s'acquitter de ses r…" at bounding box center [322, 264] width 279 height 40
click at [311, 267] on font "Dans PRINCE2, lorsqu'un membre du comité de projet ne peut s'acquitter de ses r…" at bounding box center [322, 264] width 279 height 40
drag, startPoint x: 311, startPoint y: 267, endPoint x: 308, endPoint y: 244, distance: 23.7
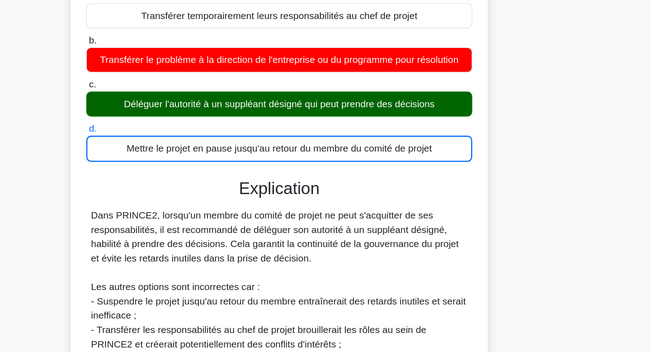
click at [308, 244] on font "Dans PRINCE2, lorsqu'un membre du comité de projet ne peut s'acquitter de ses r…" at bounding box center [322, 264] width 279 height 40
drag, startPoint x: 308, startPoint y: 244, endPoint x: 326, endPoint y: 264, distance: 27.9
click at [326, 264] on div "Dans PRINCE2, lorsqu'un membre du comité de projet ne peut s'acquitter de ses r…" at bounding box center [326, 313] width 286 height 141
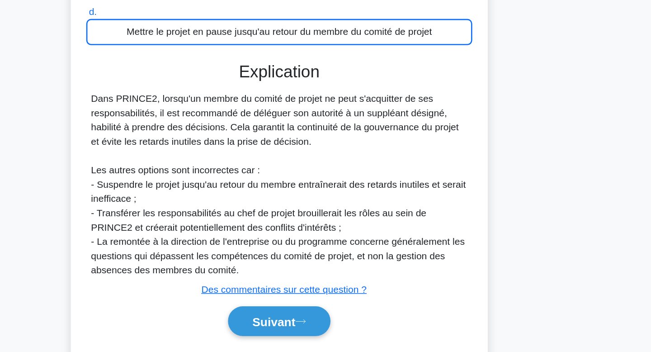
scroll to position [127, 0]
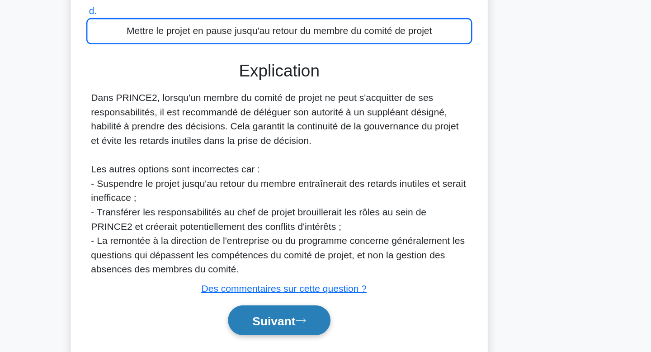
click at [319, 323] on font "Suivant" at bounding box center [321, 328] width 33 height 10
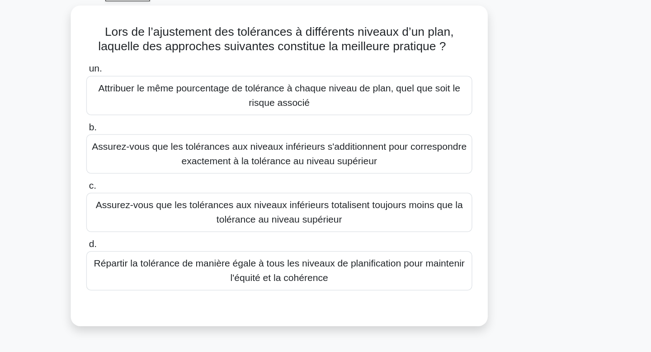
scroll to position [0, 0]
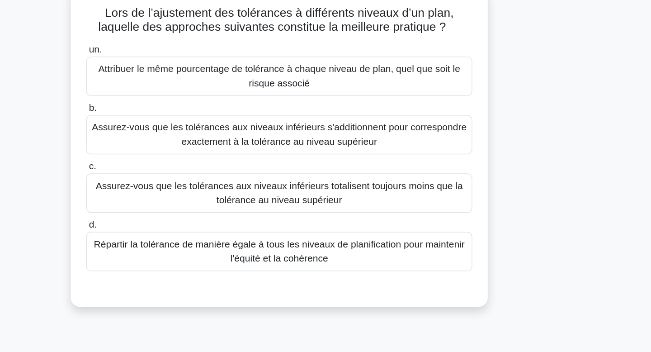
click at [410, 210] on font "Assurez-vous que les tolérances aux niveaux inférieurs totalisent toujours moin…" at bounding box center [325, 208] width 285 height 22
click at [179, 190] on input "c. Assurez-vous que les tolérances aux niveaux inférieurs totalisent toujours m…" at bounding box center [179, 187] width 0 height 6
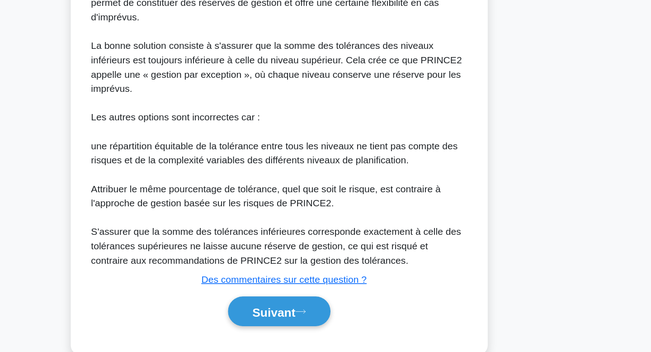
scroll to position [255, 0]
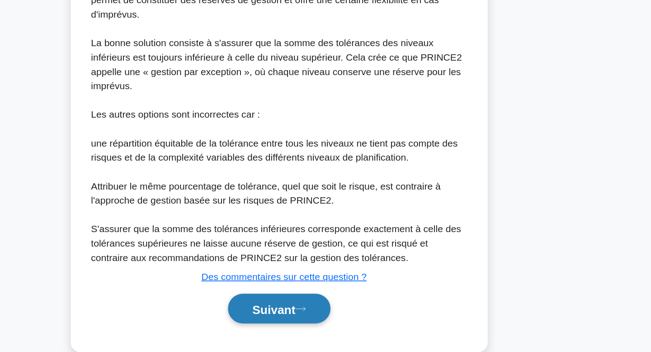
click at [331, 329] on button "Suivant" at bounding box center [326, 318] width 78 height 23
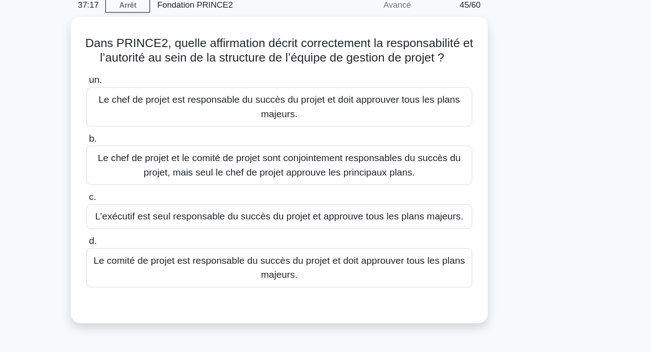
scroll to position [0, 0]
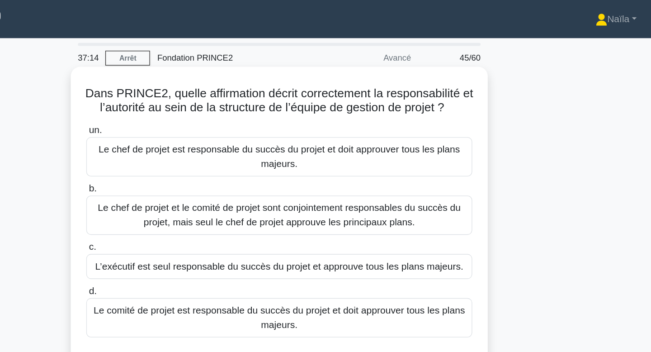
drag, startPoint x: 503, startPoint y: 207, endPoint x: 473, endPoint y: 67, distance: 143.4
click at [473, 67] on div "Dans PRINCE2, quelle affirmation décrit correctement la responsabilité et l’aut…" at bounding box center [325, 174] width 597 height 243
click at [473, 67] on div "Dans PRINCE2, quelle affirmation décrit correctement la responsabilité et l’aut…" at bounding box center [325, 166] width 309 height 225
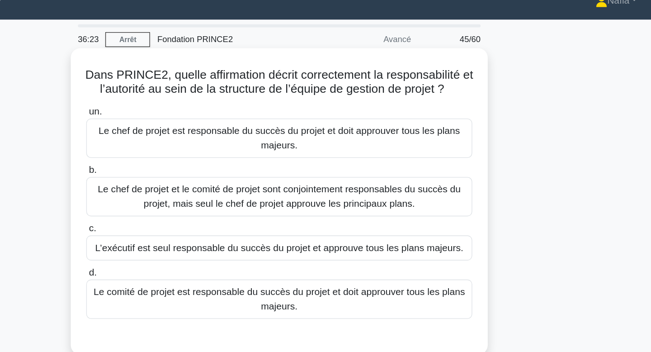
click at [424, 237] on font "Le comité de projet est responsable du succès du projet et doit approuver tous …" at bounding box center [325, 240] width 282 height 19
click at [179, 224] on input "d. Le comité de projet est responsable du succès du projet et doit approuver to…" at bounding box center [179, 221] width 0 height 6
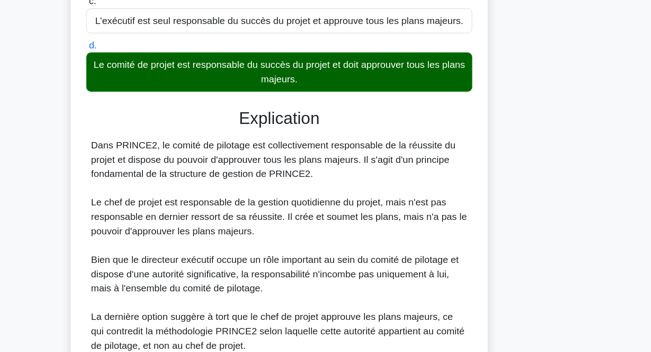
scroll to position [104, 0]
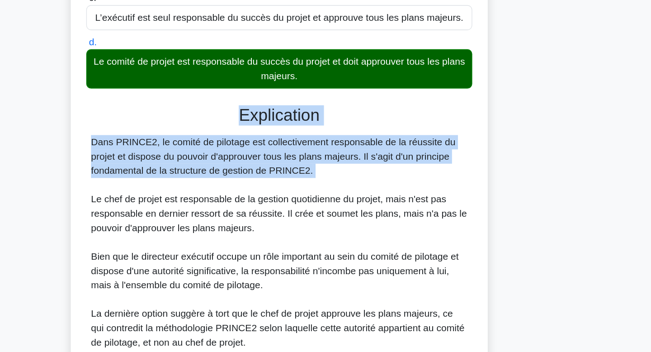
drag, startPoint x: 308, startPoint y: 159, endPoint x: 306, endPoint y: 170, distance: 12.1
click at [306, 159] on div "un. Le chef de projet est responsable du succès du projet et doit approuver tou…" at bounding box center [325, 196] width 295 height 418
click at [306, 190] on font "Dans PRINCE2, le comité de pilotage est collectivement responsable de la réussi…" at bounding box center [321, 202] width 277 height 29
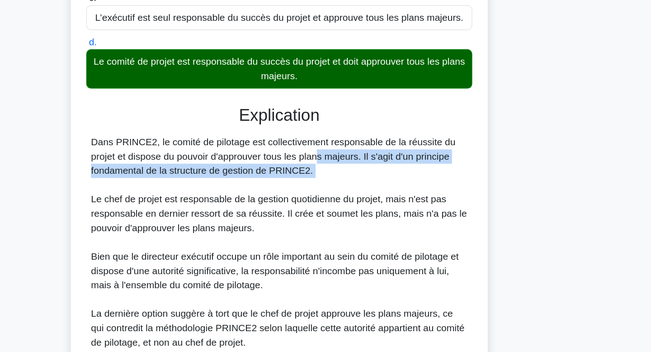
drag, startPoint x: 303, startPoint y: 199, endPoint x: 311, endPoint y: 222, distance: 24.7
click at [311, 222] on div "Dans PRINCE2, le comité de pilotage est collectivement responsable de la réussi…" at bounding box center [326, 268] width 286 height 163
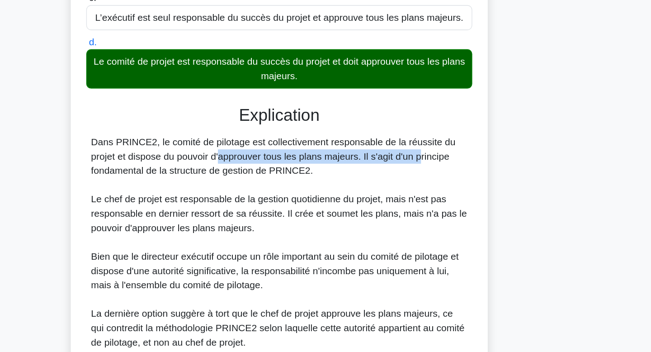
drag, startPoint x: 226, startPoint y: 205, endPoint x: 389, endPoint y: 203, distance: 162.7
click at [389, 203] on font "Dans PRINCE2, le comité de pilotage est collectivement responsable de la réussi…" at bounding box center [321, 202] width 277 height 29
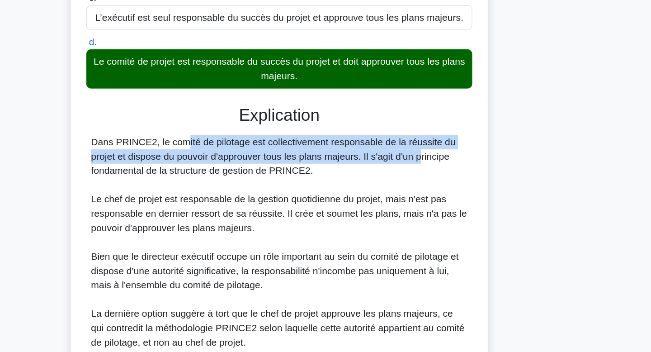
drag, startPoint x: 389, startPoint y: 203, endPoint x: 194, endPoint y: 192, distance: 195.2
click at [194, 192] on font "Dans PRINCE2, le comité de pilotage est collectivement responsable de la réussi…" at bounding box center [321, 202] width 277 height 29
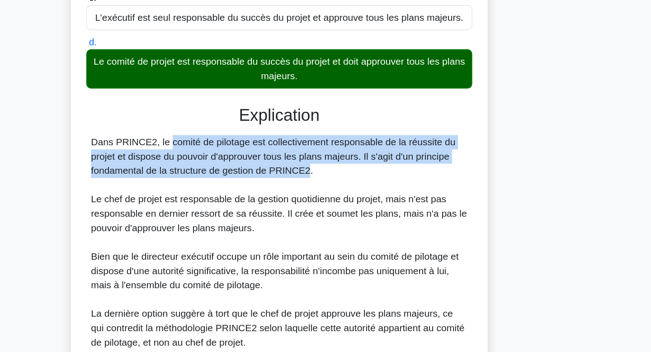
drag, startPoint x: 169, startPoint y: 190, endPoint x: 290, endPoint y: 219, distance: 124.6
click at [292, 219] on div "Dans PRINCE2, quelle affirmation décrit correctement la responsabilité et l’aut…" at bounding box center [325, 181] width 316 height 469
click at [290, 219] on div "Dans PRINCE2, le comité de pilotage est collectivement responsable de la réussi…" at bounding box center [326, 268] width 286 height 163
drag, startPoint x: 267, startPoint y: 191, endPoint x: 311, endPoint y: 225, distance: 55.2
click at [311, 225] on div "Dans PRINCE2, le comité de pilotage est collectivement responsable de la réussi…" at bounding box center [326, 268] width 286 height 163
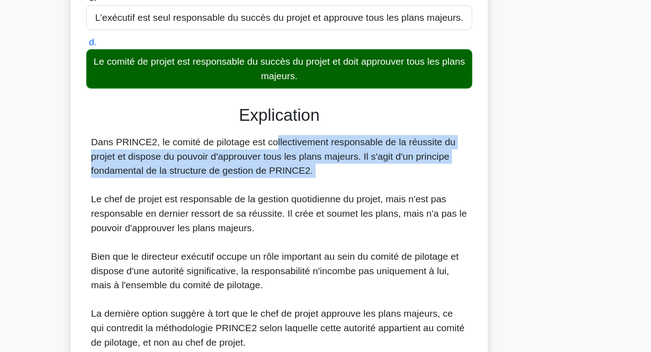
click at [311, 225] on div "Dans PRINCE2, le comité de pilotage est collectivement responsable de la réussi…" at bounding box center [326, 268] width 286 height 163
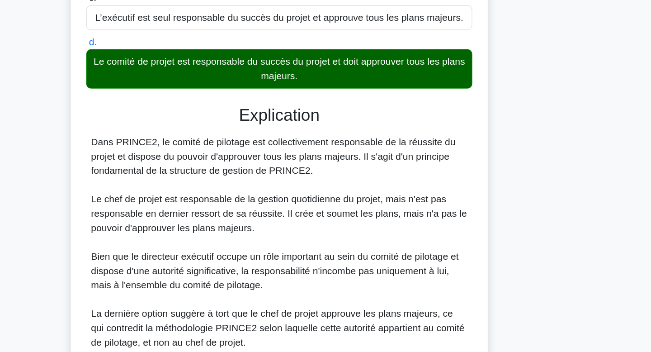
drag, startPoint x: 258, startPoint y: 193, endPoint x: 309, endPoint y: 211, distance: 54.2
click at [309, 211] on font "Dans PRINCE2, le comité de pilotage est collectivement responsable de la réussi…" at bounding box center [321, 202] width 277 height 29
drag, startPoint x: 249, startPoint y: 190, endPoint x: 398, endPoint y: 212, distance: 150.7
click at [399, 212] on div "Dans PRINCE2, le comité de pilotage est collectivement responsable de la réussi…" at bounding box center [326, 268] width 286 height 163
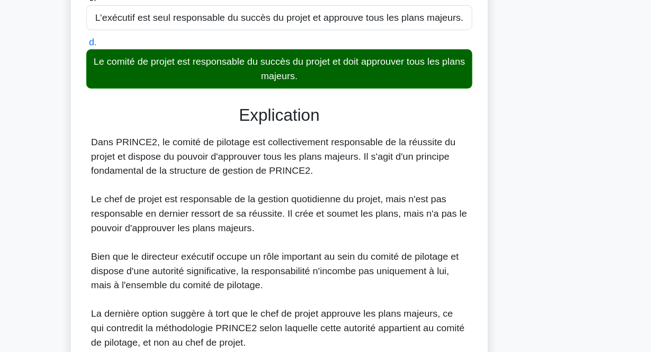
click at [398, 212] on div "Dans PRINCE2, le comité de pilotage est collectivement responsable de la réussi…" at bounding box center [326, 268] width 286 height 163
drag, startPoint x: 395, startPoint y: 215, endPoint x: 180, endPoint y: 188, distance: 216.3
click at [180, 188] on div "Dans PRINCE2, le comité de pilotage est collectivement responsable de la réussi…" at bounding box center [325, 268] width 293 height 163
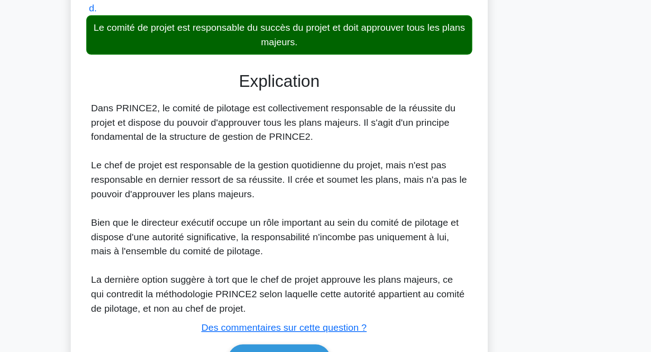
scroll to position [131, 0]
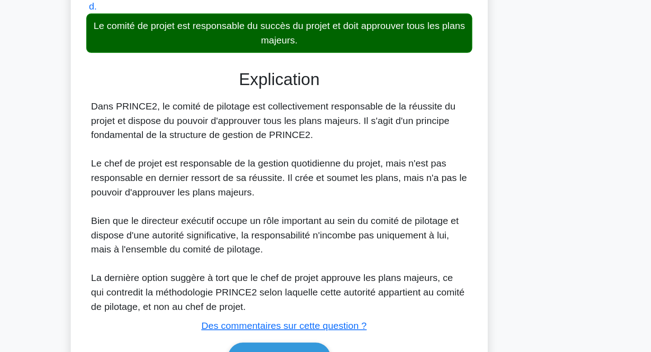
click at [278, 242] on div "Dans PRINCE2, le comité de pilotage est collectivement responsable de la réussi…" at bounding box center [326, 241] width 286 height 163
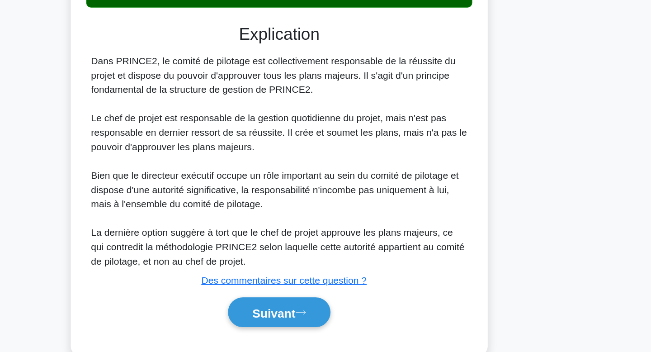
scroll to position [170, 0]
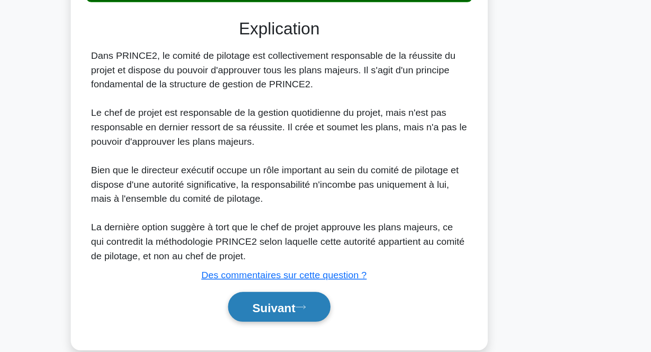
click at [329, 320] on font "Suivant" at bounding box center [321, 318] width 33 height 10
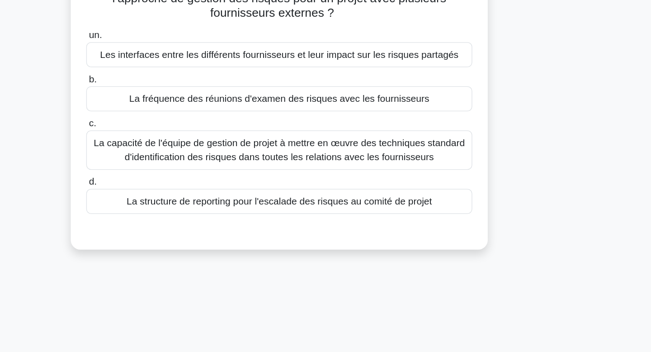
scroll to position [0, 0]
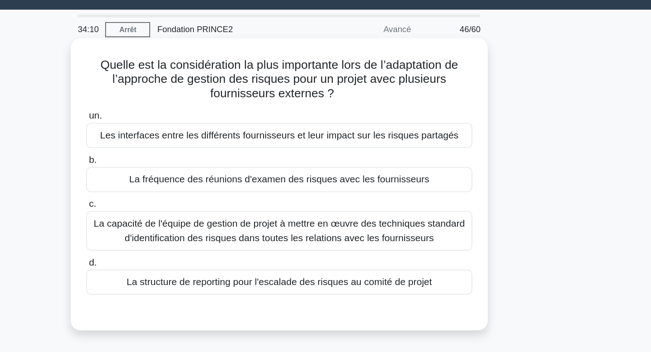
click at [281, 187] on font "La capacité de l'équipe de gestion de projet à mettre en œuvre des techniques s…" at bounding box center [325, 196] width 282 height 19
click at [179, 179] on input "c. La capacité de l'équipe de gestion de projet à mettre en œuvre des technique…" at bounding box center [179, 177] width 0 height 6
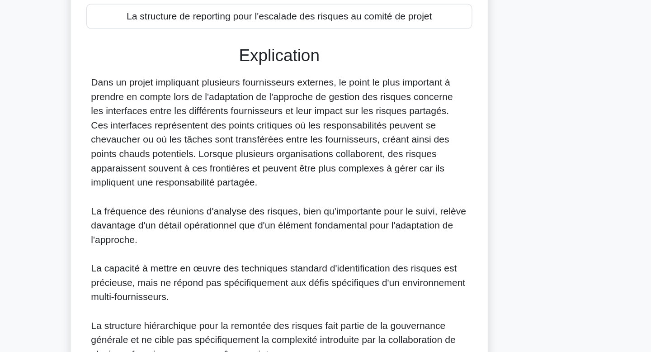
scroll to position [139, 0]
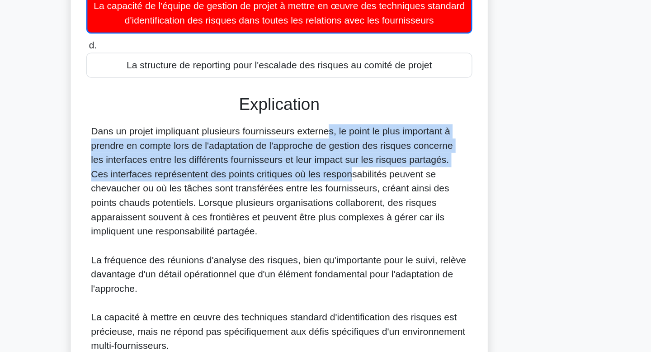
drag, startPoint x: 306, startPoint y: 152, endPoint x: 311, endPoint y: 184, distance: 32.4
click at [311, 184] on div "Dans un projet impliquant plusieurs fournisseurs externes, le point le plus imp…" at bounding box center [326, 250] width 286 height 217
click at [311, 184] on font "Dans un projet impliquant plusieurs fournisseurs externes, le point le plus imp…" at bounding box center [320, 186] width 274 height 84
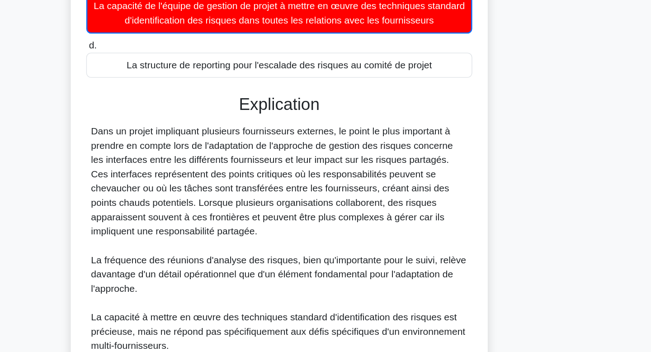
drag, startPoint x: 259, startPoint y: 161, endPoint x: 269, endPoint y: 226, distance: 65.0
click at [269, 226] on div "Dans un projet impliquant plusieurs fournisseurs externes, le point le plus imp…" at bounding box center [326, 250] width 286 height 217
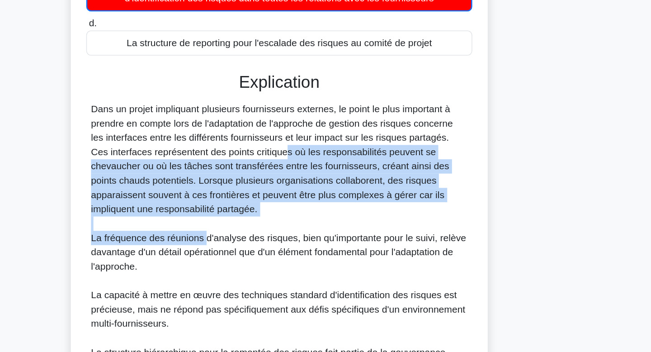
drag, startPoint x: 269, startPoint y: 226, endPoint x: 267, endPoint y: 177, distance: 48.4
click at [267, 177] on div "Dans un projet impliquant plusieurs fournisseurs externes, le point le plus imp…" at bounding box center [326, 250] width 286 height 217
click at [267, 177] on font "Dans un projet impliquant plusieurs fournisseurs externes, le point le plus imp…" at bounding box center [320, 186] width 274 height 84
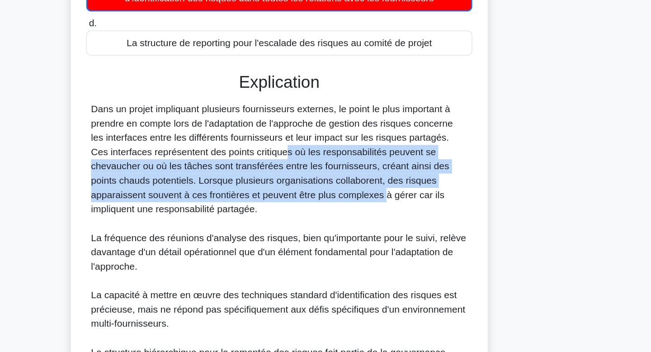
drag, startPoint x: 267, startPoint y: 177, endPoint x: 279, endPoint y: 211, distance: 36.2
click at [279, 211] on font "Dans un projet impliquant plusieurs fournisseurs externes, le point le plus imp…" at bounding box center [320, 186] width 274 height 84
drag, startPoint x: 279, startPoint y: 211, endPoint x: 278, endPoint y: 178, distance: 33.5
click at [278, 178] on font "Dans un projet impliquant plusieurs fournisseurs externes, le point le plus imp…" at bounding box center [320, 186] width 274 height 84
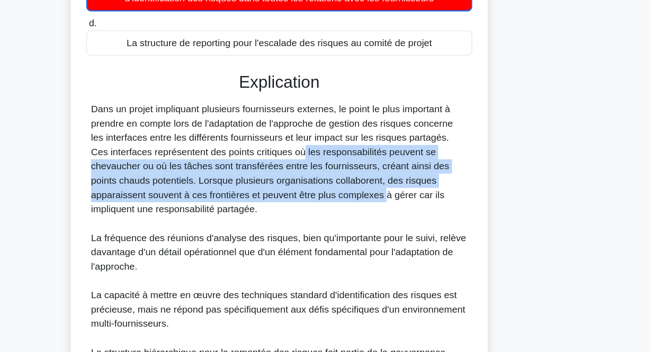
click at [278, 178] on font "Dans un projet impliquant plusieurs fournisseurs externes, le point le plus imp…" at bounding box center [320, 186] width 274 height 84
drag, startPoint x: 278, startPoint y: 178, endPoint x: 282, endPoint y: 210, distance: 32.3
click at [282, 210] on font "Dans un projet impliquant plusieurs fournisseurs externes, le point le plus imp…" at bounding box center [320, 186] width 274 height 84
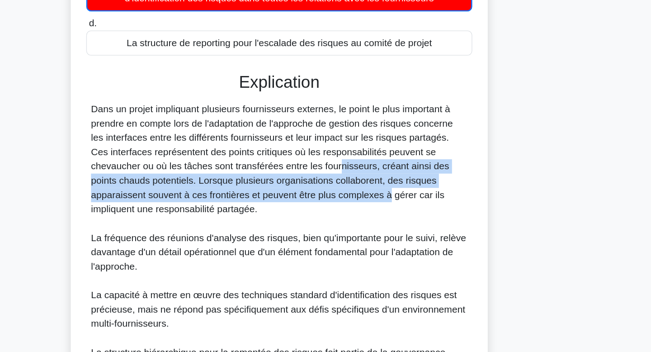
drag, startPoint x: 282, startPoint y: 210, endPoint x: 280, endPoint y: 192, distance: 17.7
click at [280, 192] on font "Dans un projet impliquant plusieurs fournisseurs externes, le point le plus imp…" at bounding box center [320, 186] width 274 height 84
drag, startPoint x: 280, startPoint y: 192, endPoint x: 285, endPoint y: 228, distance: 36.1
click at [285, 228] on div "Dans un projet impliquant plusieurs fournisseurs externes, le point le plus imp…" at bounding box center [326, 250] width 286 height 217
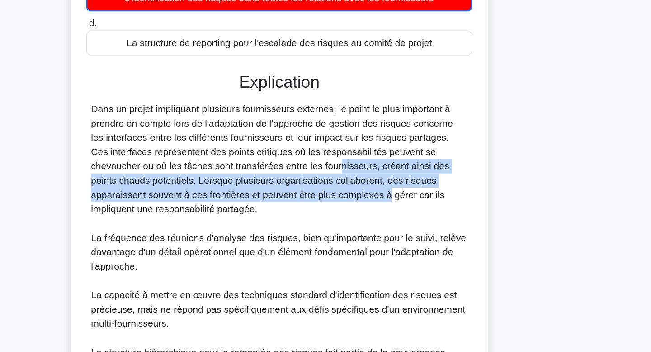
click at [285, 228] on div "Dans un projet impliquant plusieurs fournisseurs externes, le point le plus imp…" at bounding box center [326, 250] width 286 height 217
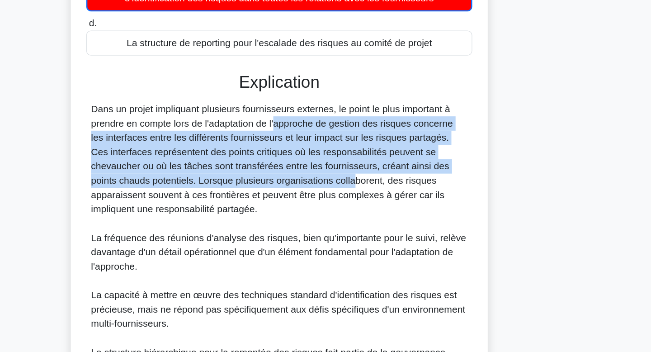
drag, startPoint x: 271, startPoint y: 155, endPoint x: 283, endPoint y: 199, distance: 45.3
click at [283, 199] on font "Dans un projet impliquant plusieurs fournisseurs externes, le point le plus imp…" at bounding box center [320, 186] width 274 height 84
drag, startPoint x: 283, startPoint y: 199, endPoint x: 287, endPoint y: 222, distance: 23.6
click at [287, 222] on div "Dans un projet impliquant plusieurs fournisseurs externes, le point le plus imp…" at bounding box center [326, 250] width 286 height 217
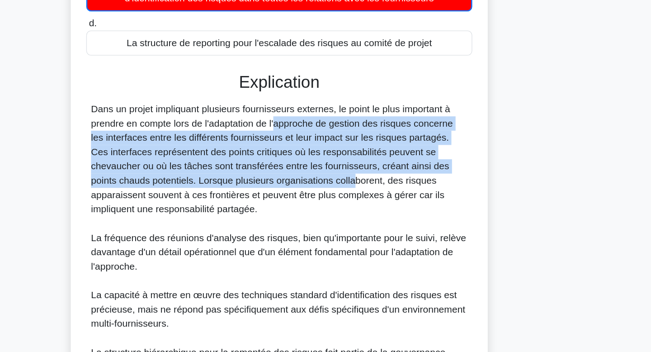
click at [287, 222] on div "Dans un projet impliquant plusieurs fournisseurs externes, le point le plus imp…" at bounding box center [326, 250] width 286 height 217
drag, startPoint x: 287, startPoint y: 222, endPoint x: 280, endPoint y: 178, distance: 44.4
click at [280, 178] on div "Dans un projet impliquant plusieurs fournisseurs externes, le point le plus imp…" at bounding box center [326, 250] width 286 height 217
click at [280, 178] on font "Dans un projet impliquant plusieurs fournisseurs externes, le point le plus imp…" at bounding box center [320, 186] width 274 height 84
drag, startPoint x: 280, startPoint y: 178, endPoint x: 289, endPoint y: 228, distance: 50.5
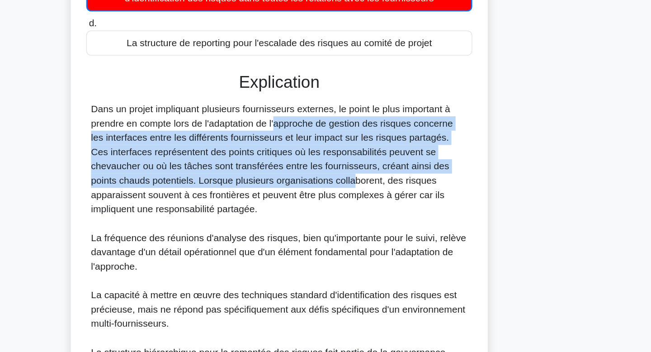
click at [289, 228] on div "Dans un projet impliquant plusieurs fournisseurs externes, le point le plus imp…" at bounding box center [326, 250] width 286 height 217
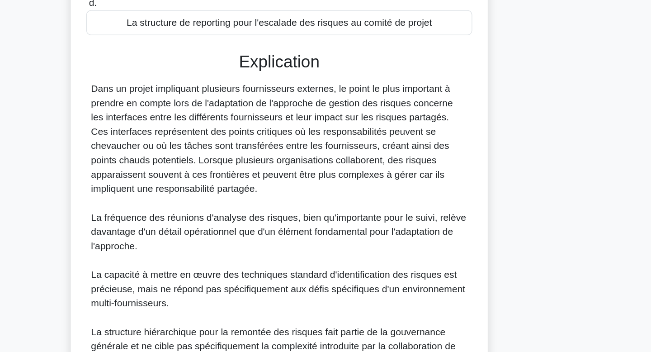
drag, startPoint x: 289, startPoint y: 228, endPoint x: 291, endPoint y: 286, distance: 58.3
click at [291, 287] on div "Dans un projet impliquant plusieurs fournisseurs externes, le point le plus imp…" at bounding box center [326, 250] width 286 height 217
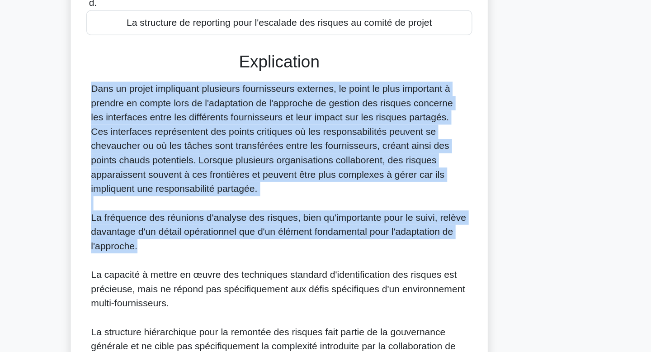
drag, startPoint x: 286, startPoint y: 268, endPoint x: 286, endPoint y: 229, distance: 39.3
click at [286, 229] on div "Dans un projet impliquant plusieurs fournisseurs externes, le point le plus imp…" at bounding box center [326, 250] width 286 height 217
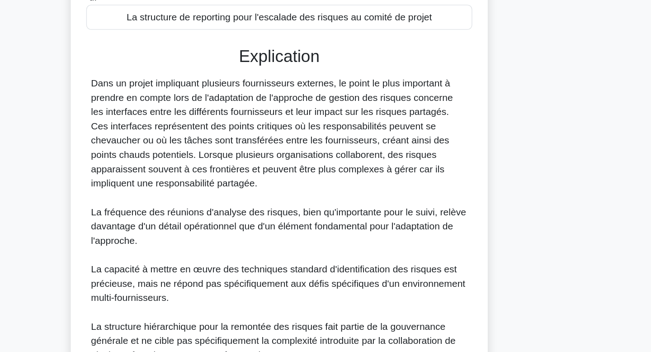
scroll to position [230, 0]
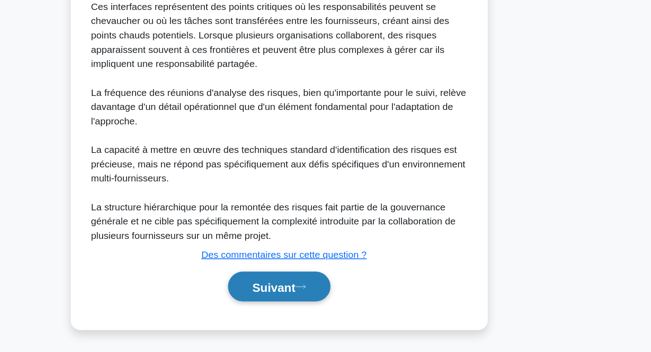
click at [322, 306] on font "Suivant" at bounding box center [321, 302] width 33 height 10
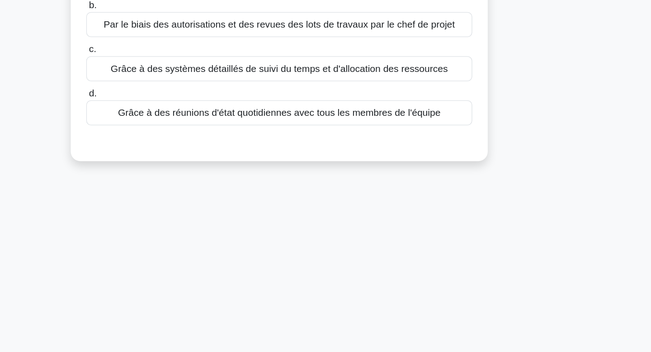
scroll to position [0, 0]
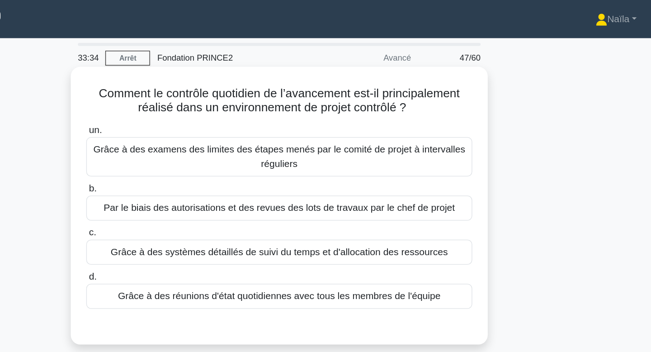
drag, startPoint x: 402, startPoint y: 67, endPoint x: 402, endPoint y: 89, distance: 21.7
click at [402, 89] on div "Comment le contrôle quotidien de l’avancement est-il principalement réalisé dan…" at bounding box center [325, 155] width 309 height 203
drag, startPoint x: 402, startPoint y: 89, endPoint x: 411, endPoint y: 69, distance: 21.8
click at [411, 69] on div "Comment le contrôle quotidien de l’avancement est-il principalement réalisé dan…" at bounding box center [325, 155] width 309 height 203
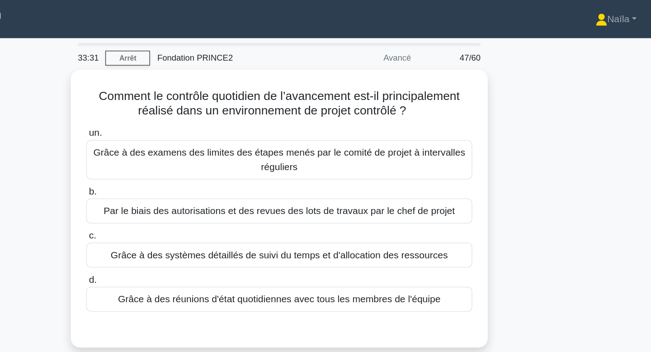
click at [545, 62] on div "Comment le contrôle quotidien de l’avancement est-il principalement réalisé dan…" at bounding box center [325, 163] width 597 height 221
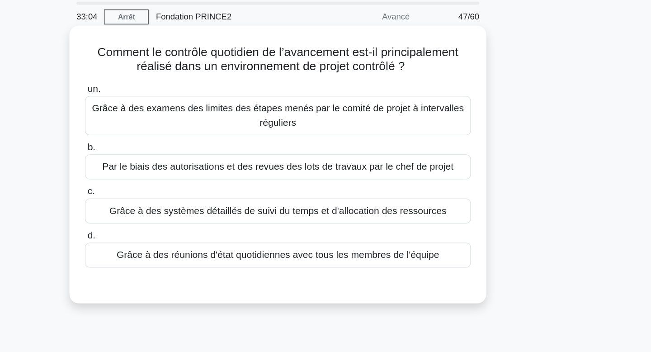
click at [407, 156] on font "Par le biais des autorisations et des revues des lots de travaux par le chef de…" at bounding box center [325, 158] width 267 height 8
click at [179, 146] on input "b. Par le biais des autorisations et des revues des lots de travaux par le chef…" at bounding box center [179, 143] width 0 height 6
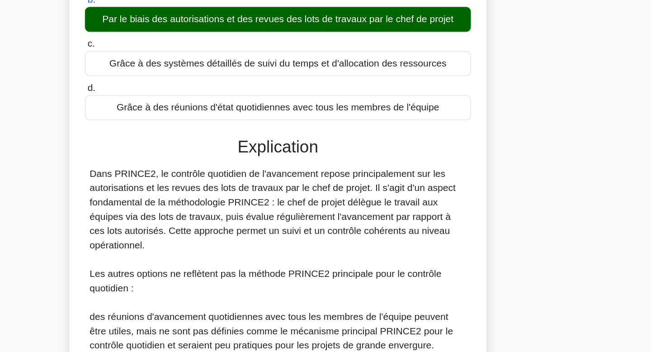
scroll to position [59, 0]
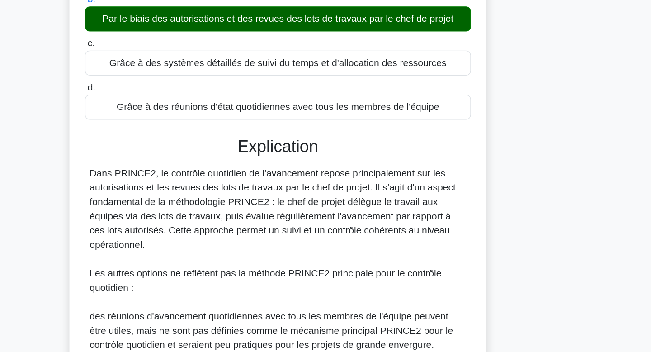
drag, startPoint x: 409, startPoint y: 265, endPoint x: 414, endPoint y: 215, distance: 50.9
click at [414, 215] on div "Dans PRINCE2, le contrôle quotidien de l'avancement repose principalement sur l…" at bounding box center [326, 330] width 286 height 239
click at [414, 215] on font "Dans PRINCE2, le contrôle quotidien de l'avancement repose principalement sur l…" at bounding box center [322, 243] width 278 height 62
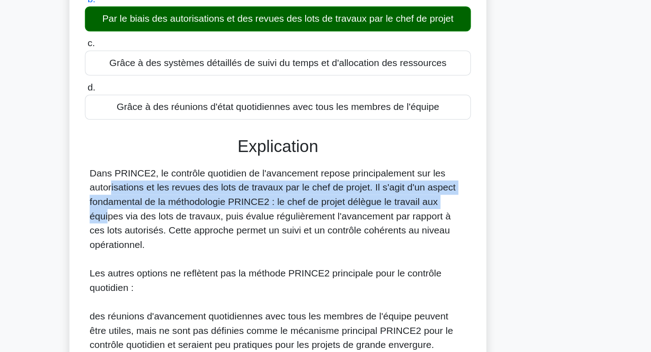
drag, startPoint x: 414, startPoint y: 215, endPoint x: 410, endPoint y: 236, distance: 21.3
click at [410, 236] on font "Dans PRINCE2, le contrôle quotidien de l'avancement repose principalement sur l…" at bounding box center [322, 243] width 278 height 62
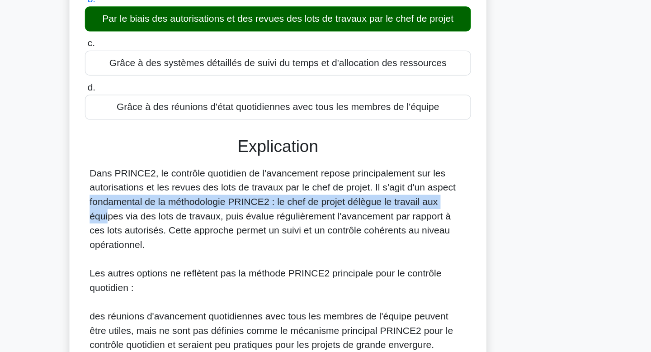
drag, startPoint x: 410, startPoint y: 236, endPoint x: 410, endPoint y: 224, distance: 11.3
click at [410, 224] on font "Dans PRINCE2, le contrôle quotidien de l'avancement repose principalement sur l…" at bounding box center [322, 243] width 278 height 62
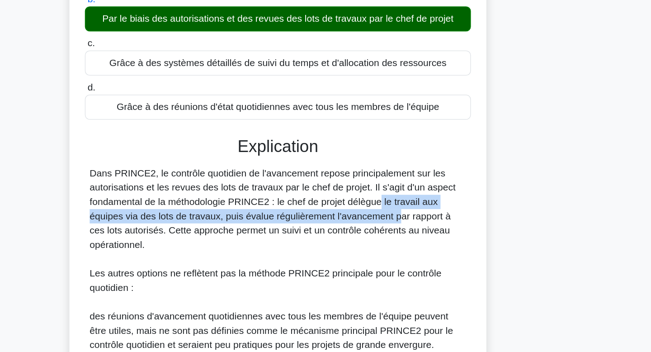
drag, startPoint x: 359, startPoint y: 251, endPoint x: 349, endPoint y: 239, distance: 16.0
click at [349, 239] on font "Dans PRINCE2, le contrôle quotidien de l'avancement repose principalement sur l…" at bounding box center [322, 243] width 278 height 62
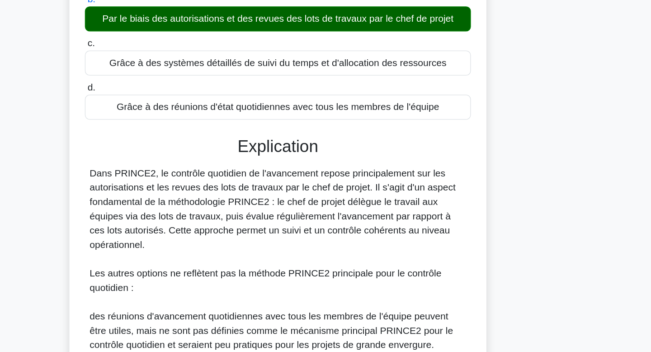
click at [297, 252] on font "Dans PRINCE2, le contrôle quotidien de l'avancement repose principalement sur l…" at bounding box center [322, 243] width 278 height 62
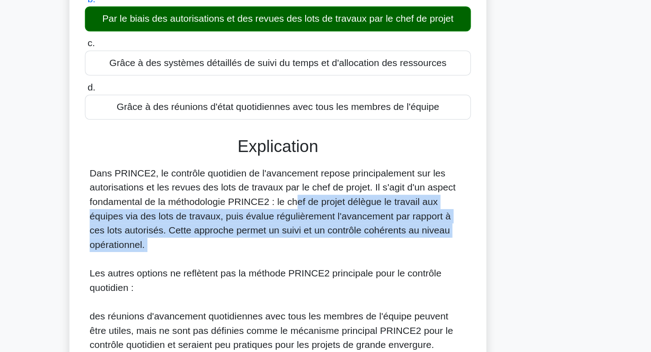
drag, startPoint x: 283, startPoint y: 242, endPoint x: 307, endPoint y: 278, distance: 44.0
click at [307, 278] on div "Dans PRINCE2, le contrôle quotidien de l'avancement repose principalement sur l…" at bounding box center [326, 330] width 286 height 239
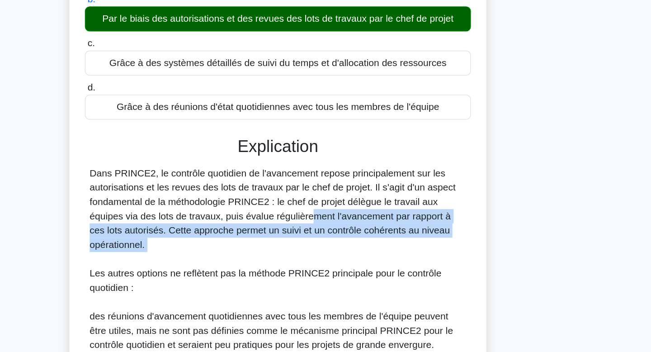
drag, startPoint x: 307, startPoint y: 278, endPoint x: 298, endPoint y: 248, distance: 32.0
click at [298, 248] on div "Dans PRINCE2, le contrôle quotidien de l'avancement repose principalement sur l…" at bounding box center [326, 330] width 286 height 239
click at [298, 248] on font "Dans PRINCE2, le contrôle quotidien de l'avancement repose principalement sur l…" at bounding box center [322, 243] width 278 height 62
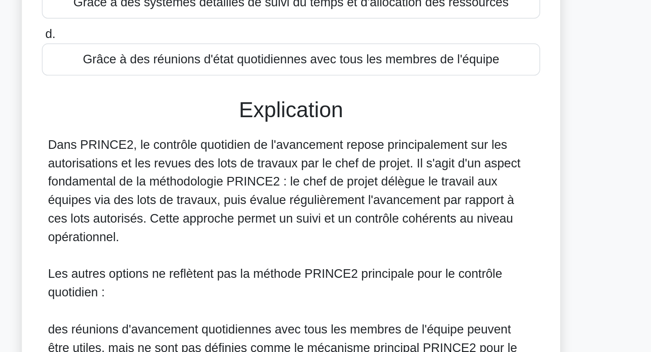
drag, startPoint x: 288, startPoint y: 225, endPoint x: 301, endPoint y: 247, distance: 25.3
click at [301, 247] on font "Dans PRINCE2, le contrôle quotidien de l'avancement repose principalement sur l…" at bounding box center [322, 243] width 278 height 62
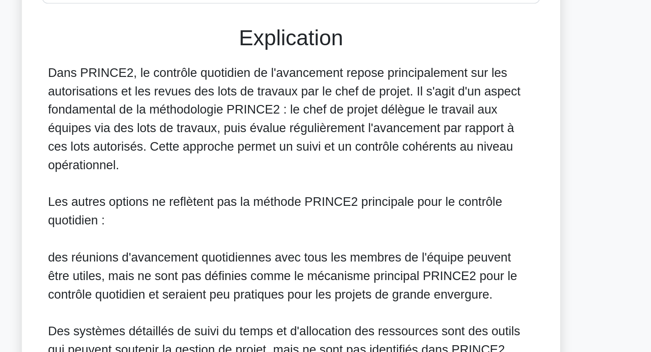
scroll to position [88, 0]
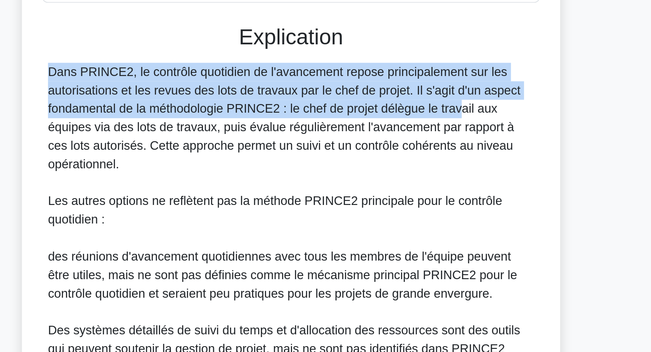
drag, startPoint x: 373, startPoint y: 193, endPoint x: 377, endPoint y: 159, distance: 34.6
click at [377, 159] on div "Explication Dans PRINCE2, le contrôle quotidien de l'avancement repose principa…" at bounding box center [325, 313] width 293 height 309
click at [378, 188] on font "Dans PRINCE2, le contrôle quotidien de l'avancement repose principalement sur l…" at bounding box center [322, 214] width 278 height 62
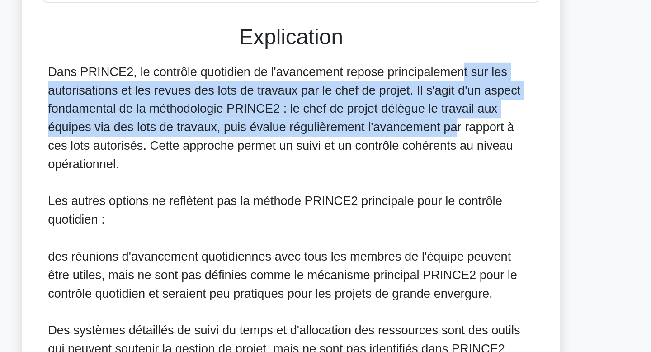
drag, startPoint x: 366, startPoint y: 191, endPoint x: 365, endPoint y: 221, distance: 29.9
click at [365, 221] on font "Dans PRINCE2, le contrôle quotidien de l'avancement repose principalement sur l…" at bounding box center [322, 214] width 278 height 62
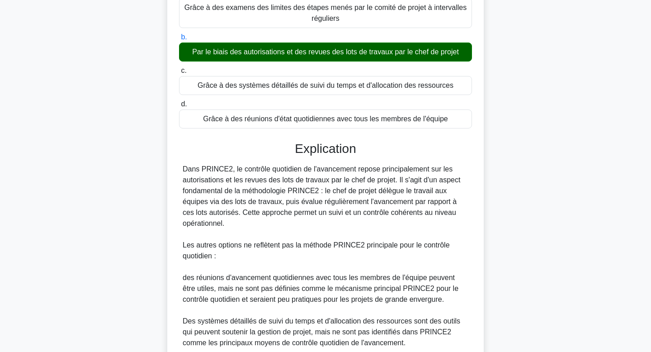
scroll to position [240, 0]
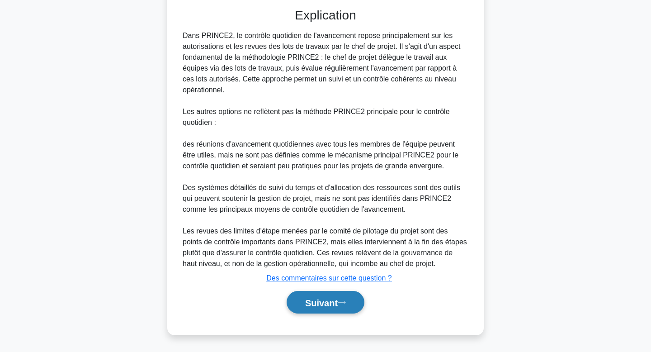
click at [311, 294] on button "Suivant" at bounding box center [326, 302] width 78 height 23
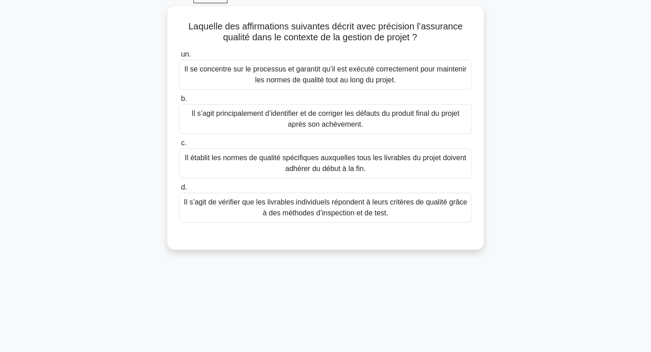
scroll to position [0, 0]
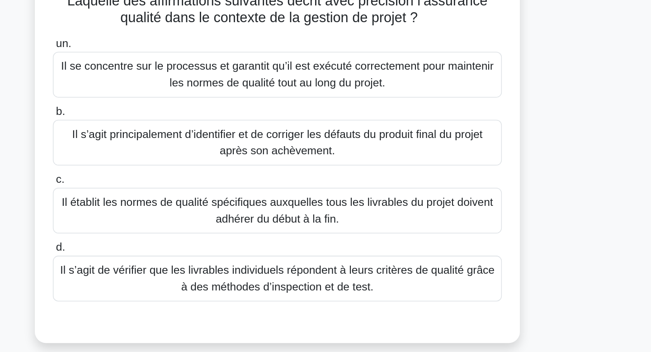
click at [432, 118] on font "Il se concentre sur le processus et garantit qu’il est exécuté correctement pou…" at bounding box center [325, 118] width 282 height 19
click at [179, 102] on input "un. Il se concentre sur le processus et garantit qu’il est exécuté correctement…" at bounding box center [179, 99] width 0 height 6
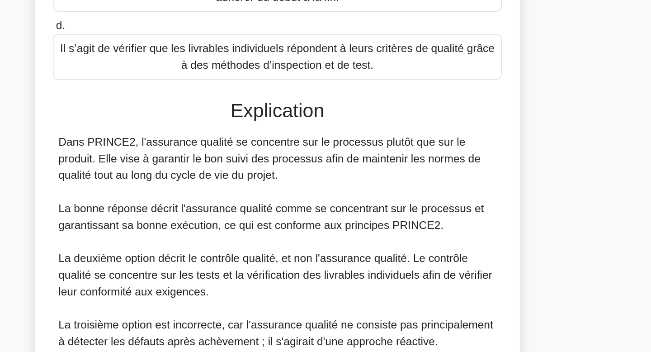
scroll to position [114, 0]
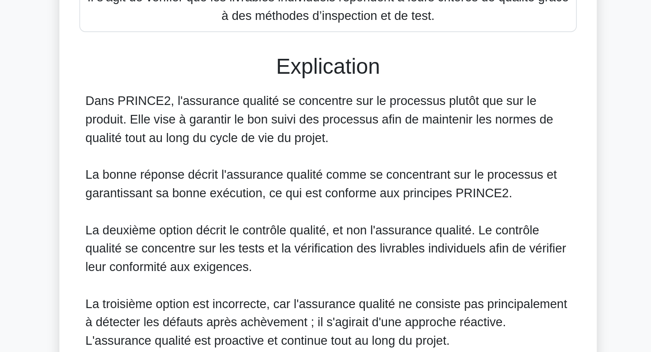
drag, startPoint x: 285, startPoint y: 193, endPoint x: 326, endPoint y: 212, distance: 45.1
click at [324, 212] on font "Dans PRINCE2, l'assurance qualité se concentre sur le processus plutôt que sur …" at bounding box center [320, 203] width 275 height 29
click at [326, 212] on font "Dans PRINCE2, l'assurance qualité se concentre sur le processus plutôt que sur …" at bounding box center [320, 203] width 275 height 29
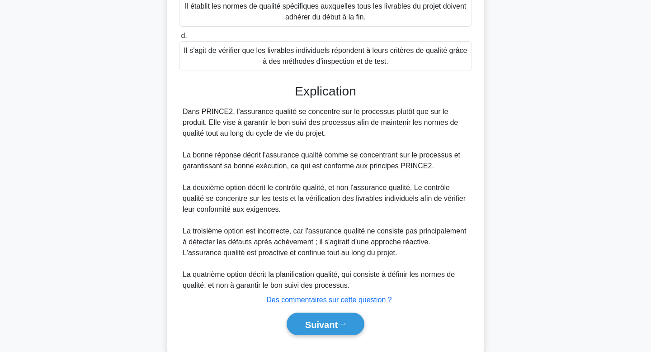
scroll to position [218, 0]
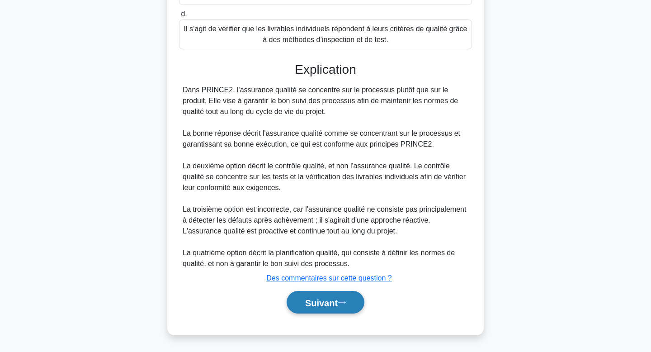
click at [321, 299] on font "Suivant" at bounding box center [321, 302] width 33 height 10
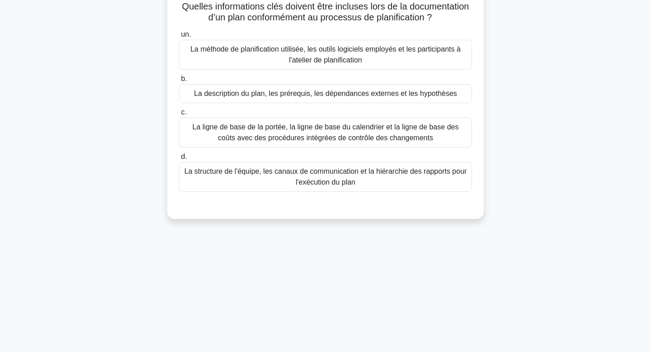
scroll to position [0, 0]
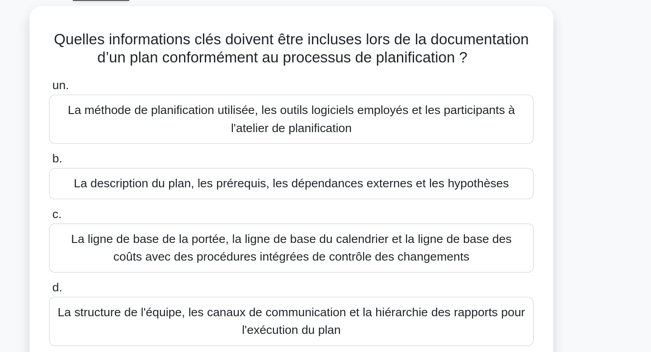
click at [529, 88] on div "Quelles informations clés doivent être incluses lors de la documentation d’un p…" at bounding box center [325, 174] width 597 height 243
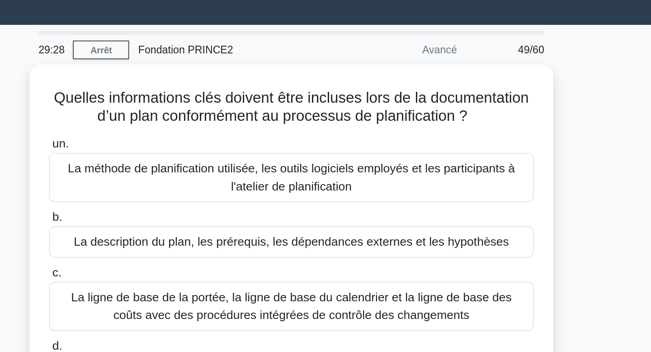
click at [523, 149] on div "Quelles informations clés doivent être incluses lors de la documentation d’un p…" at bounding box center [325, 174] width 597 height 243
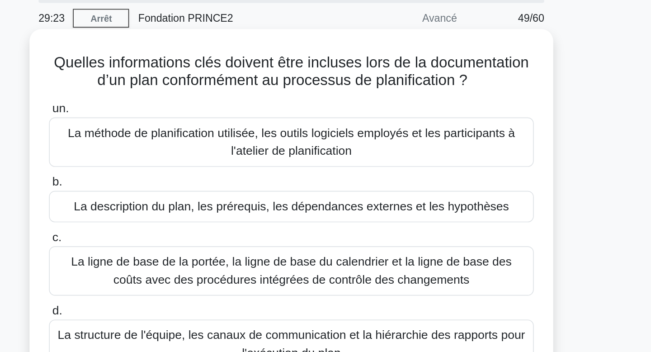
click at [427, 158] on font "La description du plan, les prérequis, les dépendances externes et les hypothès…" at bounding box center [325, 158] width 263 height 8
click at [179, 146] on input "b. La description du plan, les prérequis, les dépendances externes et les hypot…" at bounding box center [179, 143] width 0 height 6
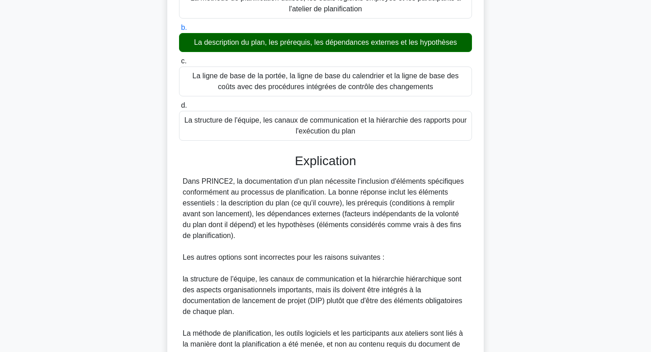
scroll to position [126, 0]
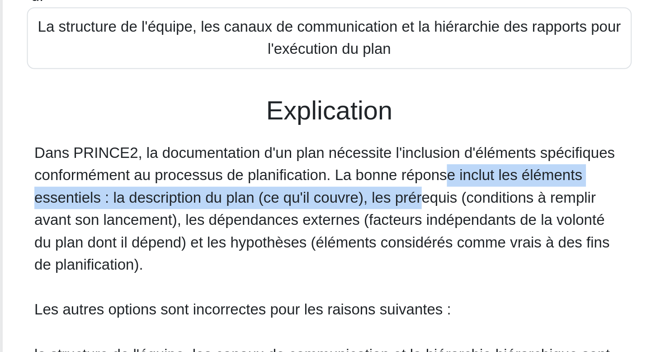
drag, startPoint x: 323, startPoint y: 192, endPoint x: 320, endPoint y: 196, distance: 4.8
click at [320, 196] on font "Dans PRINCE2, la documentation d'un plan nécessite l'inclusion d'éléments spéci…" at bounding box center [323, 197] width 281 height 62
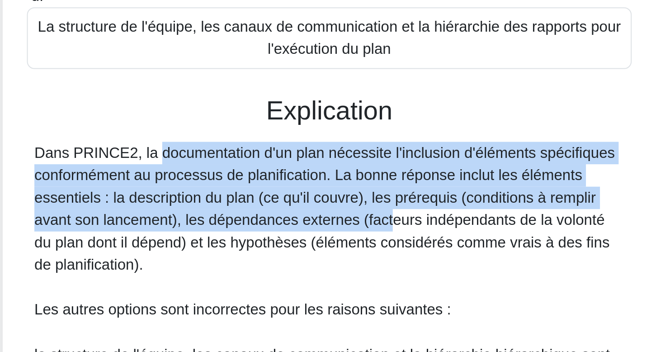
drag, startPoint x: 293, startPoint y: 162, endPoint x: 303, endPoint y: 207, distance: 46.3
click at [303, 207] on div "Explication Dans PRINCE2, la documentation d'un plan nécessite l'inclusion d'él…" at bounding box center [325, 291] width 293 height 298
click at [303, 207] on div "Dans PRINCE2, la documentation d'un plan nécessite l'inclusion d'éléments spéci…" at bounding box center [326, 279] width 286 height 228
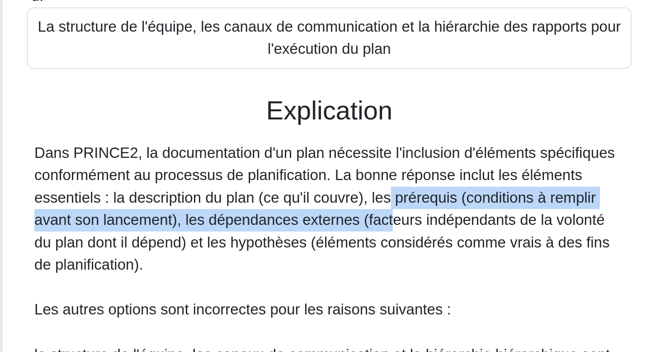
drag, startPoint x: 303, startPoint y: 207, endPoint x: 306, endPoint y: 194, distance: 13.5
click at [306, 194] on div "Dans PRINCE2, la documentation d'un plan nécessite l'inclusion d'éléments spéci…" at bounding box center [326, 279] width 286 height 228
click at [306, 194] on font "Dans PRINCE2, la documentation d'un plan nécessite l'inclusion d'éléments spéci…" at bounding box center [323, 197] width 281 height 62
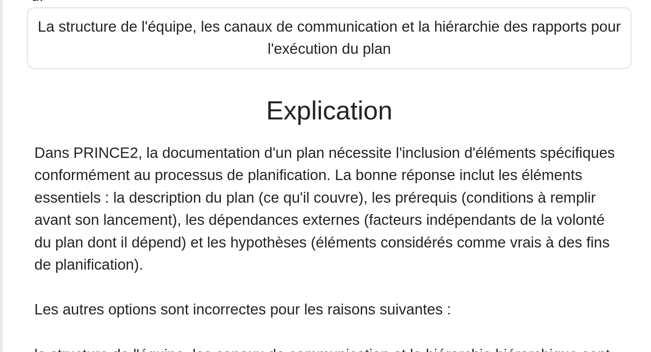
click at [307, 194] on font "Dans PRINCE2, la documentation d'un plan nécessite l'inclusion d'éléments spéci…" at bounding box center [323, 197] width 281 height 62
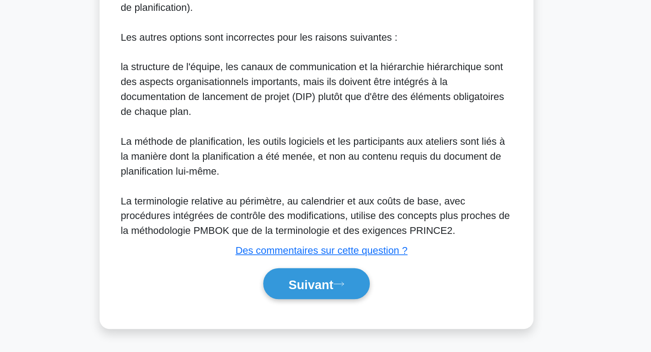
scroll to position [250, 0]
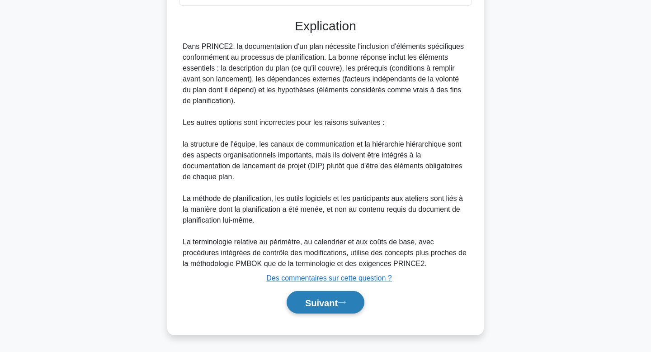
click at [305, 298] on font "Suivant" at bounding box center [321, 302] width 33 height 10
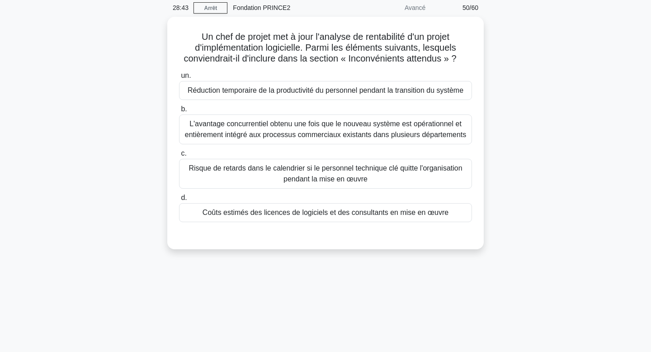
scroll to position [0, 0]
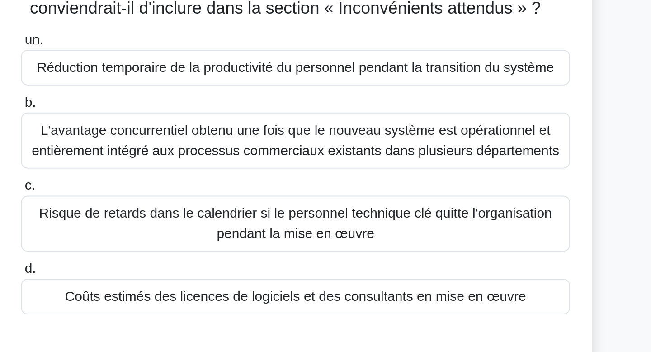
click at [415, 129] on font "Réduction temporaire de la productivité du personnel pendant la transition du s…" at bounding box center [326, 124] width 276 height 11
click at [179, 113] on input "un. Réduction temporaire de la productivité du personnel pendant la transition …" at bounding box center [179, 110] width 0 height 6
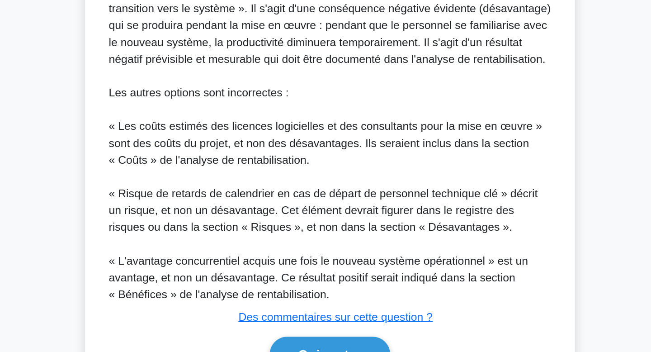
scroll to position [283, 0]
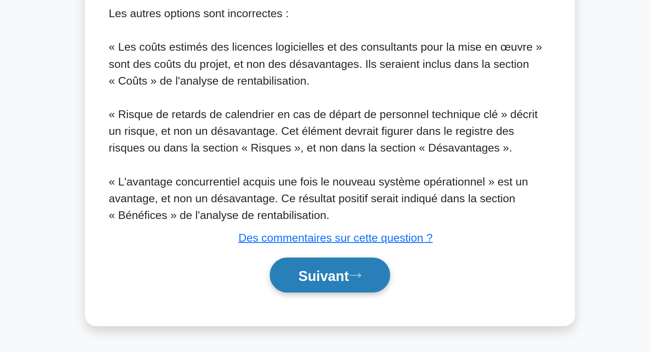
click at [338, 300] on font "Suivant" at bounding box center [321, 302] width 33 height 10
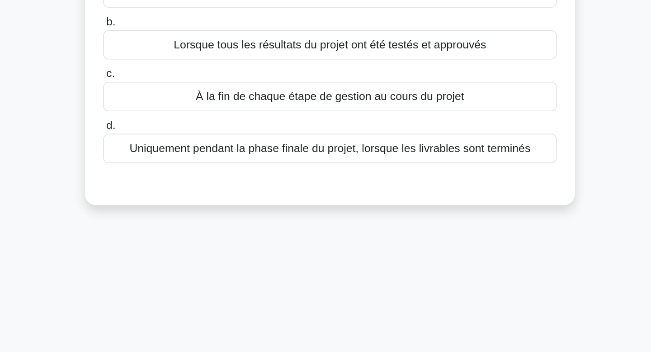
scroll to position [0, 0]
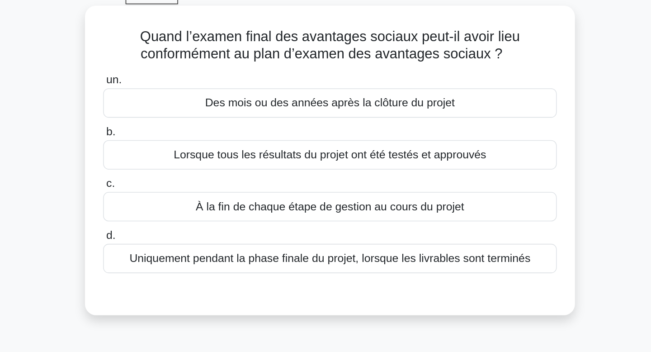
click at [396, 217] on font "Uniquement pendant la phase finale du projet, lorsque les livrables sont termin…" at bounding box center [325, 214] width 259 height 8
click at [179, 202] on input "d. Uniquement pendant la phase finale du projet, lorsque les livrables sont ter…" at bounding box center [179, 199] width 0 height 6
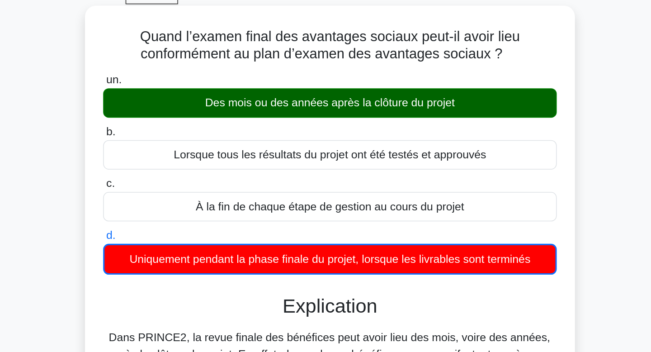
drag, startPoint x: 390, startPoint y: 95, endPoint x: 390, endPoint y: 120, distance: 24.9
click at [390, 120] on label "un. Des mois ou des années après la clôture du projet" at bounding box center [325, 108] width 293 height 30
click at [390, 120] on div "Des mois ou des années après la clôture du projet" at bounding box center [325, 113] width 293 height 19
click at [179, 102] on input "un. Des mois ou des années après la clôture du projet" at bounding box center [179, 99] width 0 height 6
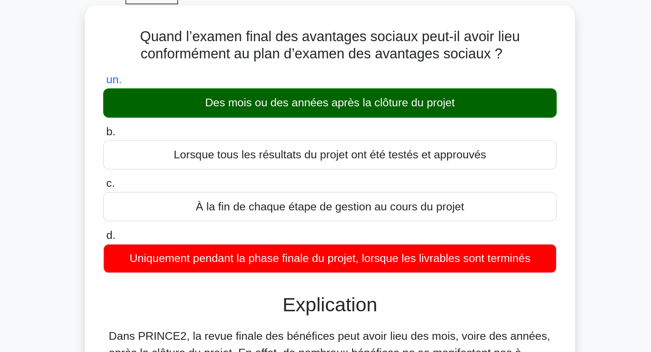
click at [390, 120] on div "Des mois ou des années après la clôture du projet" at bounding box center [325, 113] width 293 height 19
click at [179, 102] on input "un. Des mois ou des années après la clôture du projet" at bounding box center [179, 99] width 0 height 6
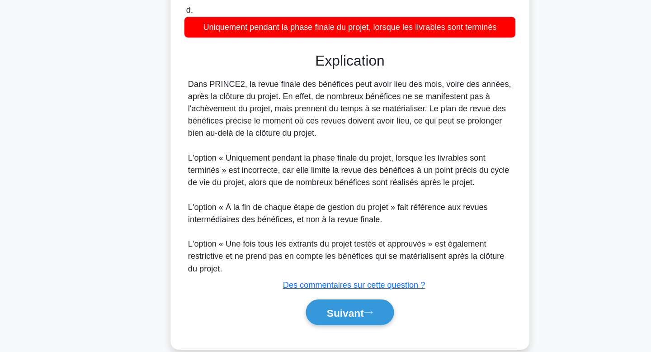
scroll to position [164, 0]
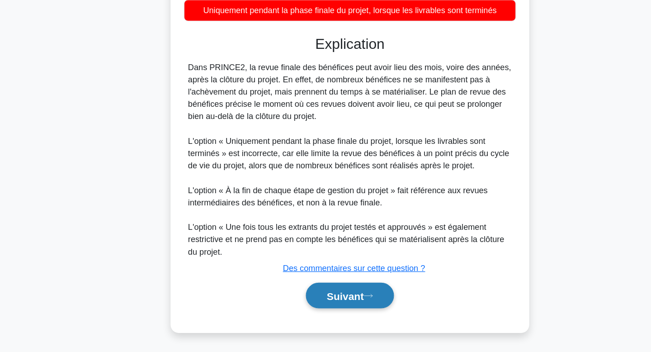
click at [310, 294] on button "Suivant" at bounding box center [326, 302] width 78 height 23
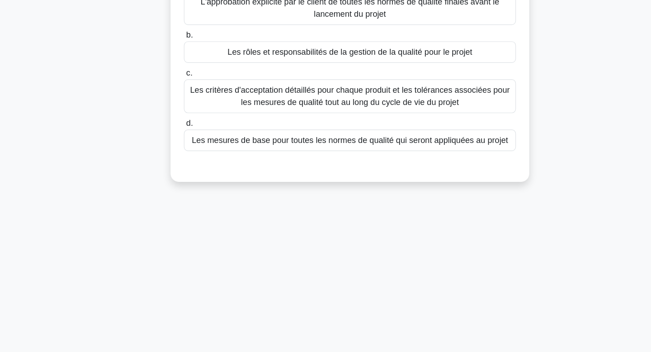
scroll to position [0, 0]
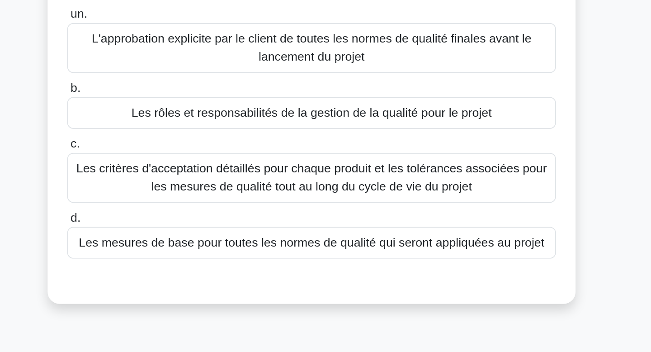
click at [509, 154] on div "Quel est l’élément clé qui doit être inclus dans le document de stratégie de ge…" at bounding box center [325, 169] width 597 height 232
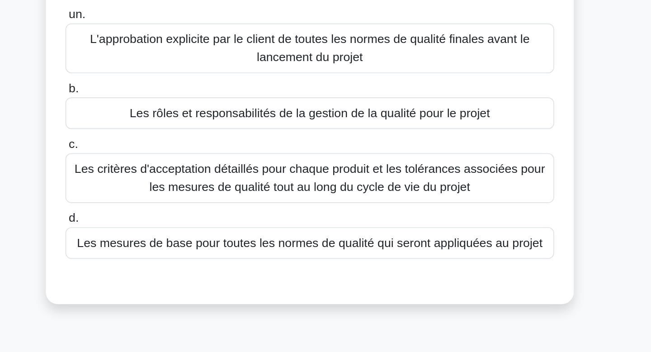
click at [452, 236] on font "Les mesures de base pour toutes les normes de qualité qui seront appliquées au …" at bounding box center [325, 235] width 279 height 8
click at [179, 224] on input "d. Les mesures de base pour toutes les normes de qualité qui seront appliquées …" at bounding box center [179, 221] width 0 height 6
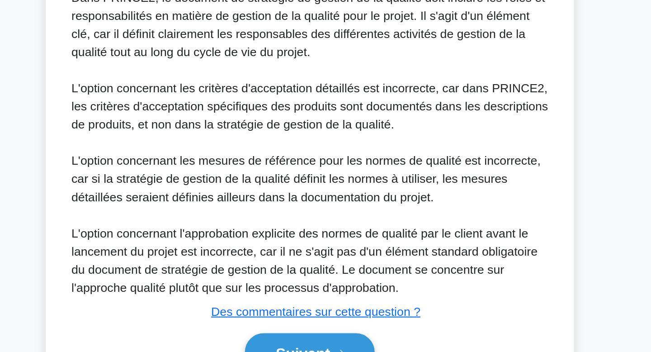
scroll to position [146, 0]
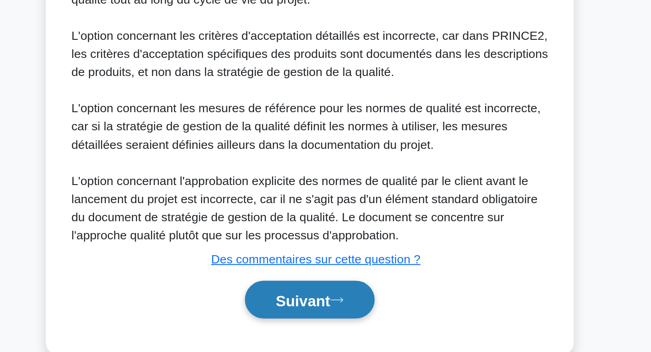
click at [356, 321] on button "Suivant" at bounding box center [326, 320] width 78 height 23
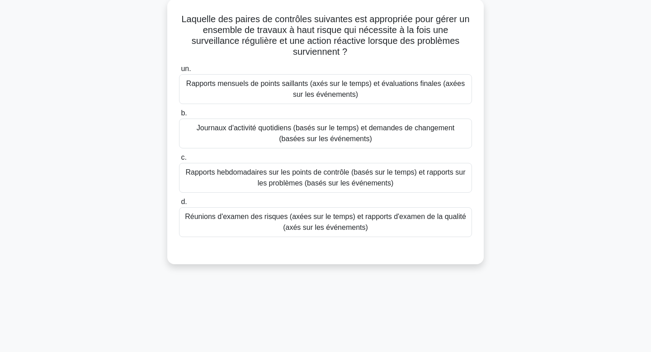
scroll to position [0, 0]
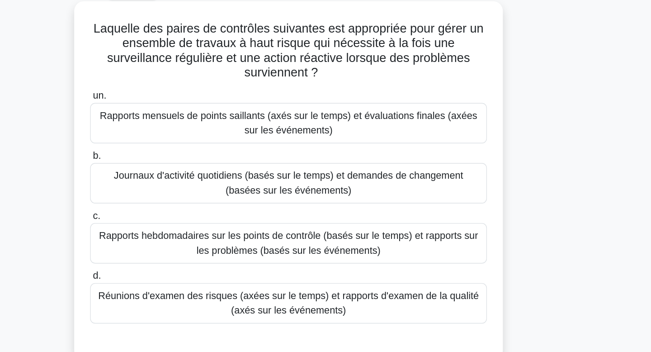
click at [398, 221] on font "Rapports hebdomadaires sur les points de contrôle (basés sur le temps) et rappo…" at bounding box center [325, 229] width 285 height 22
click at [179, 212] on input "c. Rapports hebdomadaires sur les points de contrôle (basés sur le temps) et ra…" at bounding box center [179, 209] width 0 height 6
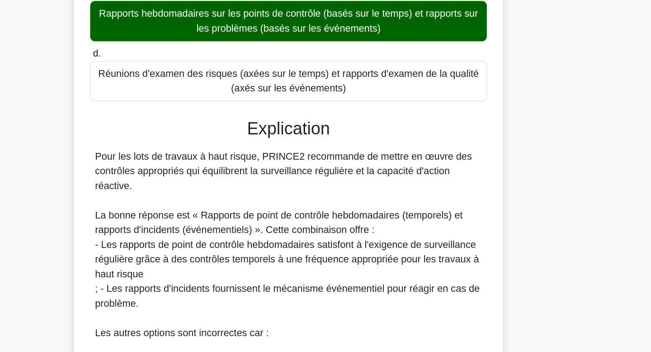
scroll to position [144, 0]
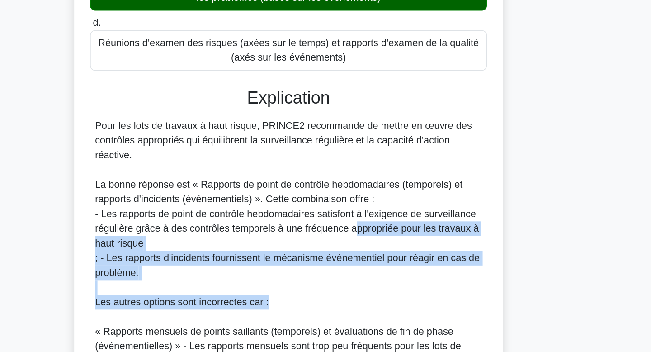
drag, startPoint x: 375, startPoint y: 251, endPoint x: 365, endPoint y: 300, distance: 49.8
click at [365, 300] on div "Pour les lots de travaux à haut risque, PRINCE2 recommande de mettre en œuvre d…" at bounding box center [326, 331] width 286 height 304
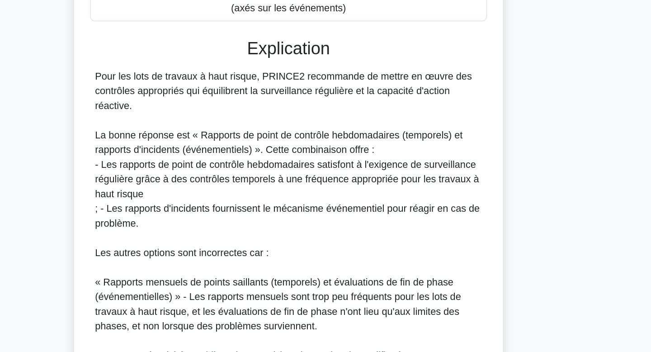
scroll to position [184, 0]
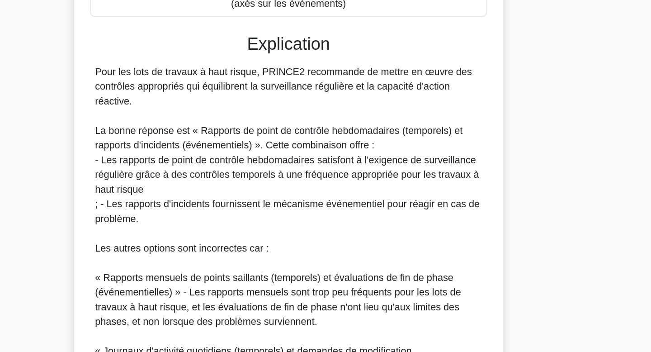
drag, startPoint x: 340, startPoint y: 195, endPoint x: 339, endPoint y: 248, distance: 53.3
click at [339, 248] on div "Pour les lots de travaux à haut risque, PRINCE2 recommande de mettre en œuvre d…" at bounding box center [326, 292] width 286 height 304
drag, startPoint x: 339, startPoint y: 248, endPoint x: 343, endPoint y: 209, distance: 39.0
click at [343, 209] on div "Pour les lots de travaux à haut risque, PRINCE2 recommande de mettre en œuvre d…" at bounding box center [326, 292] width 286 height 304
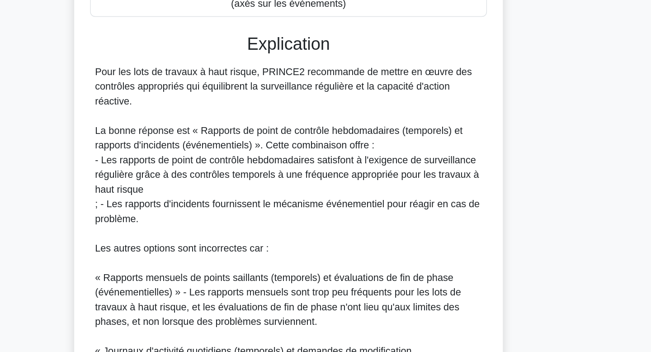
click at [343, 209] on font "- Les rapports de point de contrôle hebdomadaires satisfont à l'exigence de sur…" at bounding box center [324, 220] width 283 height 29
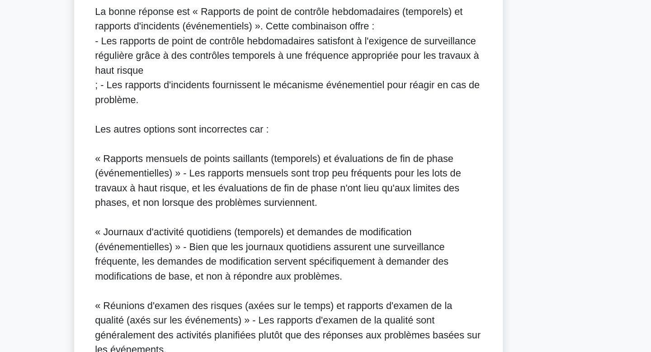
scroll to position [348, 0]
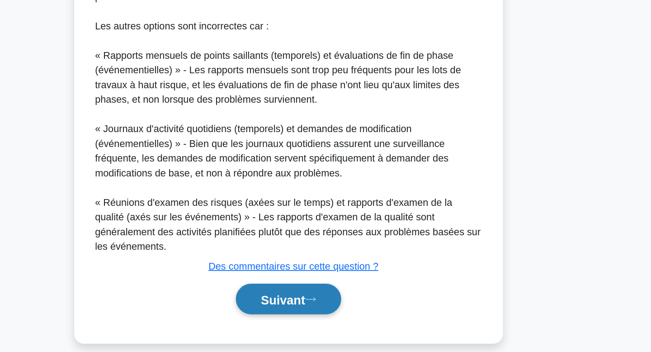
click at [326, 301] on button "Suivant" at bounding box center [326, 312] width 78 height 23
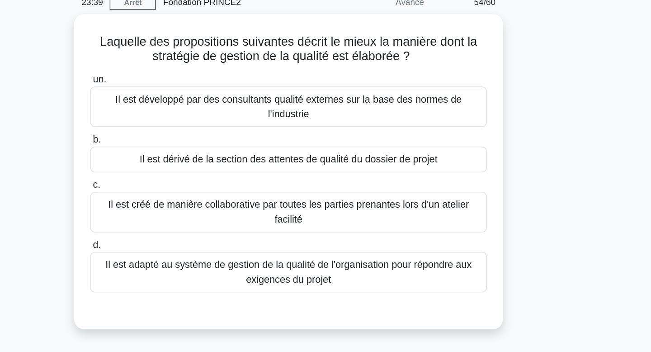
scroll to position [0, 0]
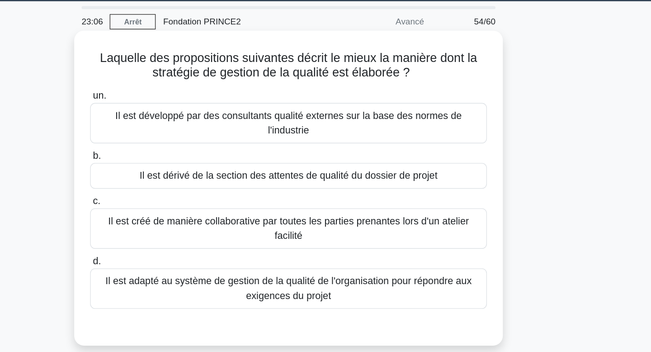
click at [365, 256] on div "un. Il est développé par des consultants qualité externes sur la base des norme…" at bounding box center [326, 174] width 304 height 166
click at [371, 236] on font "Il est adapté au système de gestion de la qualité de l'organisation pour répond…" at bounding box center [325, 240] width 270 height 19
click at [179, 224] on input "d. Il est adapté au système de gestion de la qualité de l'organisation pour rép…" at bounding box center [179, 221] width 0 height 6
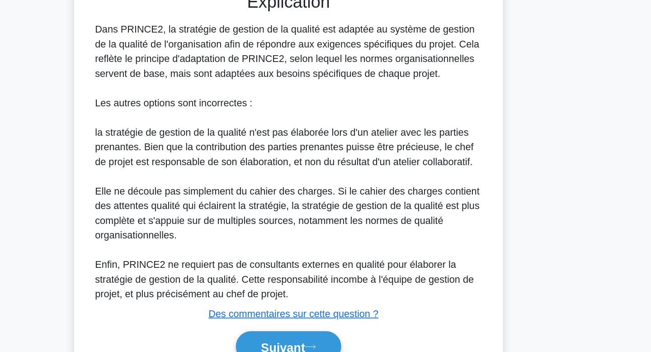
scroll to position [229, 0]
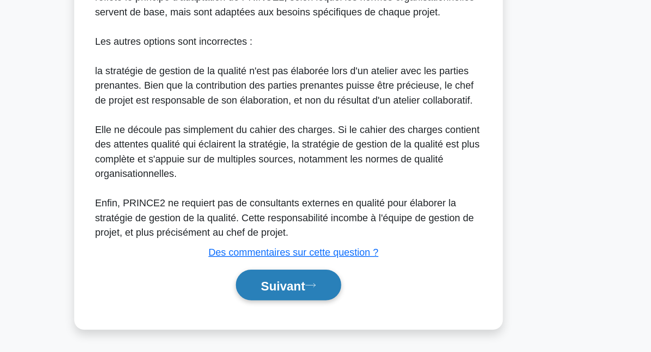
click at [332, 297] on font "Suivant" at bounding box center [321, 302] width 33 height 10
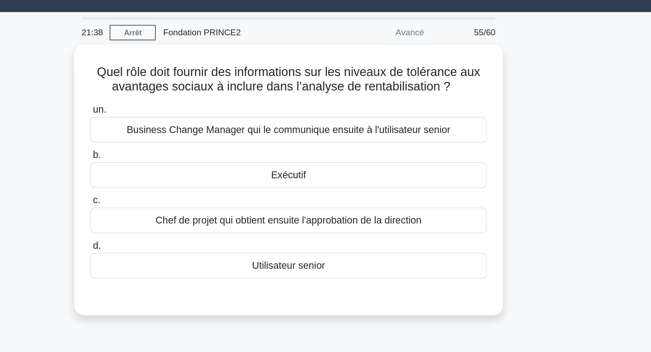
scroll to position [20, 0]
click at [543, 128] on div "Quel rôle doit fournir des informations sur les niveaux de tolérance aux avanta…" at bounding box center [325, 138] width 597 height 211
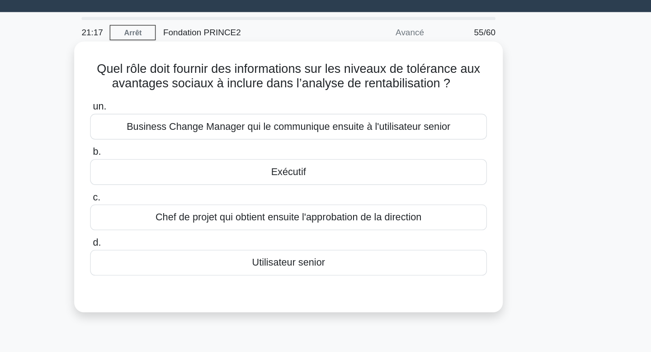
click at [437, 123] on div "Exécutif" at bounding box center [325, 127] width 293 height 19
click at [179, 115] on input "b. Exécutif" at bounding box center [179, 112] width 0 height 6
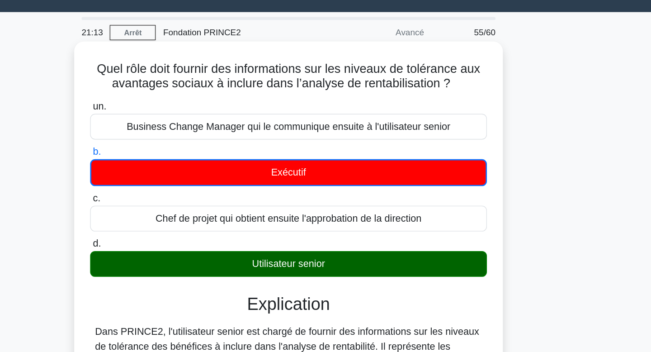
drag, startPoint x: 460, startPoint y: 49, endPoint x: 457, endPoint y: 61, distance: 13.2
click at [457, 61] on h5 "Quel rôle doit fournir des informations sur les niveaux de tolérance aux avanta…" at bounding box center [325, 56] width 295 height 23
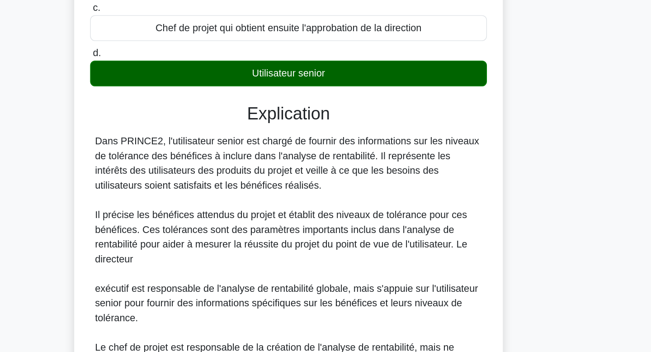
scroll to position [69, 0]
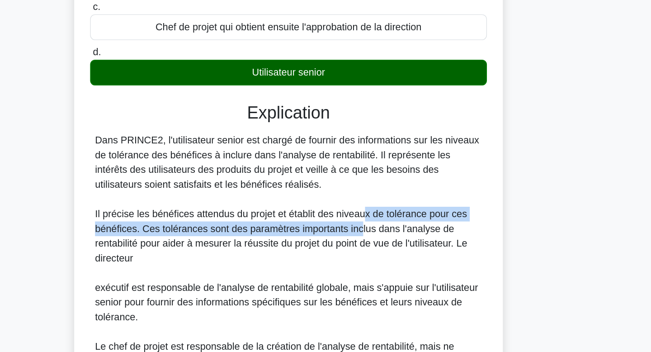
drag, startPoint x: 382, startPoint y: 250, endPoint x: 378, endPoint y: 258, distance: 8.3
click at [378, 258] on font "Il précise les bénéfices attendus du projet et établit des niveaux de tolérance…" at bounding box center [320, 266] width 275 height 40
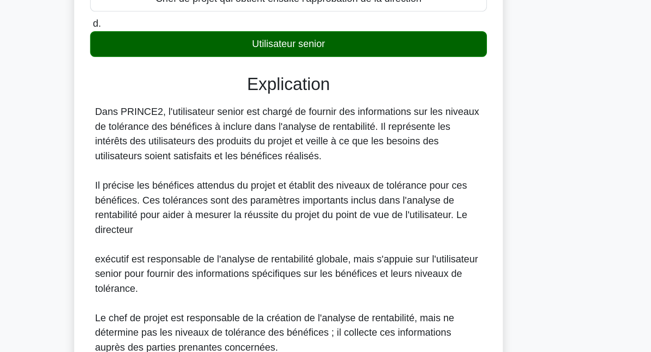
scroll to position [90, 0]
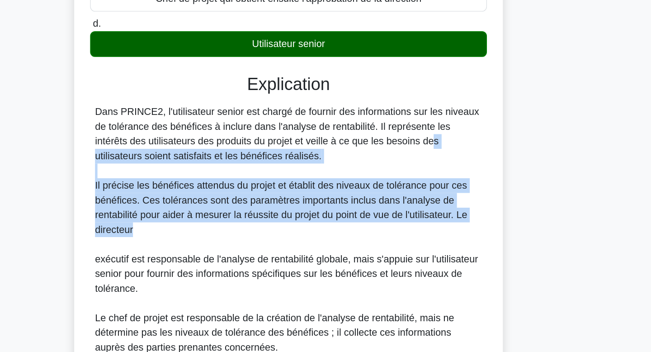
drag, startPoint x: 378, startPoint y: 265, endPoint x: 379, endPoint y: 196, distance: 68.7
click at [379, 196] on div "Dans PRINCE2, l'utilisateur senior est chargé de fournir des informations sur l…" at bounding box center [326, 283] width 286 height 228
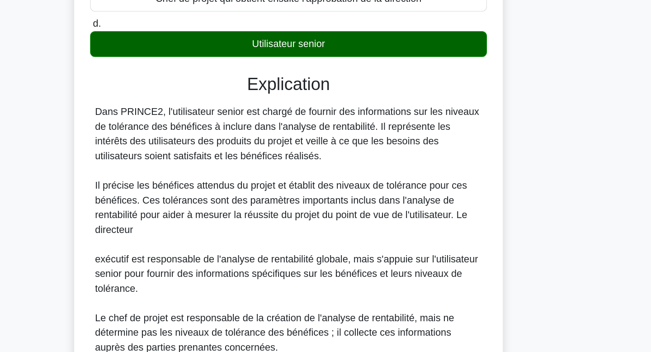
click at [337, 273] on div "Dans PRINCE2, l'utilisateur senior est chargé de fournir des informations sur l…" at bounding box center [326, 283] width 286 height 228
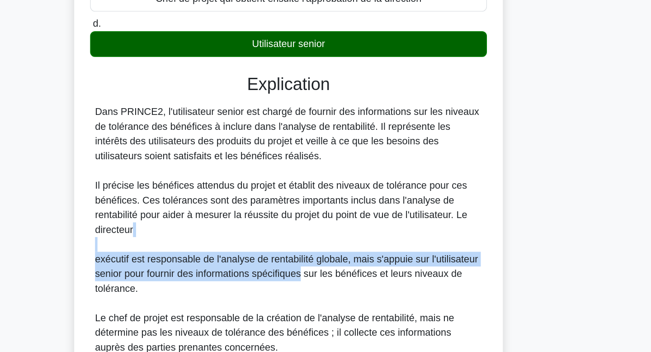
drag, startPoint x: 337, startPoint y: 273, endPoint x: 334, endPoint y: 292, distance: 19.2
click at [334, 292] on div "Dans PRINCE2, l'utilisateur senior est chargé de fournir des informations sur l…" at bounding box center [326, 283] width 286 height 228
click at [334, 292] on font "exécutif est responsable de l'analyse de rentabilité globale, mais s'appuie sur…" at bounding box center [324, 293] width 283 height 29
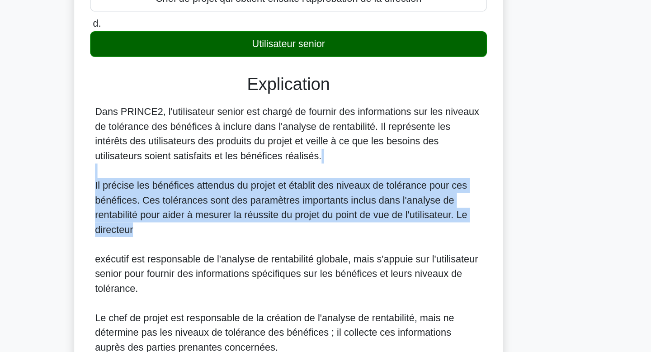
drag, startPoint x: 297, startPoint y: 206, endPoint x: 293, endPoint y: 264, distance: 58.0
click at [293, 264] on div "Dans PRINCE2, l'utilisateur senior est chargé de fournir des informations sur l…" at bounding box center [326, 283] width 286 height 228
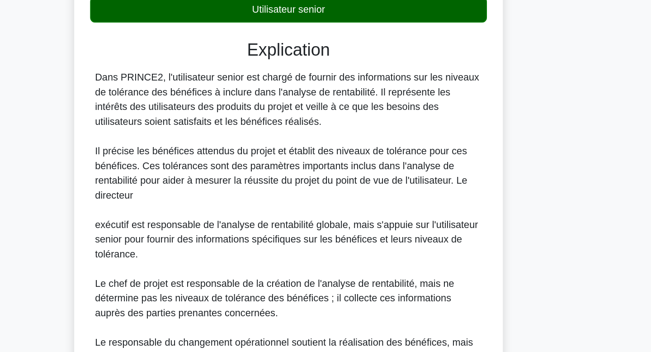
scroll to position [118, 0]
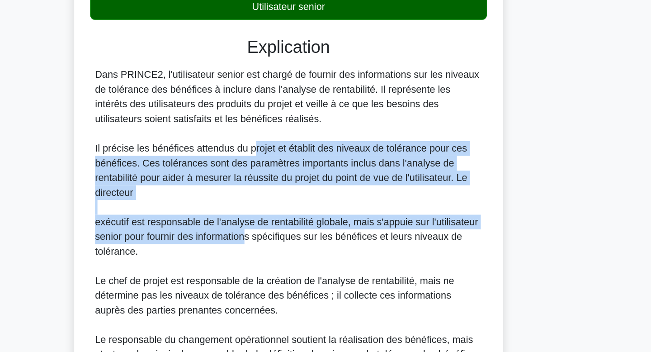
drag, startPoint x: 293, startPoint y: 264, endPoint x: 301, endPoint y: 206, distance: 57.9
click at [301, 206] on div "Dans PRINCE2, l'utilisateur senior est chargé de fournir des informations sur l…" at bounding box center [326, 256] width 286 height 228
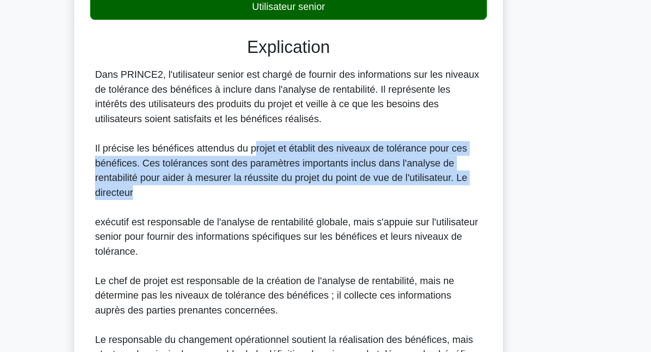
drag, startPoint x: 301, startPoint y: 206, endPoint x: 291, endPoint y: 233, distance: 28.3
click at [291, 233] on div "Dans PRINCE2, l'utilisateur senior est chargé de fournir des informations sur l…" at bounding box center [326, 256] width 286 height 228
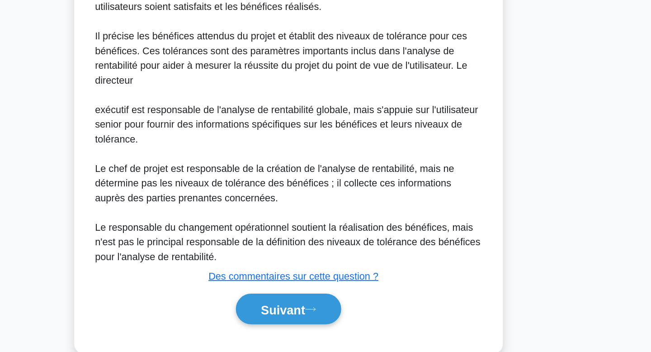
scroll to position [219, 0]
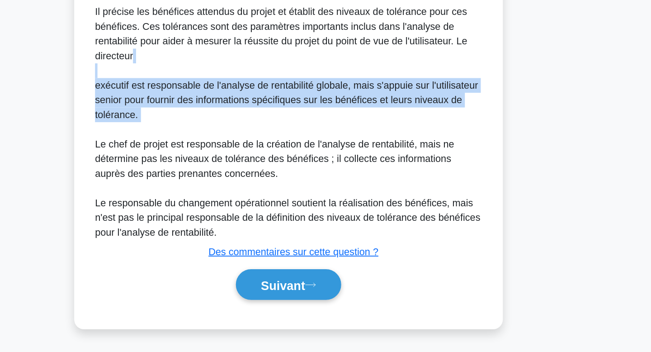
drag, startPoint x: 311, startPoint y: 145, endPoint x: 307, endPoint y: 191, distance: 46.3
click at [307, 191] on div "Dans PRINCE2, l'utilisateur senior est chargé de fournir des informations sur l…" at bounding box center [326, 155] width 286 height 228
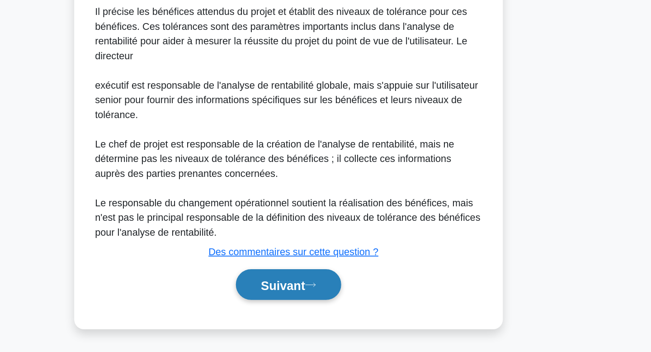
click at [329, 308] on button "Suivant" at bounding box center [326, 302] width 78 height 23
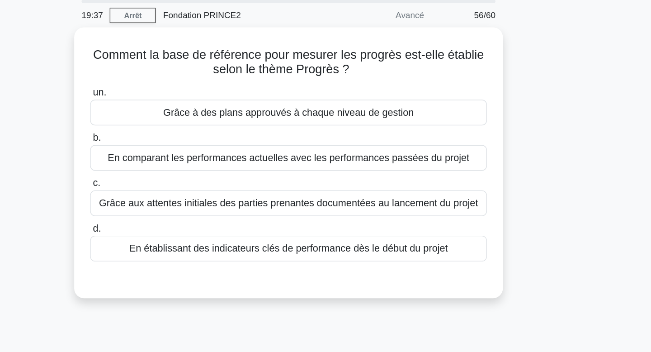
scroll to position [0, 0]
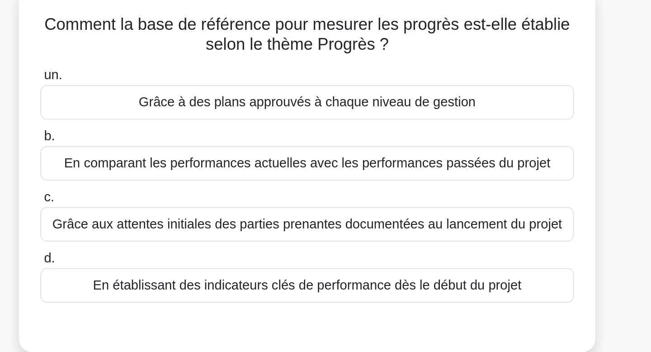
click at [505, 119] on div "Comment la base de référence pour mesurer les progrès est-elle établie selon le…" at bounding box center [325, 158] width 597 height 211
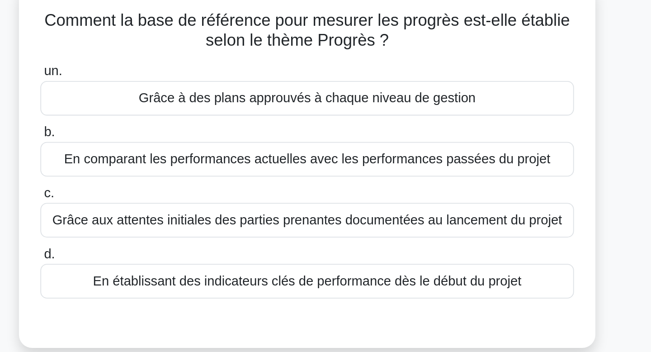
click at [443, 215] on div "En établissant des indicateurs clés de performance dès le début du projet" at bounding box center [325, 213] width 293 height 19
click at [179, 202] on input "d. En établissant des indicateurs clés de performance dès le début du projet" at bounding box center [179, 199] width 0 height 6
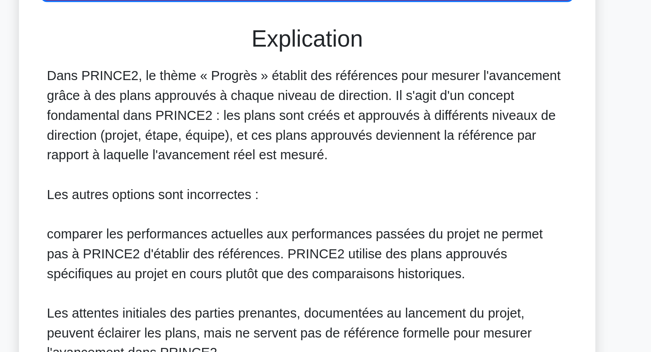
scroll to position [64, 0]
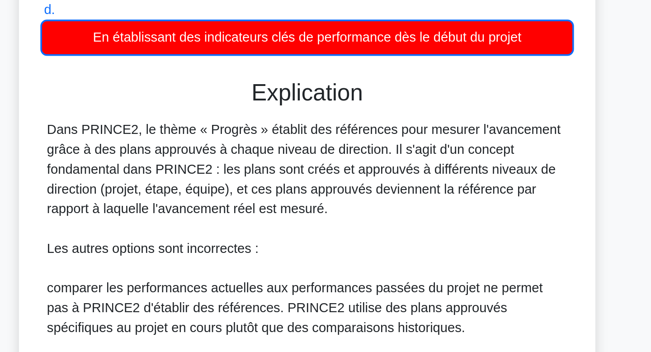
click at [390, 245] on div "Dans PRINCE2, le thème « Progrès » établit des références pour mesurer l'avance…" at bounding box center [326, 298] width 286 height 206
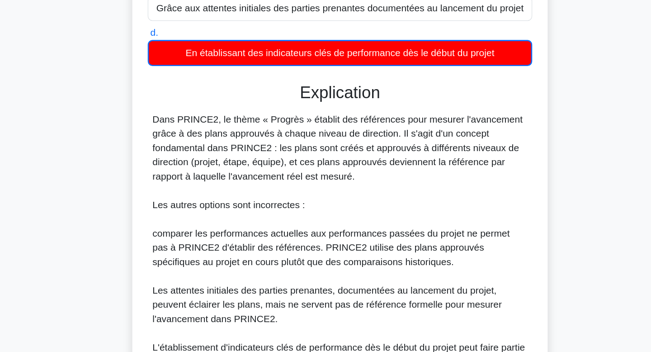
scroll to position [197, 0]
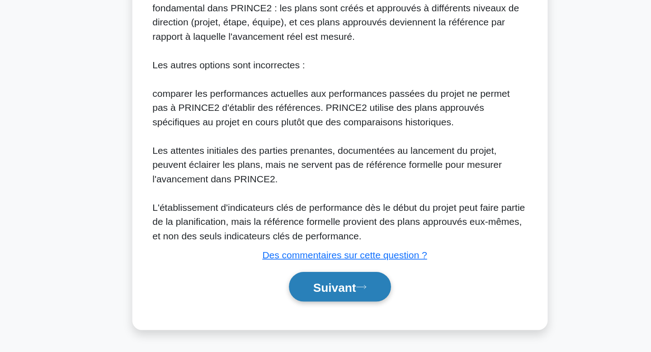
click at [345, 304] on button "Suivant" at bounding box center [326, 302] width 78 height 23
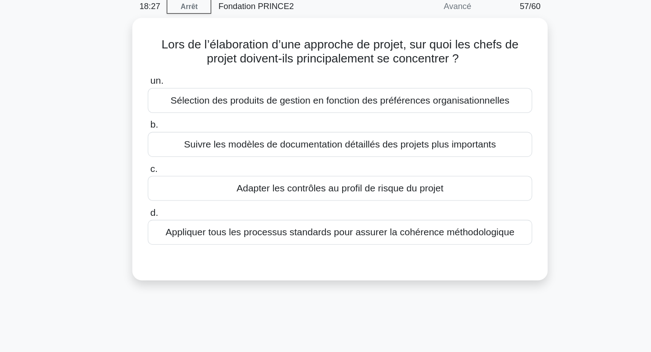
scroll to position [0, 0]
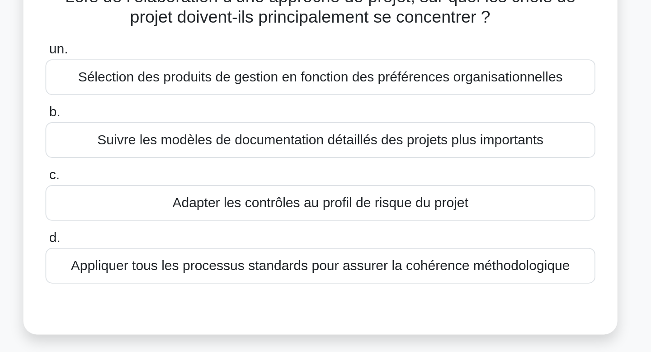
click at [497, 144] on div "Lors de l’élaboration d’une approche de projet, sur quoi les chefs de projet do…" at bounding box center [325, 158] width 597 height 211
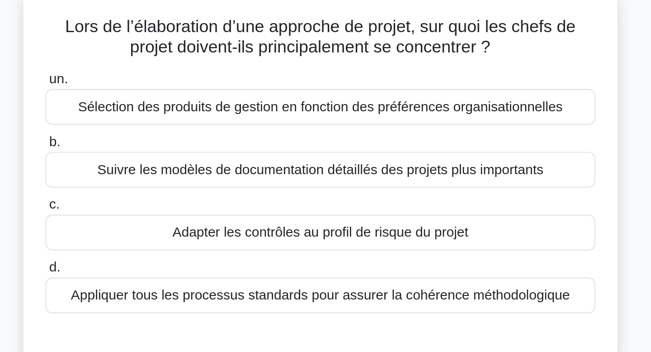
click at [441, 185] on div "Adapter les contrôles au profil de risque du projet" at bounding box center [325, 180] width 293 height 19
click at [179, 169] on input "c. Adapter les contrôles au profil de risque du projet" at bounding box center [179, 166] width 0 height 6
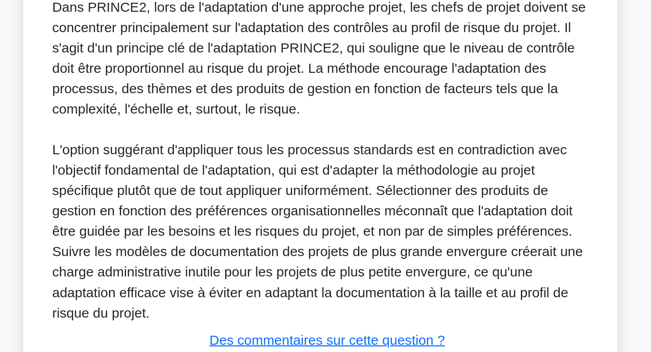
scroll to position [96, 0]
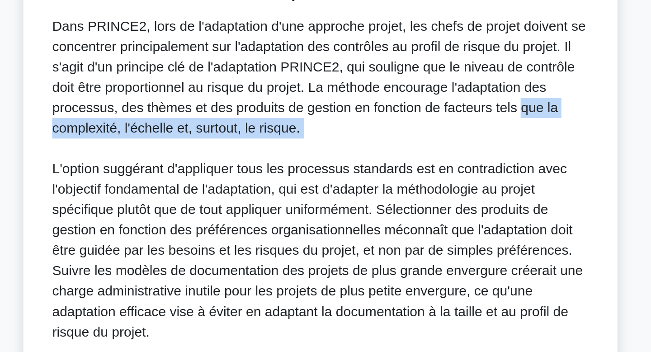
drag, startPoint x: 381, startPoint y: 212, endPoint x: 381, endPoint y: 233, distance: 20.3
click at [381, 233] on div "Dans PRINCE2, lors de l'adaptation d'une approche projet, les chefs de projet d…" at bounding box center [326, 249] width 286 height 174
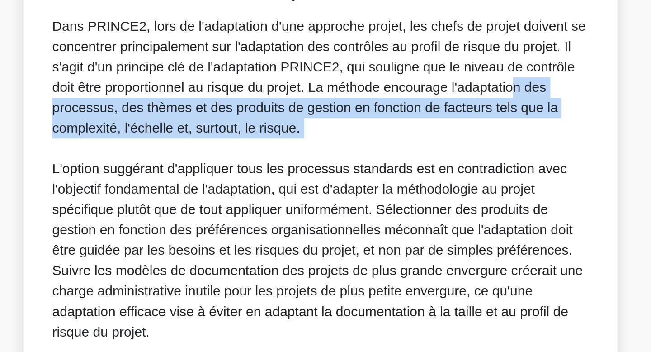
drag, startPoint x: 379, startPoint y: 227, endPoint x: 375, endPoint y: 205, distance: 22.6
click at [375, 205] on div "Dans PRINCE2, lors de l'adaptation d'une approche projet, les chefs de projet d…" at bounding box center [326, 249] width 286 height 174
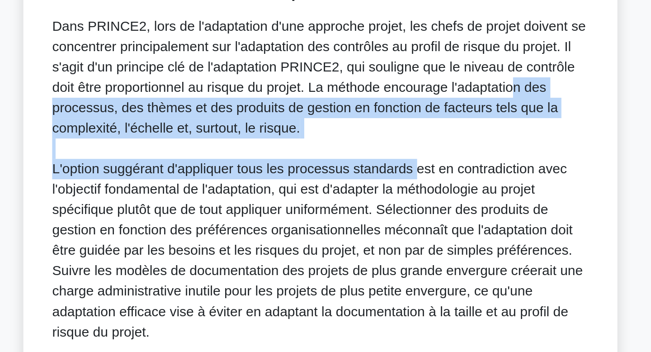
drag, startPoint x: 375, startPoint y: 205, endPoint x: 376, endPoint y: 240, distance: 35.7
click at [376, 240] on div "Dans PRINCE2, lors de l'adaptation d'une approche projet, les chefs de projet d…" at bounding box center [326, 249] width 286 height 174
click at [376, 240] on font "L'option suggérant d'appliquer tous les processus standards est en contradictio…" at bounding box center [324, 287] width 283 height 94
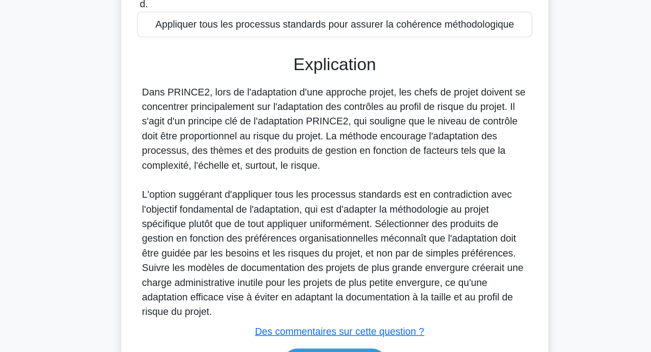
scroll to position [164, 0]
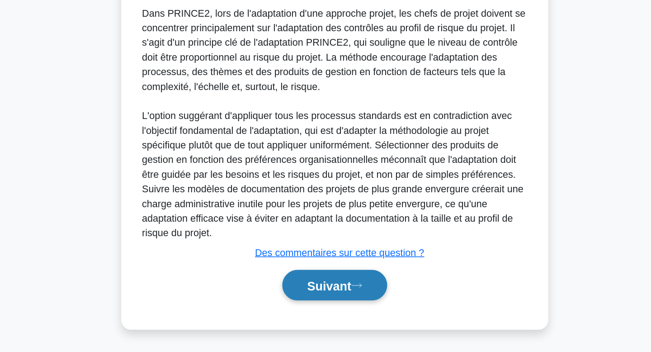
click at [344, 302] on icon at bounding box center [342, 302] width 8 height 5
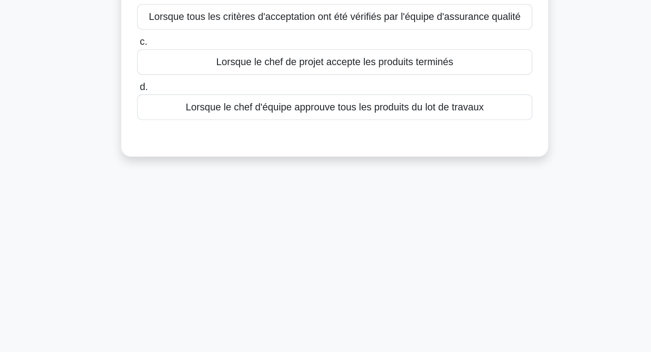
scroll to position [0, 0]
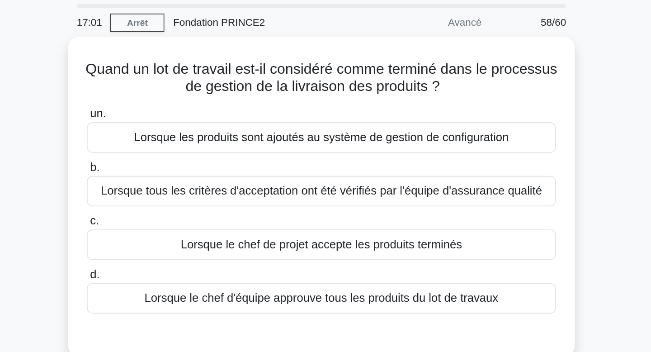
click at [498, 125] on div "Quand un lot de travail est-il considéré comme terminé dans le processus de ges…" at bounding box center [325, 158] width 597 height 211
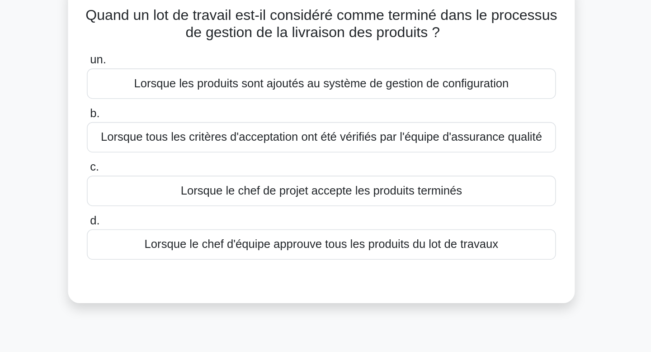
click at [431, 182] on div "Lorsque le chef de projet accepte les produits terminés" at bounding box center [325, 180] width 293 height 19
click at [179, 169] on input "c. Lorsque le chef de projet accepte les produits terminés" at bounding box center [179, 166] width 0 height 6
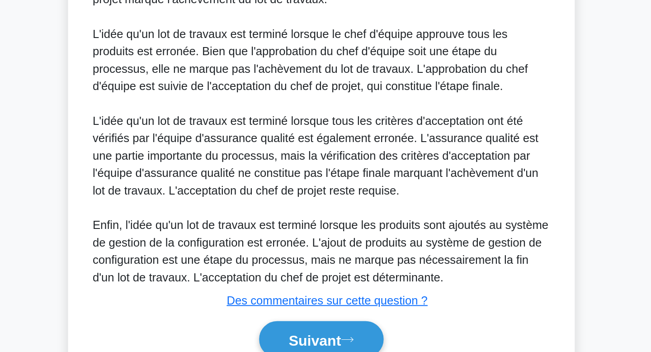
scroll to position [229, 0]
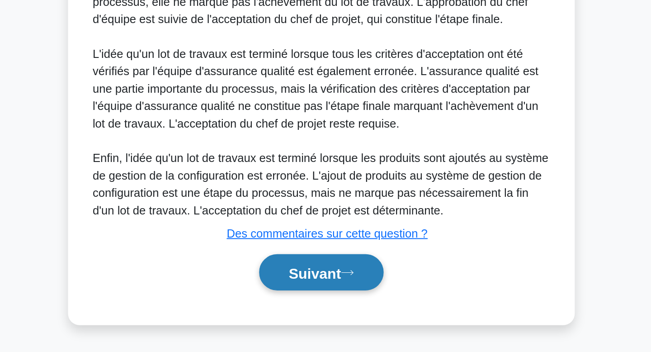
click at [305, 306] on font "Suivant" at bounding box center [321, 302] width 33 height 10
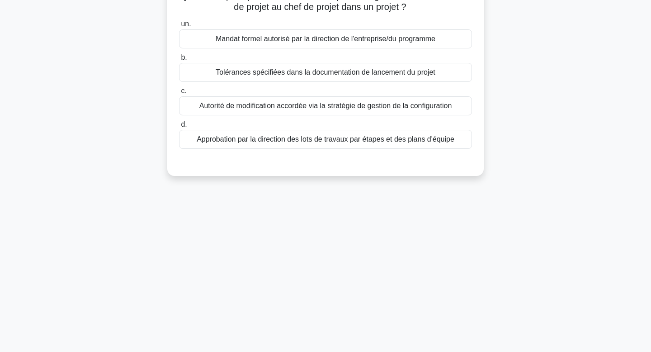
scroll to position [0, 0]
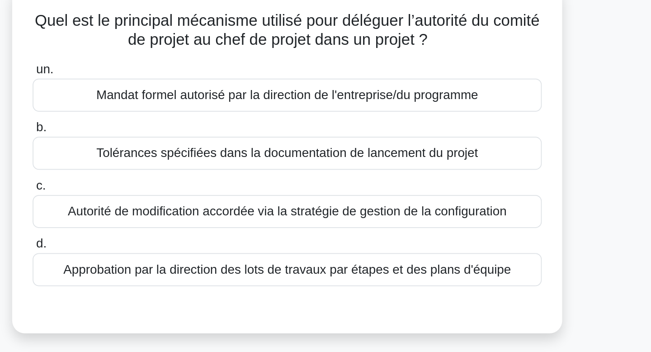
click at [416, 146] on font "Tolérances spécifiées dans la documentation de lancement du projet" at bounding box center [326, 147] width 220 height 8
click at [179, 135] on input "b. Tolérances spécifiées dans la documentation de lancement du projet" at bounding box center [179, 132] width 0 height 6
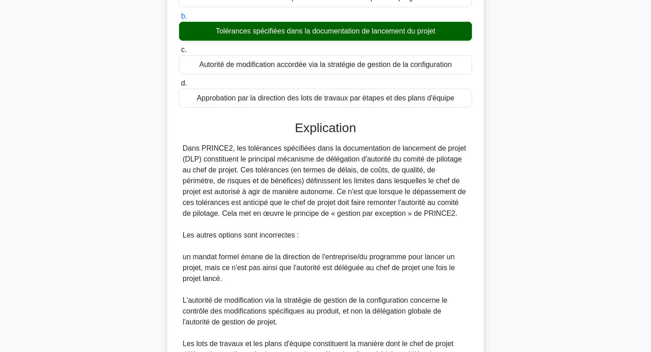
scroll to position [218, 0]
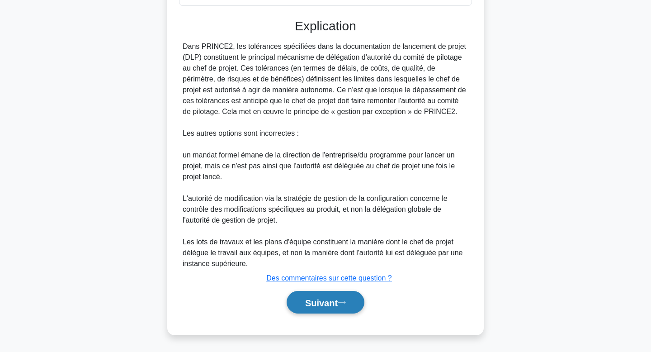
click at [330, 300] on font "Suivant" at bounding box center [321, 302] width 33 height 10
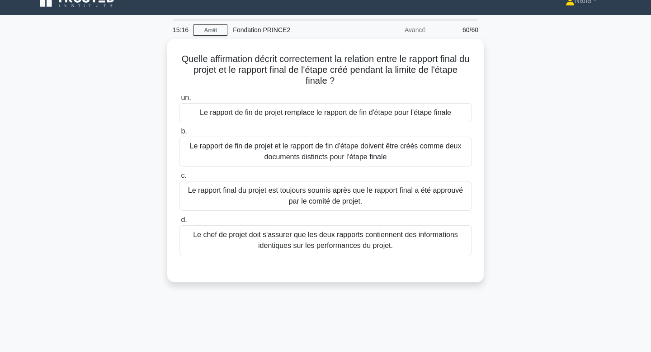
scroll to position [0, 0]
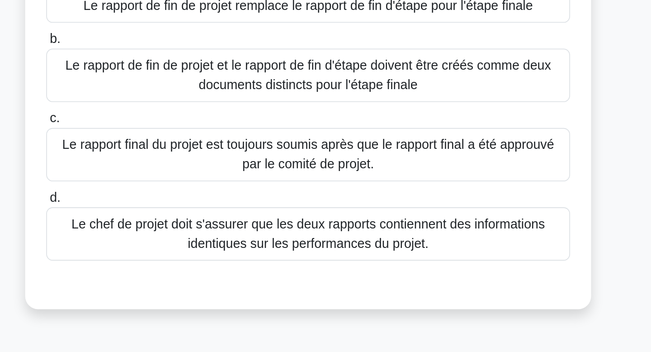
click at [426, 213] on font "Le rapport final du projet est toujours soumis après que le rapport final a été…" at bounding box center [325, 208] width 285 height 22
click at [179, 190] on input "c. Le rapport final du projet est toujours soumis après que le rapport final a …" at bounding box center [179, 187] width 0 height 6
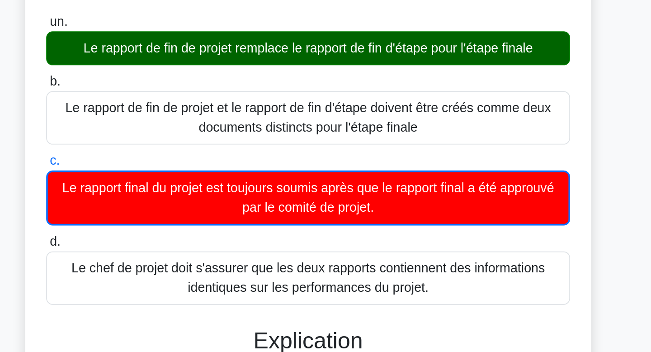
drag, startPoint x: 432, startPoint y: 123, endPoint x: 429, endPoint y: 138, distance: 15.6
click at [429, 138] on div "un. Le rapport de fin de projet remplace le rapport de fin d'étape pour l'étape…" at bounding box center [326, 185] width 304 height 167
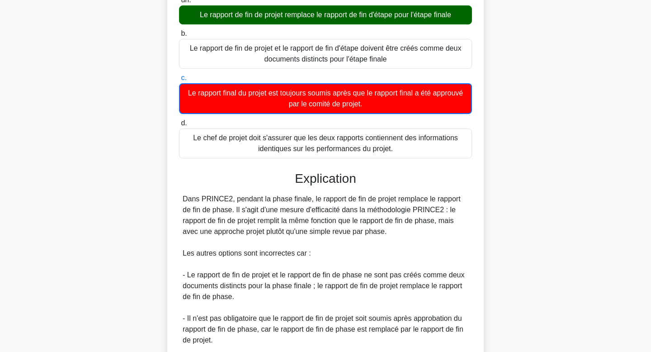
scroll to position [240, 0]
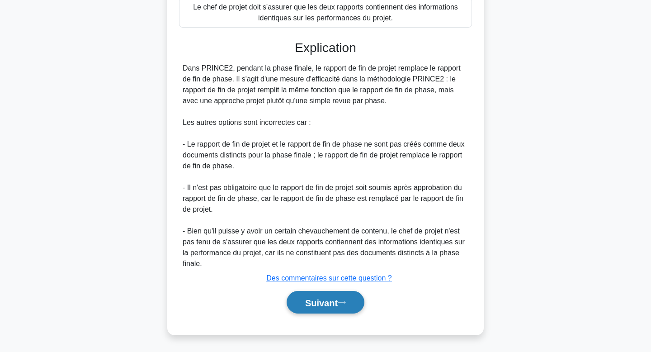
click at [330, 302] on font "Suivant" at bounding box center [321, 302] width 33 height 10
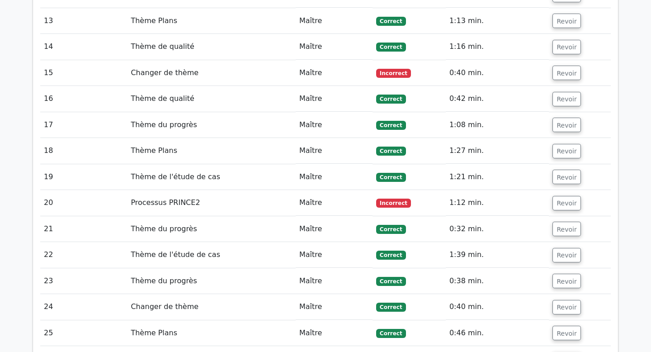
scroll to position [1472, 0]
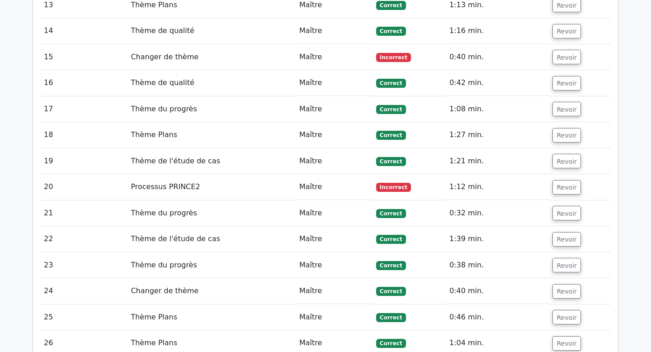
click at [396, 174] on td "Incorrect" at bounding box center [408, 187] width 73 height 26
click at [389, 184] on font "Incorrect" at bounding box center [394, 187] width 28 height 6
click at [145, 174] on td "Processus PRINCE2" at bounding box center [211, 187] width 169 height 26
click at [152, 182] on font "Processus PRINCE2" at bounding box center [165, 186] width 69 height 9
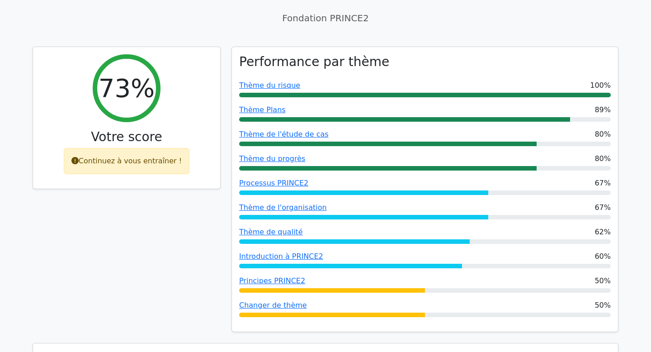
scroll to position [0, 0]
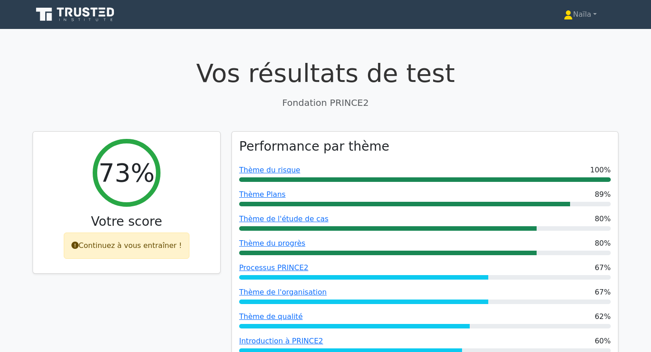
click at [101, 7] on icon at bounding box center [76, 14] width 87 height 17
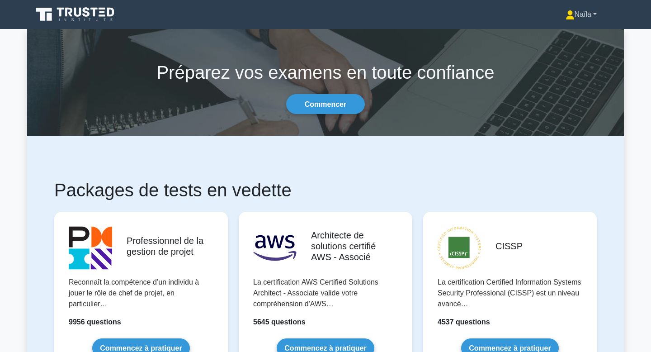
click at [570, 21] on link "Naïla" at bounding box center [581, 14] width 75 height 18
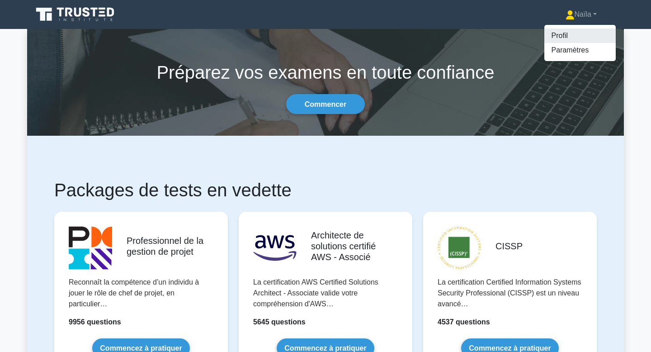
click at [553, 42] on link "Profil" at bounding box center [579, 35] width 71 height 14
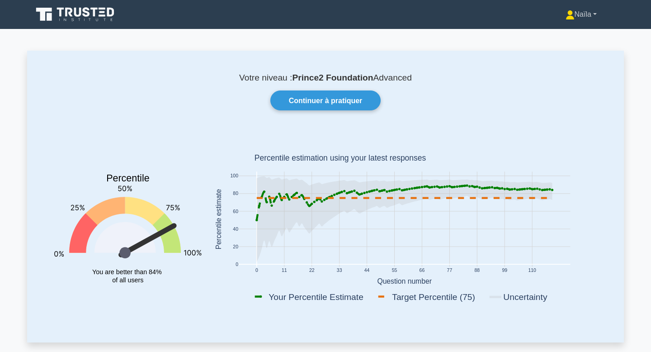
click at [579, 14] on font "Naïla" at bounding box center [583, 14] width 17 height 8
click at [315, 116] on div "Votre niveau : Prince2 Foundation Advanced Continuer à pratiquer Percentile You…" at bounding box center [325, 196] width 597 height 291
click at [325, 99] on font "Continuer à pratiquer" at bounding box center [326, 101] width 74 height 8
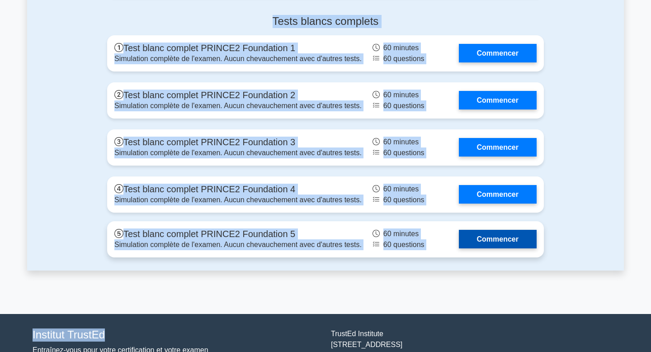
scroll to position [1217, 0]
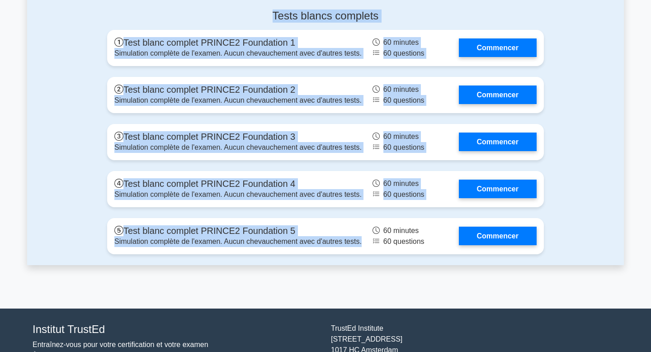
drag, startPoint x: 69, startPoint y: 120, endPoint x: 119, endPoint y: 257, distance: 146.1
click at [119, 257] on div "Tests blancs complets Test blanc complet PRINCE2 Foundation 1 Simulation complè…" at bounding box center [325, 133] width 597 height 263
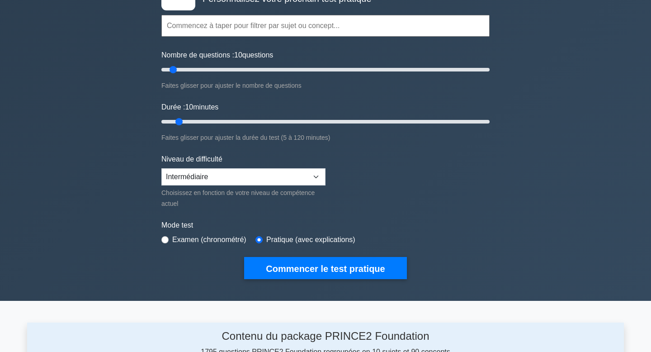
scroll to position [15, 0]
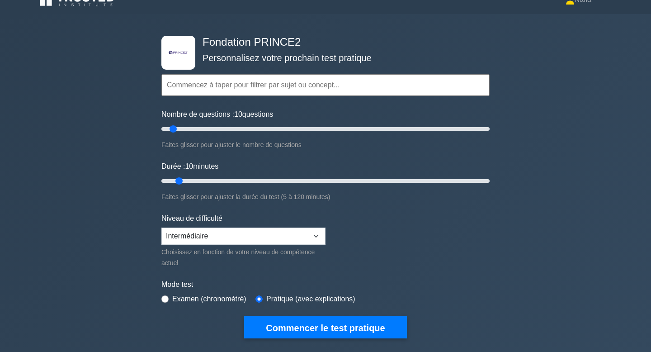
click at [61, 174] on div ".st0{fill-rule:evenodd;clip-rule:evenodd;fill:#000041;} .st1{fill-rule:evenodd;…" at bounding box center [325, 186] width 651 height 345
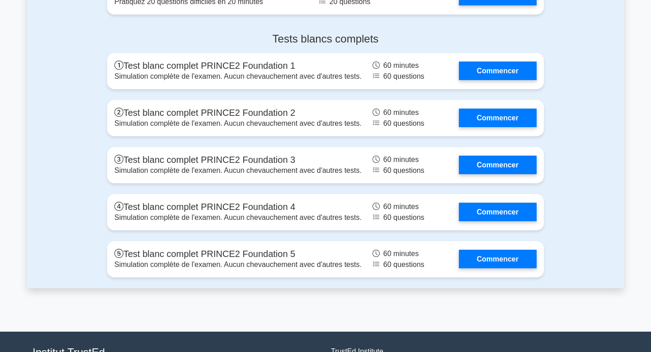
scroll to position [1245, 0]
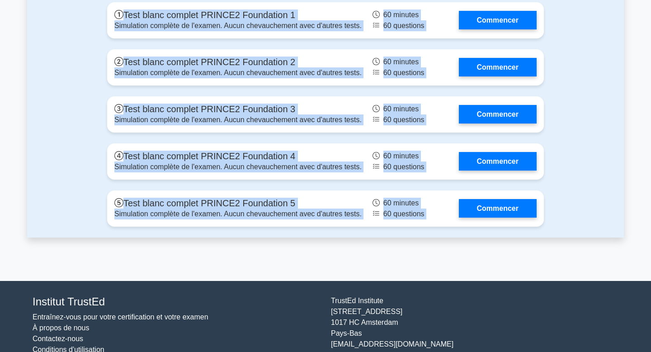
drag, startPoint x: 64, startPoint y: 82, endPoint x: 454, endPoint y: 260, distance: 429.0
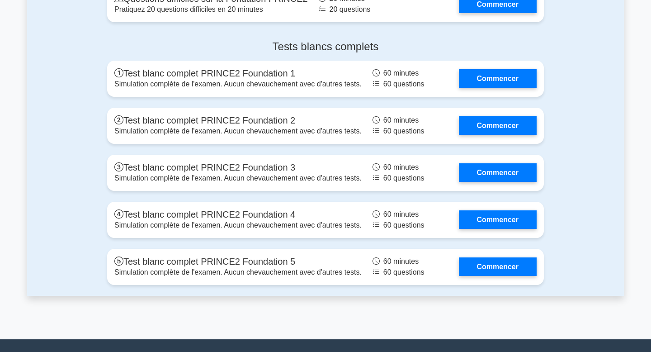
scroll to position [1184, 0]
